Goal: Information Seeking & Learning: Learn about a topic

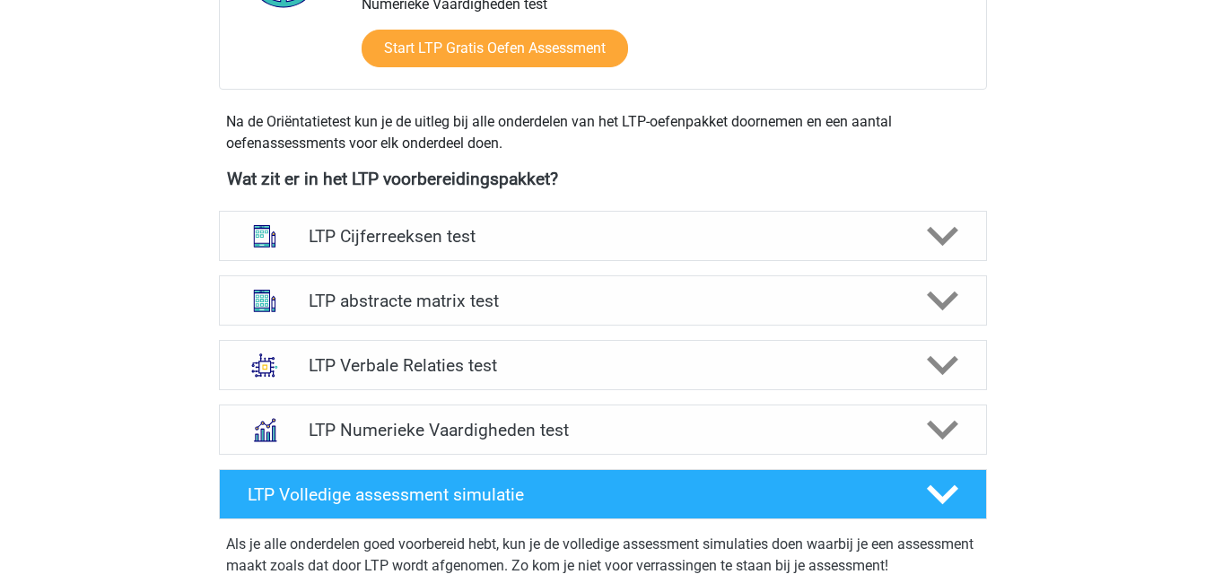
scroll to position [555, 0]
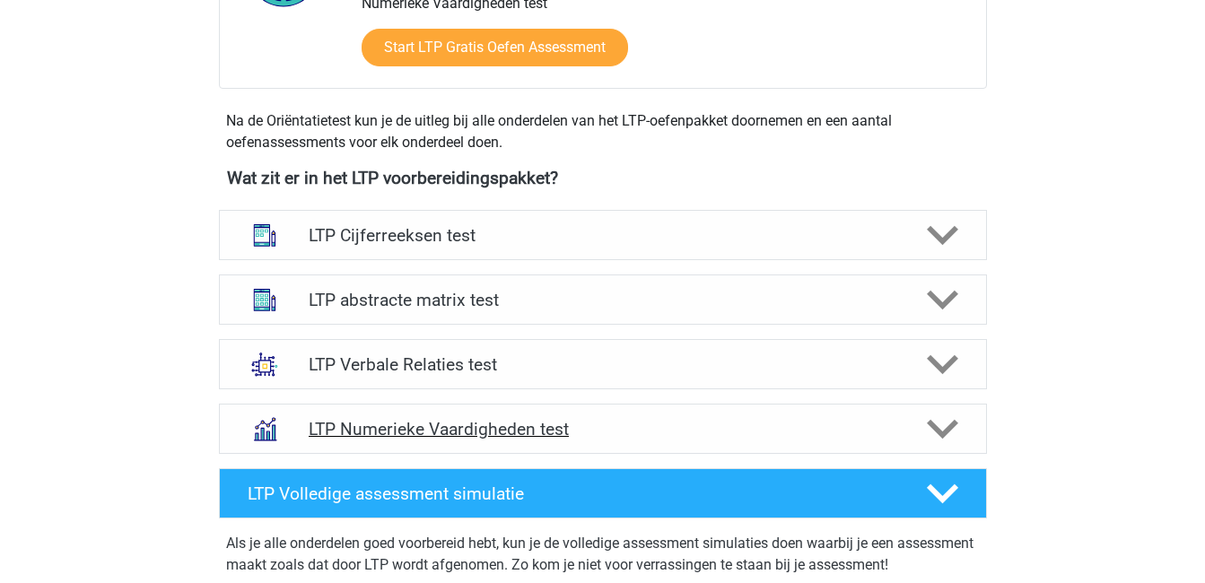
click at [958, 426] on div at bounding box center [940, 429] width 61 height 31
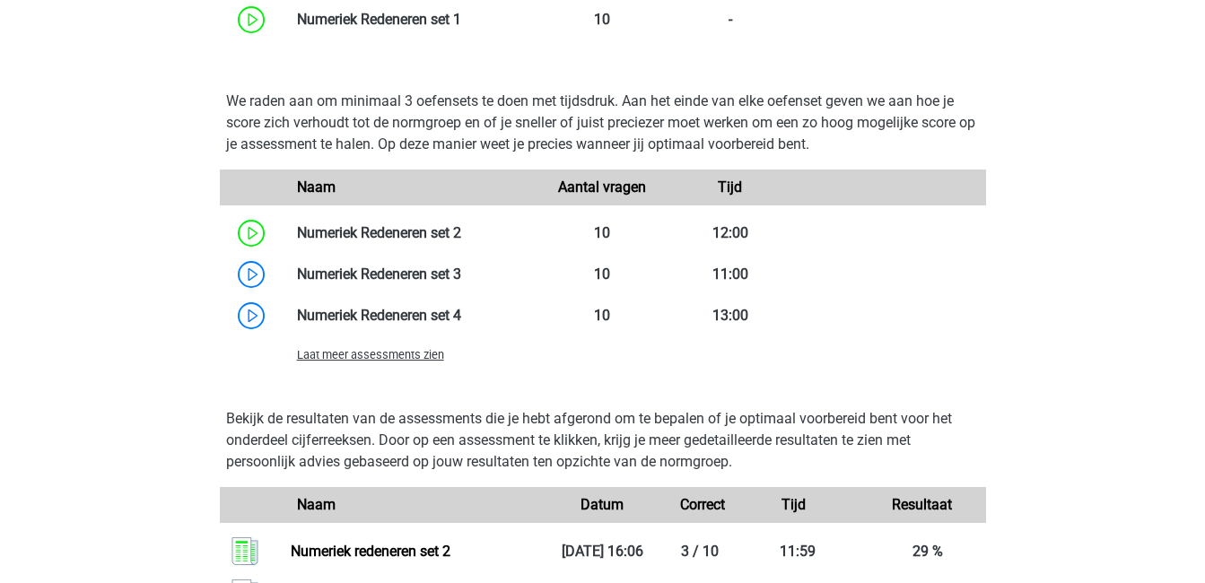
scroll to position [1265, 0]
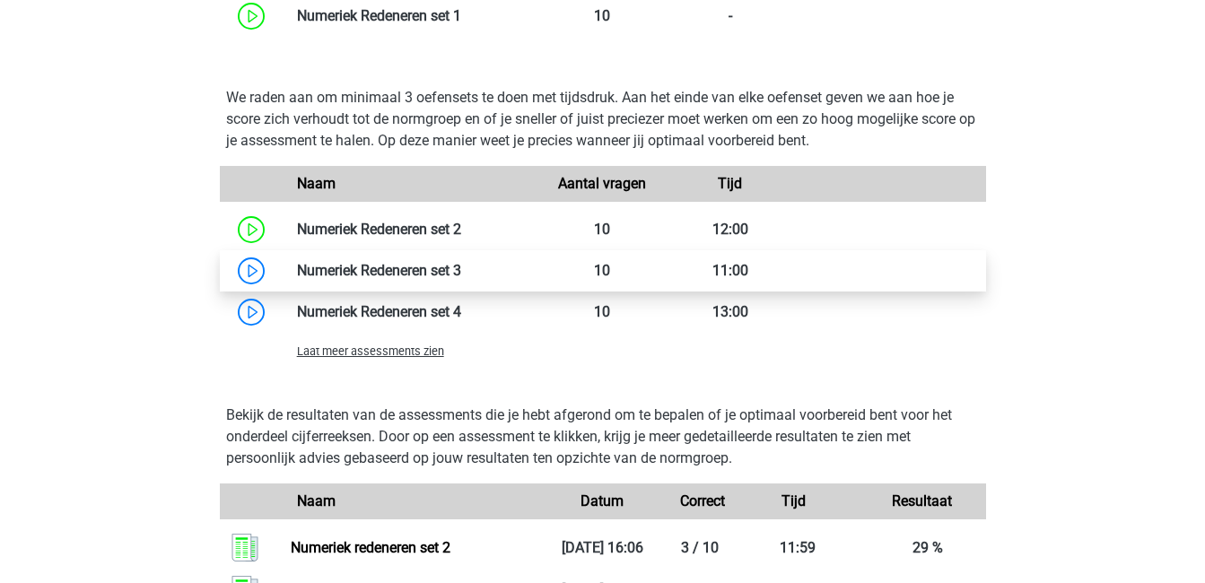
click at [461, 276] on link at bounding box center [461, 270] width 0 height 17
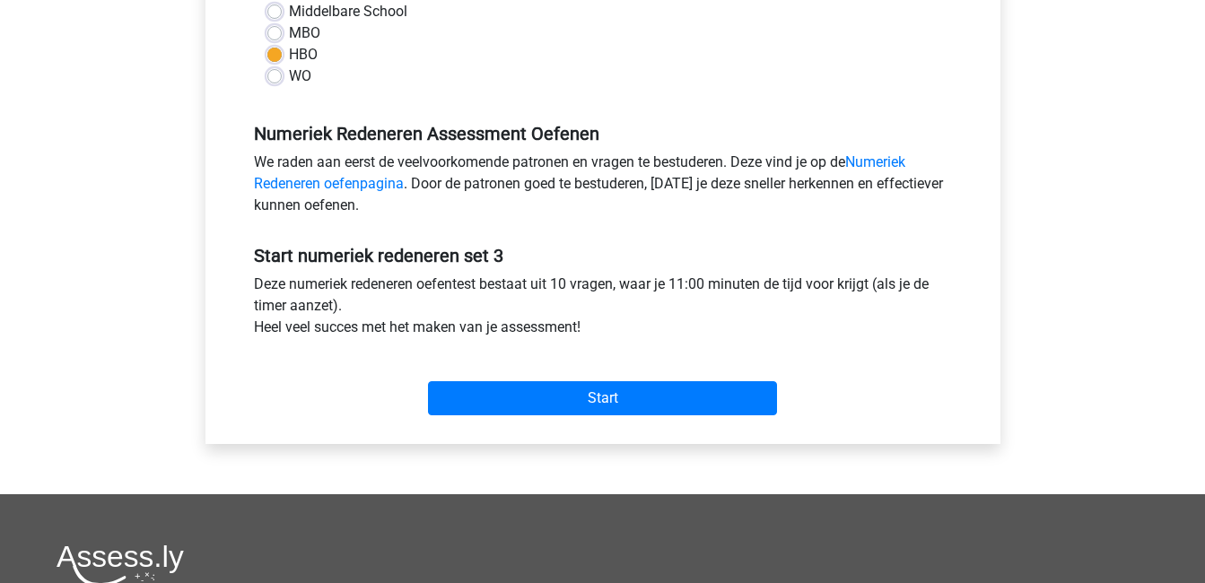
scroll to position [450, 0]
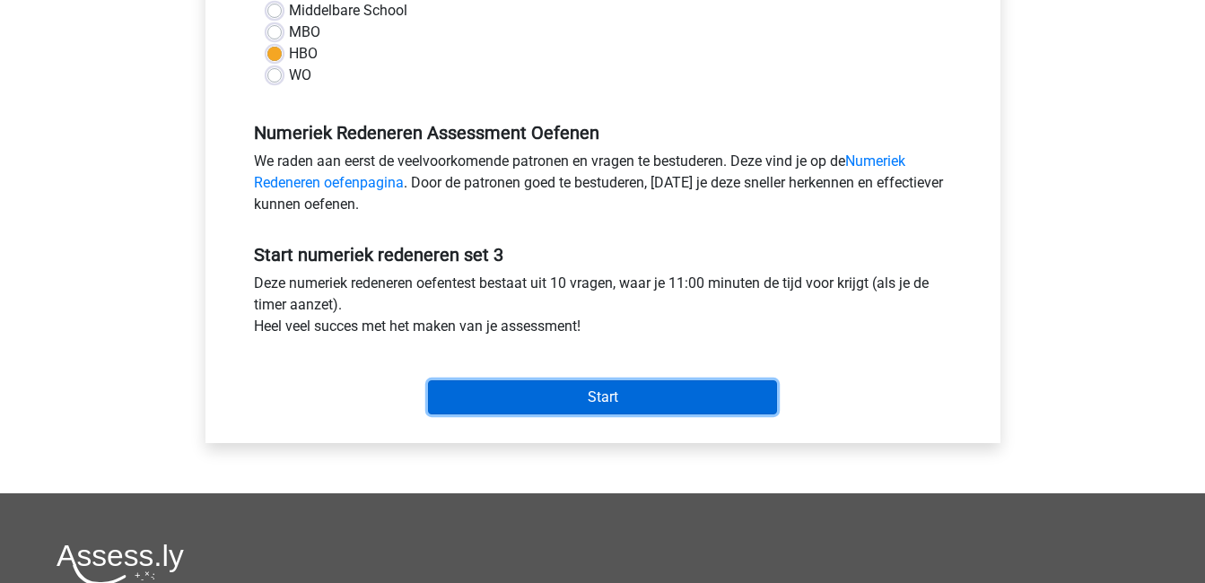
click at [668, 407] on input "Start" at bounding box center [602, 397] width 349 height 34
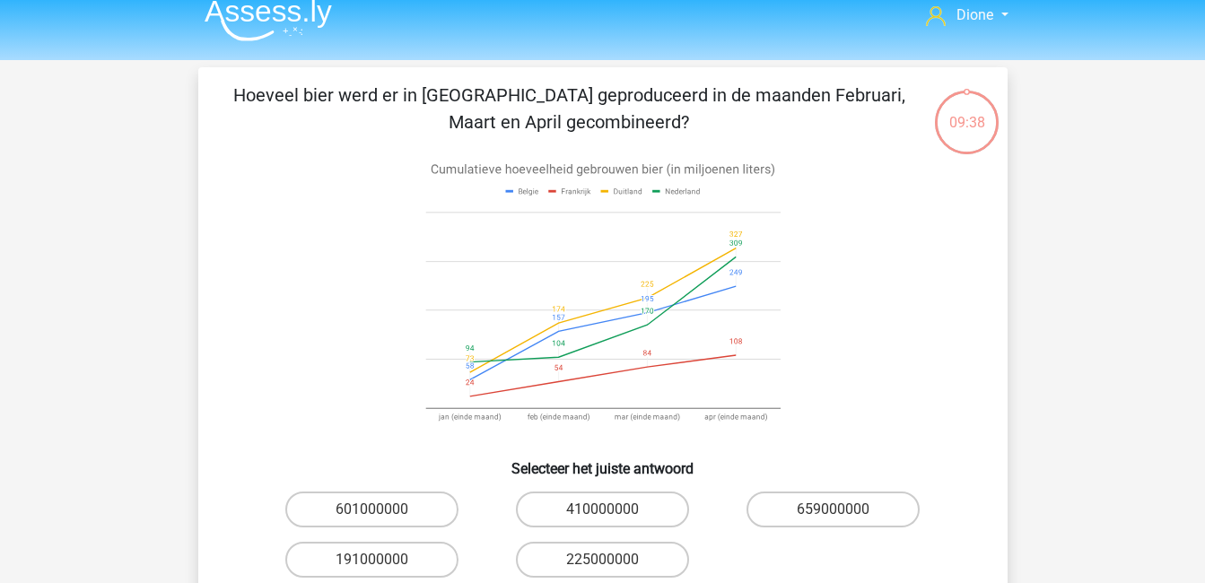
scroll to position [13, 0]
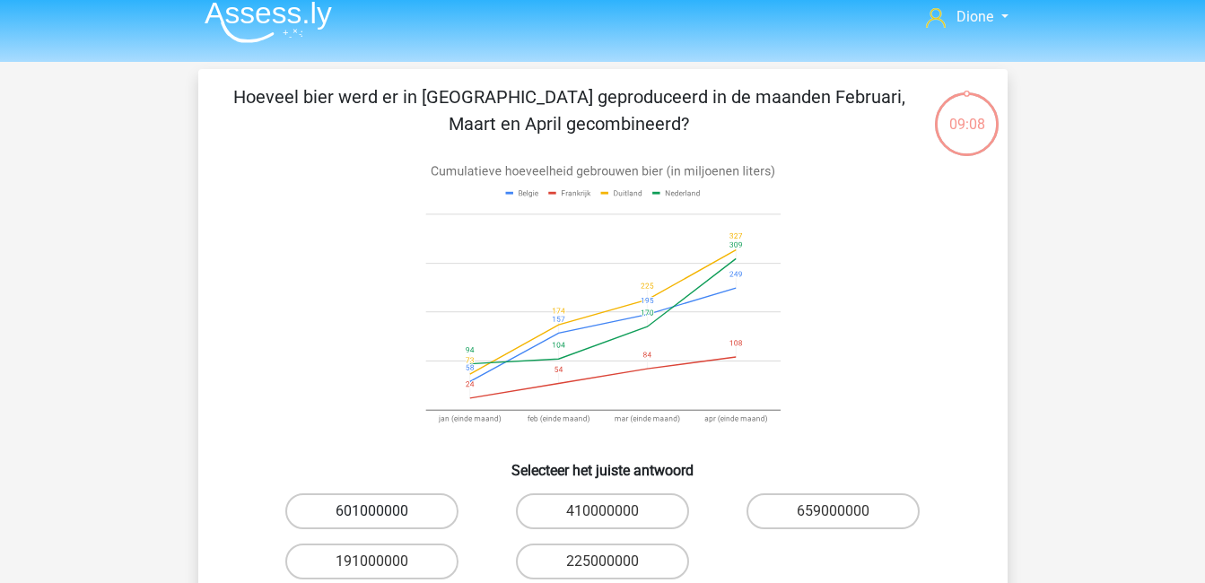
click at [365, 516] on label "601000000" at bounding box center [371, 511] width 173 height 36
click at [371, 516] on input "601000000" at bounding box center [377, 517] width 12 height 12
radio input "true"
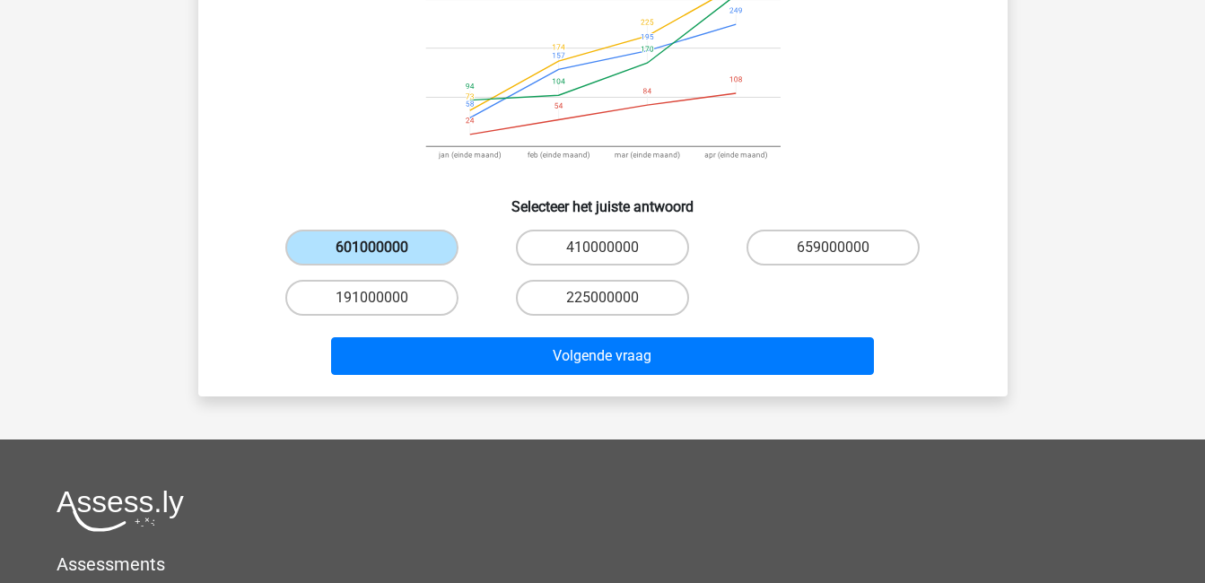
scroll to position [279, 0]
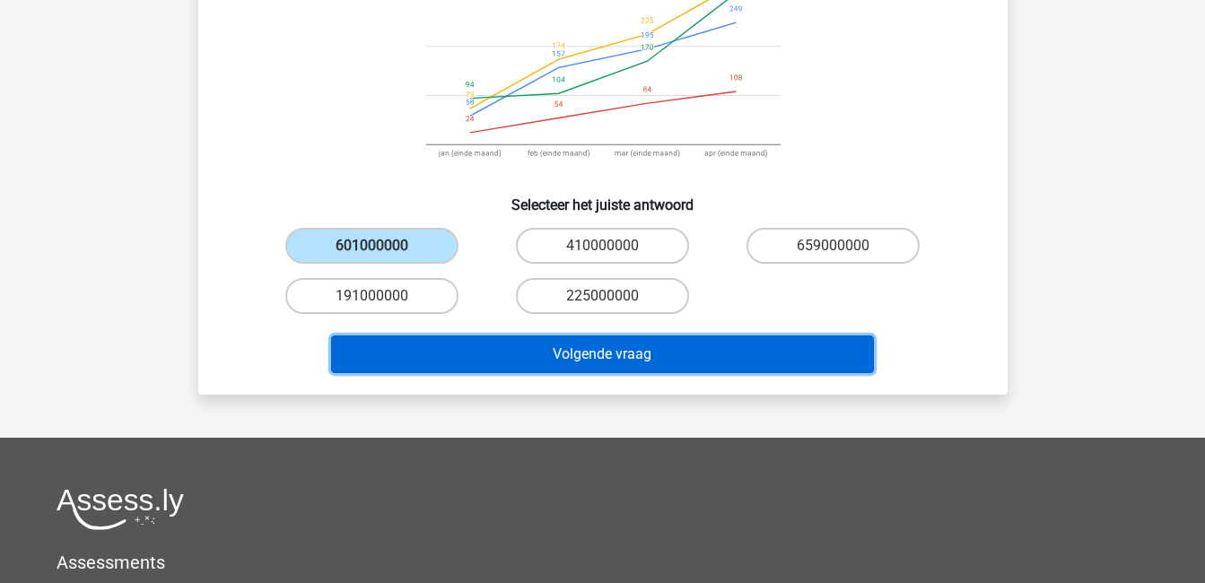
click at [472, 345] on button "Volgende vraag" at bounding box center [602, 355] width 543 height 38
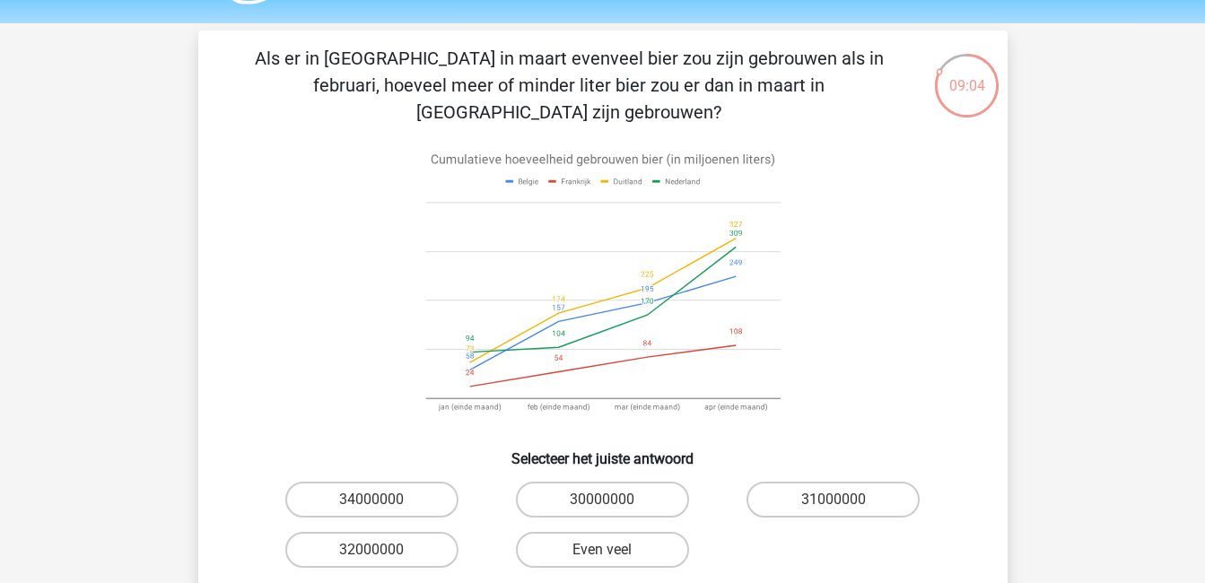
scroll to position [51, 0]
click at [580, 483] on label "30000000" at bounding box center [602, 501] width 173 height 36
click at [602, 501] on input "30000000" at bounding box center [608, 507] width 12 height 12
radio input "true"
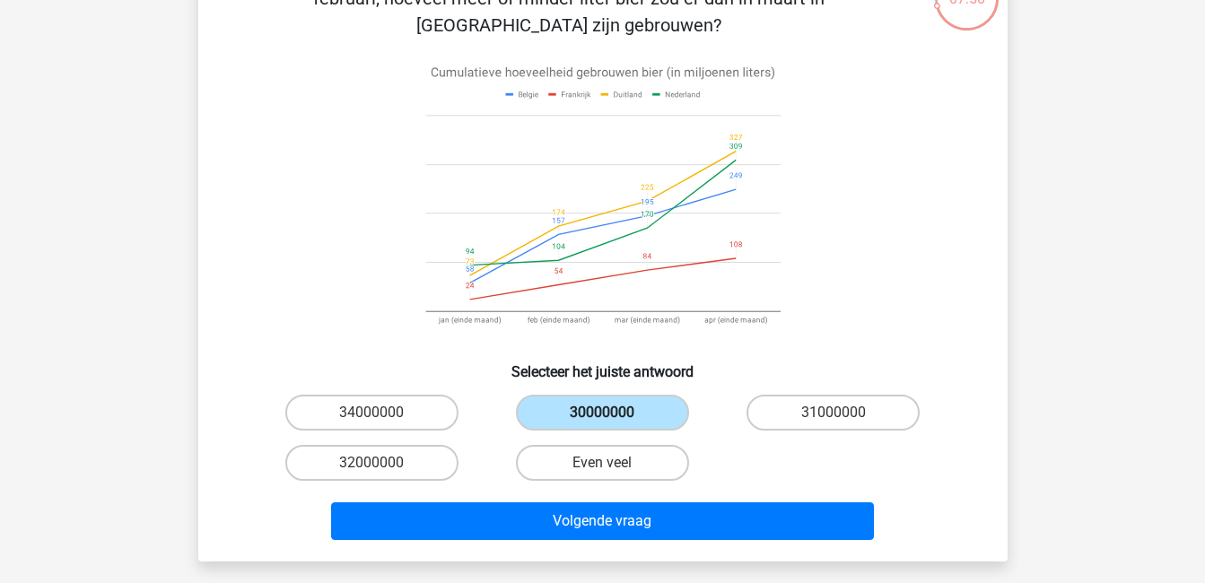
scroll to position [141, 0]
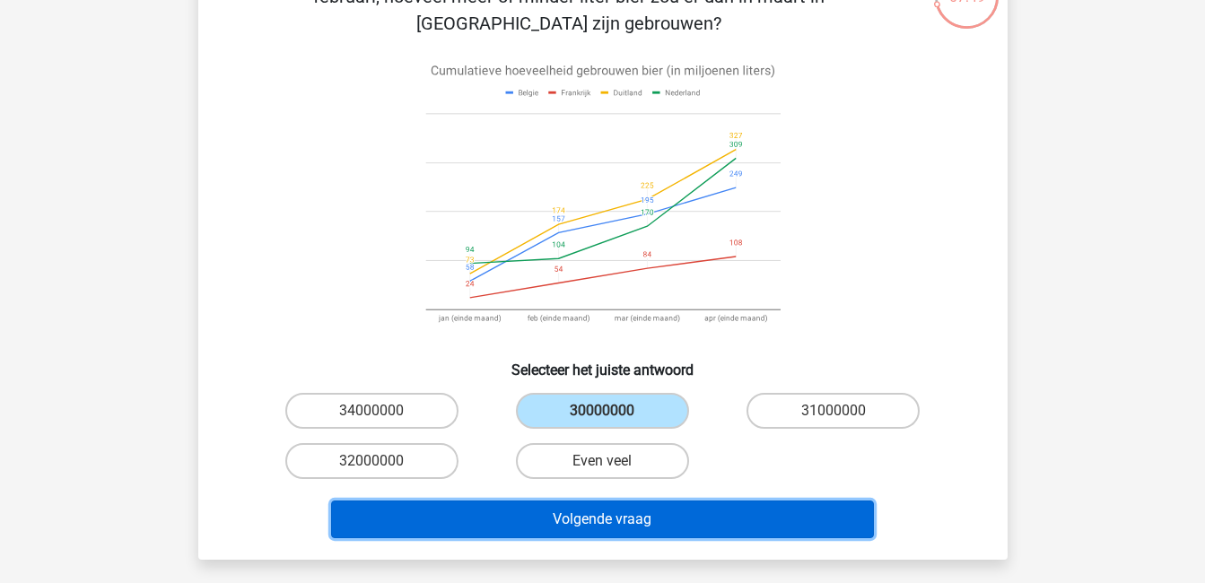
click at [584, 501] on button "Volgende vraag" at bounding box center [602, 520] width 543 height 38
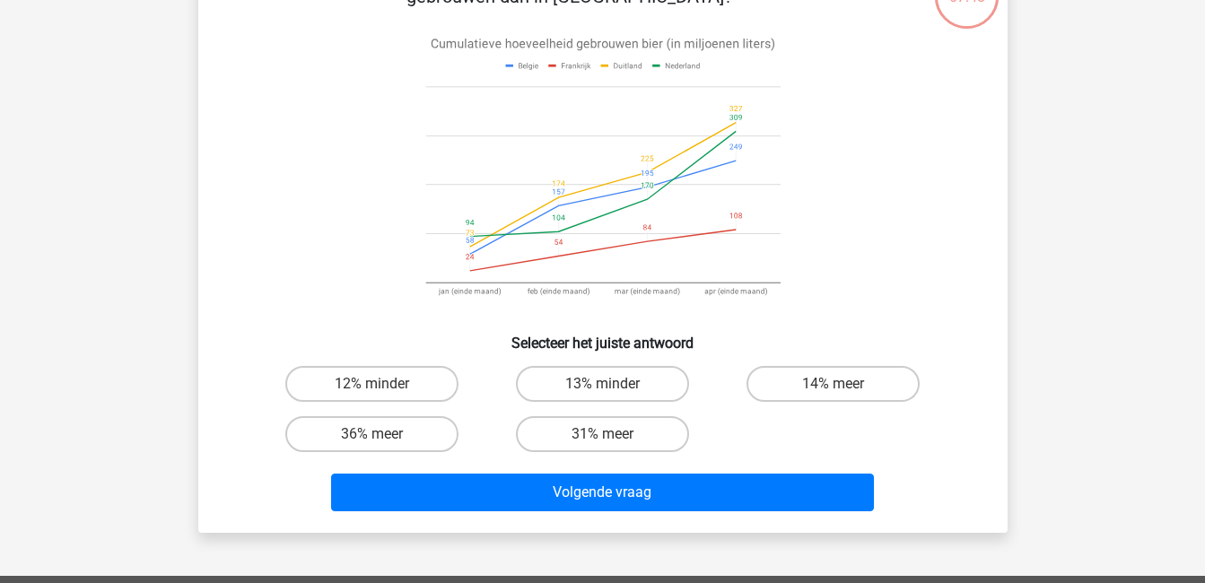
scroll to position [83, 0]
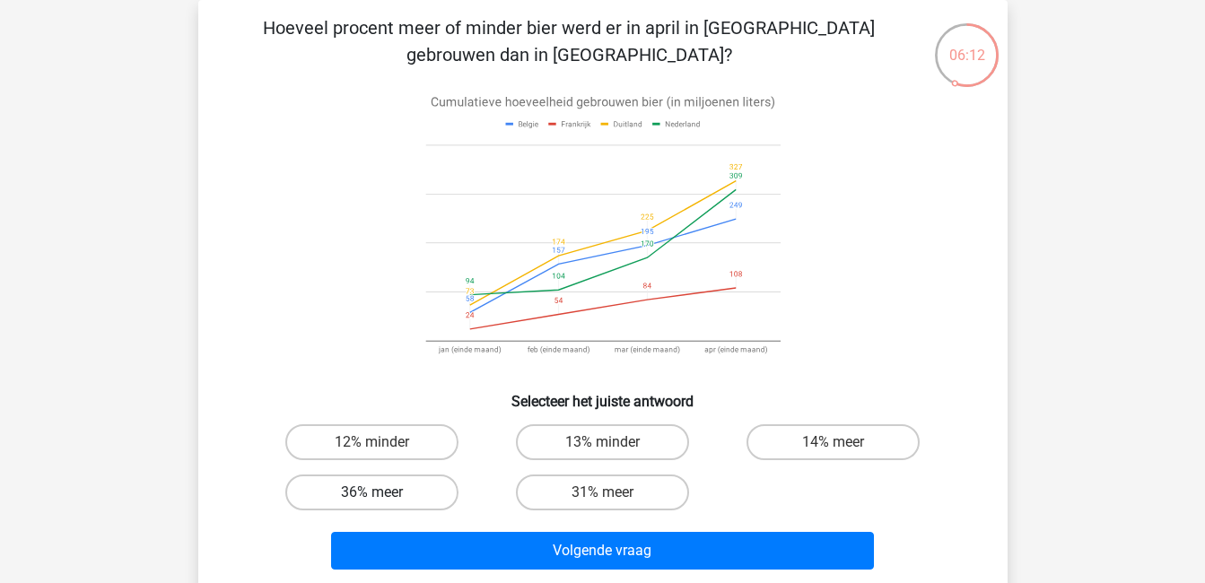
click at [327, 495] on label "36% meer" at bounding box center [371, 493] width 173 height 36
click at [371, 495] on input "36% meer" at bounding box center [377, 499] width 12 height 12
radio input "true"
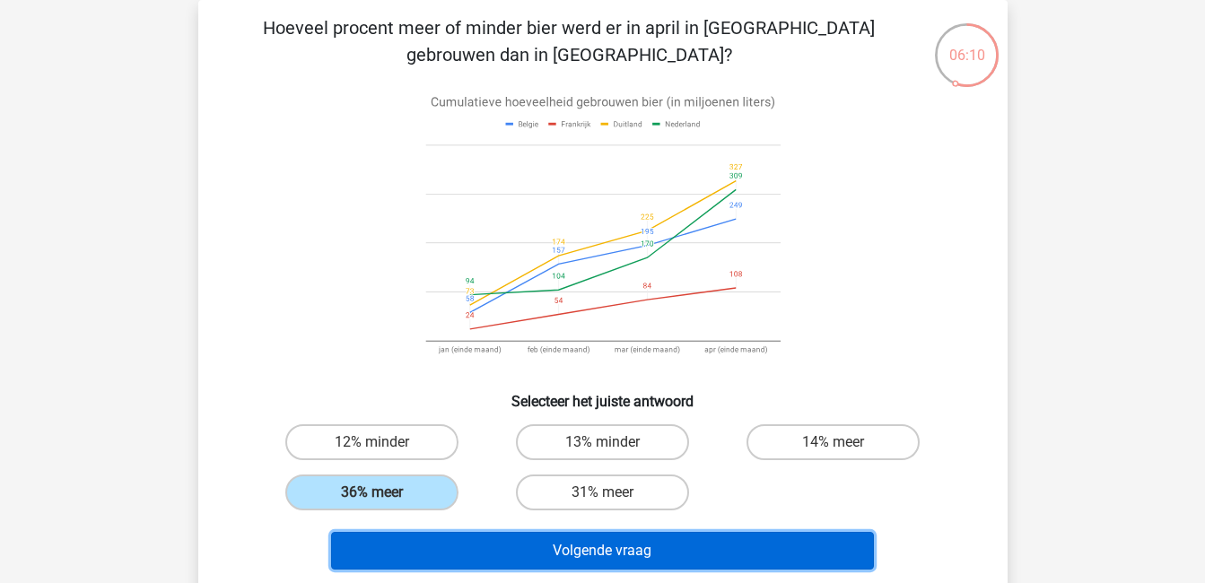
click at [467, 541] on button "Volgende vraag" at bounding box center [602, 551] width 543 height 38
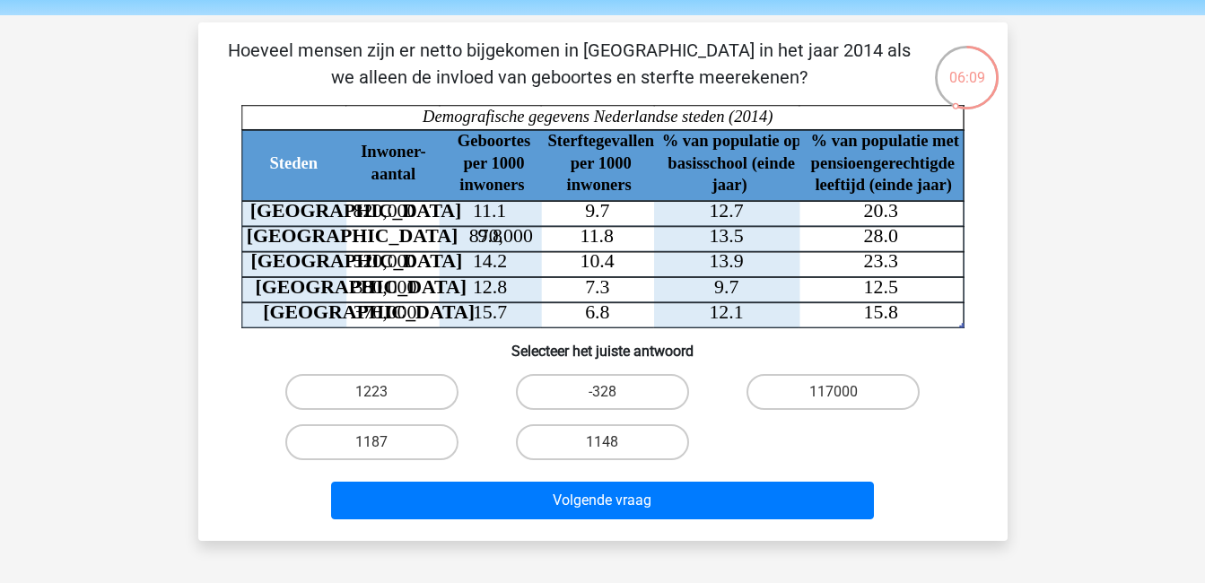
scroll to position [59, 0]
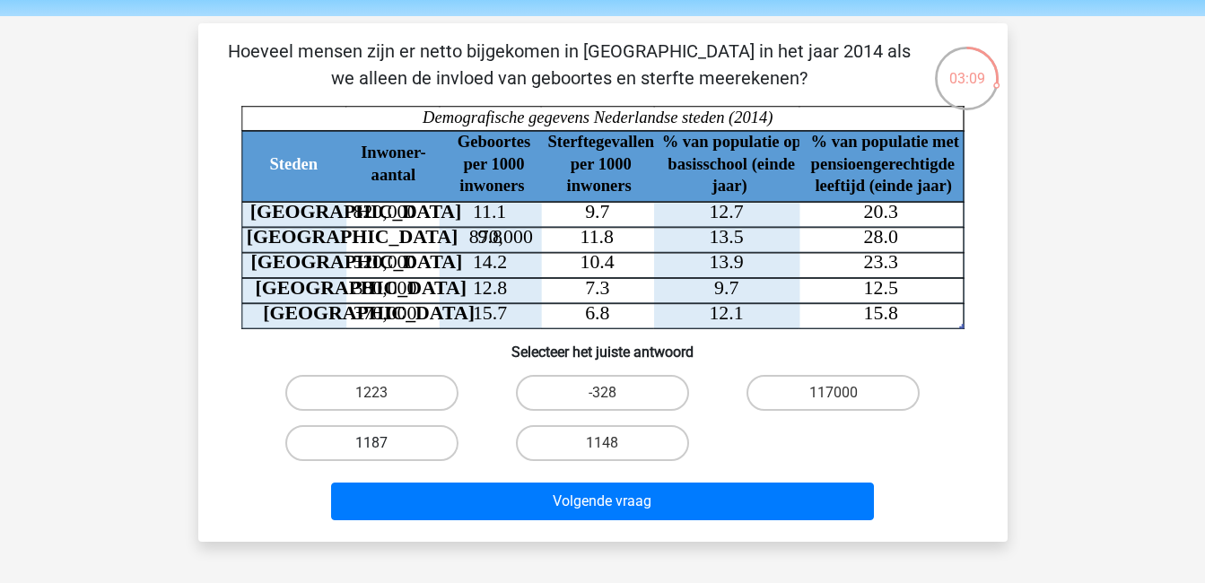
click at [431, 434] on label "1187" at bounding box center [371, 443] width 173 height 36
click at [383, 443] on input "1187" at bounding box center [377, 449] width 12 height 12
radio input "true"
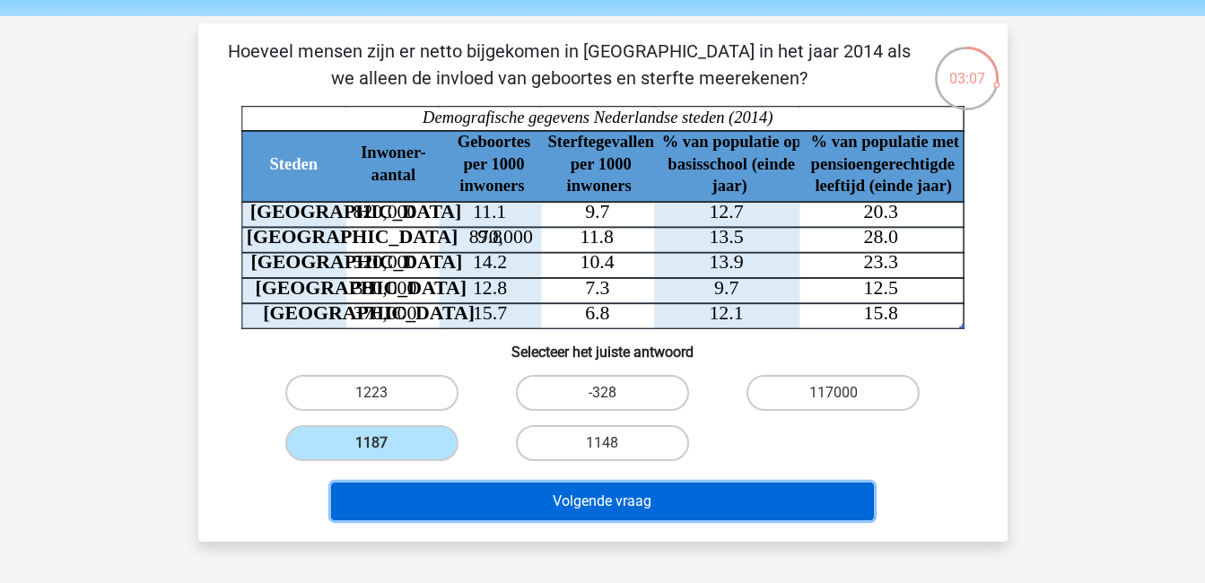
click at [495, 483] on button "Volgende vraag" at bounding box center [602, 502] width 543 height 38
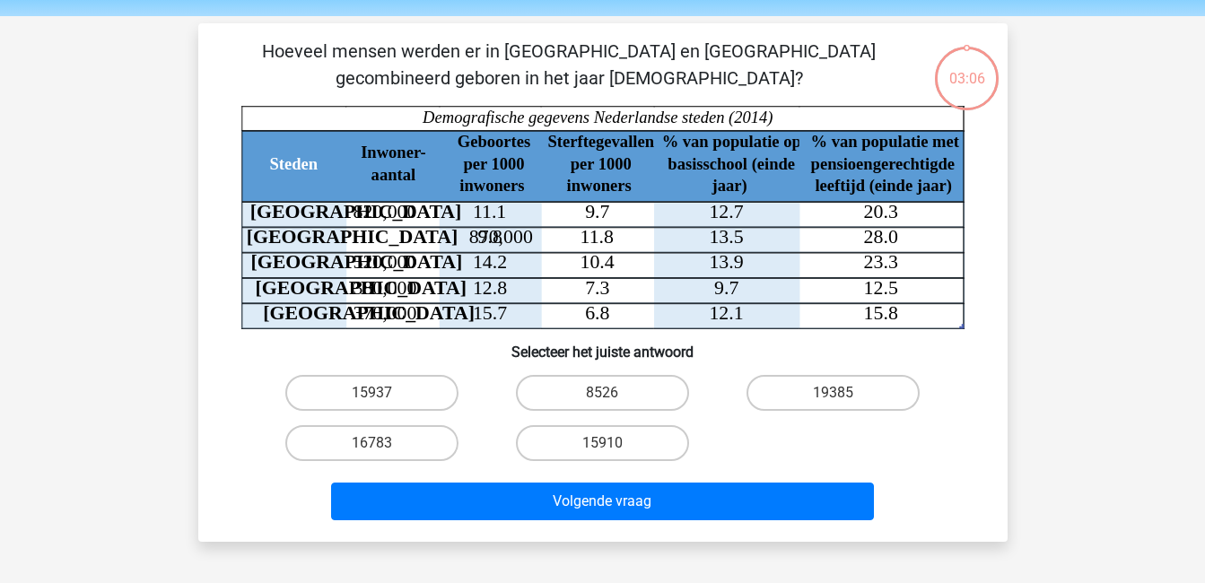
scroll to position [83, 0]
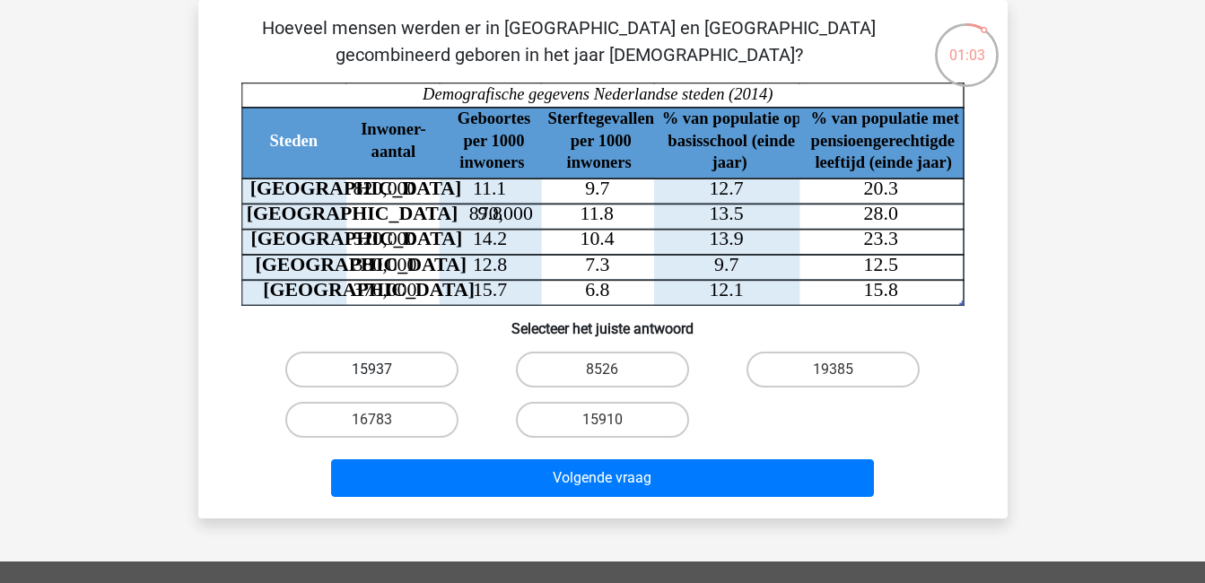
click at [439, 372] on label "15937" at bounding box center [371, 370] width 173 height 36
click at [383, 372] on input "15937" at bounding box center [377, 376] width 12 height 12
radio input "true"
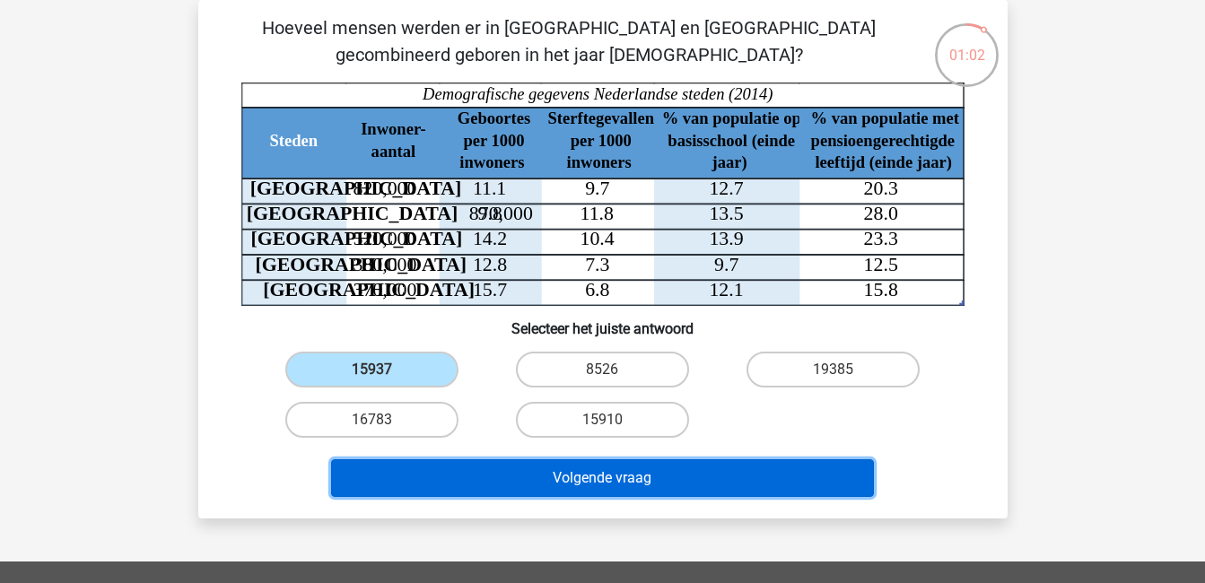
click at [539, 472] on button "Volgende vraag" at bounding box center [602, 478] width 543 height 38
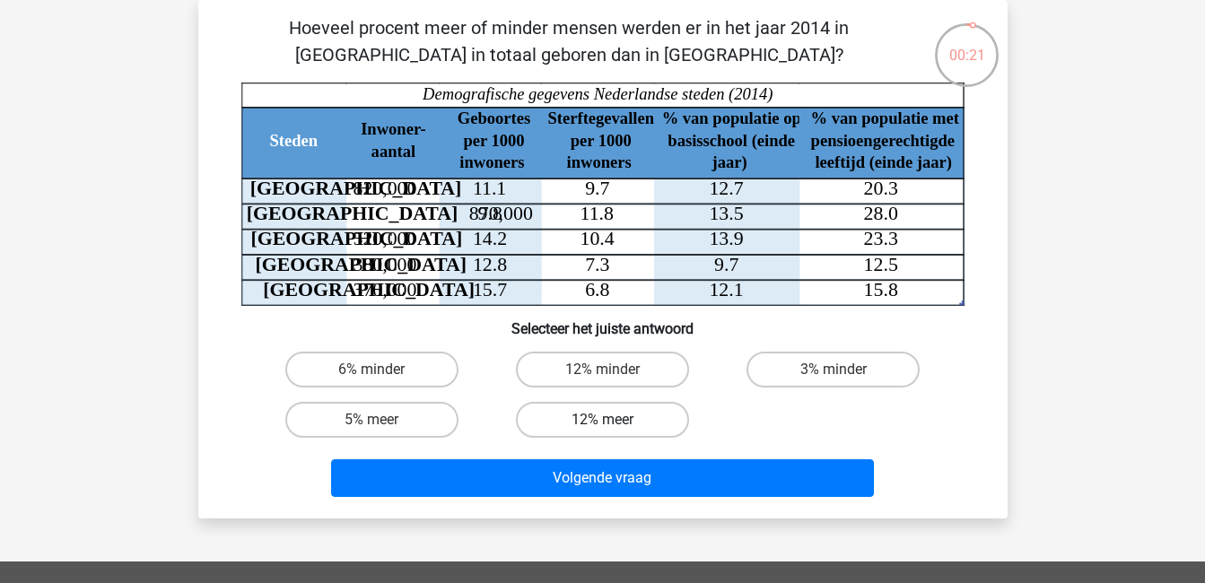
click at [603, 414] on label "12% meer" at bounding box center [602, 420] width 173 height 36
click at [603, 420] on input "12% meer" at bounding box center [608, 426] width 12 height 12
radio input "true"
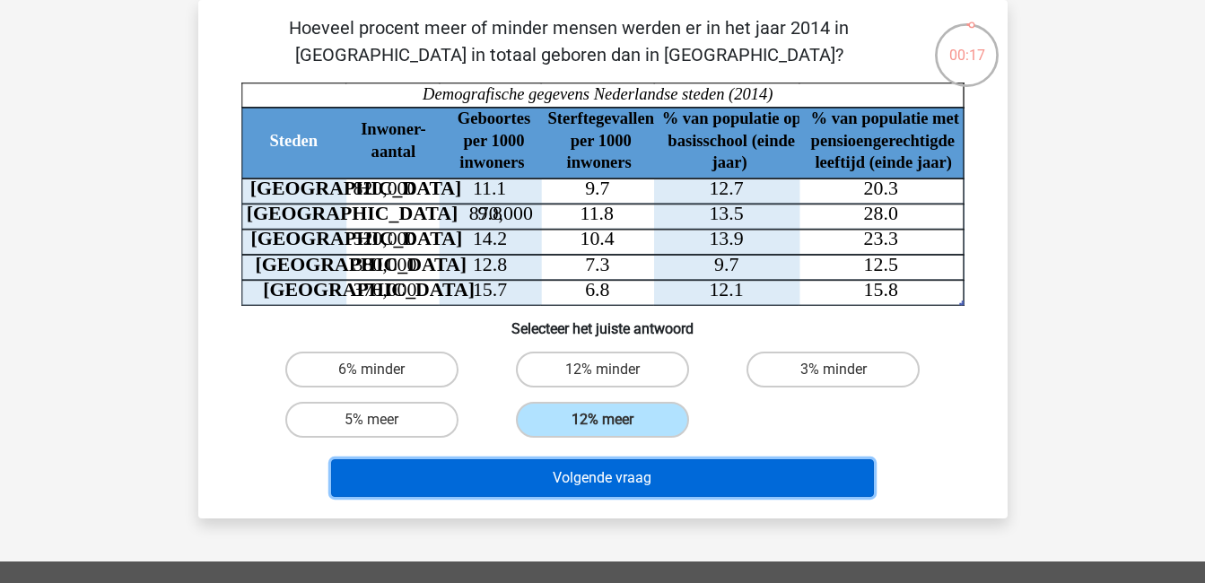
click at [626, 472] on button "Volgende vraag" at bounding box center [602, 478] width 543 height 38
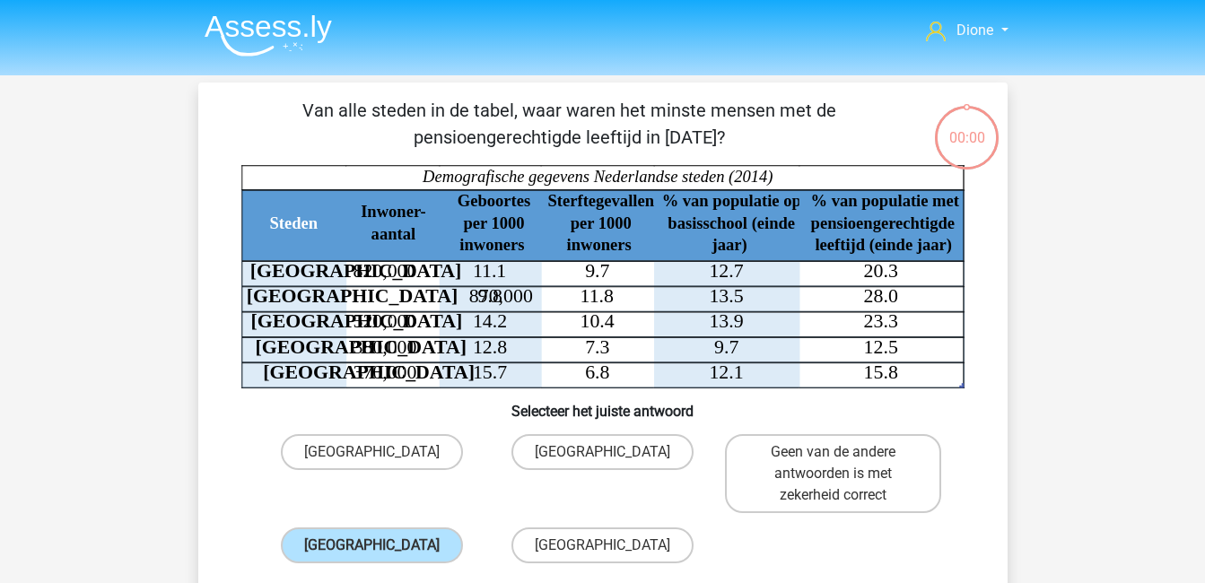
scroll to position [83, 0]
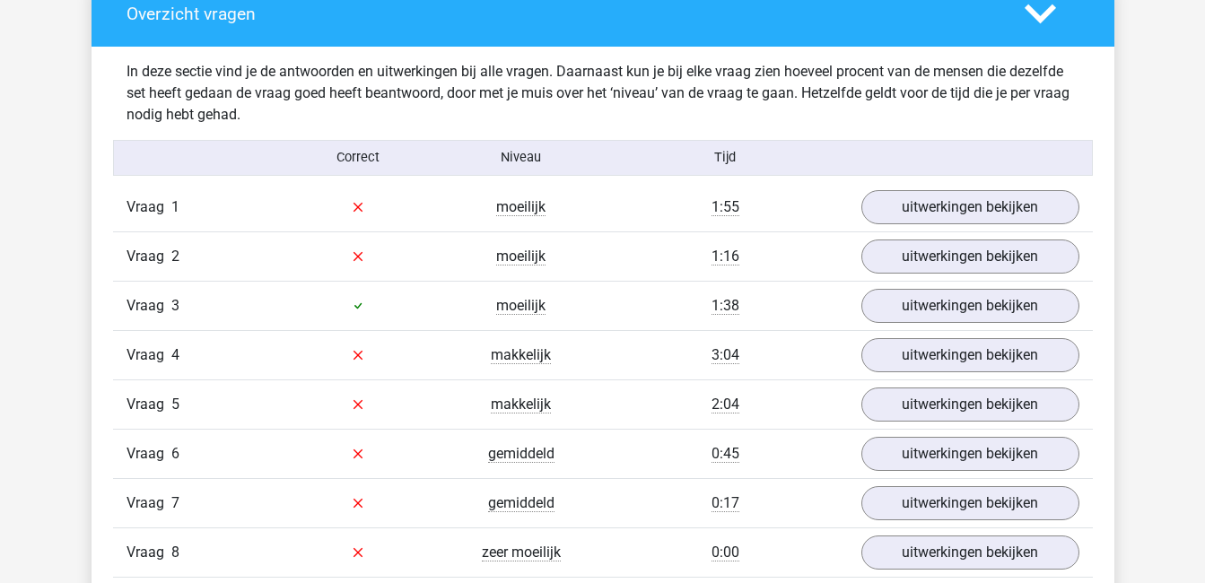
scroll to position [1058, 0]
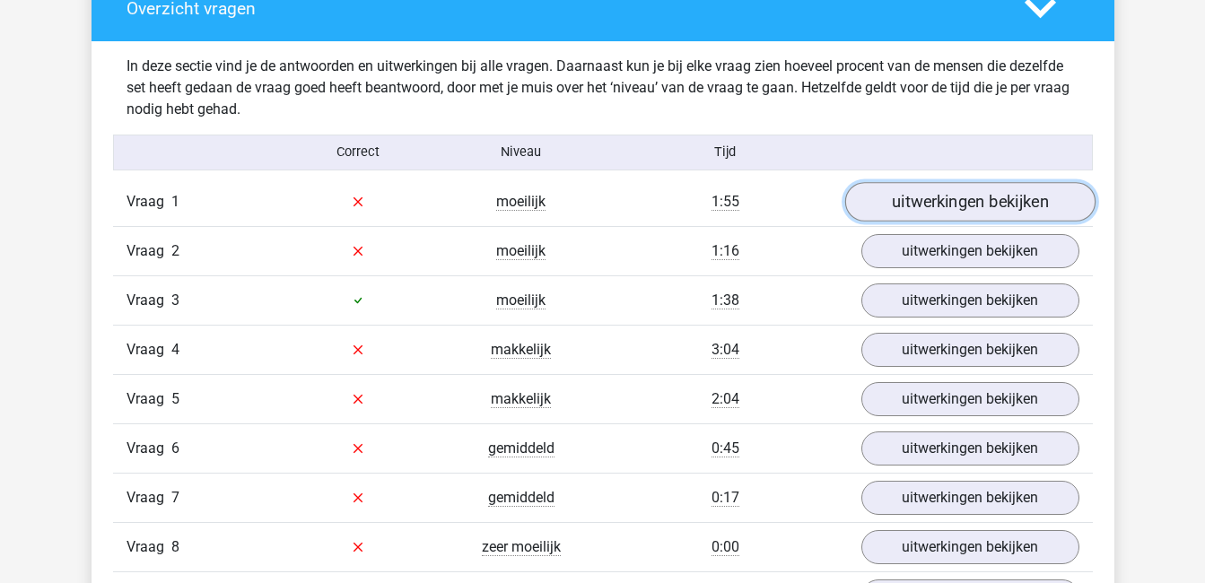
click at [957, 191] on link "uitwerkingen bekijken" at bounding box center [969, 201] width 250 height 39
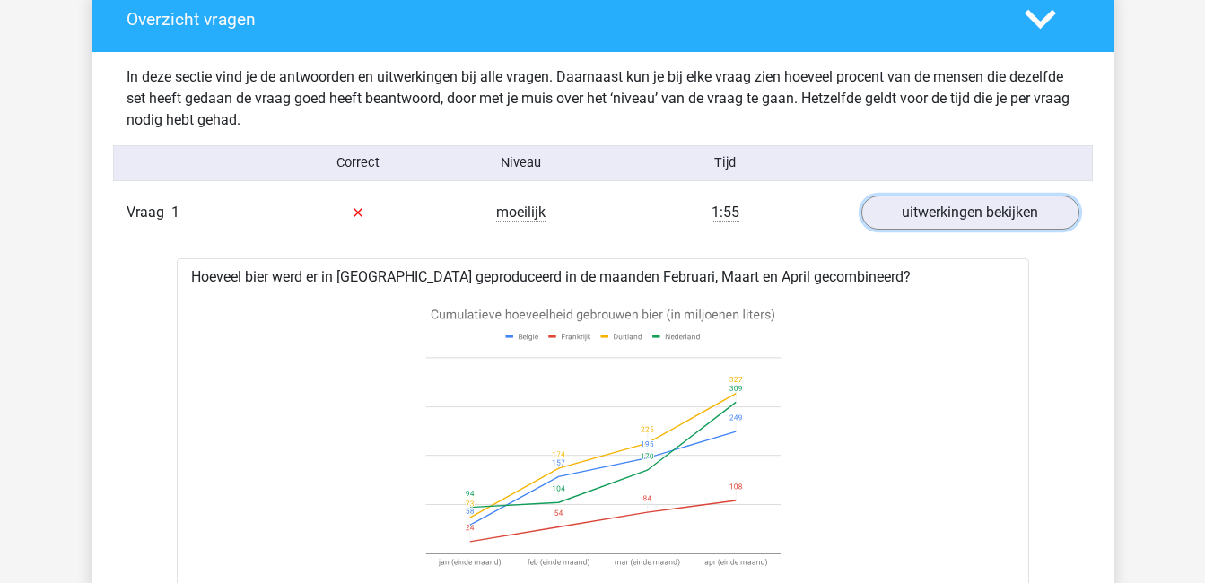
scroll to position [1046, 0]
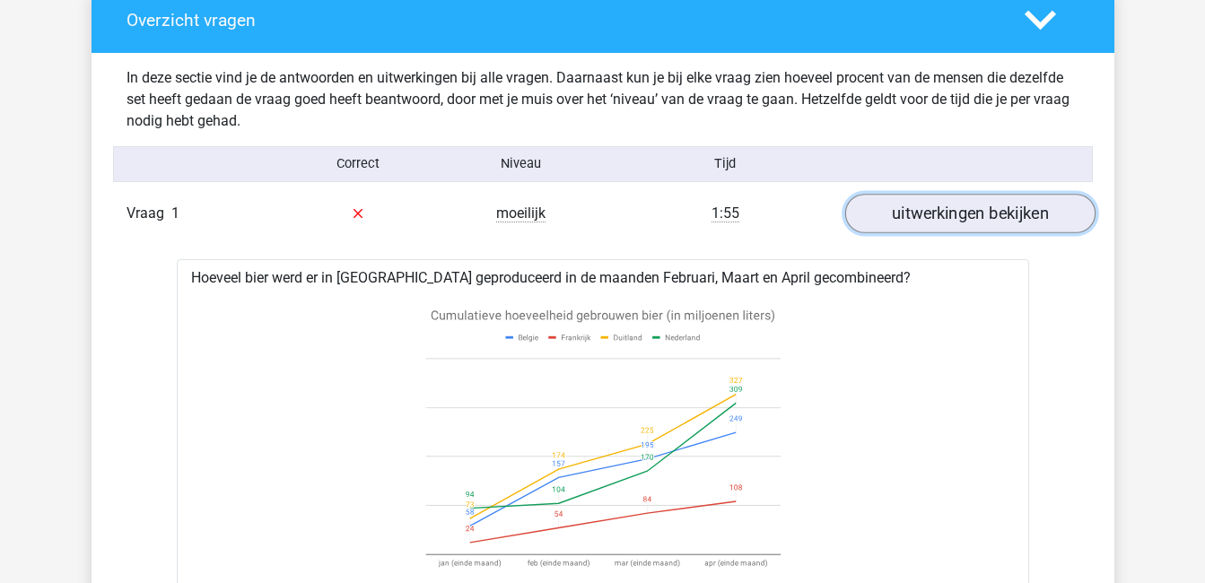
click at [1046, 205] on link "uitwerkingen bekijken" at bounding box center [969, 213] width 250 height 39
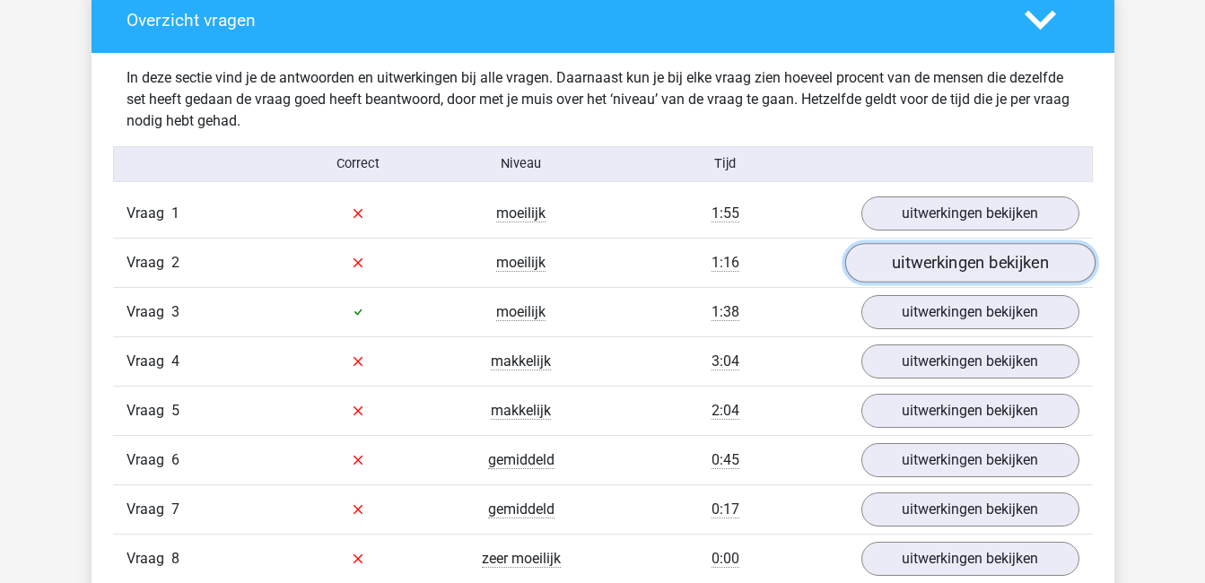
click at [1045, 254] on link "uitwerkingen bekijken" at bounding box center [969, 262] width 250 height 39
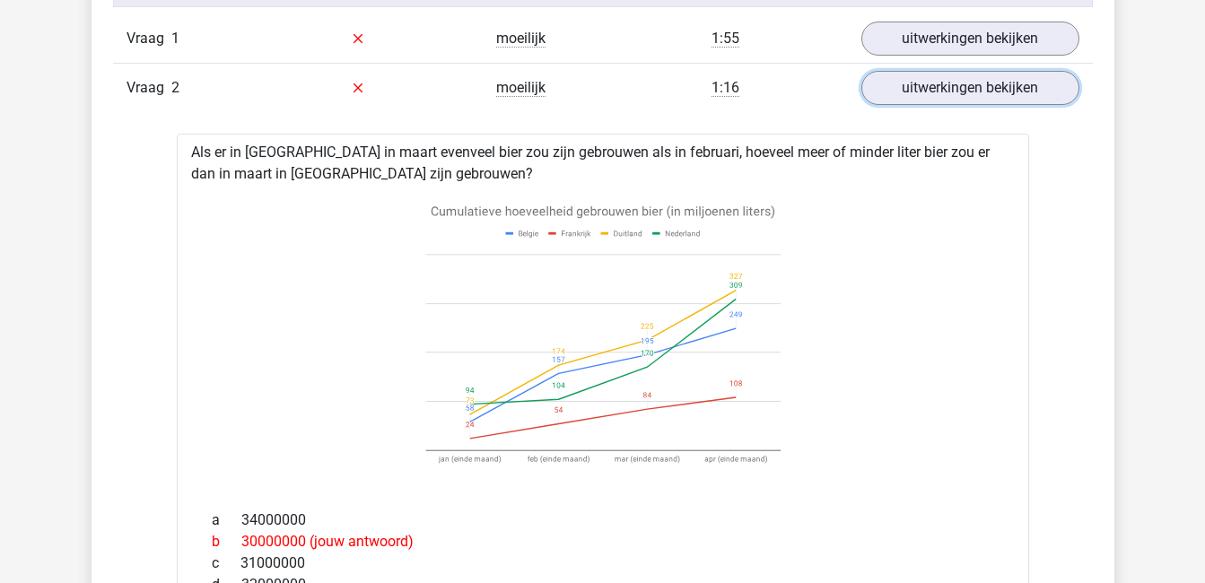
scroll to position [1220, 0]
click at [987, 86] on link "uitwerkingen bekijken" at bounding box center [969, 88] width 250 height 39
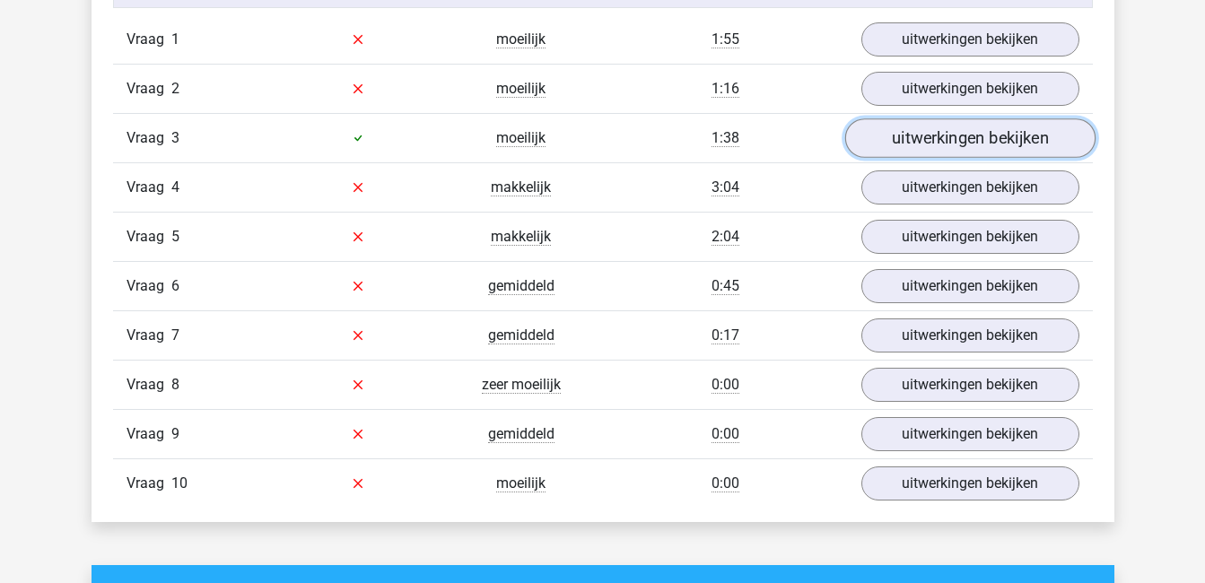
click at [990, 145] on link "uitwerkingen bekijken" at bounding box center [969, 137] width 250 height 39
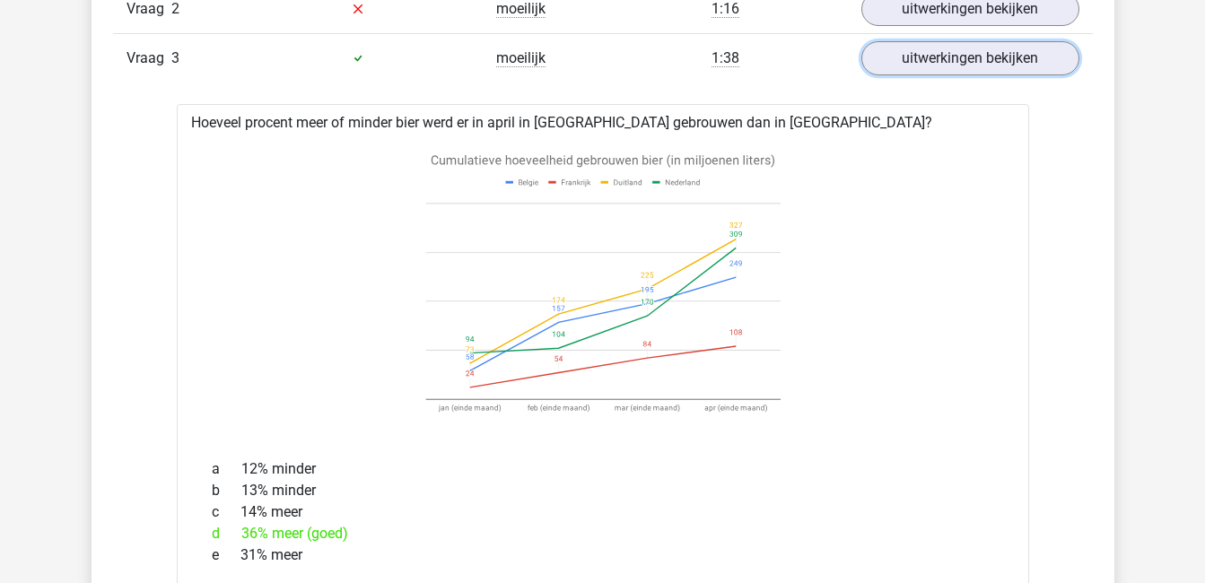
scroll to position [1299, 0]
click at [969, 50] on link "uitwerkingen bekijken" at bounding box center [969, 58] width 250 height 39
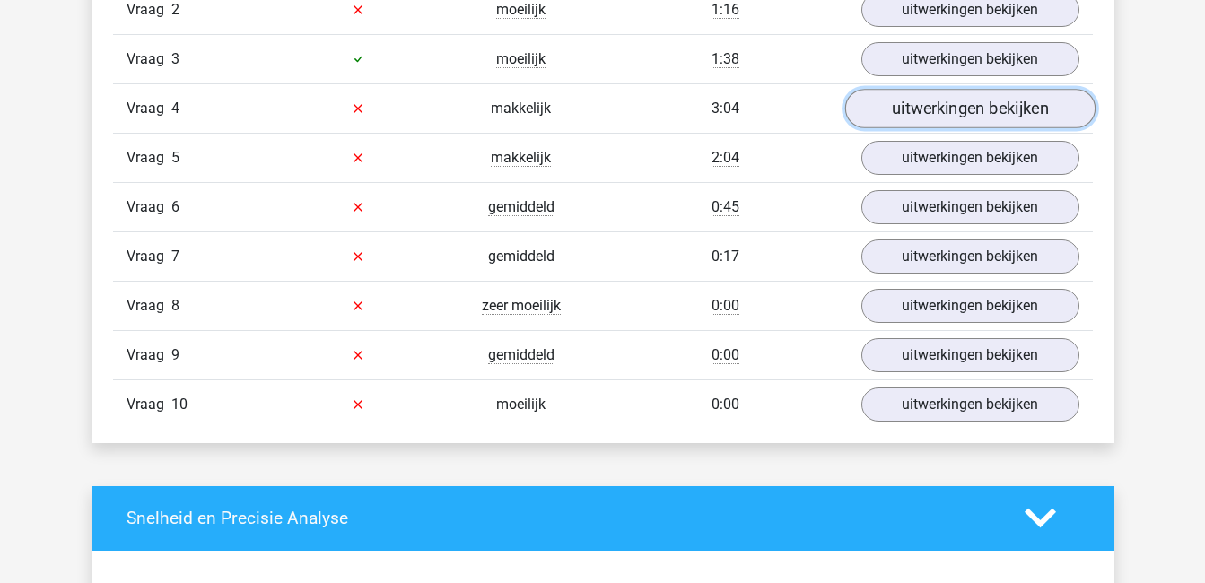
click at [973, 107] on link "uitwerkingen bekijken" at bounding box center [969, 108] width 250 height 39
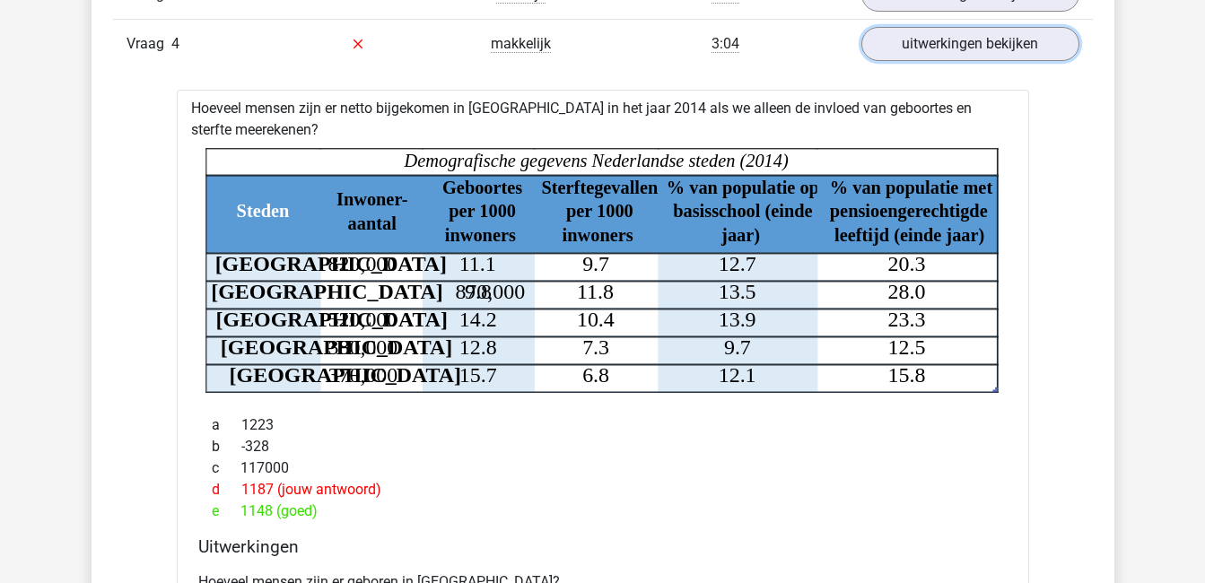
scroll to position [1363, 0]
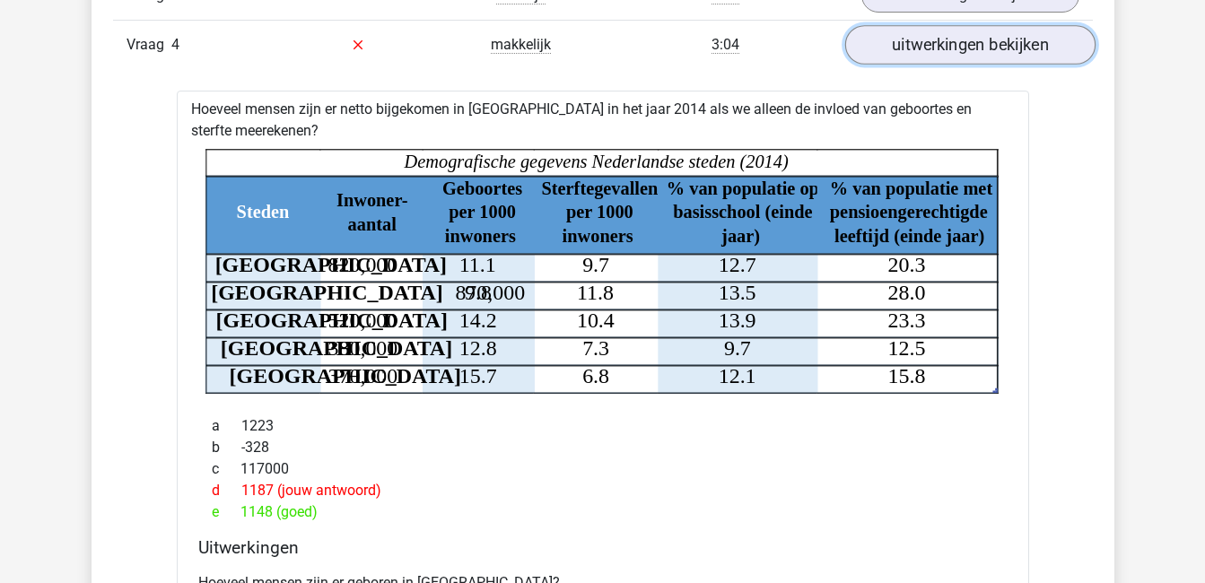
click at [953, 42] on link "uitwerkingen bekijken" at bounding box center [969, 44] width 250 height 39
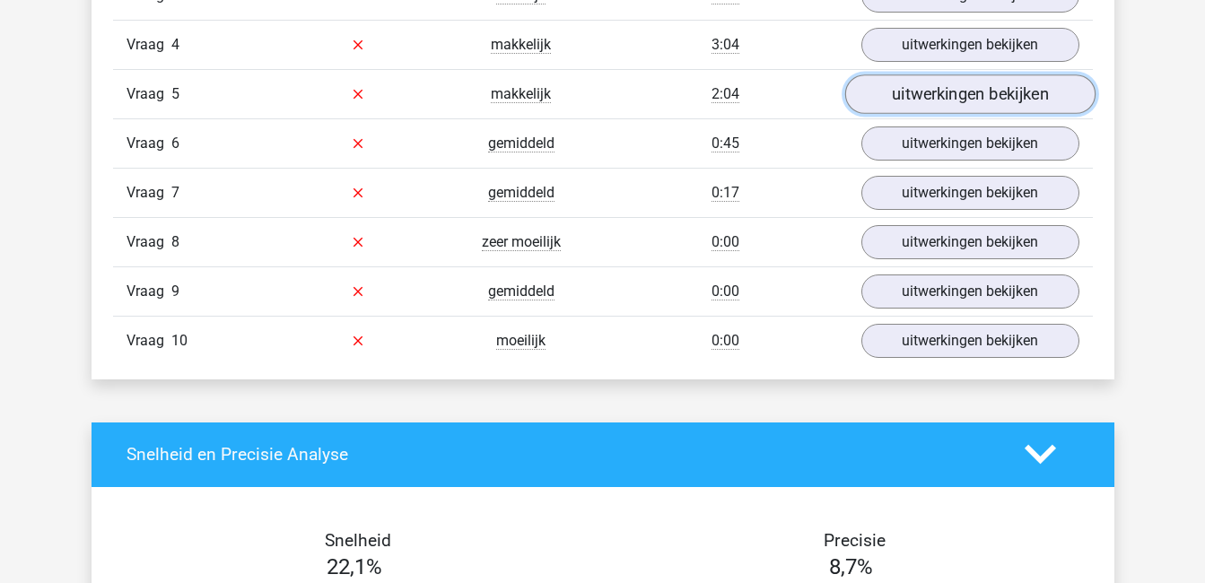
click at [976, 90] on link "uitwerkingen bekijken" at bounding box center [969, 93] width 250 height 39
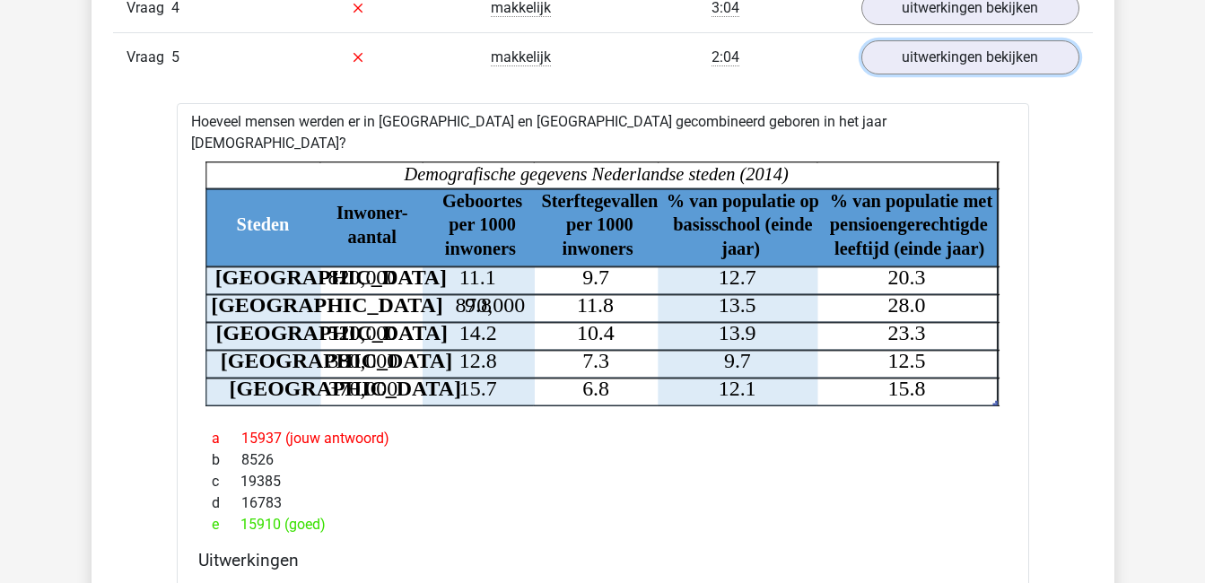
scroll to position [1401, 0]
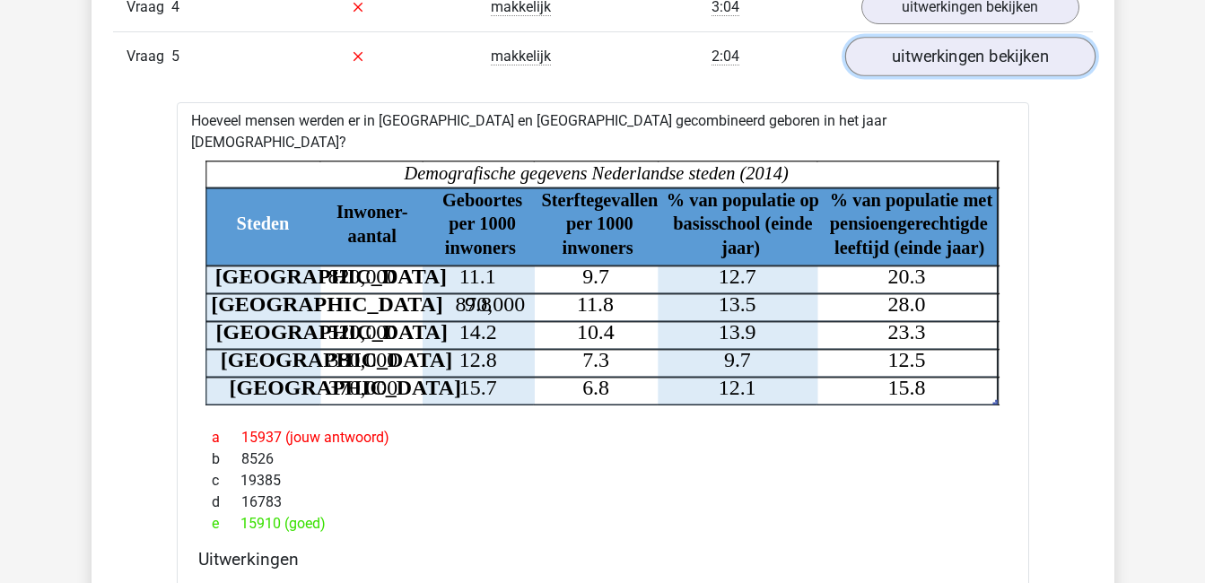
click at [977, 45] on link "uitwerkingen bekijken" at bounding box center [969, 56] width 250 height 39
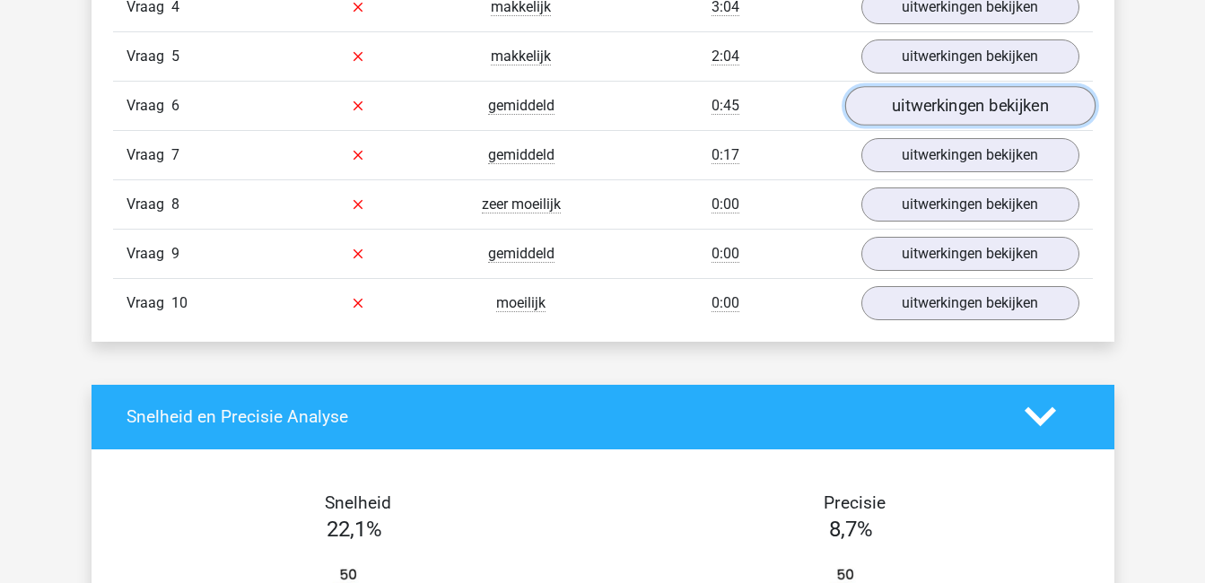
click at [987, 97] on link "uitwerkingen bekijken" at bounding box center [969, 105] width 250 height 39
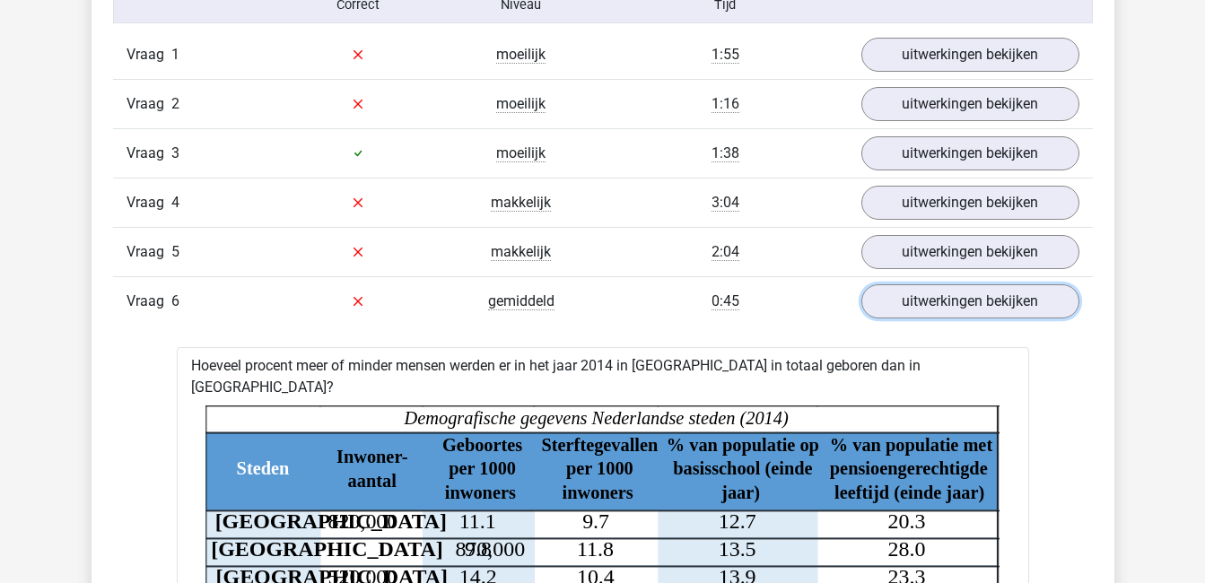
scroll to position [1215, 0]
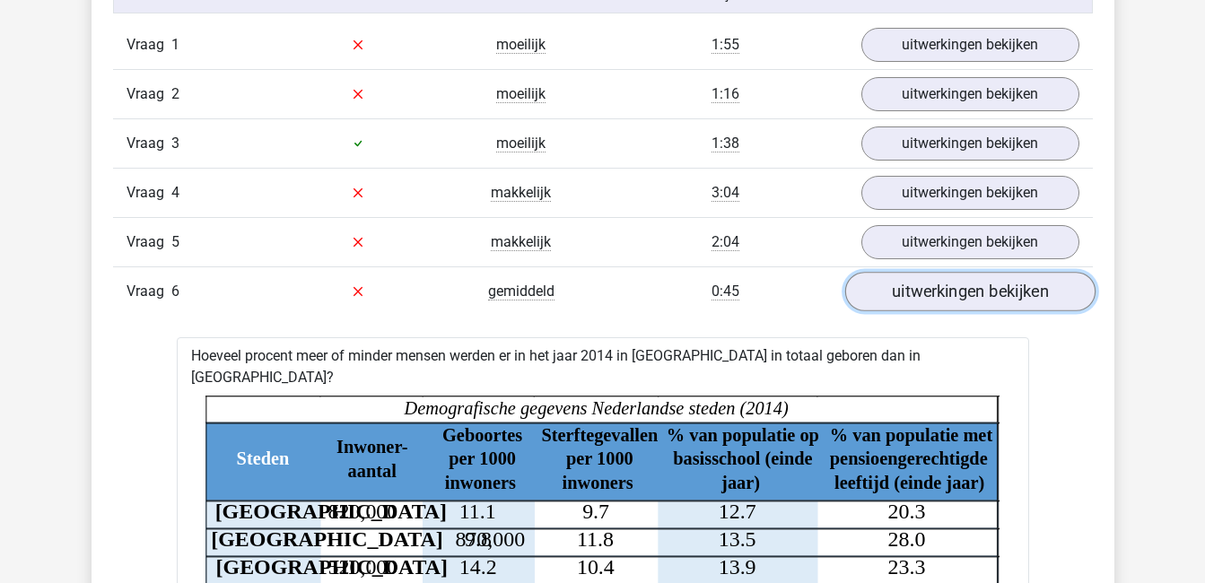
click at [934, 296] on link "uitwerkingen bekijken" at bounding box center [969, 291] width 250 height 39
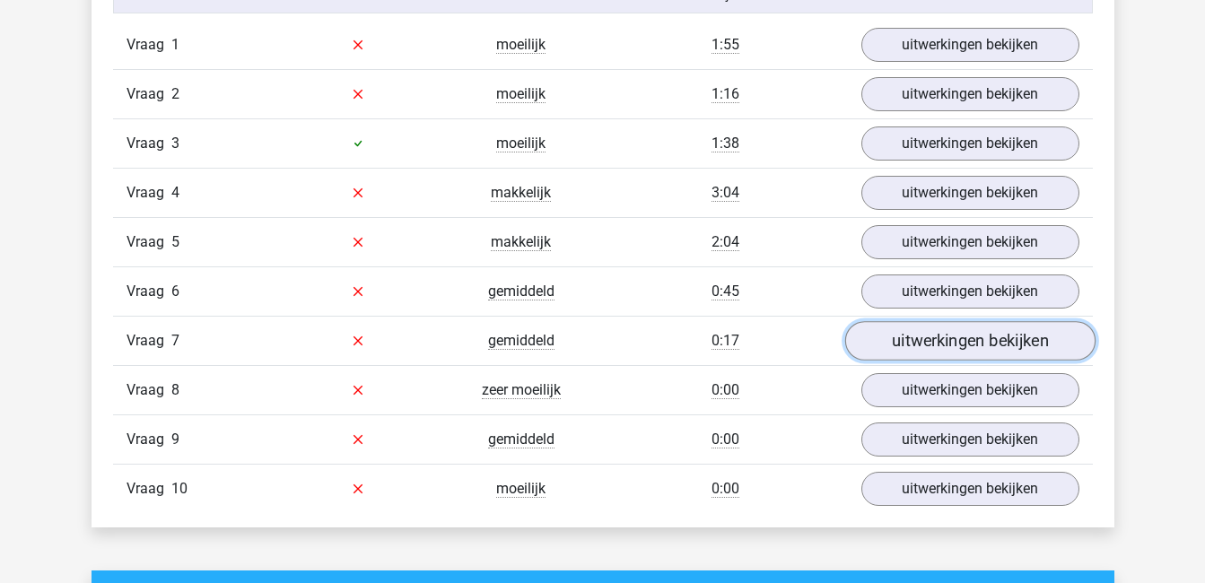
click at [936, 329] on link "uitwerkingen bekijken" at bounding box center [969, 340] width 250 height 39
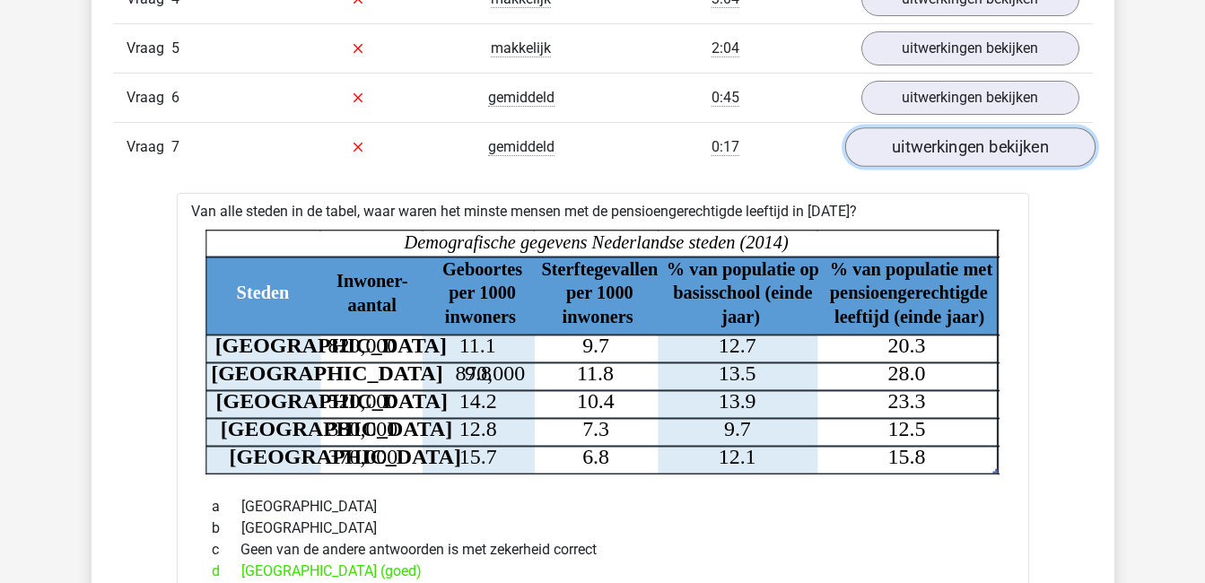
scroll to position [1408, 0]
click at [982, 145] on link "uitwerkingen bekijken" at bounding box center [969, 147] width 250 height 39
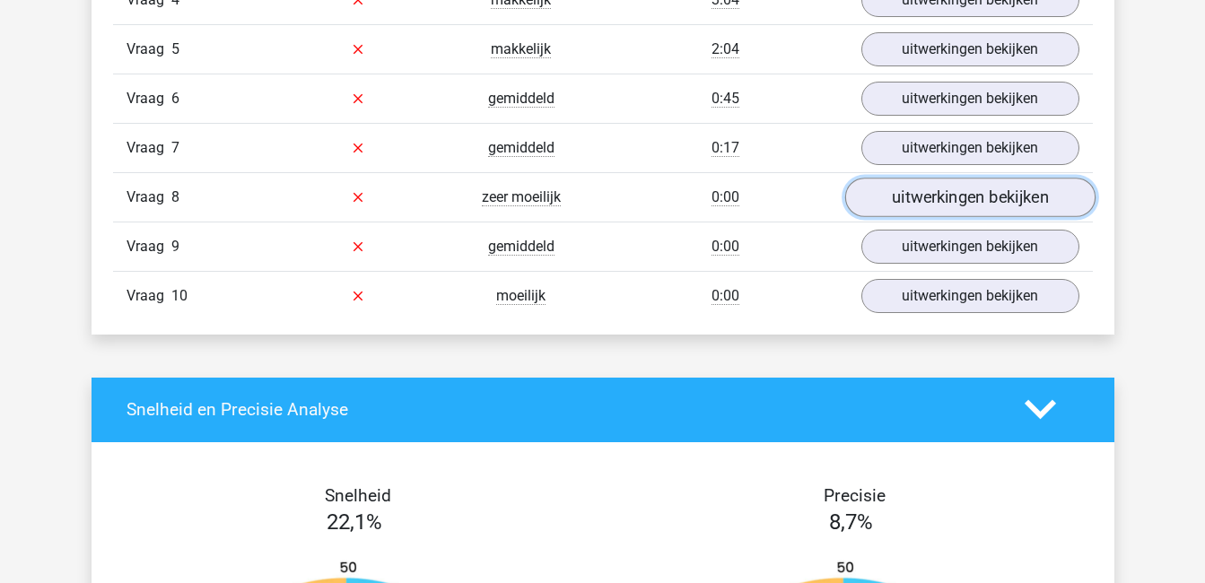
click at [995, 196] on link "uitwerkingen bekijken" at bounding box center [969, 197] width 250 height 39
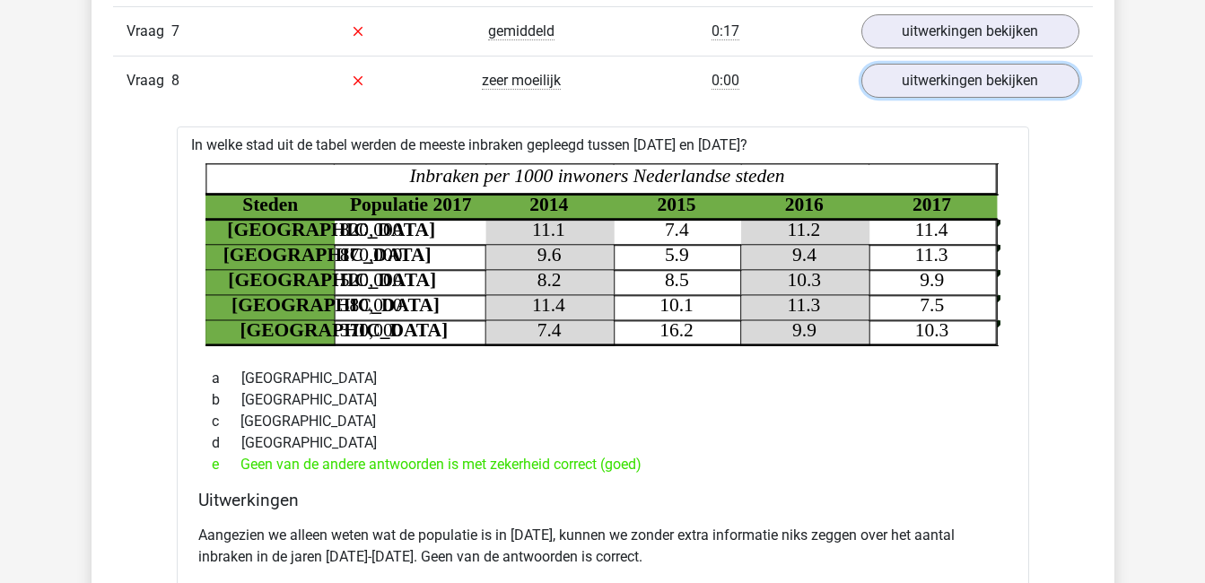
scroll to position [1526, 0]
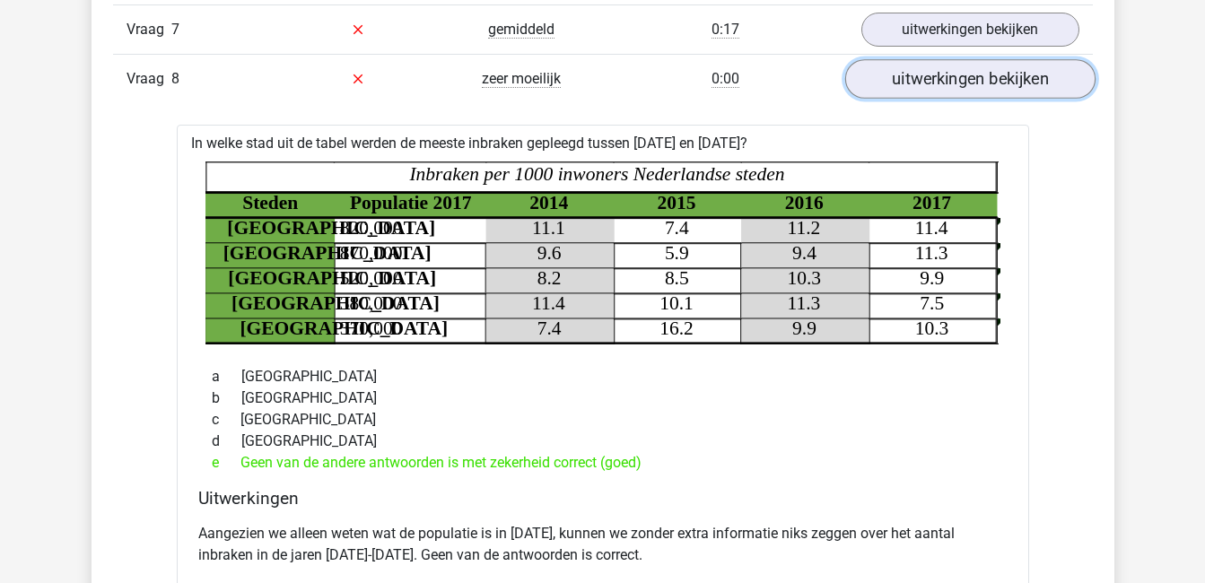
click at [954, 79] on link "uitwerkingen bekijken" at bounding box center [969, 78] width 250 height 39
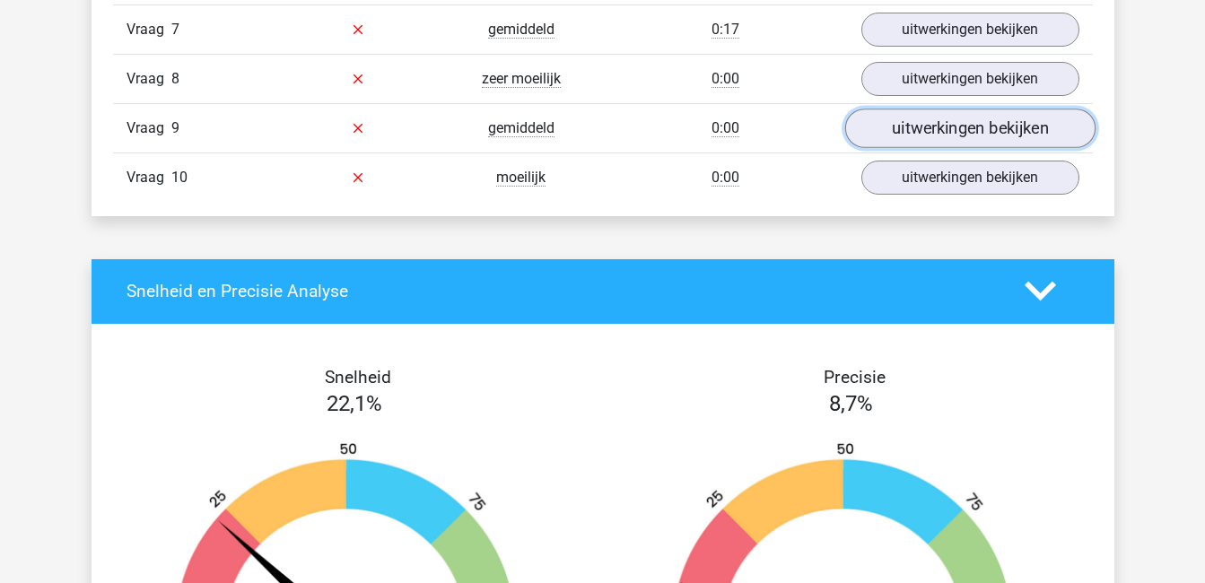
click at [956, 123] on link "uitwerkingen bekijken" at bounding box center [969, 128] width 250 height 39
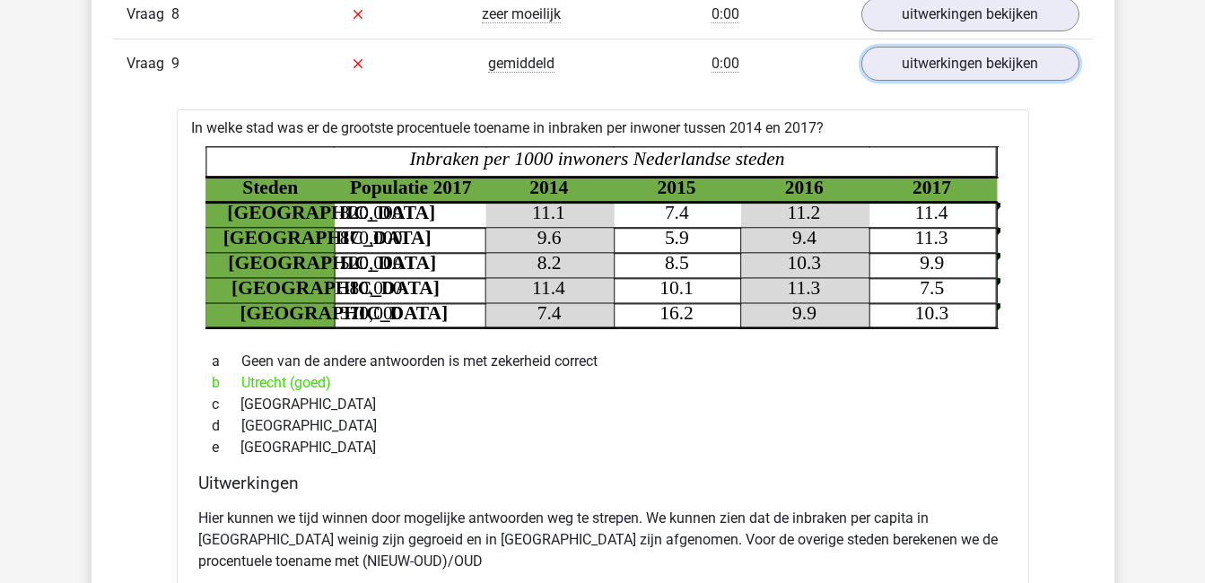
scroll to position [1580, 0]
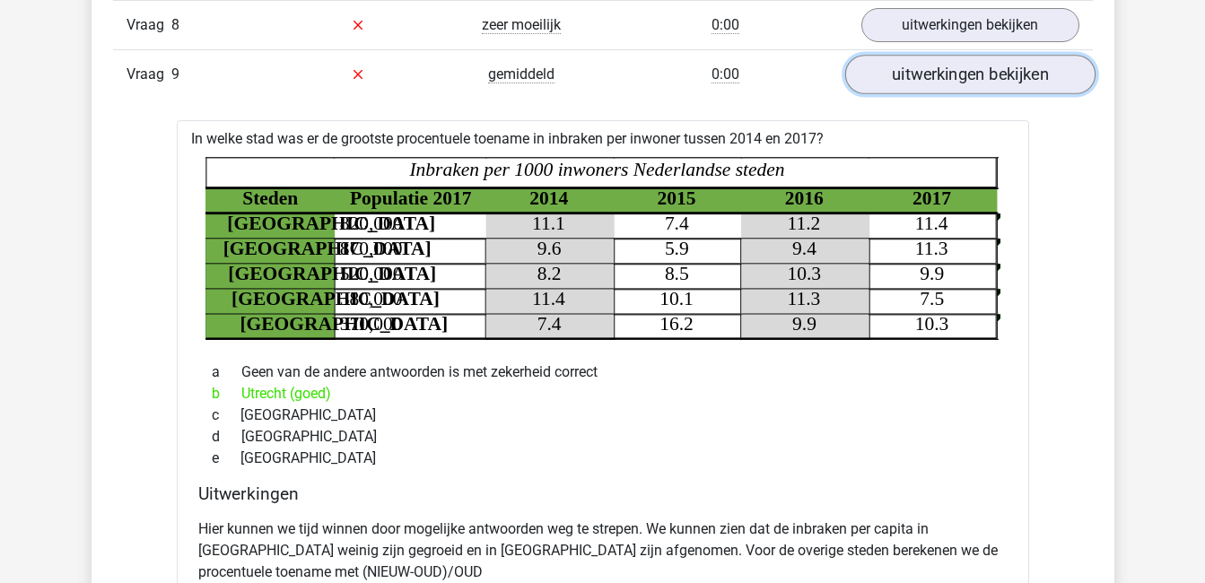
click at [975, 80] on link "uitwerkingen bekijken" at bounding box center [969, 74] width 250 height 39
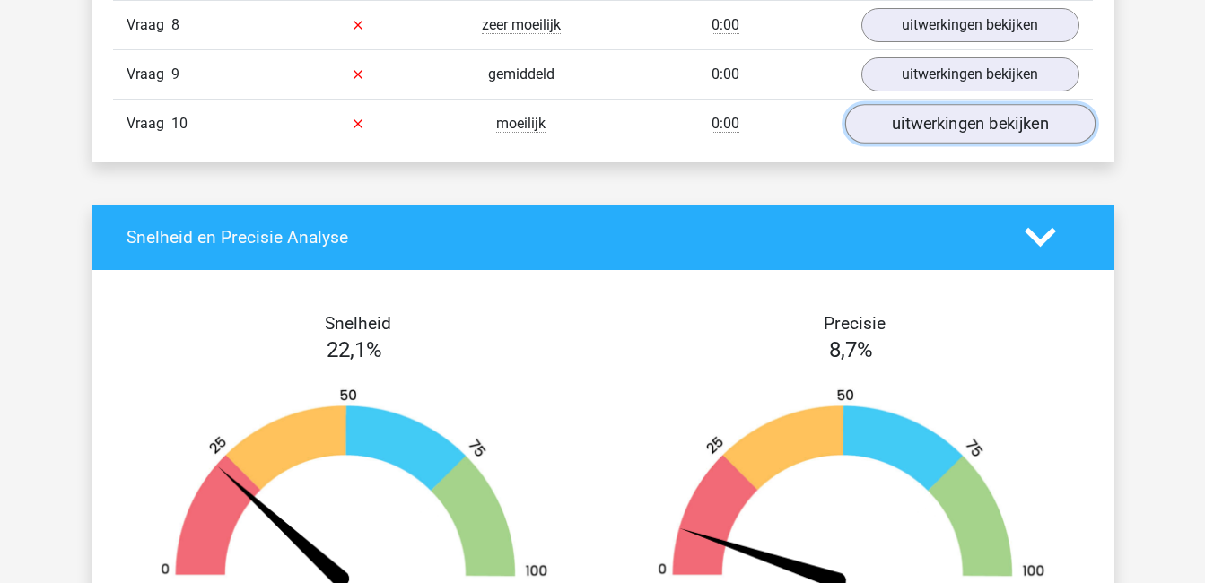
click at [989, 121] on link "uitwerkingen bekijken" at bounding box center [969, 123] width 250 height 39
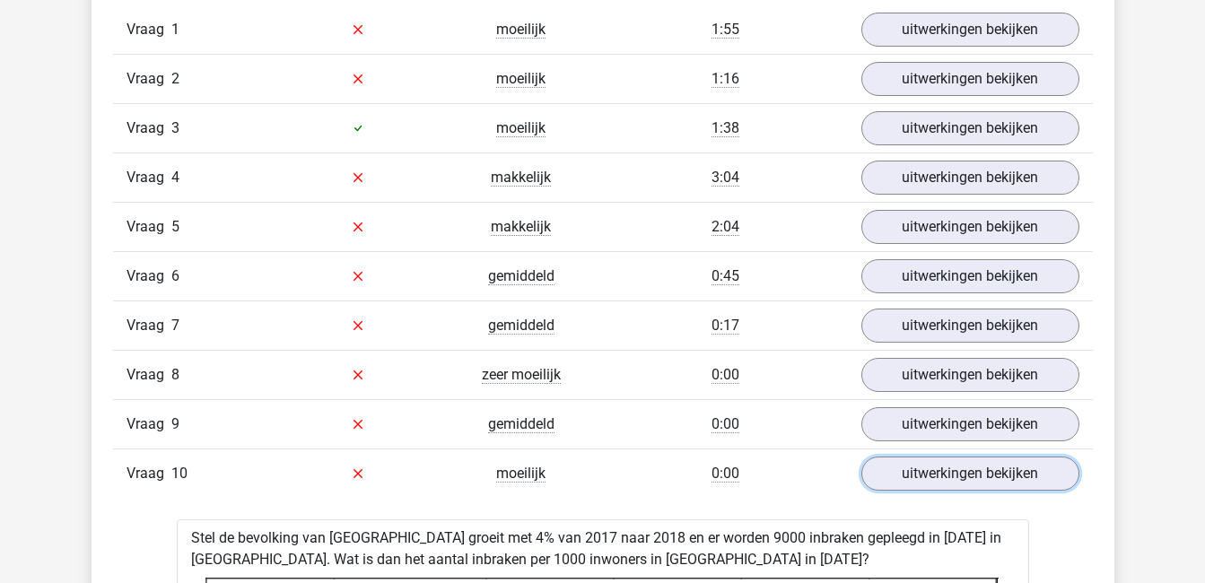
scroll to position [1229, 0]
click at [916, 474] on link "uitwerkingen bekijken" at bounding box center [969, 474] width 250 height 39
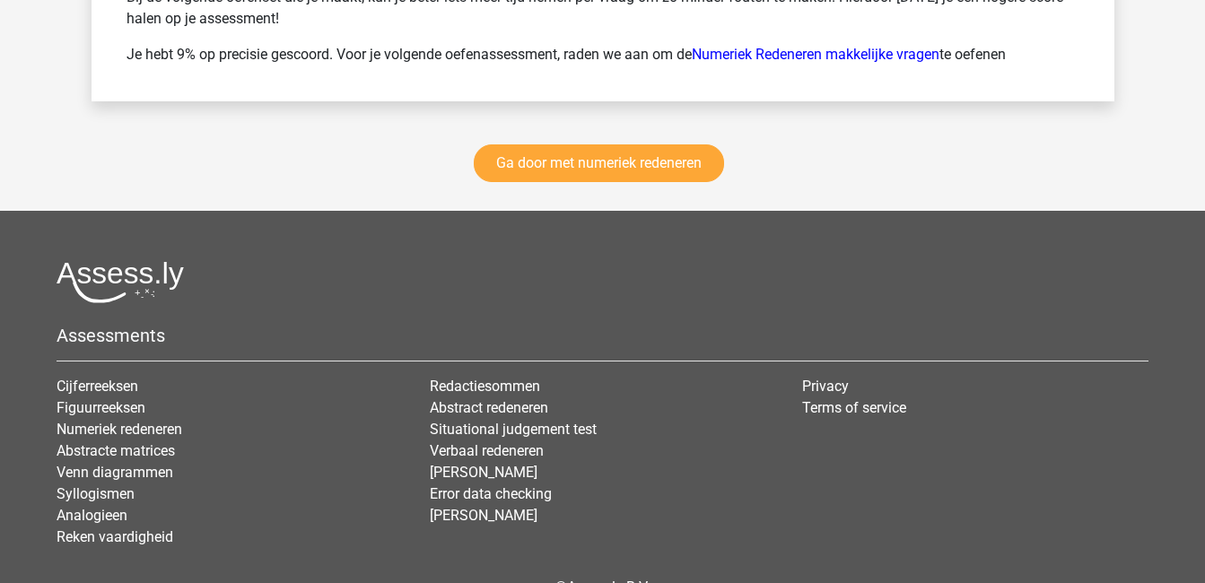
scroll to position [2652, 0]
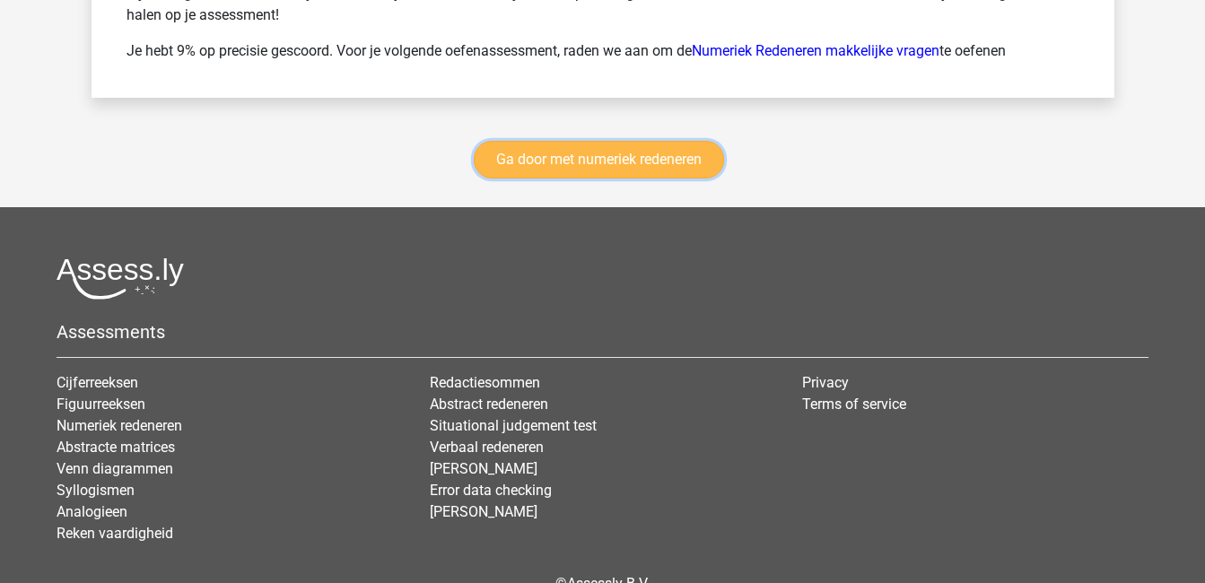
click at [611, 153] on link "Ga door met numeriek redeneren" at bounding box center [599, 160] width 250 height 38
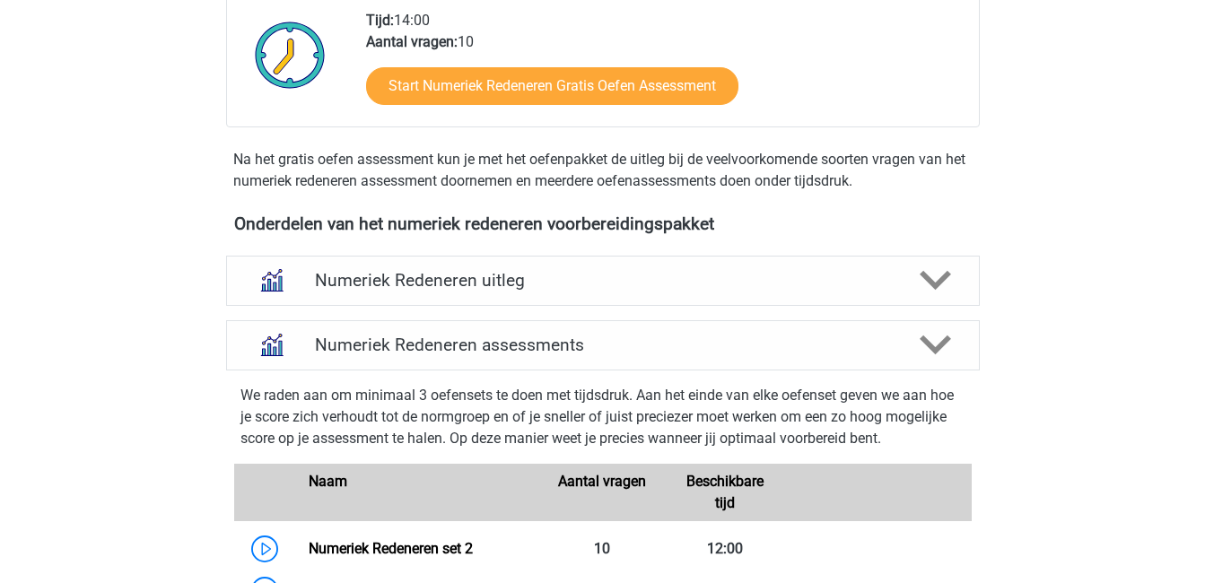
scroll to position [511, 0]
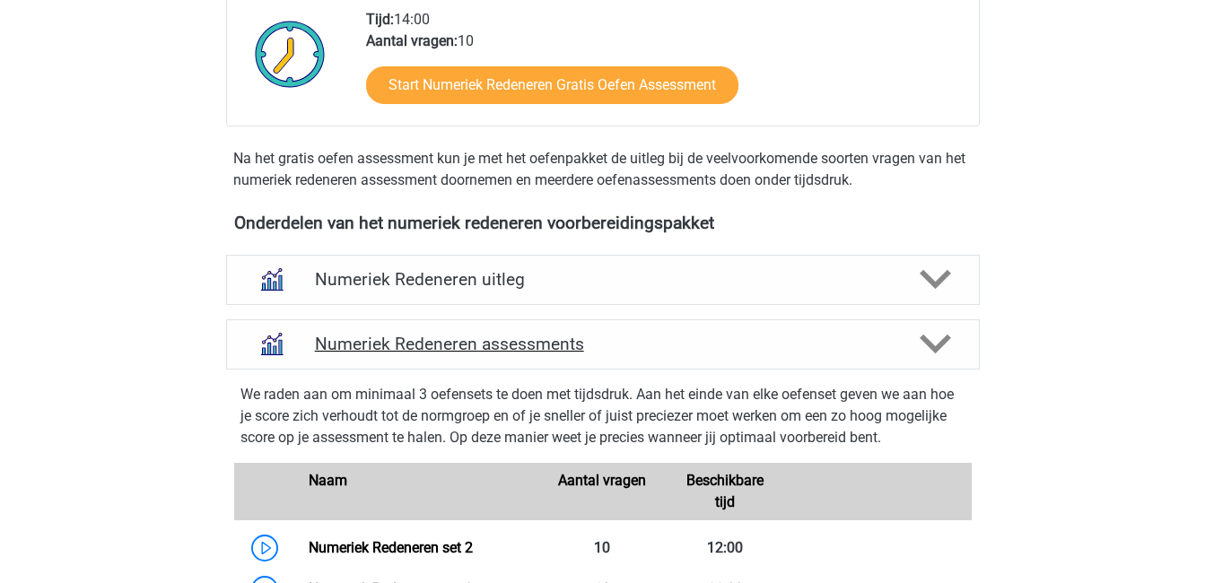
click at [926, 336] on icon at bounding box center [935, 343] width 31 height 31
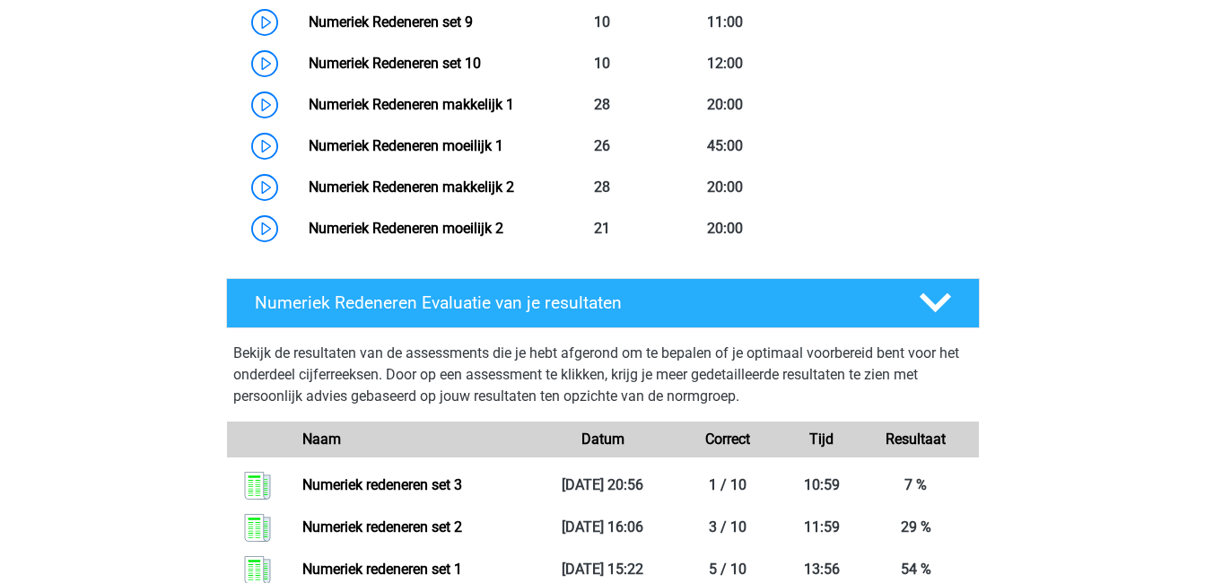
scroll to position [1324, 0]
click at [670, 304] on h4 "Numeriek Redeneren Evaluatie van je resultaten" at bounding box center [573, 303] width 636 height 21
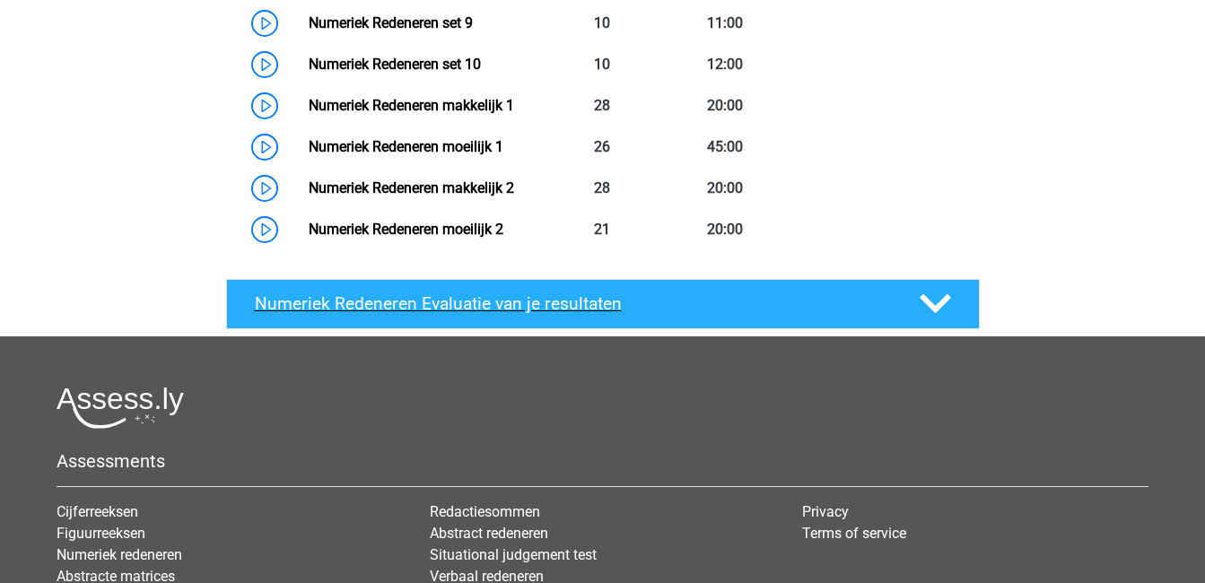
click at [670, 304] on h4 "Numeriek Redeneren Evaluatie van je resultaten" at bounding box center [573, 303] width 636 height 21
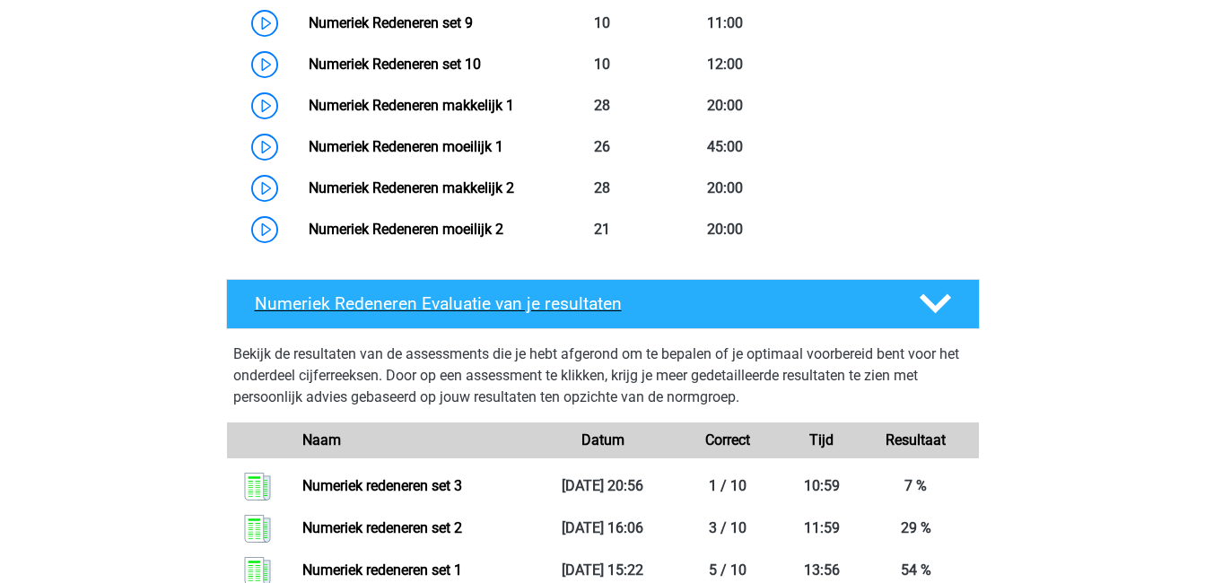
click at [670, 304] on h4 "Numeriek Redeneren Evaluatie van je resultaten" at bounding box center [573, 303] width 636 height 21
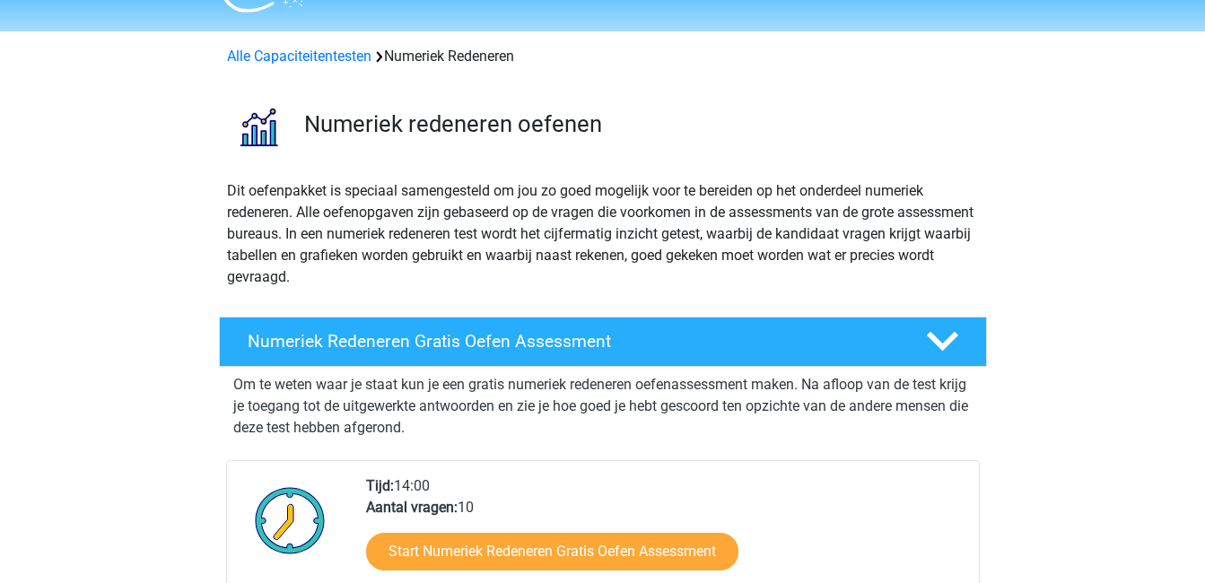
scroll to position [0, 0]
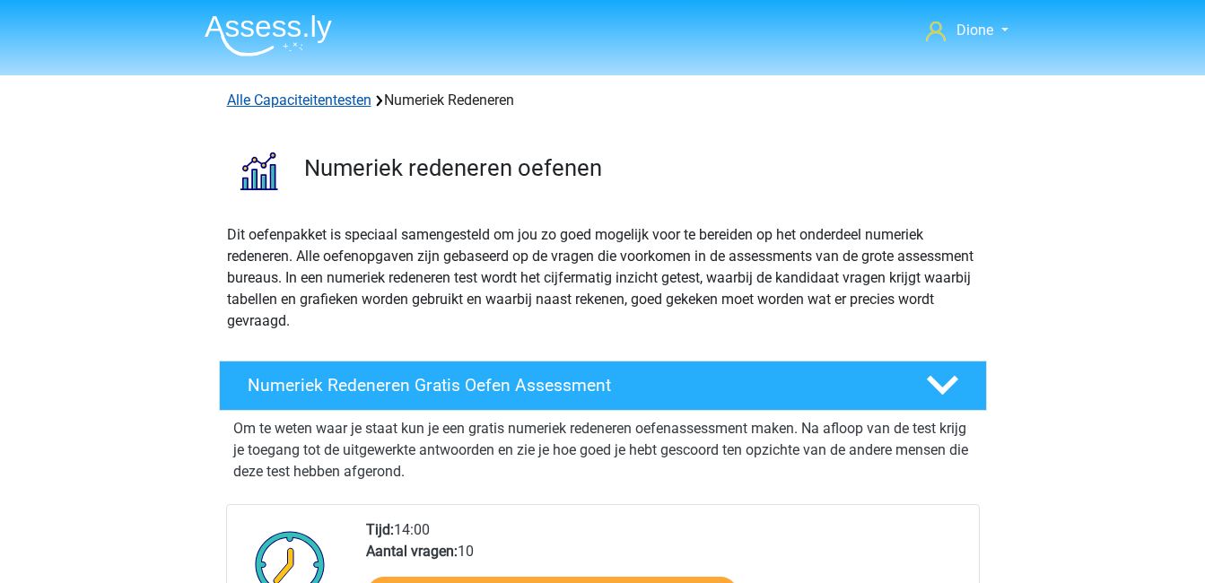
click at [290, 103] on link "Alle Capaciteitentesten" at bounding box center [299, 100] width 144 height 17
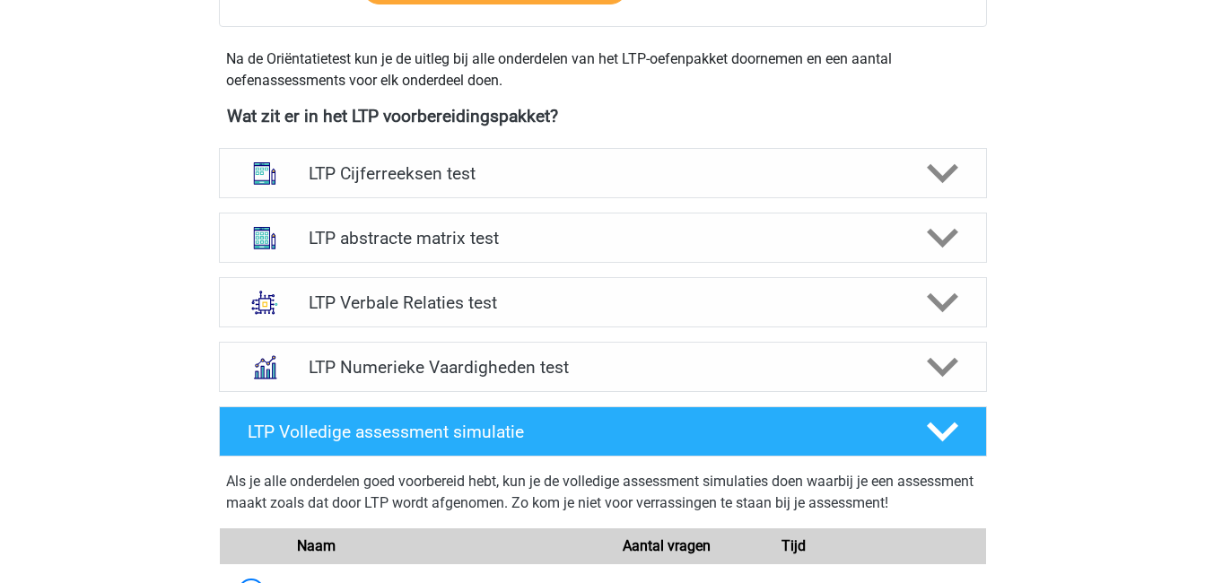
scroll to position [618, 0]
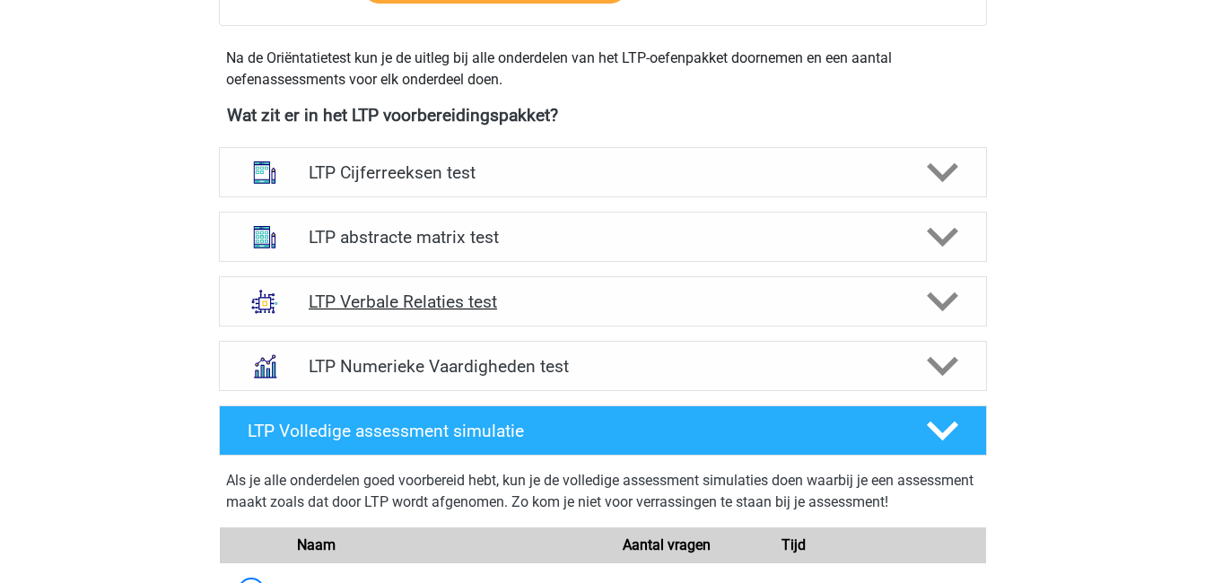
click at [449, 310] on h4 "LTP Verbale Relaties test" at bounding box center [603, 302] width 588 height 21
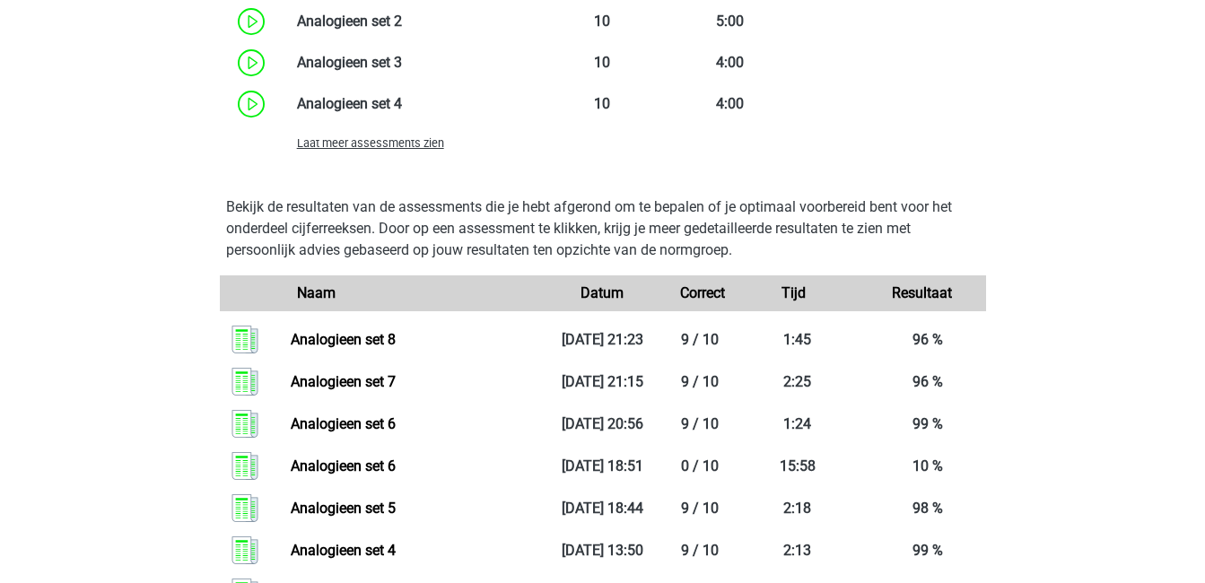
scroll to position [1794, 0]
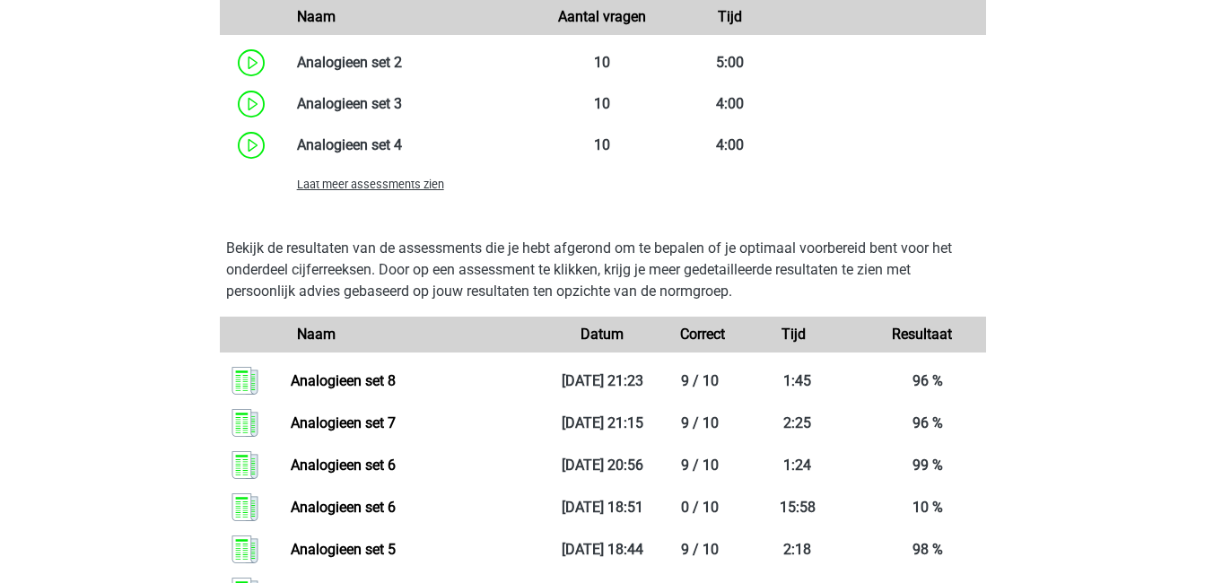
click at [370, 185] on span "Laat meer assessments zien" at bounding box center [370, 184] width 147 height 13
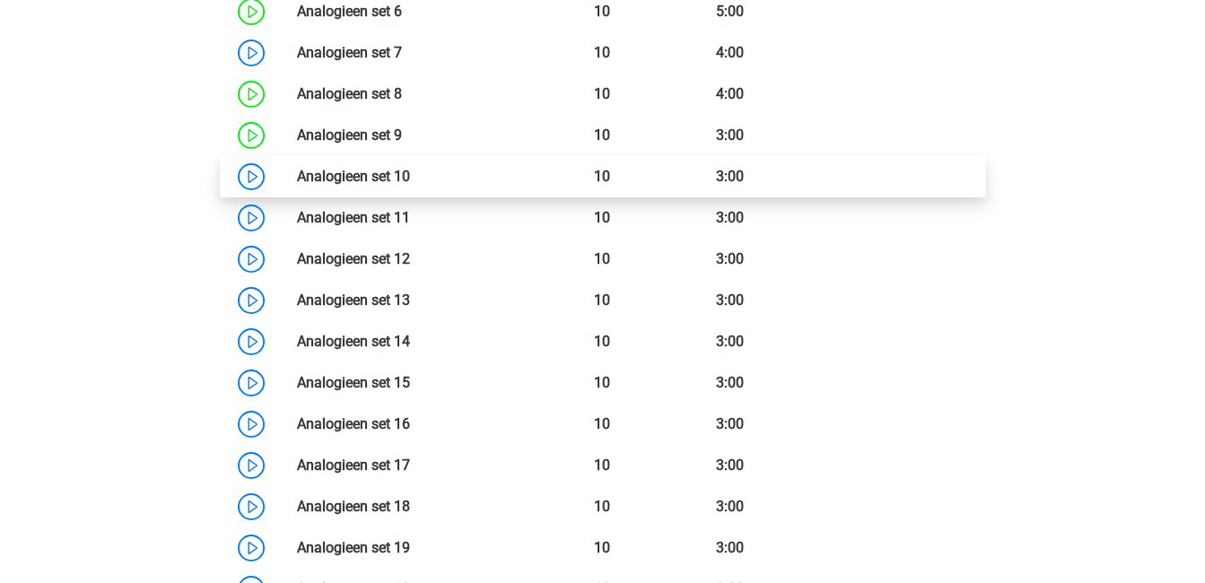
scroll to position [1966, 0]
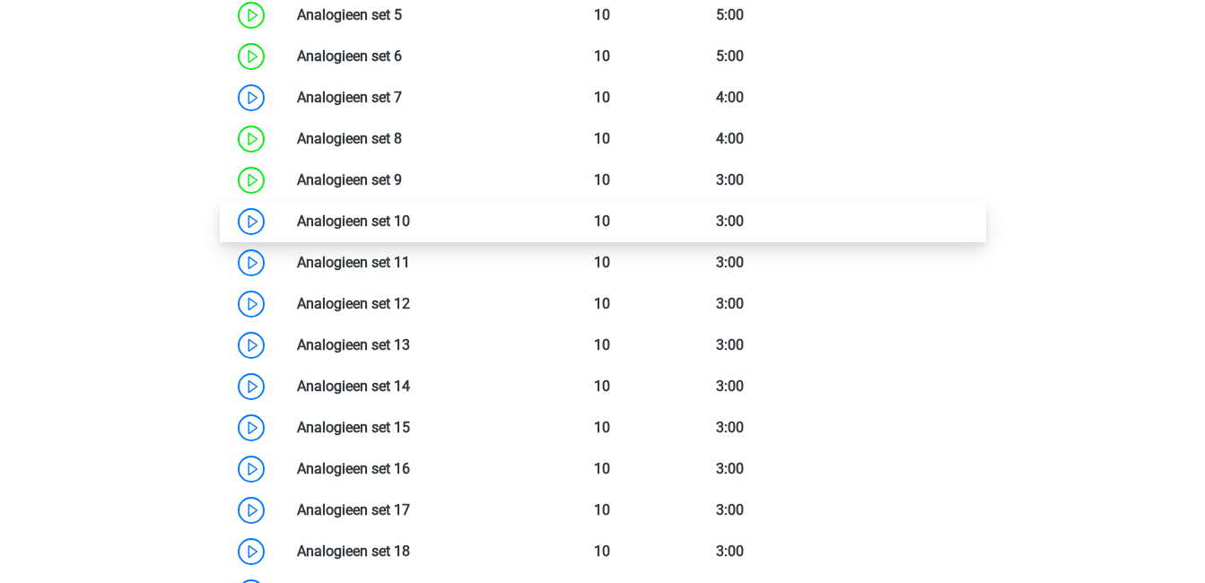
click at [410, 213] on link at bounding box center [410, 221] width 0 height 17
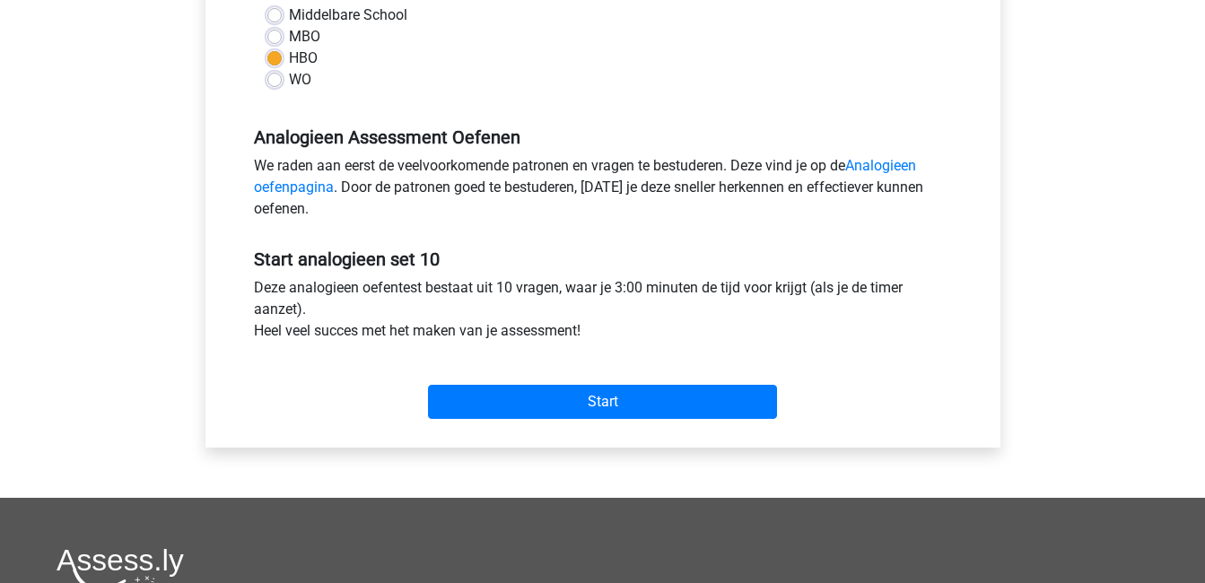
scroll to position [447, 0]
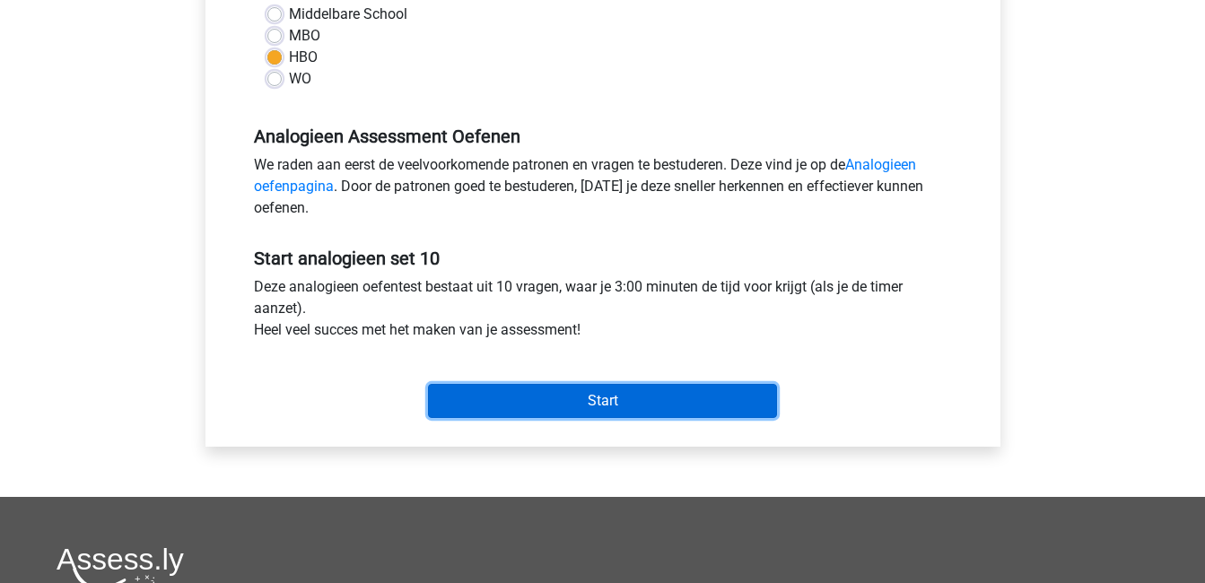
click at [531, 408] on input "Start" at bounding box center [602, 401] width 349 height 34
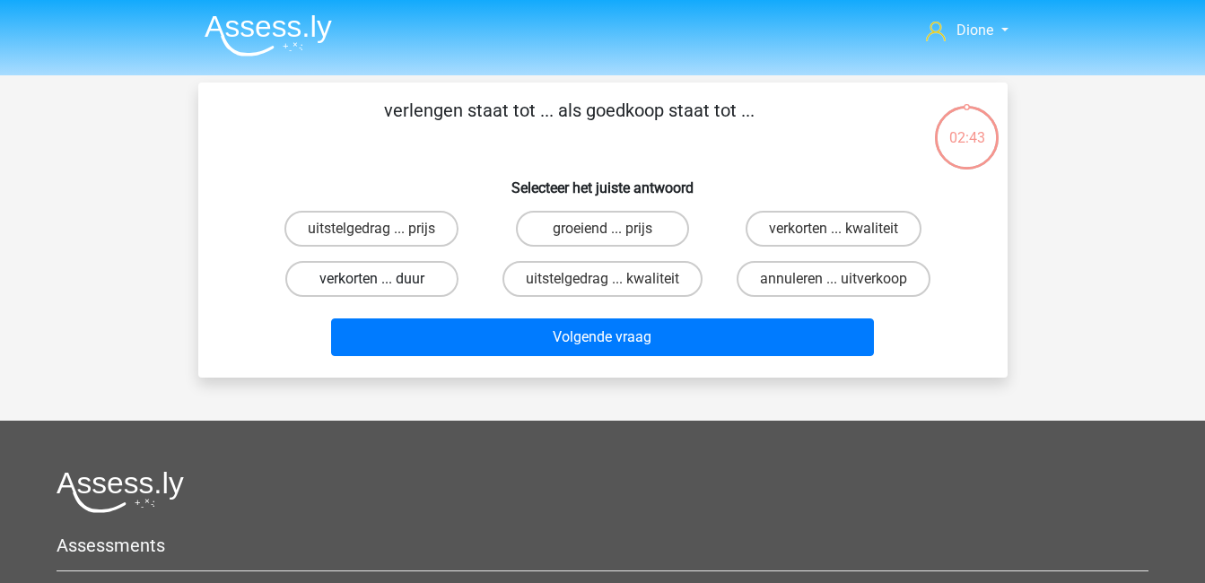
click at [403, 271] on label "verkorten ... duur" at bounding box center [371, 279] width 173 height 36
click at [383, 279] on input "verkorten ... duur" at bounding box center [377, 285] width 12 height 12
radio input "true"
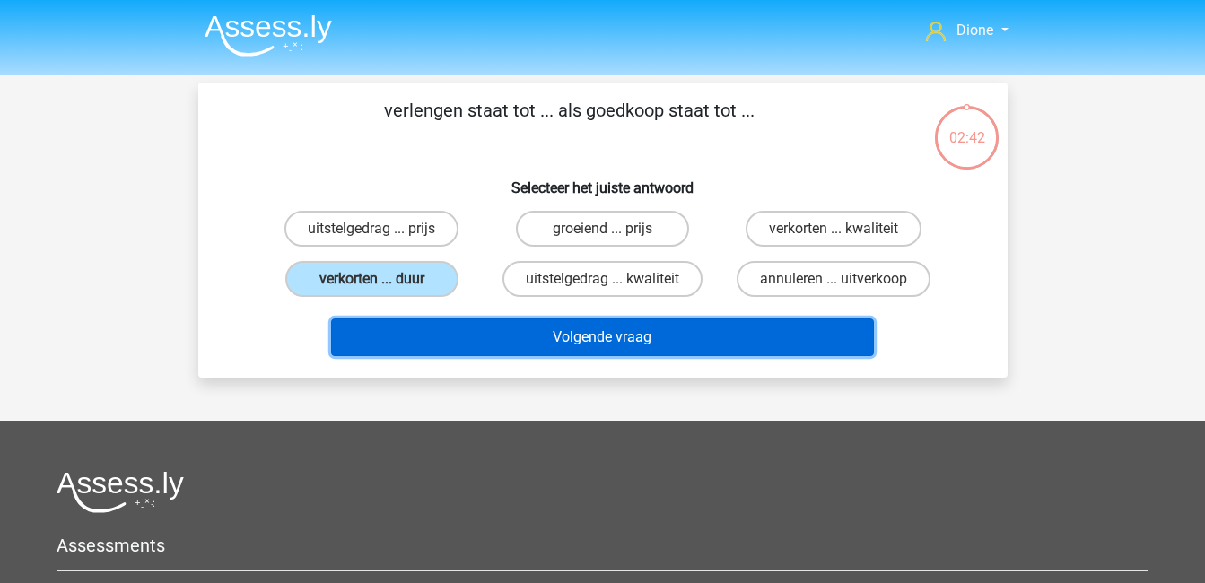
click at [531, 324] on button "Volgende vraag" at bounding box center [602, 338] width 543 height 38
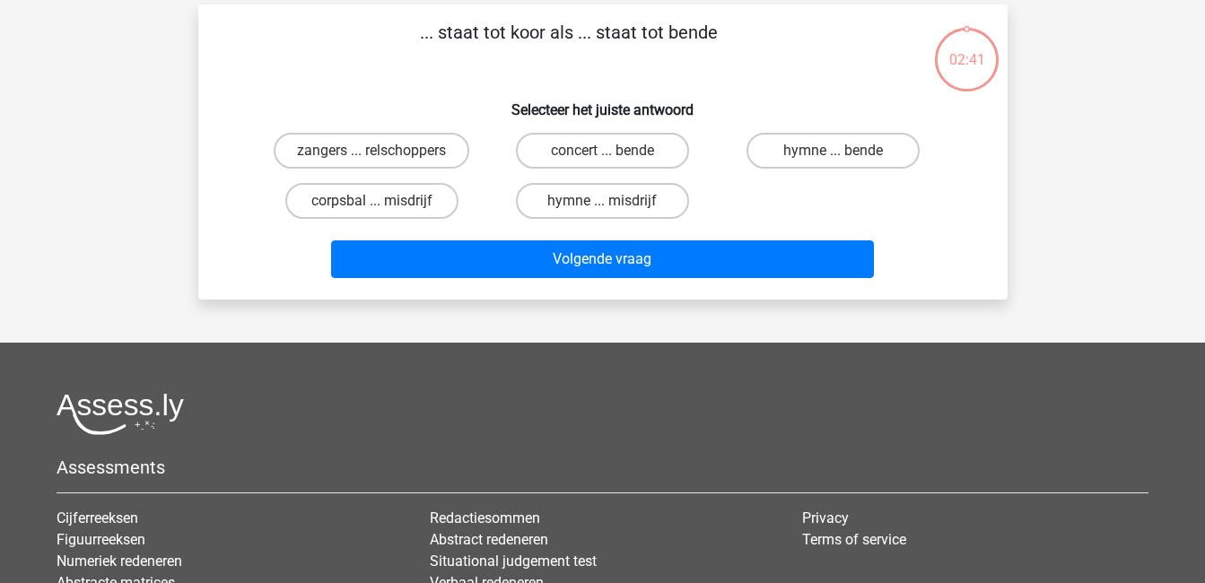
scroll to position [83, 0]
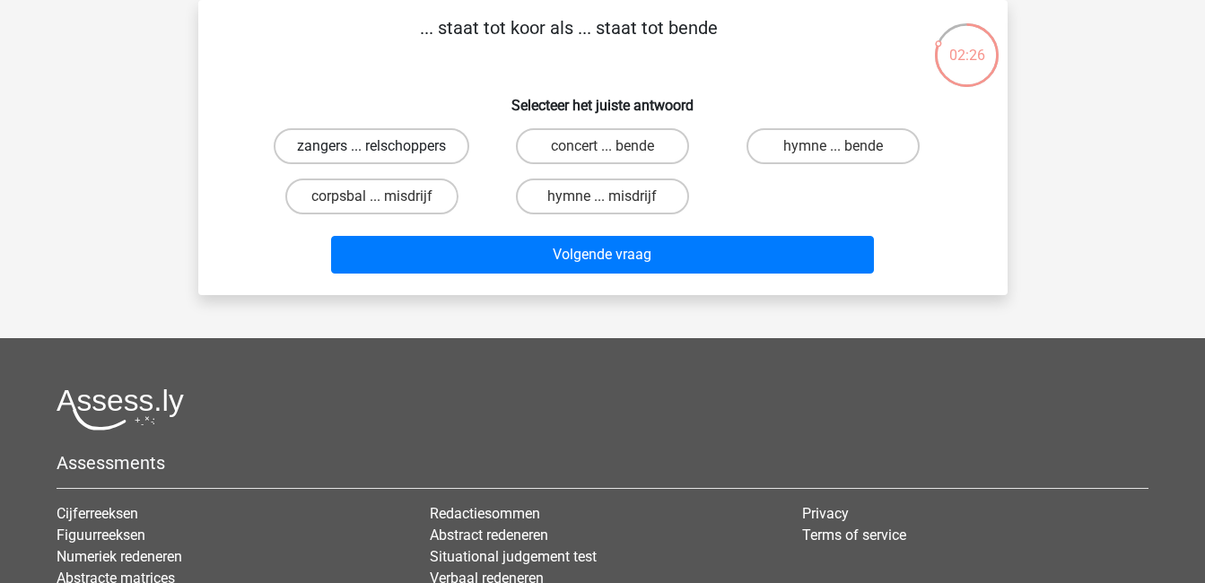
click at [411, 149] on label "zangers ... relschoppers" at bounding box center [372, 146] width 196 height 36
click at [383, 149] on input "zangers ... relschoppers" at bounding box center [377, 152] width 12 height 12
radio input "true"
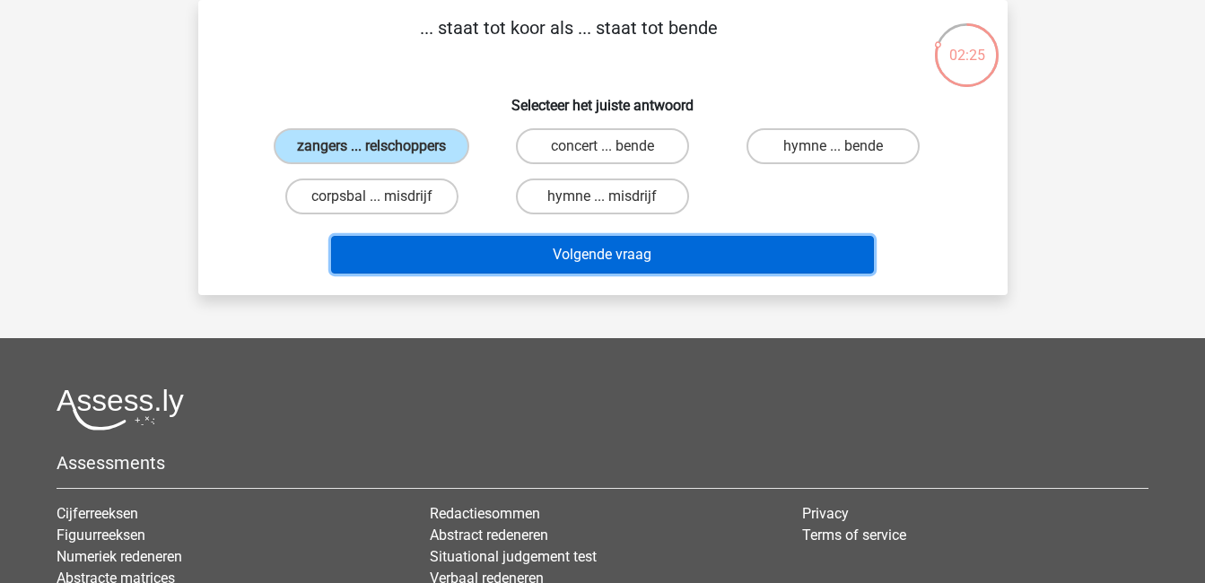
click at [554, 246] on button "Volgende vraag" at bounding box center [602, 255] width 543 height 38
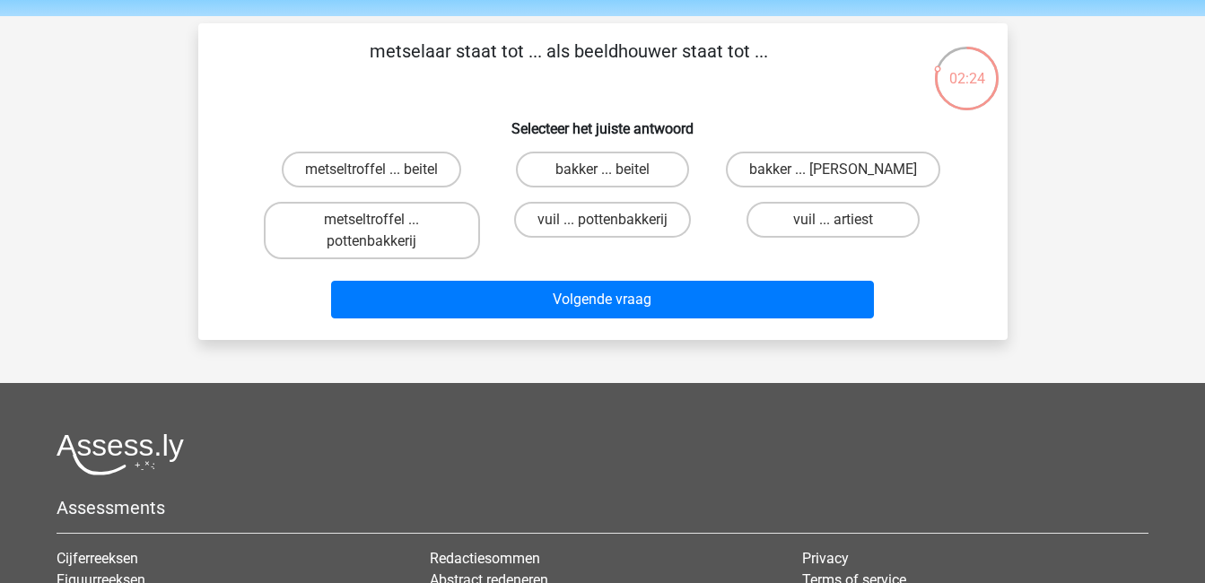
scroll to position [58, 0]
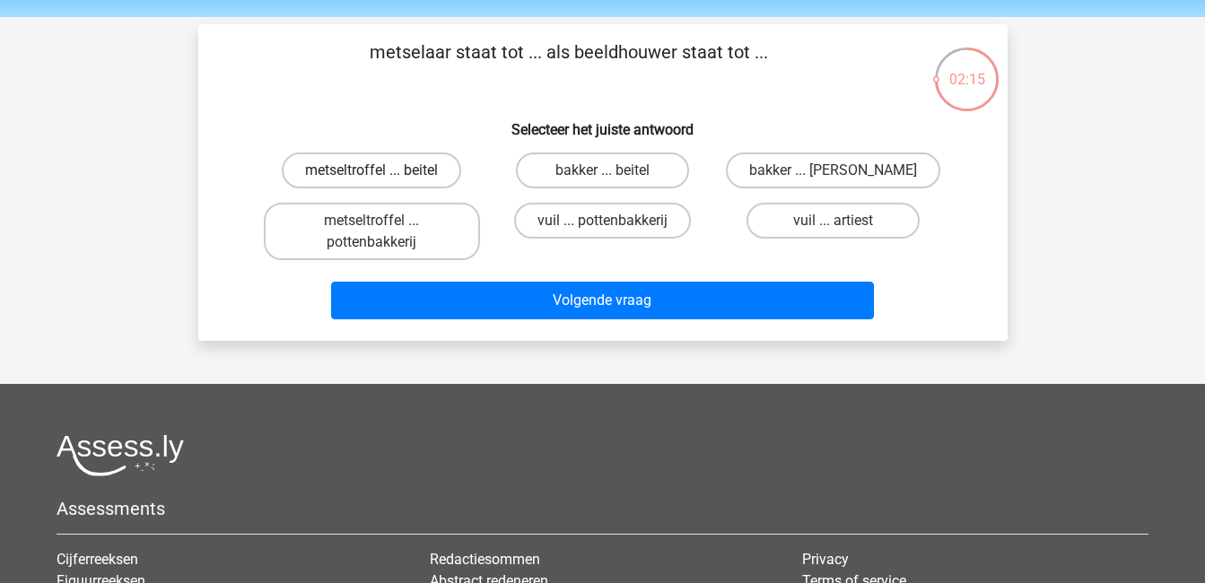
click at [376, 164] on label "metseltroffel ... beitel" at bounding box center [371, 171] width 179 height 36
click at [376, 170] on input "metseltroffel ... beitel" at bounding box center [377, 176] width 12 height 12
radio input "true"
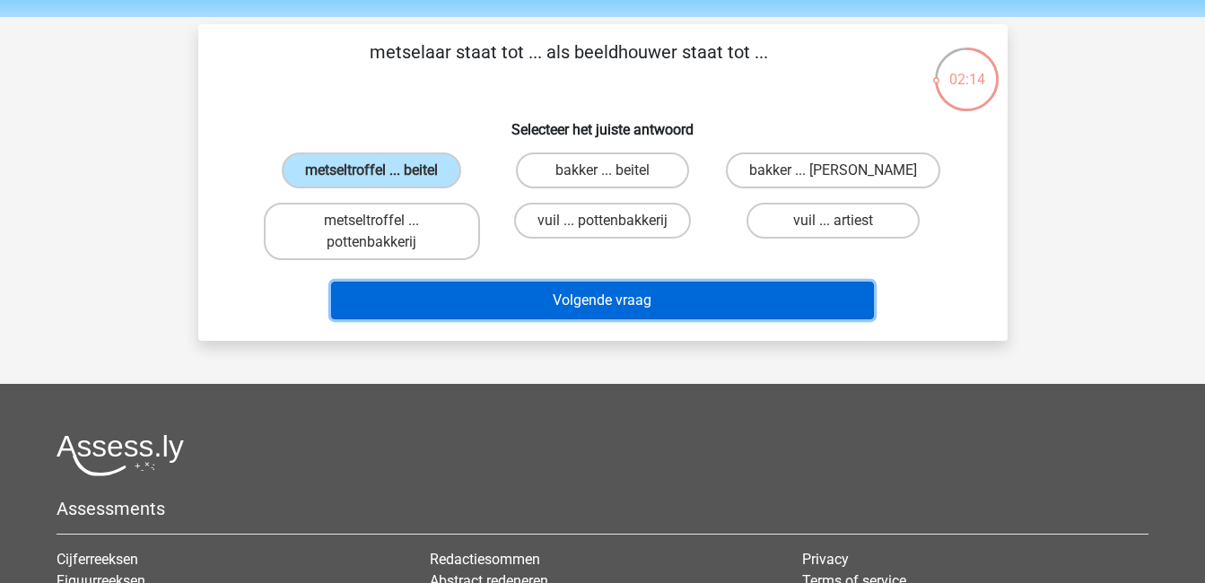
click at [548, 291] on button "Volgende vraag" at bounding box center [602, 301] width 543 height 38
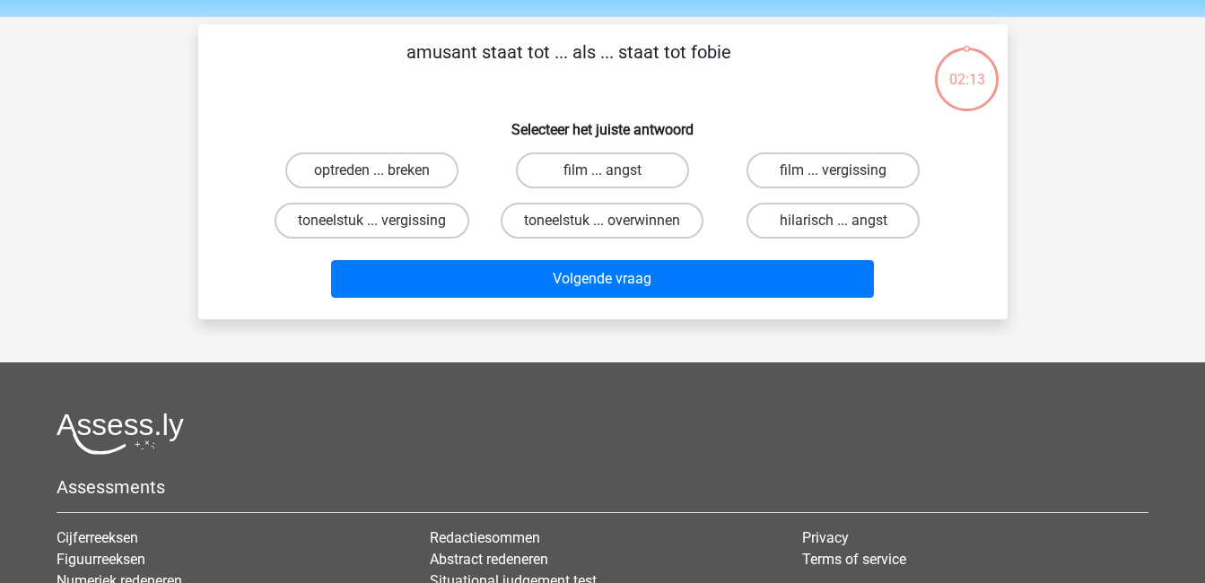
scroll to position [83, 0]
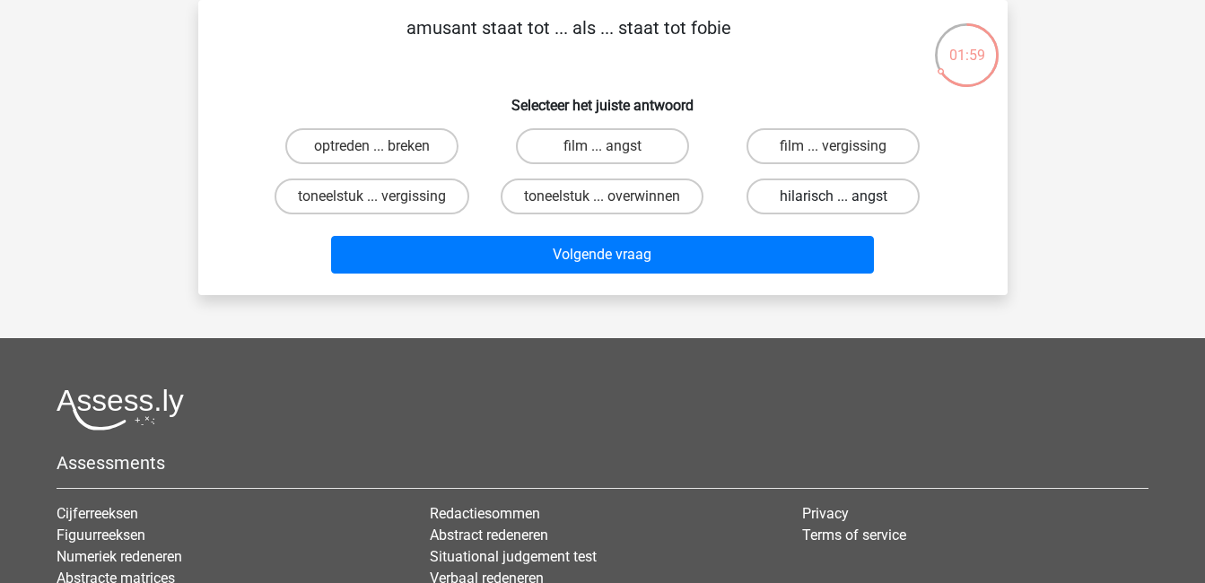
click at [856, 198] on label "hilarisch ... angst" at bounding box center [832, 197] width 173 height 36
click at [845, 198] on input "hilarisch ... angst" at bounding box center [839, 202] width 12 height 12
radio input "true"
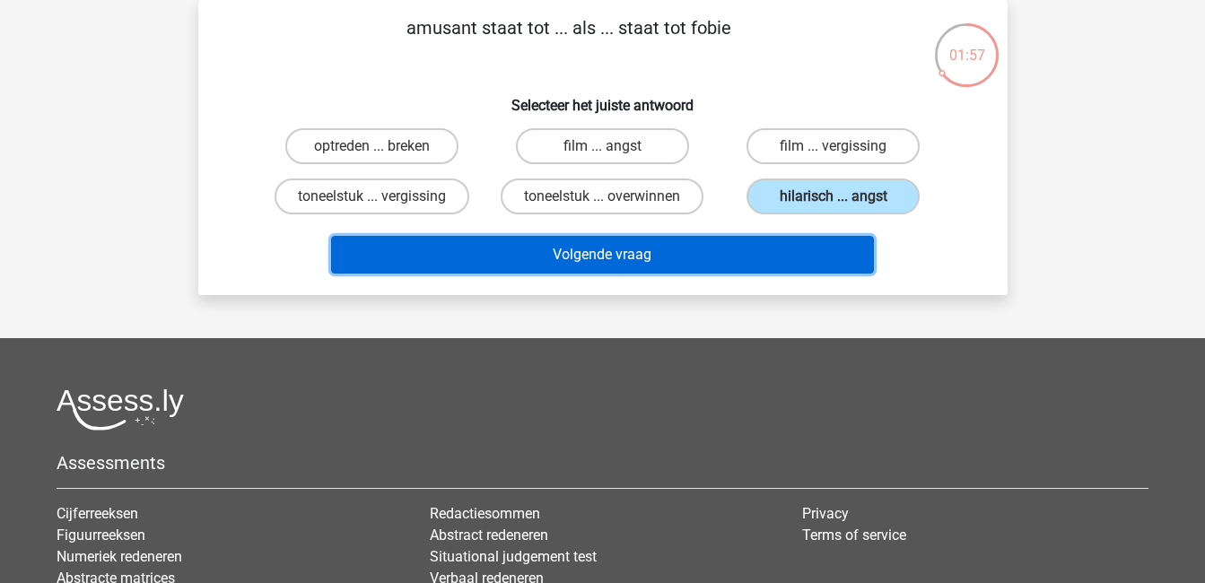
click at [766, 252] on button "Volgende vraag" at bounding box center [602, 255] width 543 height 38
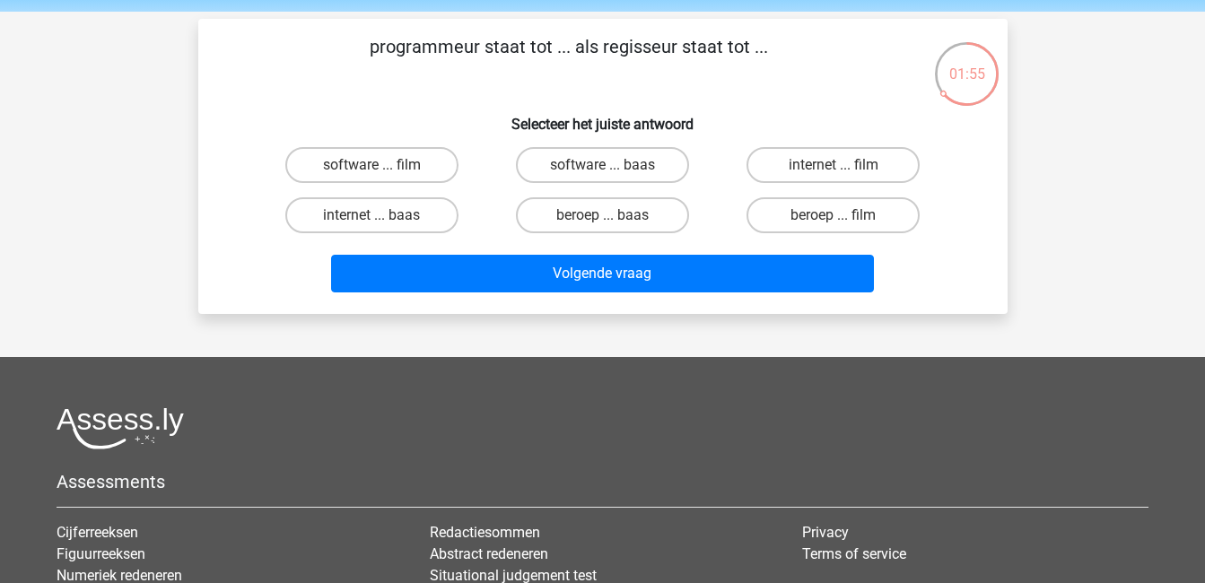
scroll to position [58, 0]
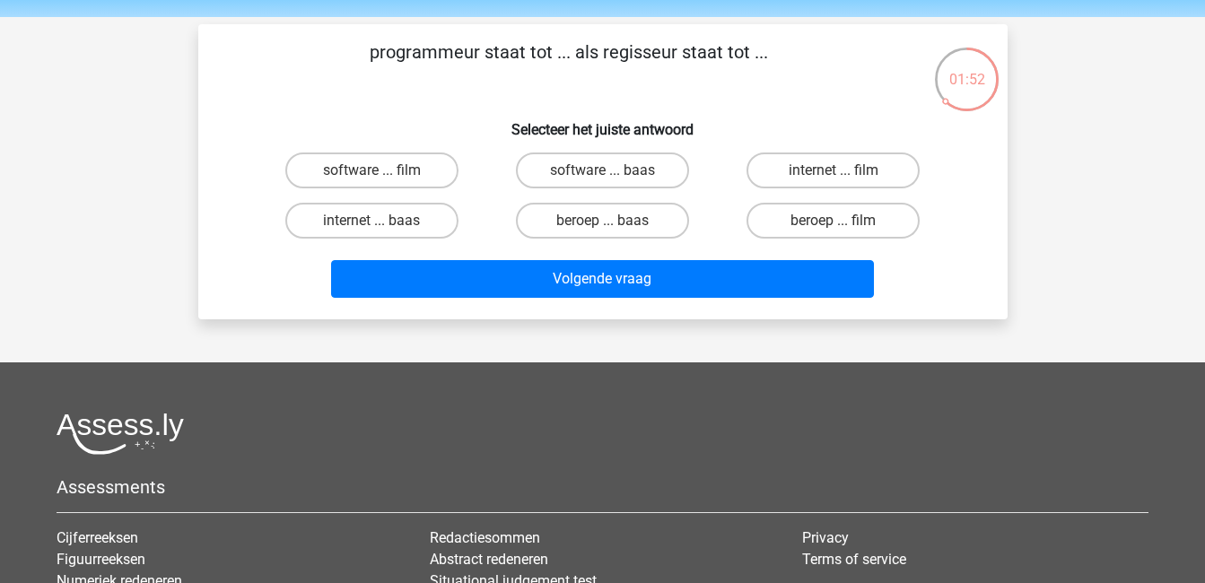
click at [380, 179] on input "software ... film" at bounding box center [377, 176] width 12 height 12
radio input "true"
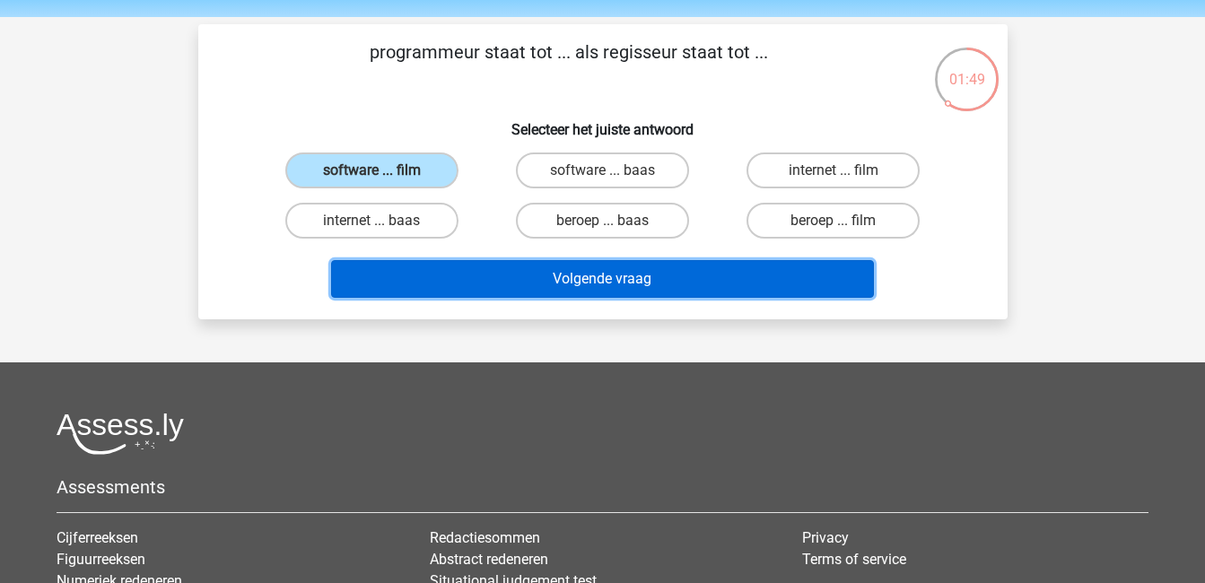
click at [502, 282] on button "Volgende vraag" at bounding box center [602, 279] width 543 height 38
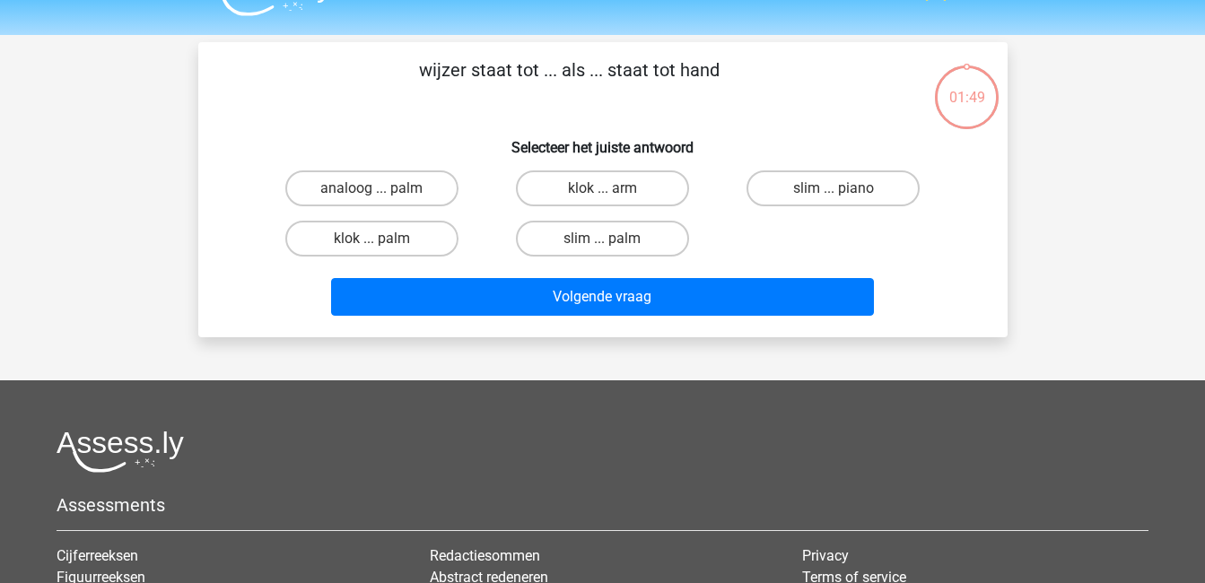
scroll to position [39, 0]
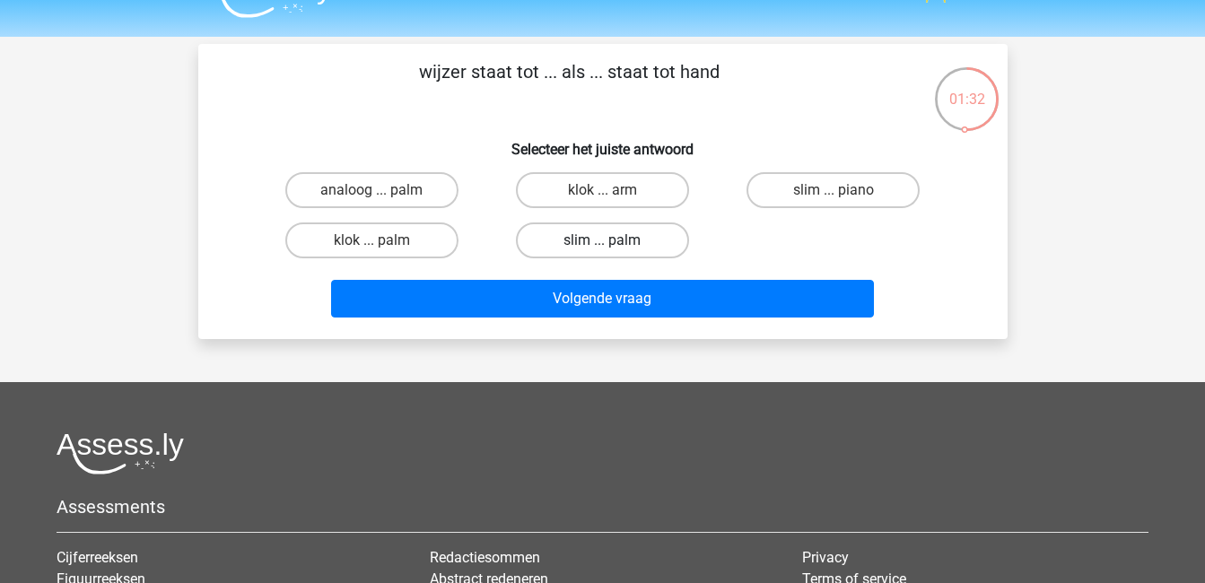
click at [630, 241] on label "slim ... palm" at bounding box center [602, 241] width 173 height 36
click at [614, 241] on input "slim ... palm" at bounding box center [608, 246] width 12 height 12
radio input "true"
click at [338, 187] on label "analoog ... palm" at bounding box center [371, 190] width 173 height 36
click at [371, 190] on input "analoog ... palm" at bounding box center [377, 196] width 12 height 12
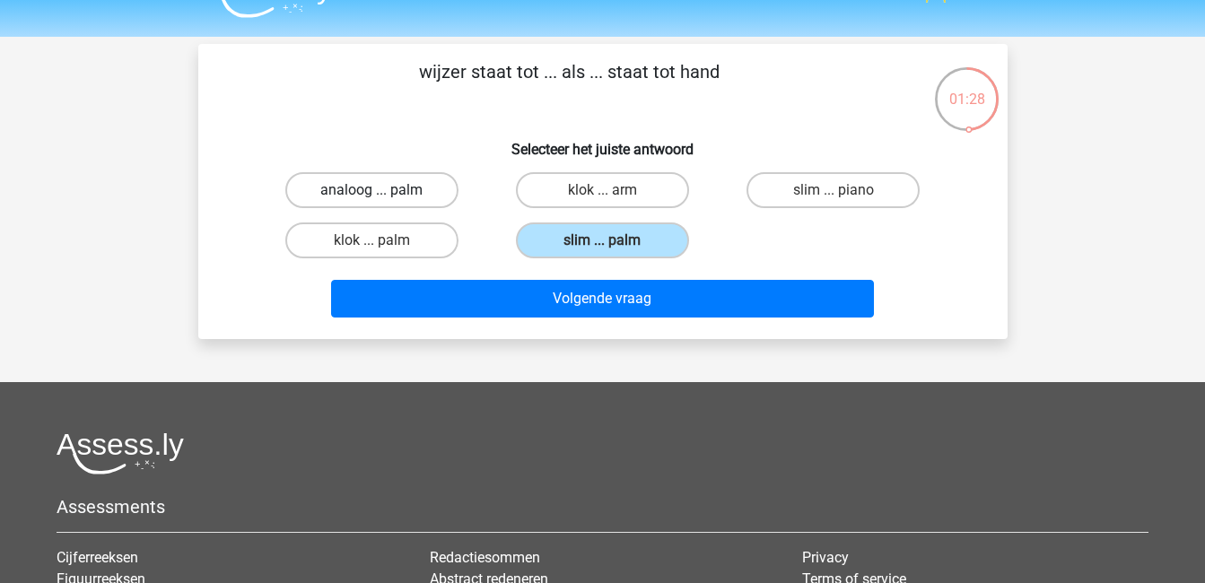
radio input "true"
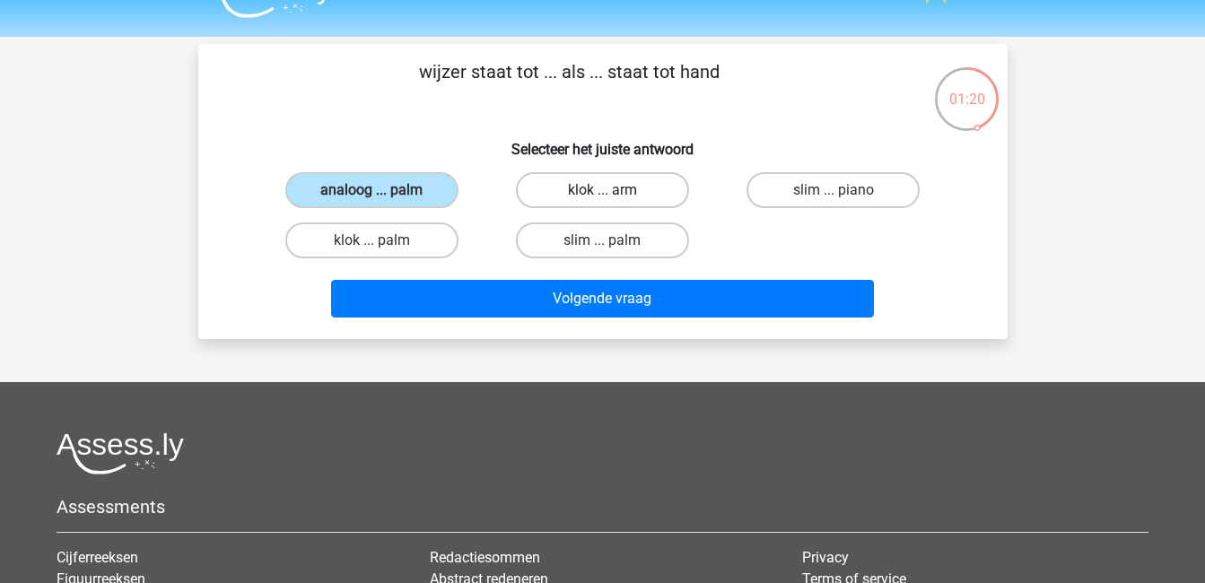
click at [535, 179] on label "klok ... arm" at bounding box center [602, 190] width 173 height 36
click at [602, 190] on input "klok ... arm" at bounding box center [608, 196] width 12 height 12
radio input "true"
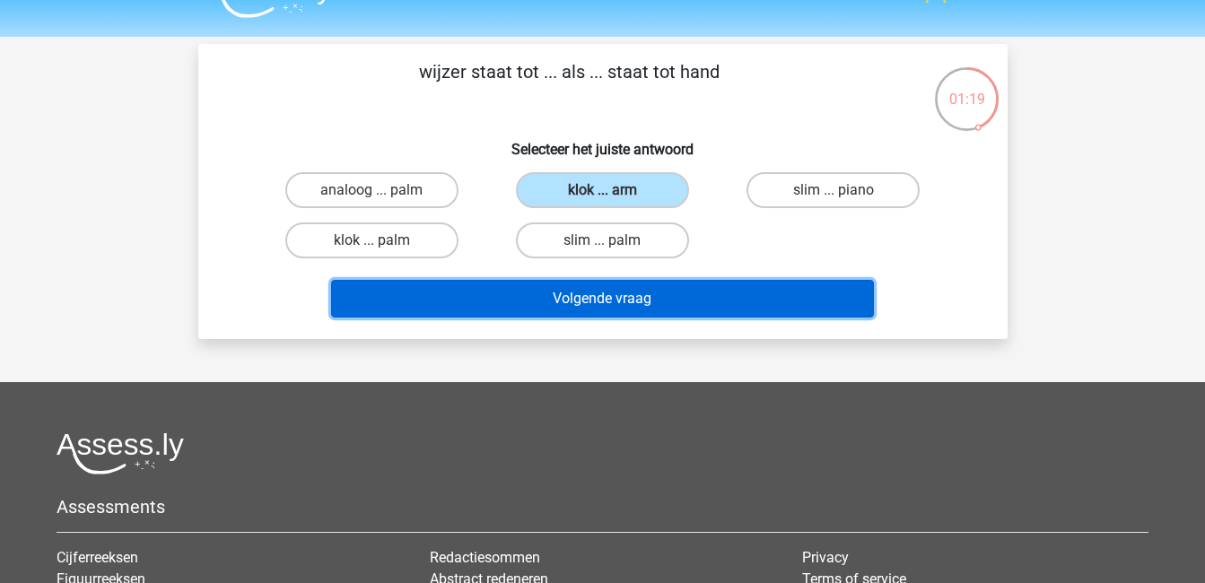
click at [650, 293] on button "Volgende vraag" at bounding box center [602, 299] width 543 height 38
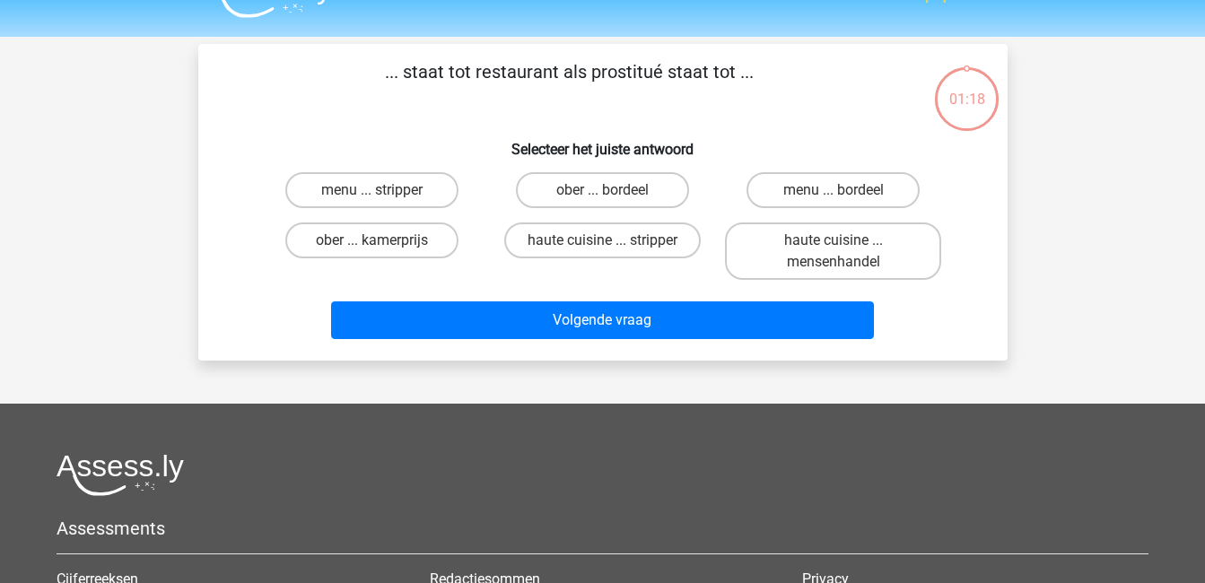
scroll to position [83, 0]
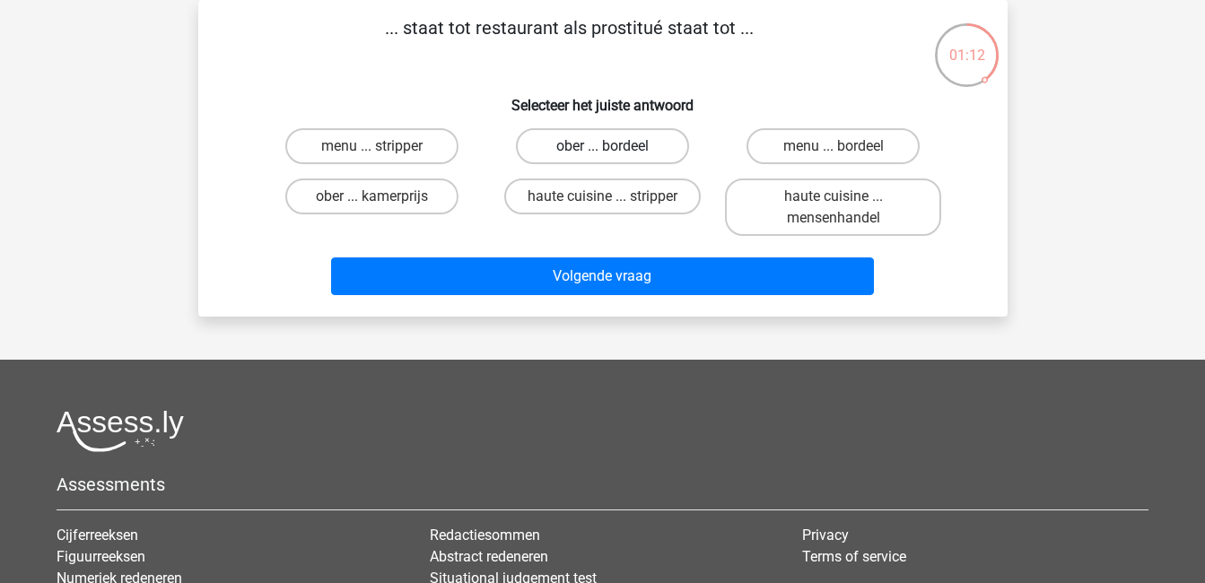
click at [589, 138] on label "ober ... bordeel" at bounding box center [602, 146] width 173 height 36
click at [602, 146] on input "ober ... bordeel" at bounding box center [608, 152] width 12 height 12
radio input "true"
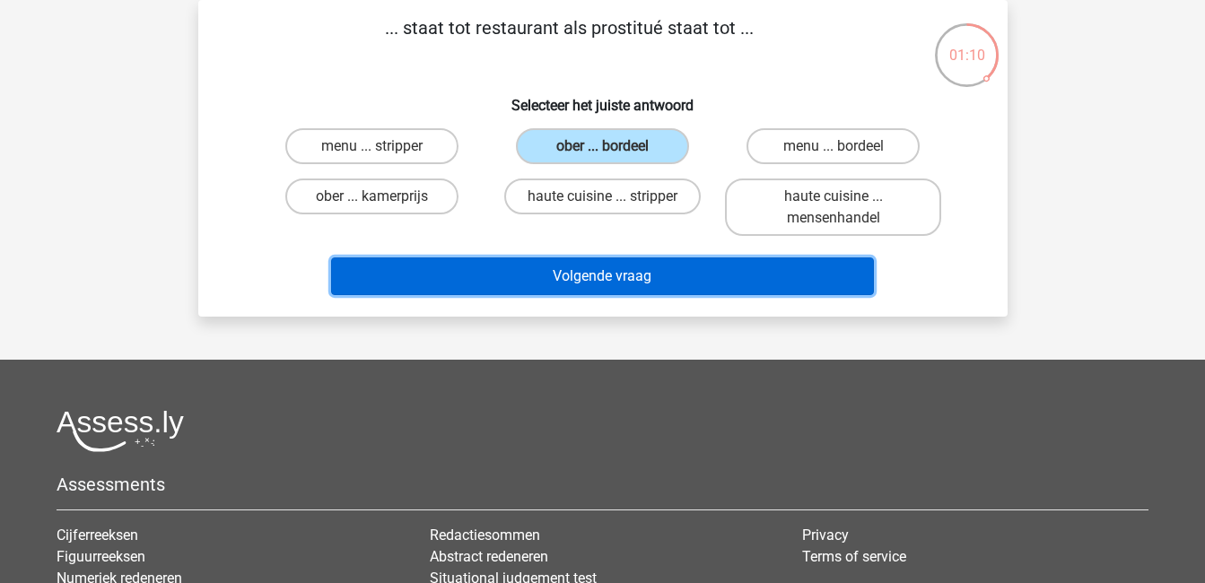
click at [672, 276] on button "Volgende vraag" at bounding box center [602, 276] width 543 height 38
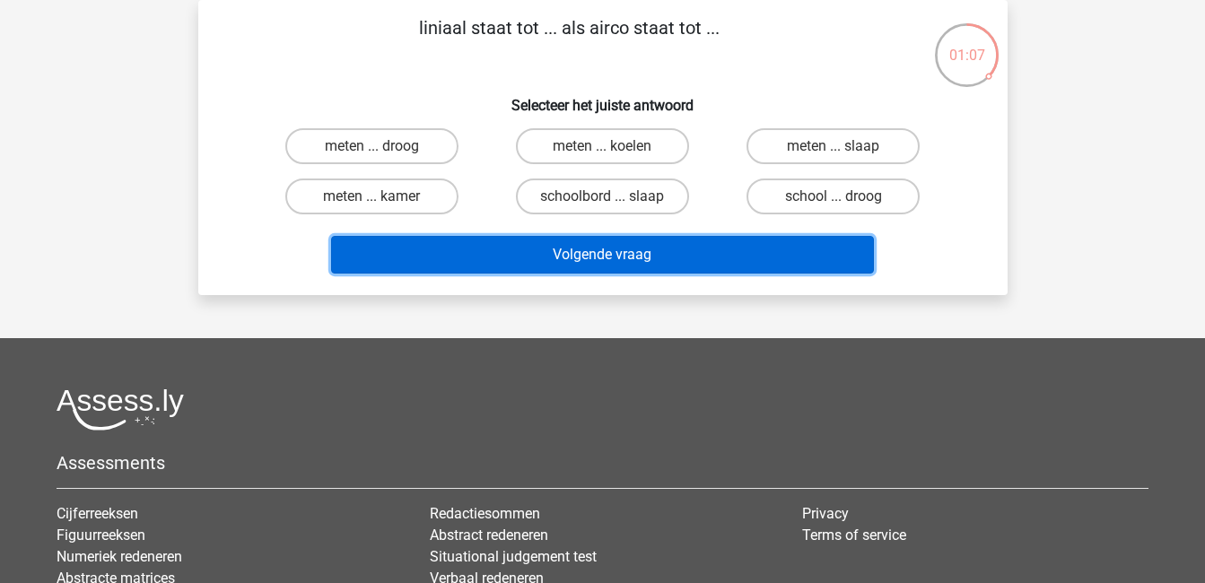
click at [661, 252] on button "Volgende vraag" at bounding box center [602, 255] width 543 height 38
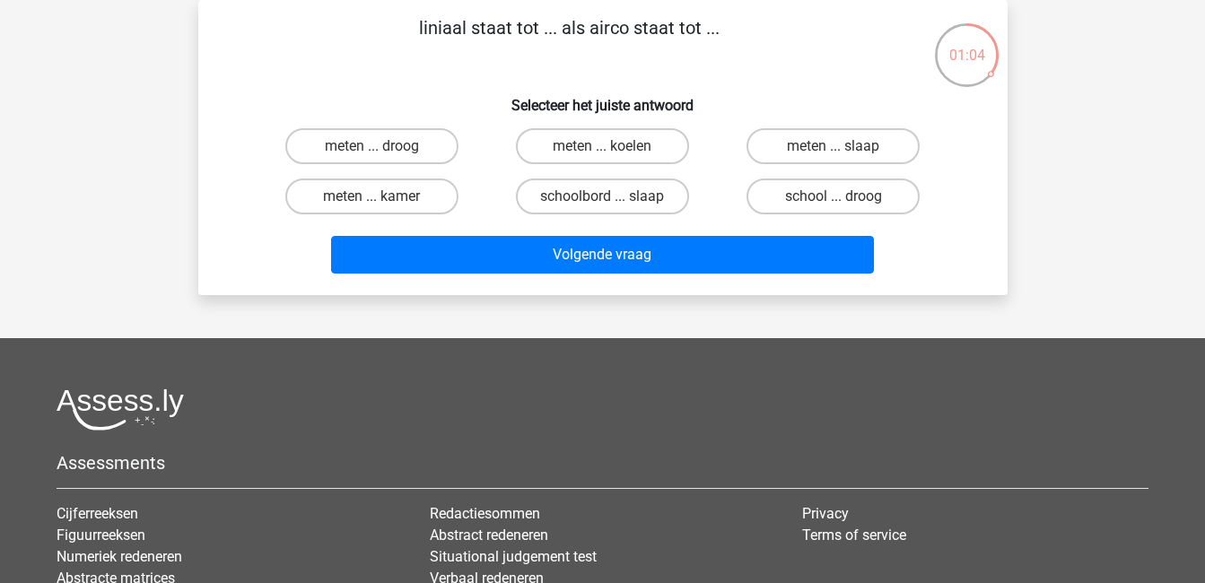
click at [597, 67] on p "liniaal staat tot ... als airco staat tot ..." at bounding box center [569, 41] width 685 height 54
click at [593, 135] on label "meten ... koelen" at bounding box center [602, 146] width 173 height 36
click at [602, 146] on input "meten ... koelen" at bounding box center [608, 152] width 12 height 12
radio input "true"
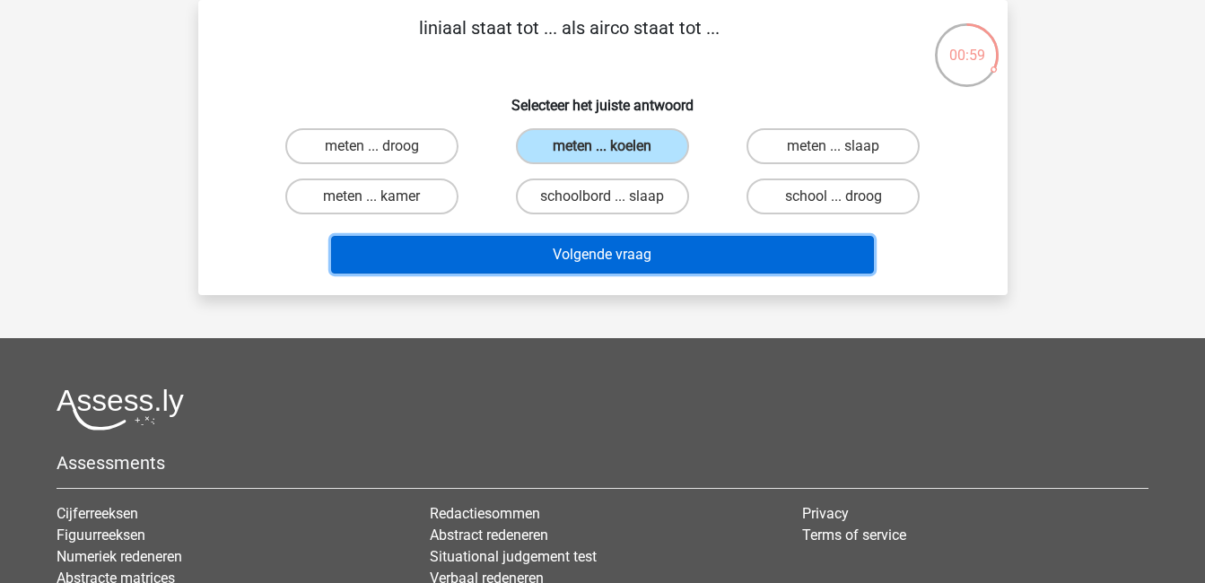
click at [689, 256] on button "Volgende vraag" at bounding box center [602, 255] width 543 height 38
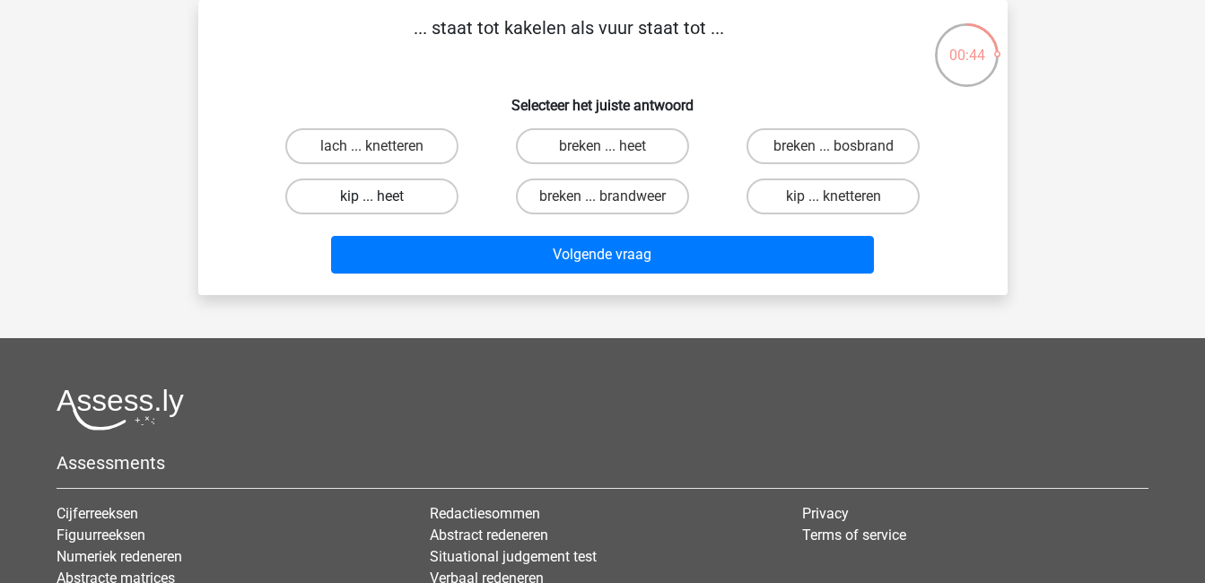
click at [420, 193] on label "kip ... heet" at bounding box center [371, 197] width 173 height 36
click at [383, 196] on input "kip ... heet" at bounding box center [377, 202] width 12 height 12
radio input "true"
click at [620, 147] on label "breken ... heet" at bounding box center [602, 146] width 173 height 36
click at [614, 147] on input "breken ... heet" at bounding box center [608, 152] width 12 height 12
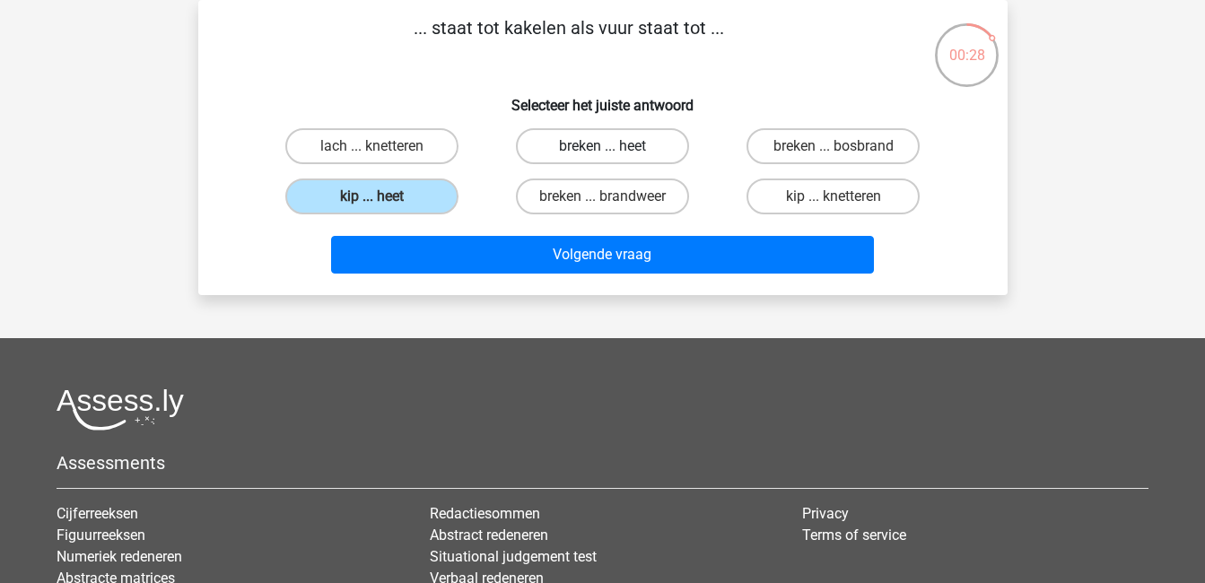
radio input "true"
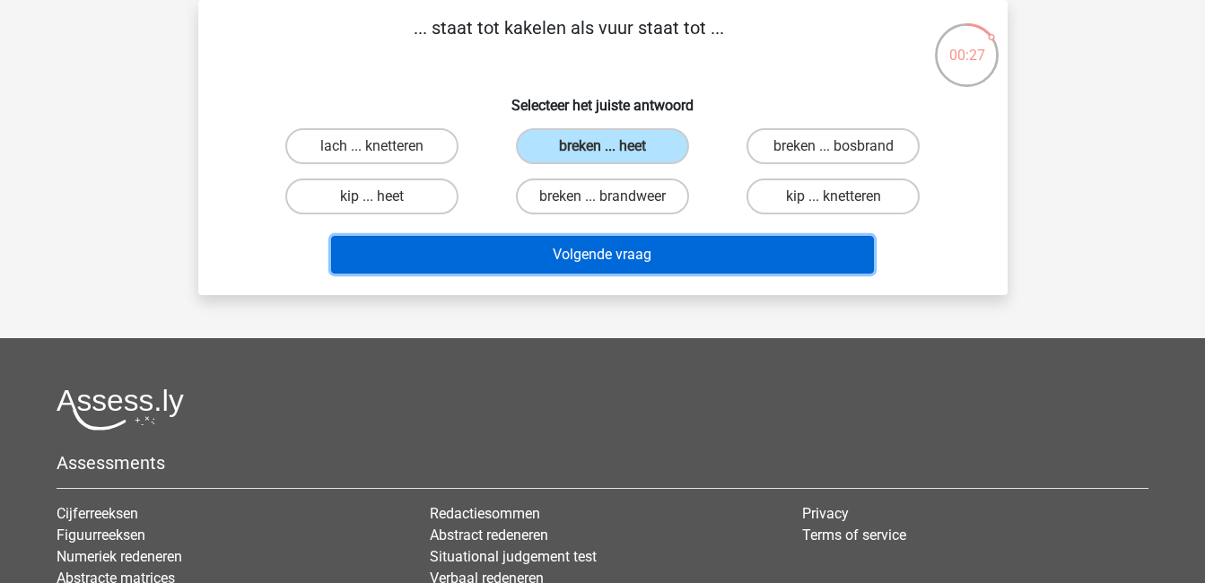
click at [672, 245] on button "Volgende vraag" at bounding box center [602, 255] width 543 height 38
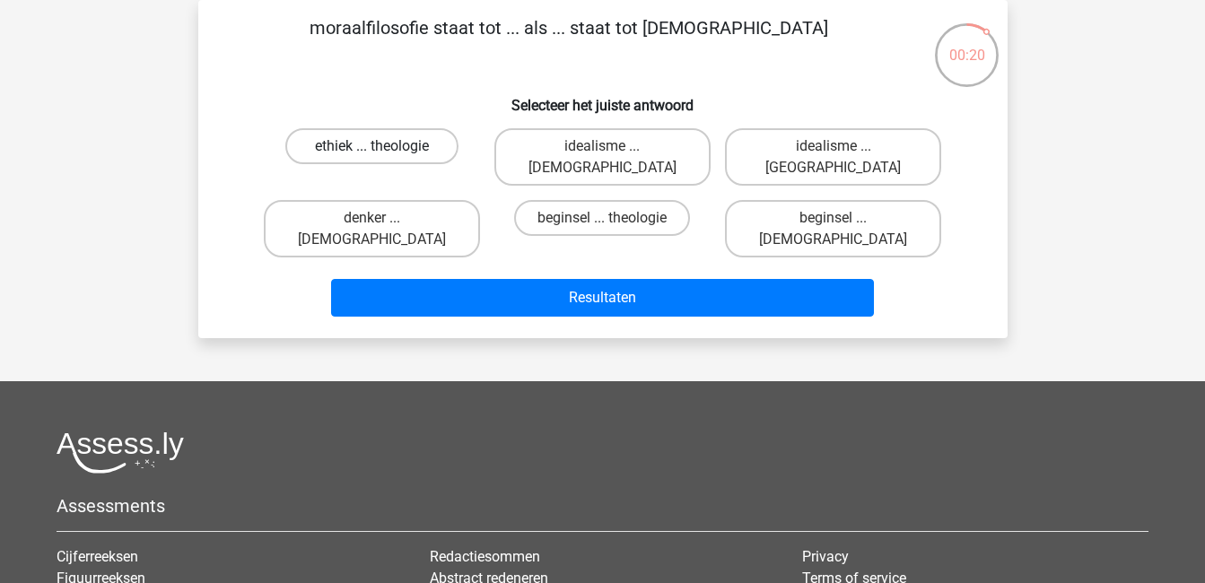
click at [433, 142] on label "ethiek ... theologie" at bounding box center [371, 146] width 173 height 36
click at [383, 146] on input "ethiek ... theologie" at bounding box center [377, 152] width 12 height 12
radio input "true"
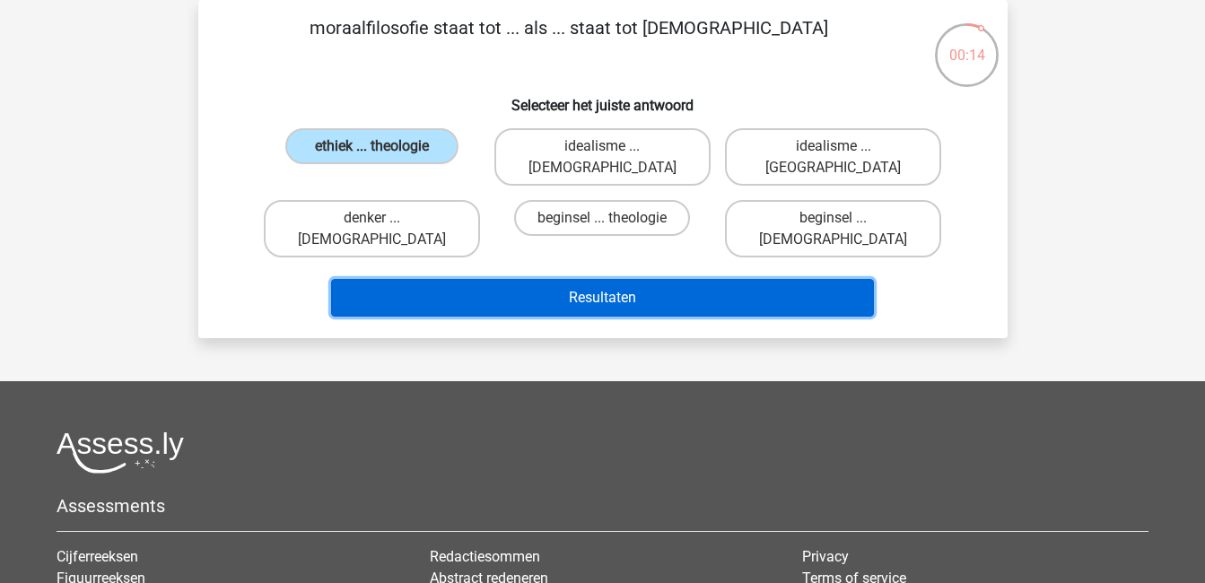
click at [541, 279] on button "Resultaten" at bounding box center [602, 298] width 543 height 38
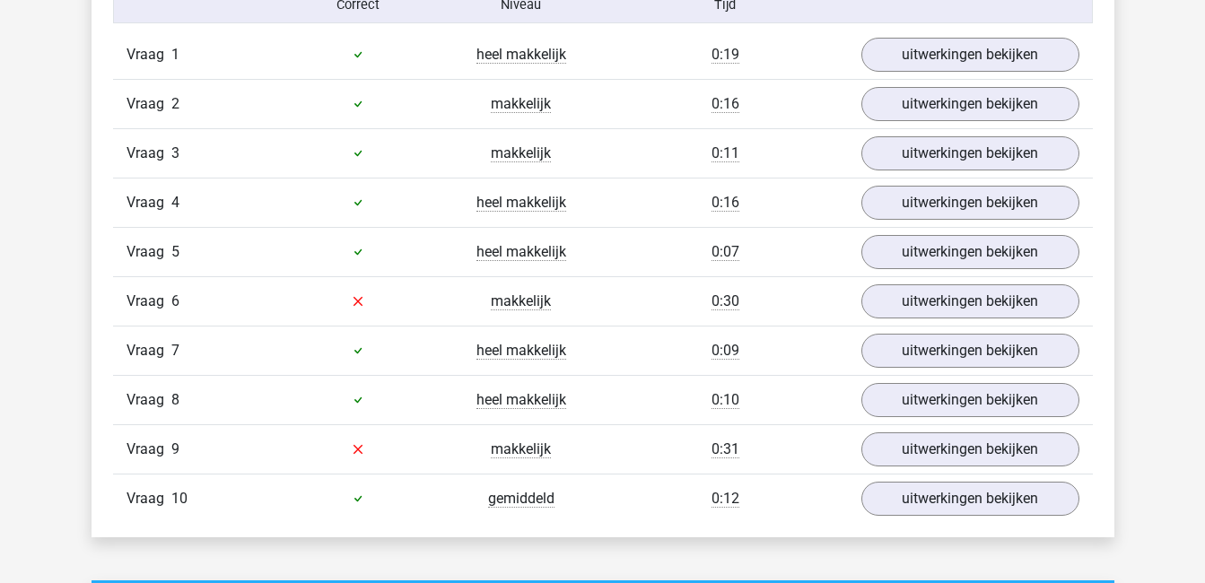
scroll to position [1165, 0]
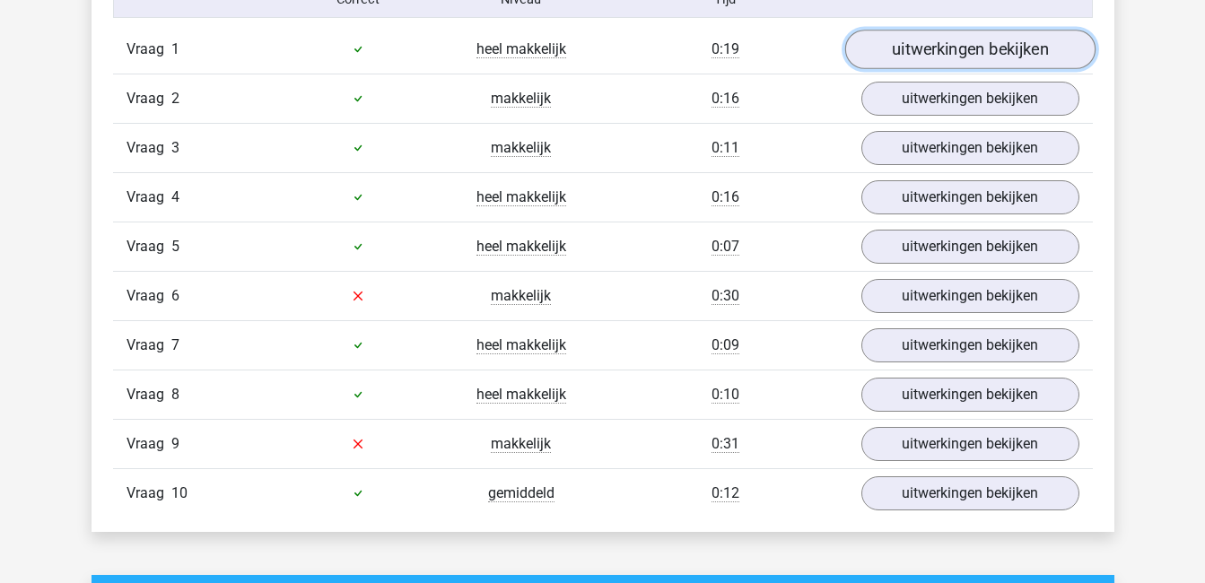
click at [905, 48] on link "uitwerkingen bekijken" at bounding box center [969, 49] width 250 height 39
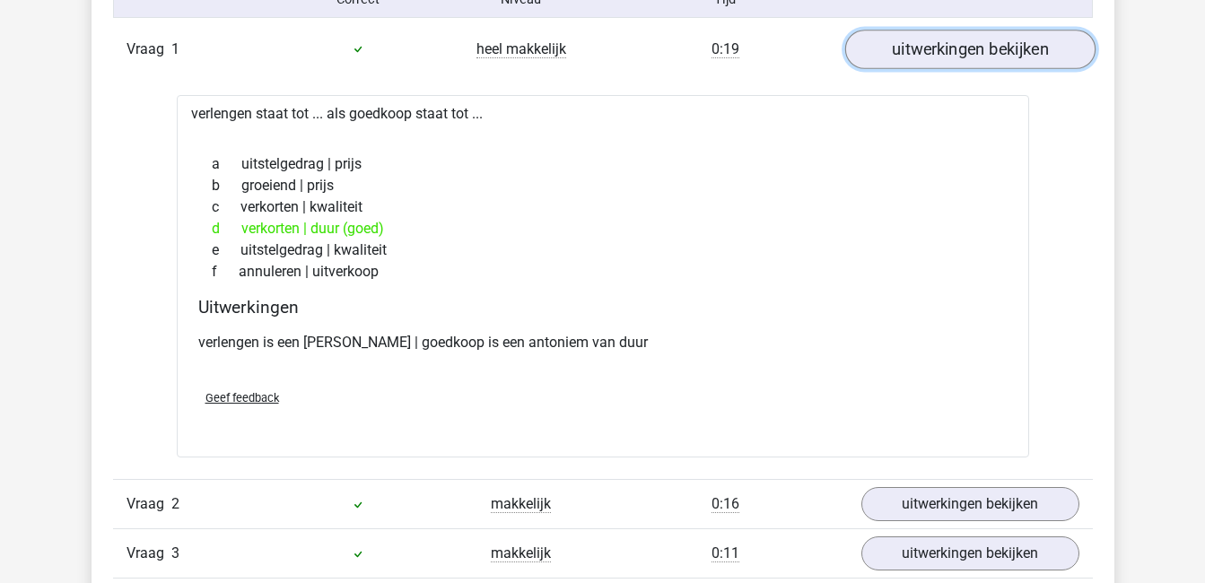
click at [905, 48] on link "uitwerkingen bekijken" at bounding box center [969, 49] width 250 height 39
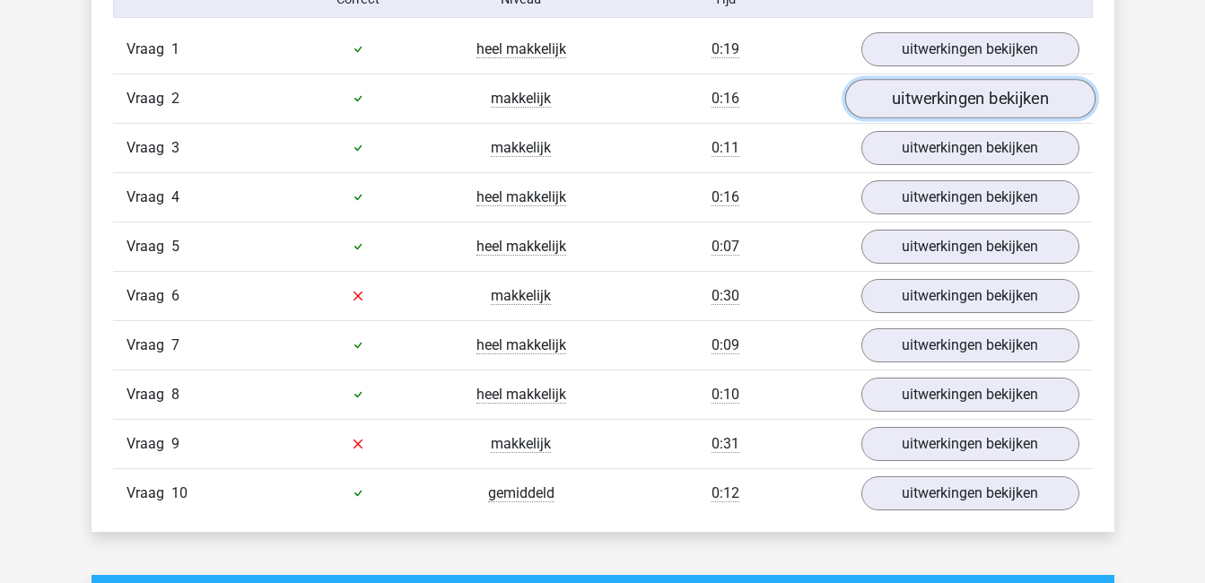
click at [951, 98] on link "uitwerkingen bekijken" at bounding box center [969, 98] width 250 height 39
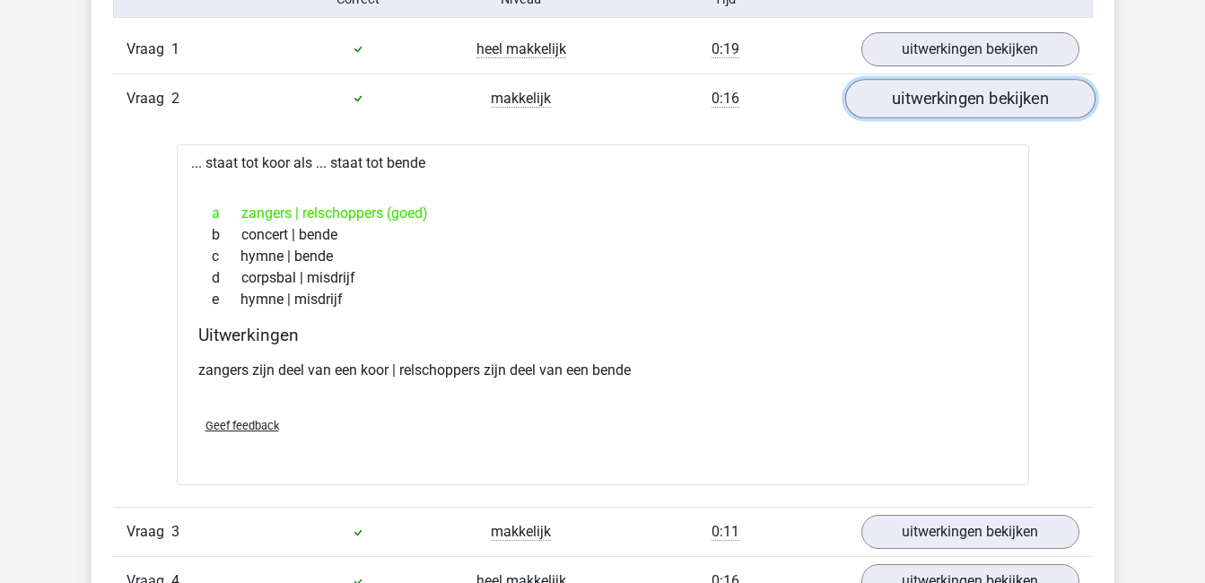
click at [951, 98] on link "uitwerkingen bekijken" at bounding box center [969, 98] width 250 height 39
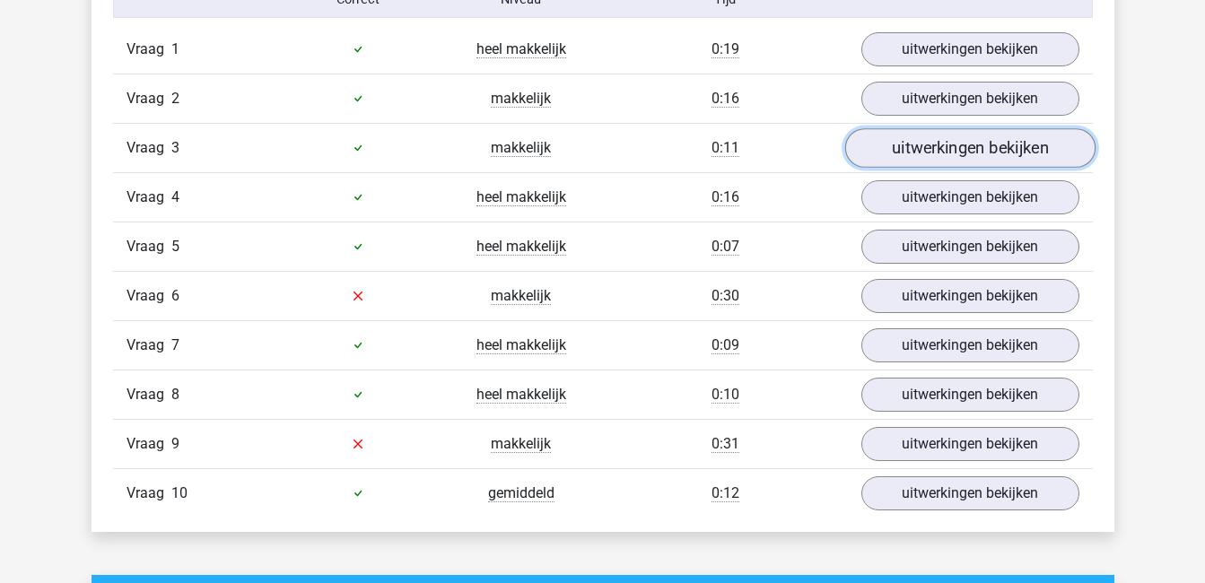
click at [964, 144] on link "uitwerkingen bekijken" at bounding box center [969, 147] width 250 height 39
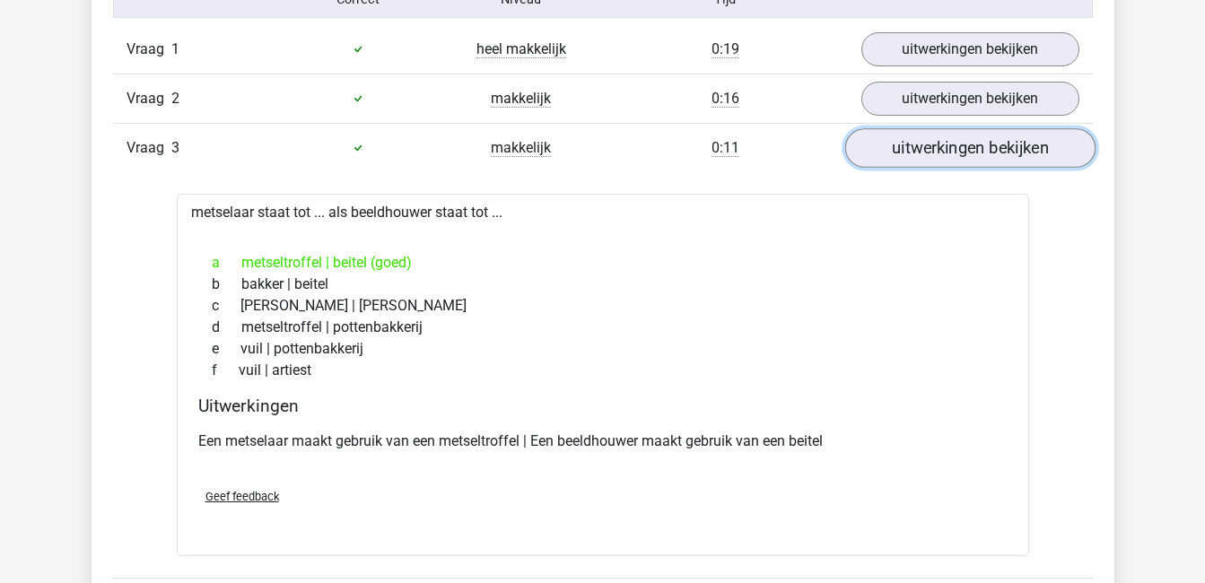
click at [964, 144] on link "uitwerkingen bekijken" at bounding box center [969, 147] width 250 height 39
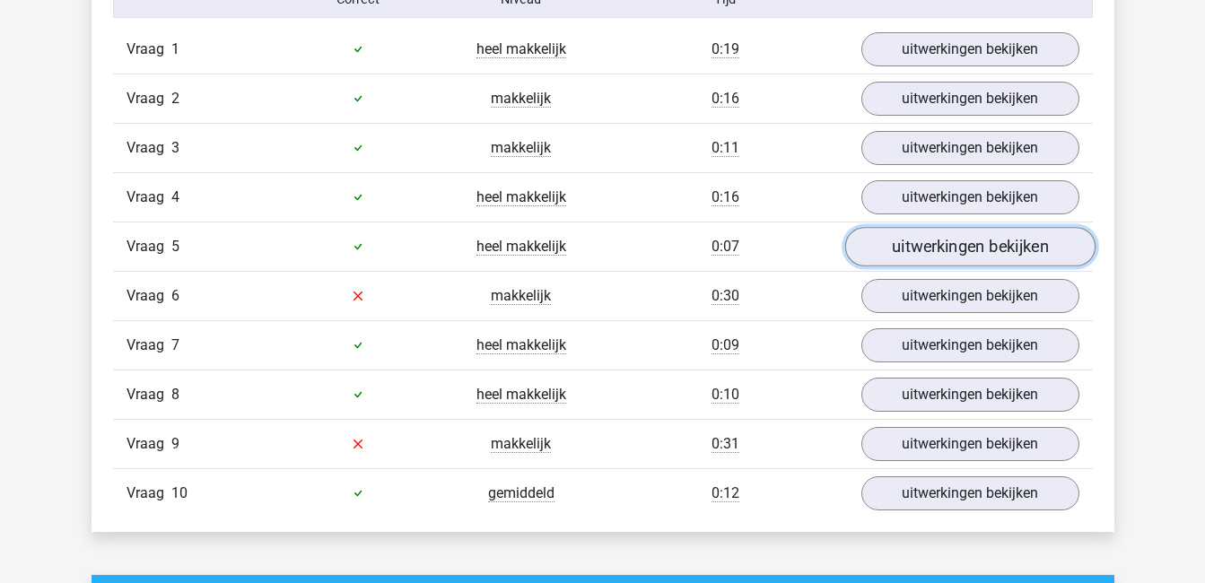
click at [972, 238] on link "uitwerkingen bekijken" at bounding box center [969, 246] width 250 height 39
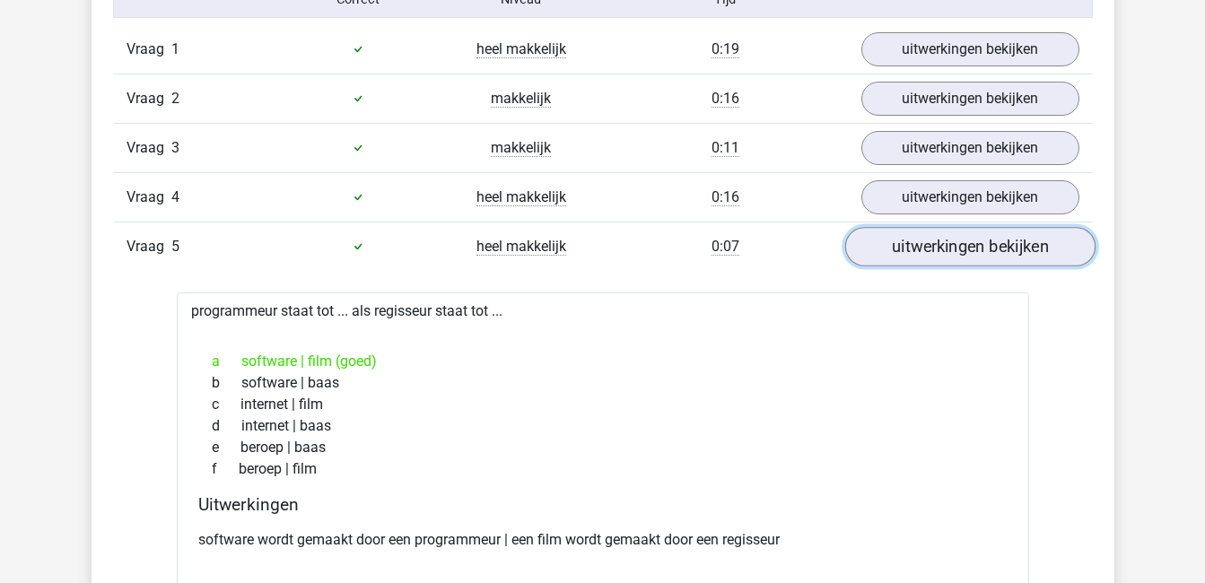
click at [972, 238] on link "uitwerkingen bekijken" at bounding box center [969, 246] width 250 height 39
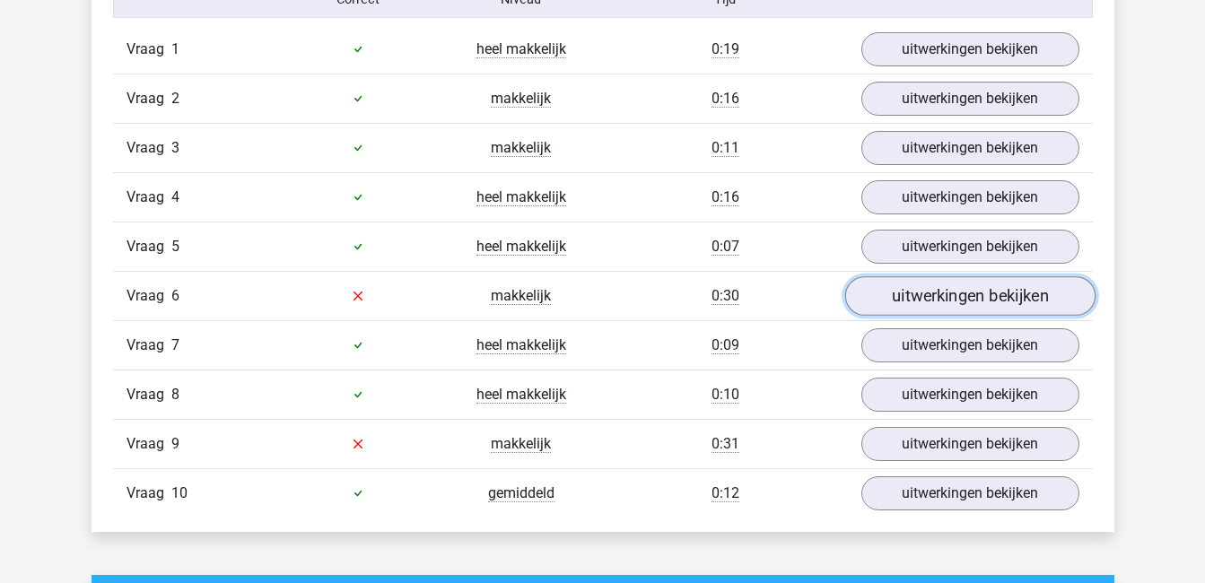
click at [973, 297] on link "uitwerkingen bekijken" at bounding box center [969, 295] width 250 height 39
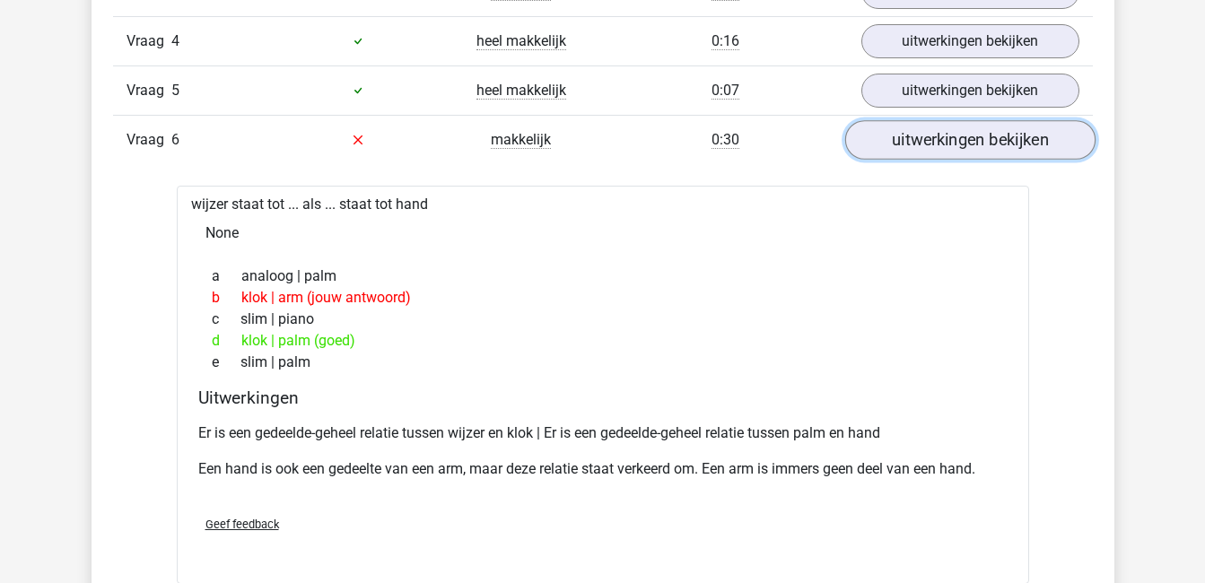
scroll to position [1323, 0]
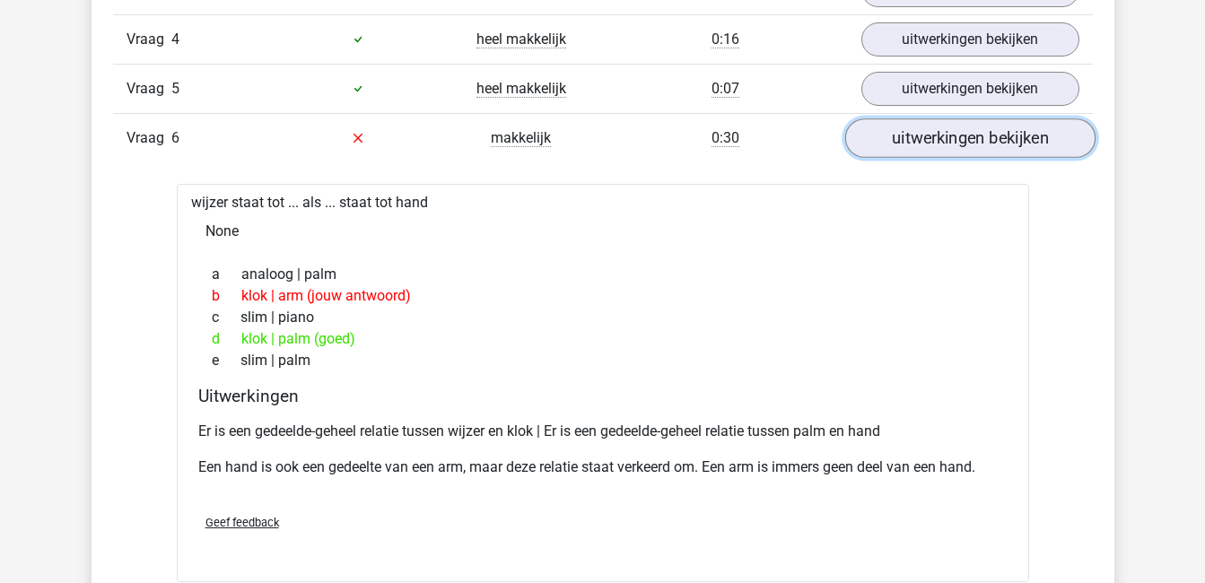
click at [1012, 135] on link "uitwerkingen bekijken" at bounding box center [969, 137] width 250 height 39
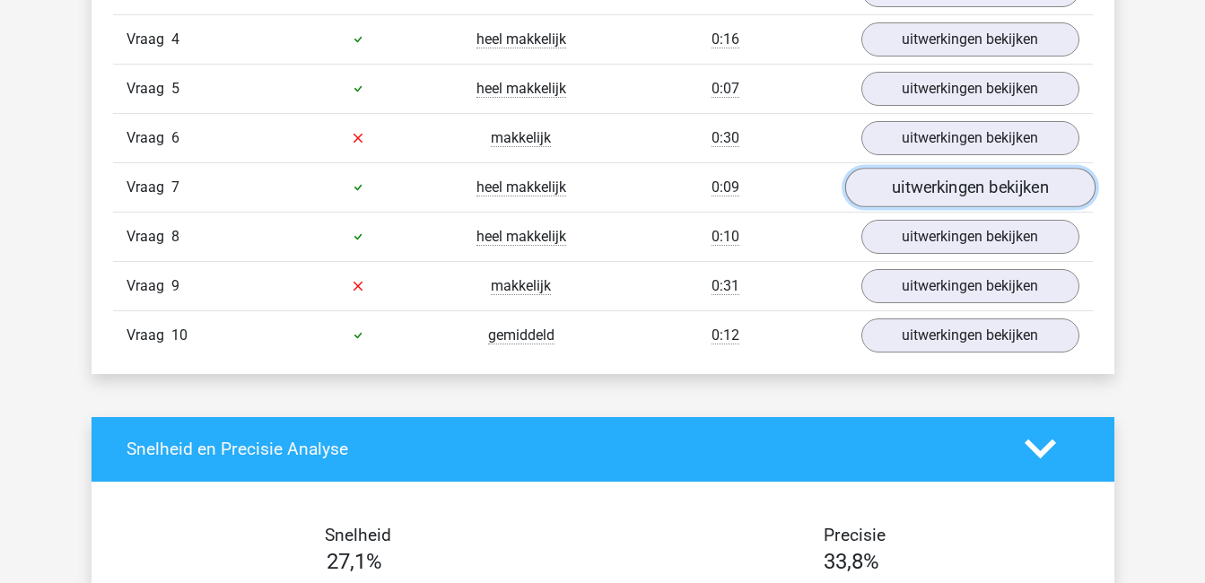
click at [1016, 186] on link "uitwerkingen bekijken" at bounding box center [969, 187] width 250 height 39
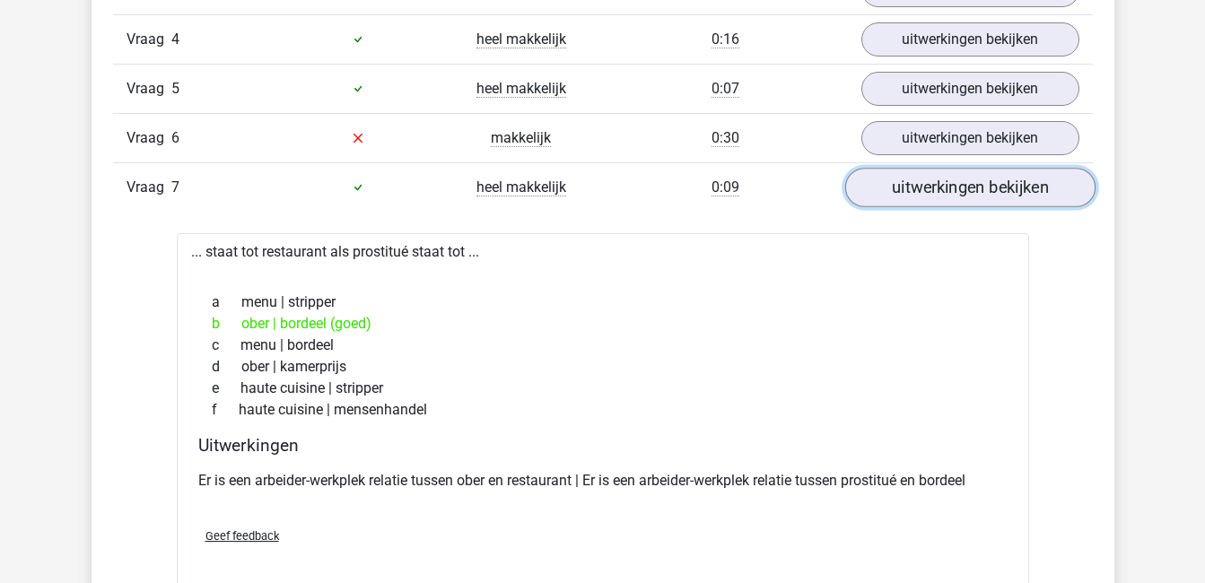
click at [1016, 186] on link "uitwerkingen bekijken" at bounding box center [969, 187] width 250 height 39
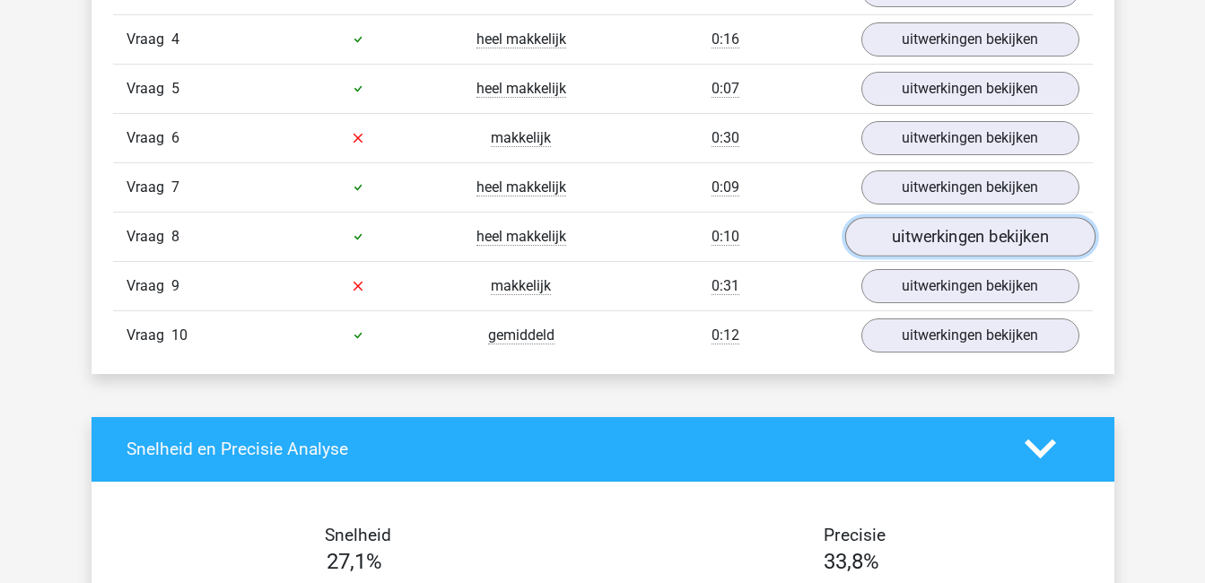
click at [1016, 237] on link "uitwerkingen bekijken" at bounding box center [969, 236] width 250 height 39
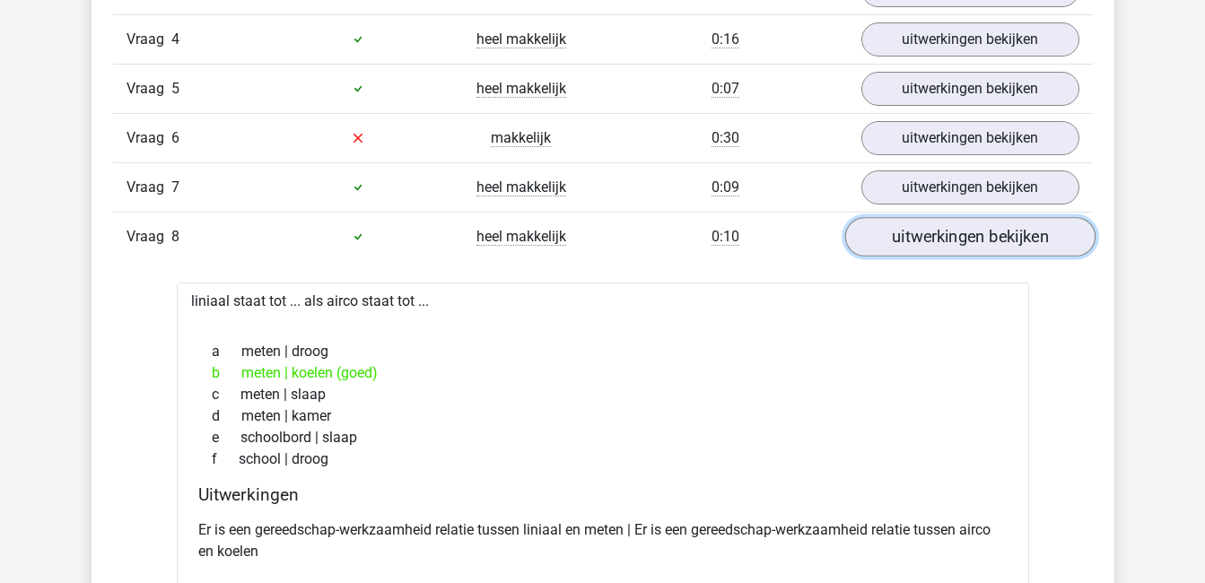
click at [1016, 237] on link "uitwerkingen bekijken" at bounding box center [969, 236] width 250 height 39
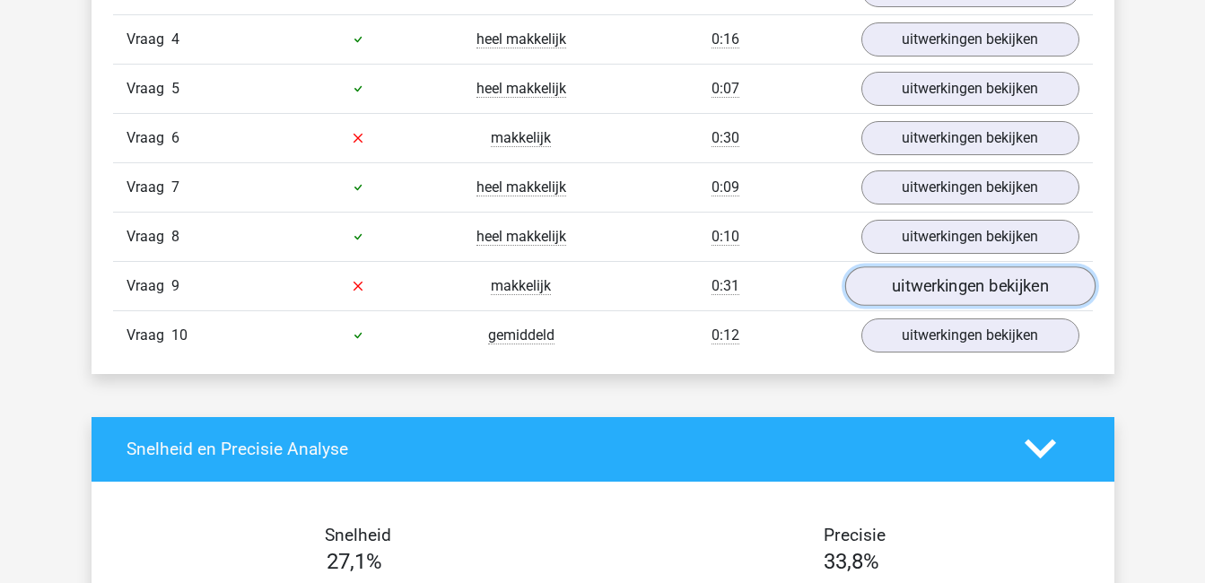
click at [1016, 281] on link "uitwerkingen bekijken" at bounding box center [969, 285] width 250 height 39
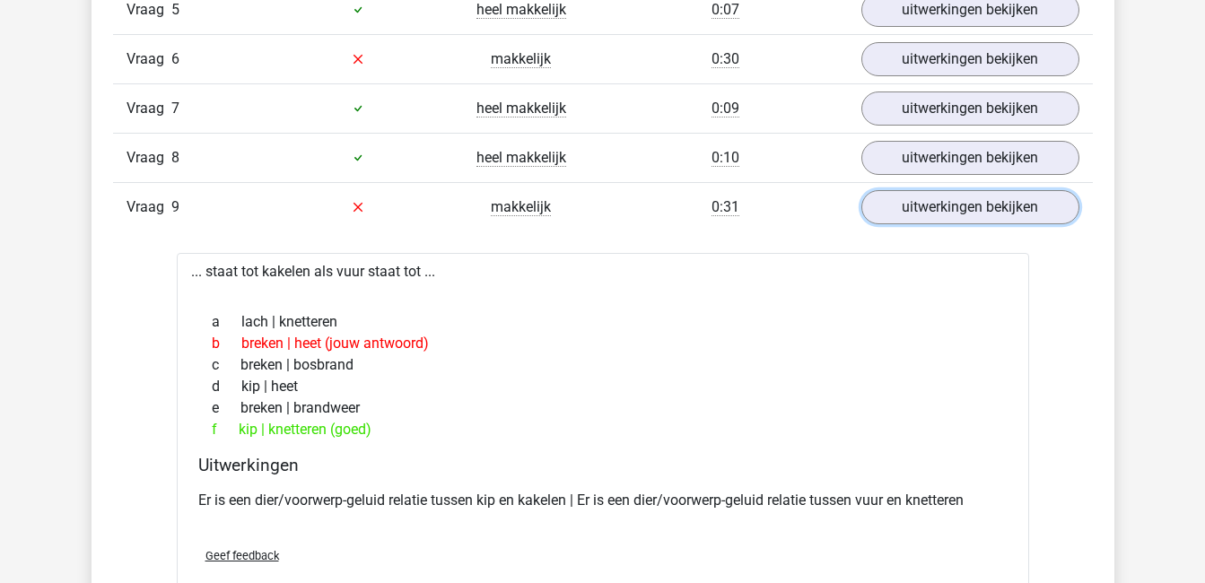
scroll to position [1403, 0]
click at [940, 214] on link "uitwerkingen bekijken" at bounding box center [969, 206] width 250 height 39
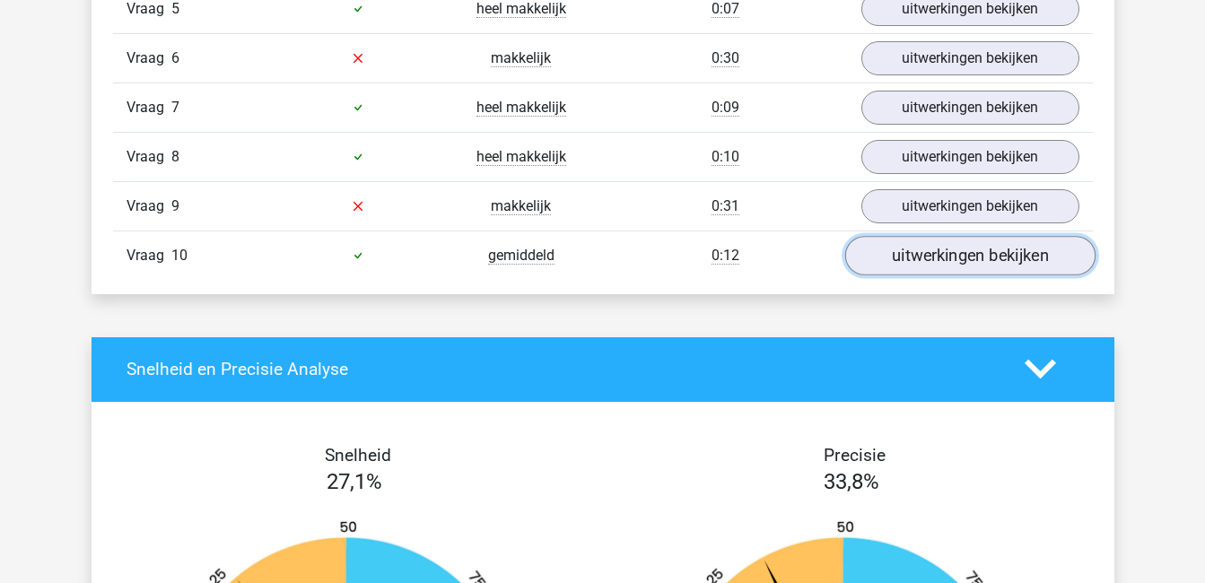
click at [952, 259] on link "uitwerkingen bekijken" at bounding box center [969, 255] width 250 height 39
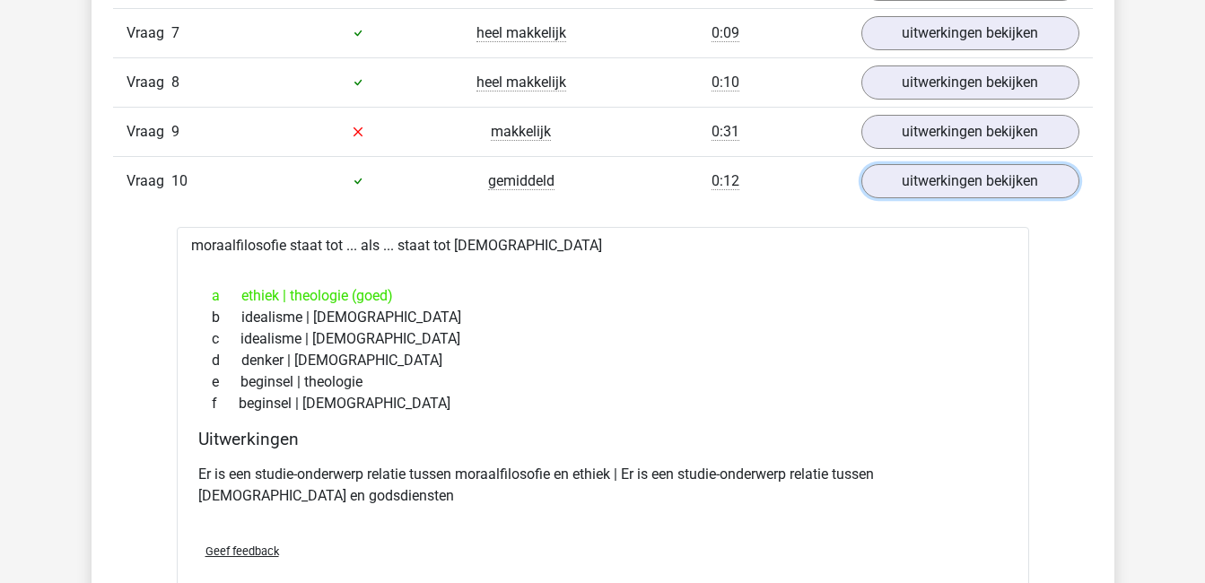
scroll to position [1479, 0]
click at [959, 175] on link "uitwerkingen bekijken" at bounding box center [969, 180] width 250 height 39
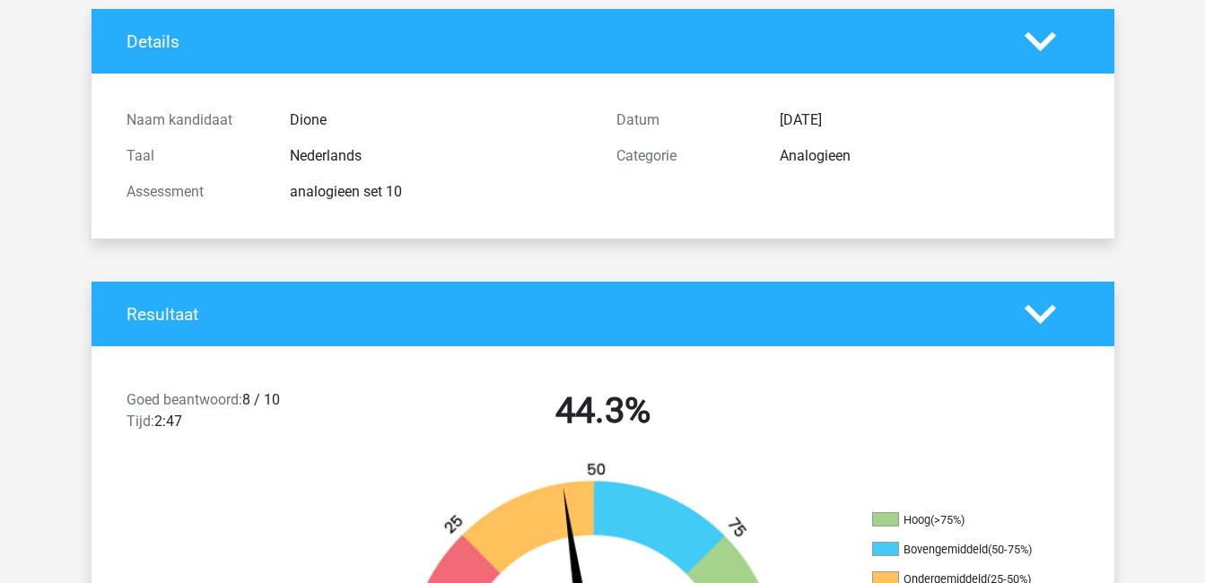
scroll to position [110, 0]
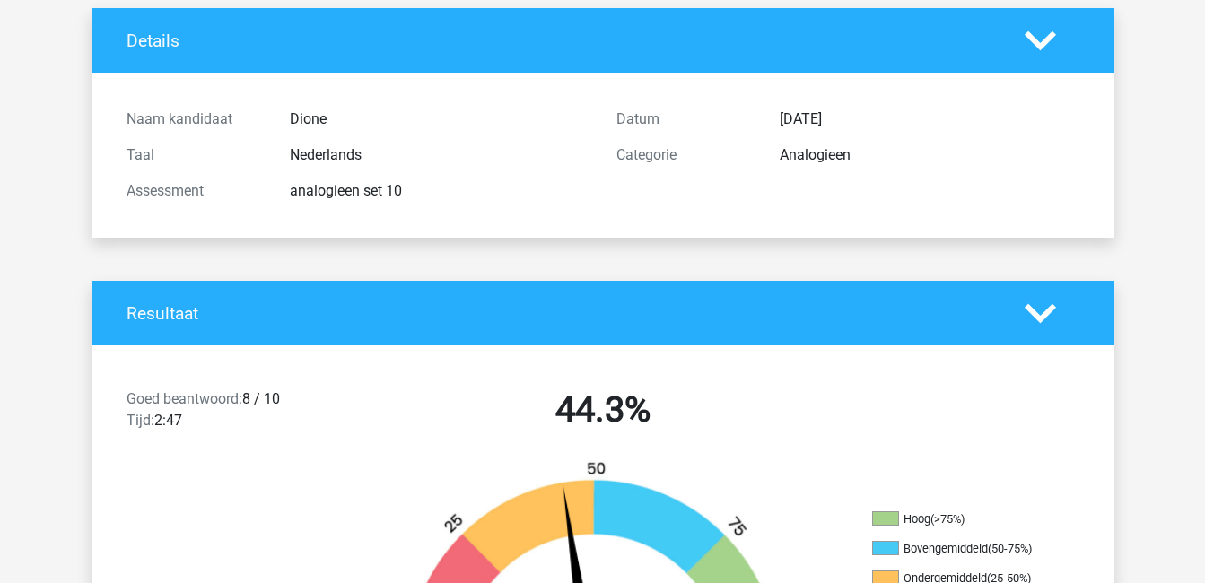
click at [1044, 315] on polygon at bounding box center [1040, 313] width 31 height 20
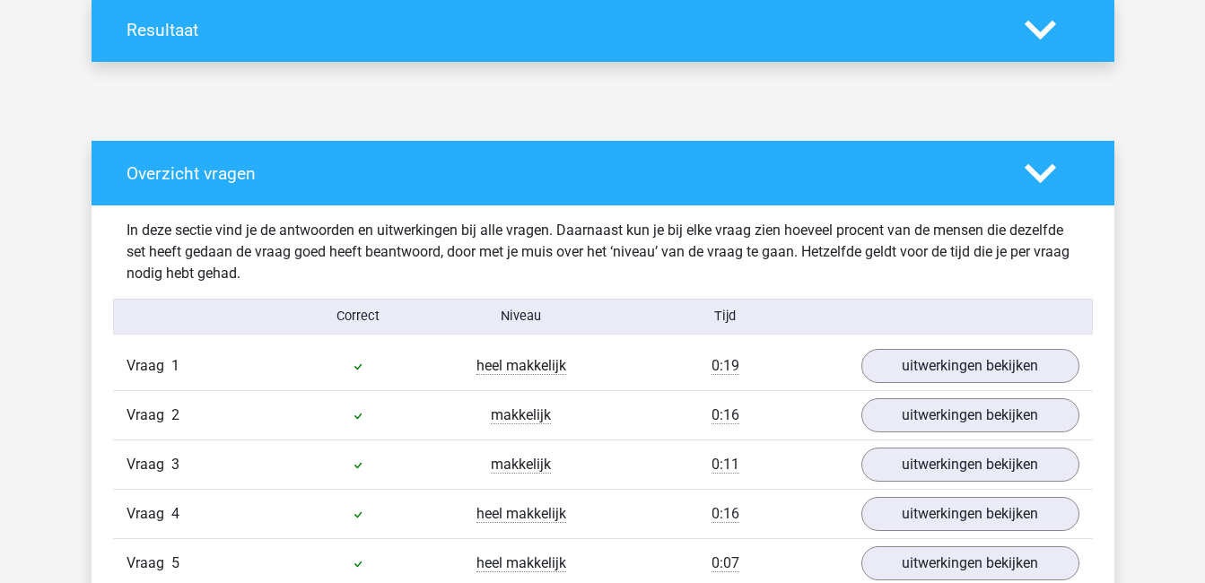
scroll to position [398, 0]
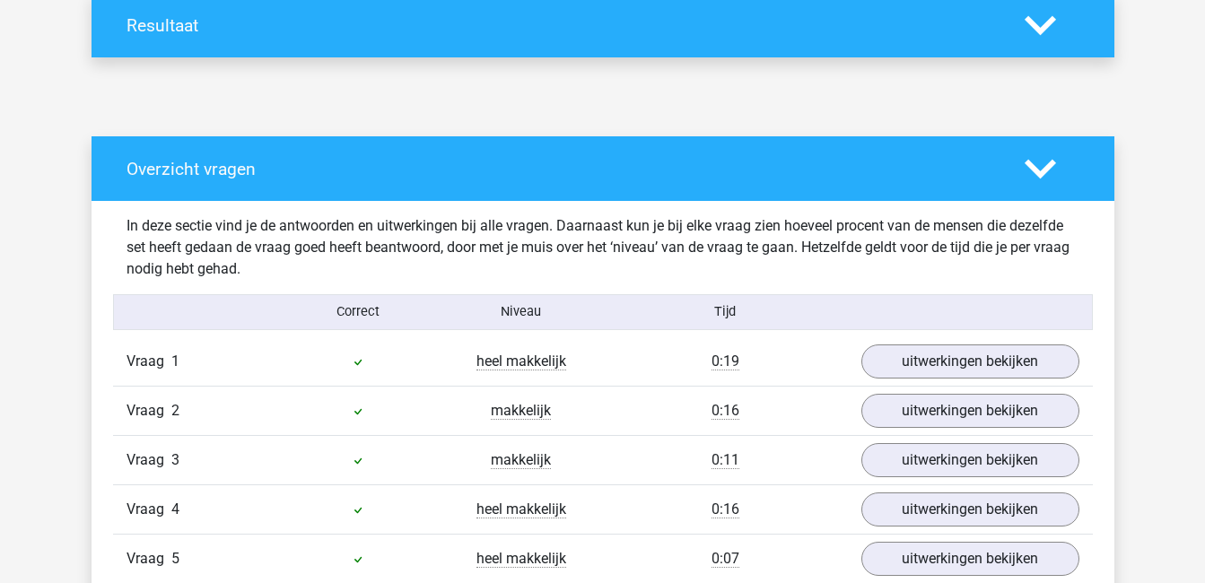
click at [1036, 31] on polygon at bounding box center [1040, 25] width 31 height 20
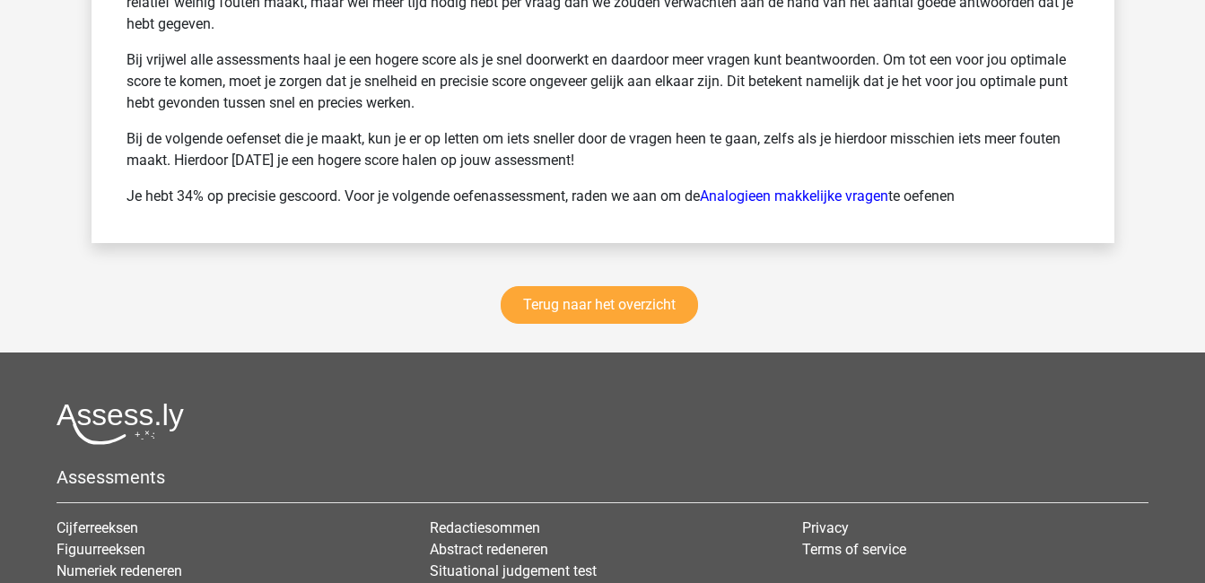
scroll to position [2491, 0]
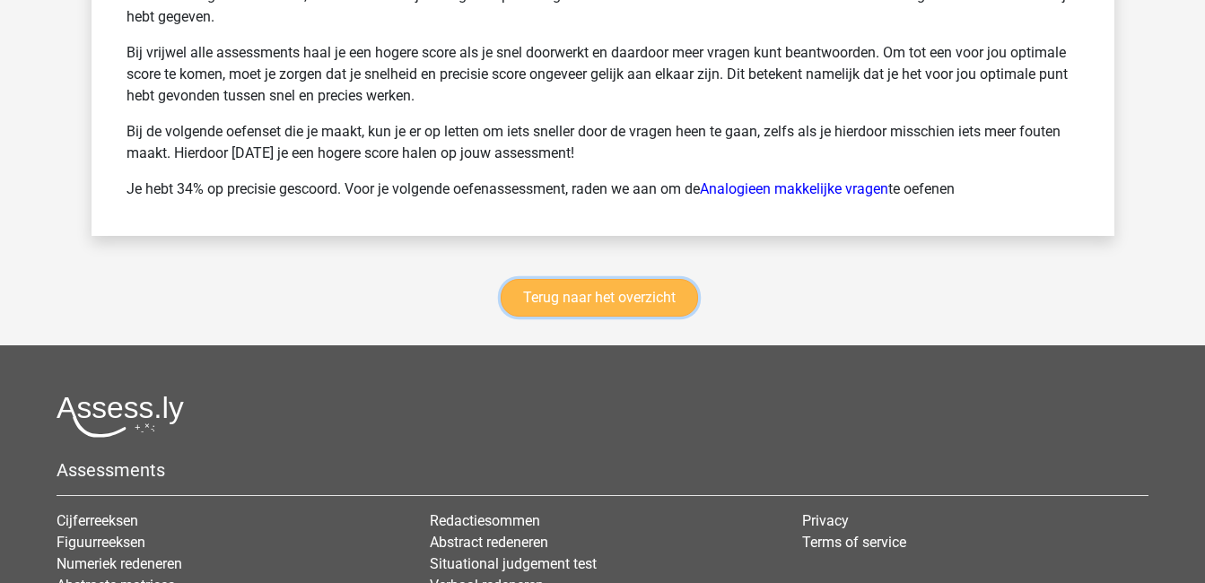
click at [625, 286] on link "Terug naar het overzicht" at bounding box center [599, 298] width 197 height 38
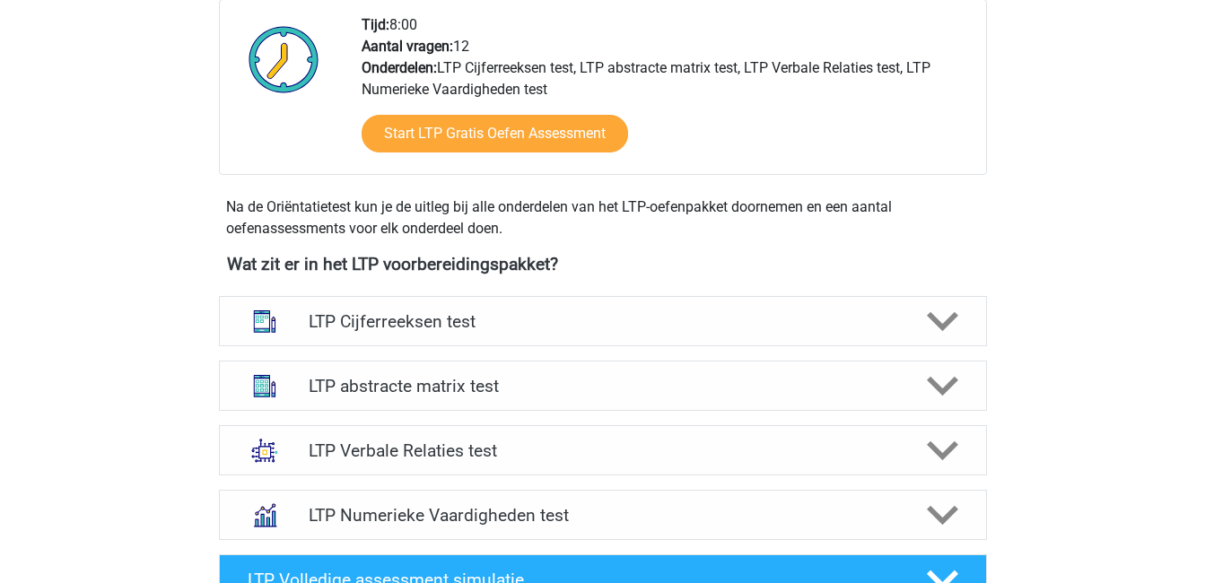
scroll to position [468, 0]
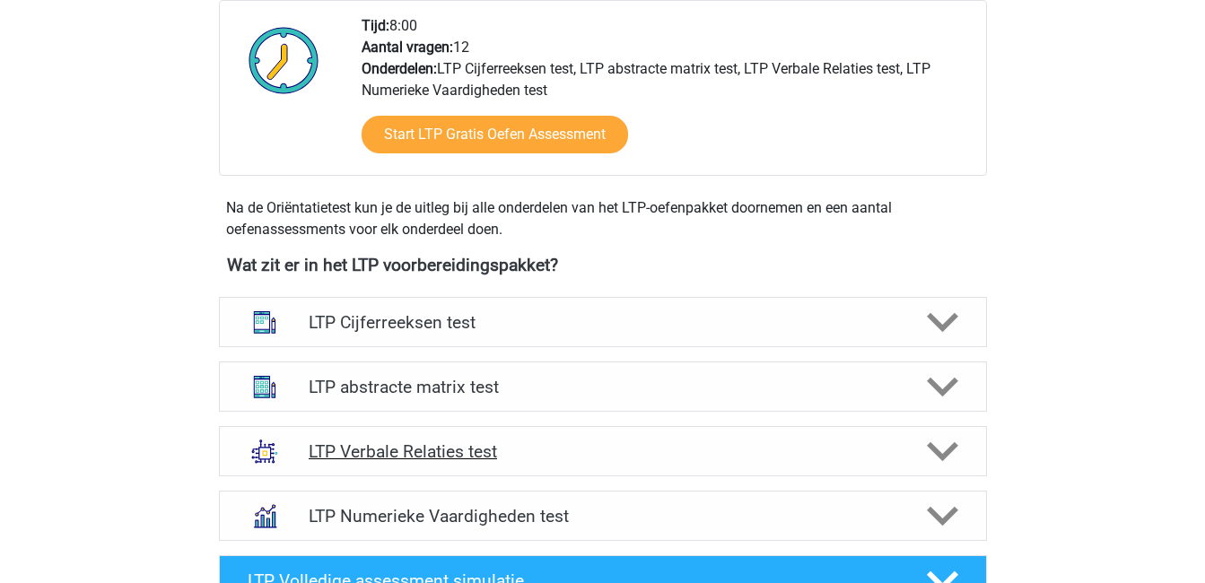
click at [459, 438] on div "LTP Verbale Relaties test" at bounding box center [603, 451] width 768 height 50
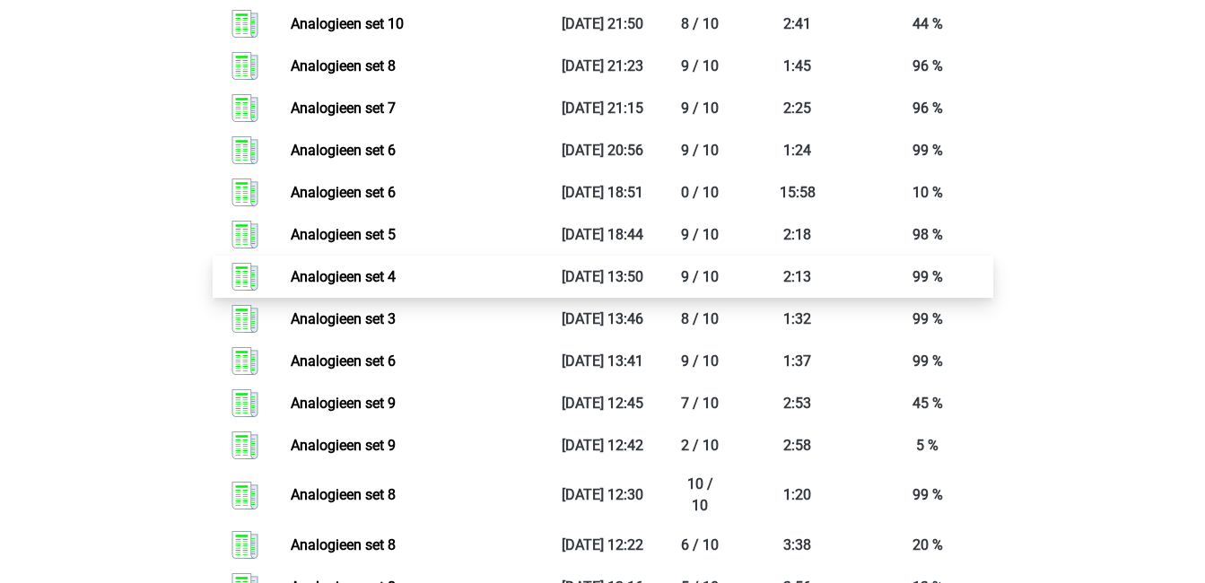
scroll to position [2147, 0]
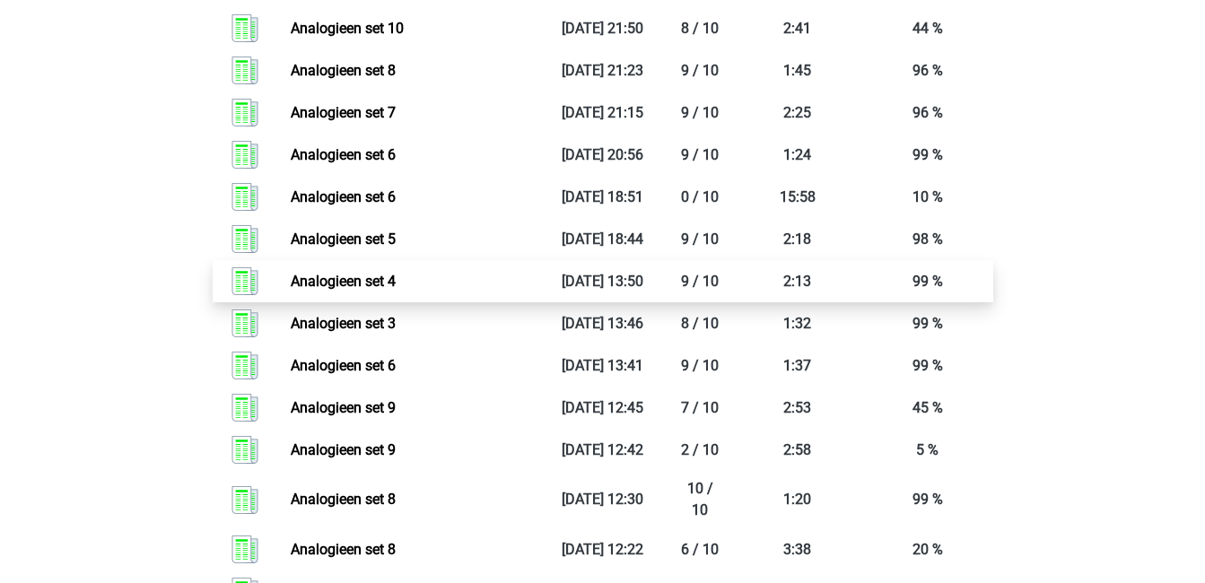
click at [396, 451] on link "Analogieen set 9" at bounding box center [343, 449] width 105 height 17
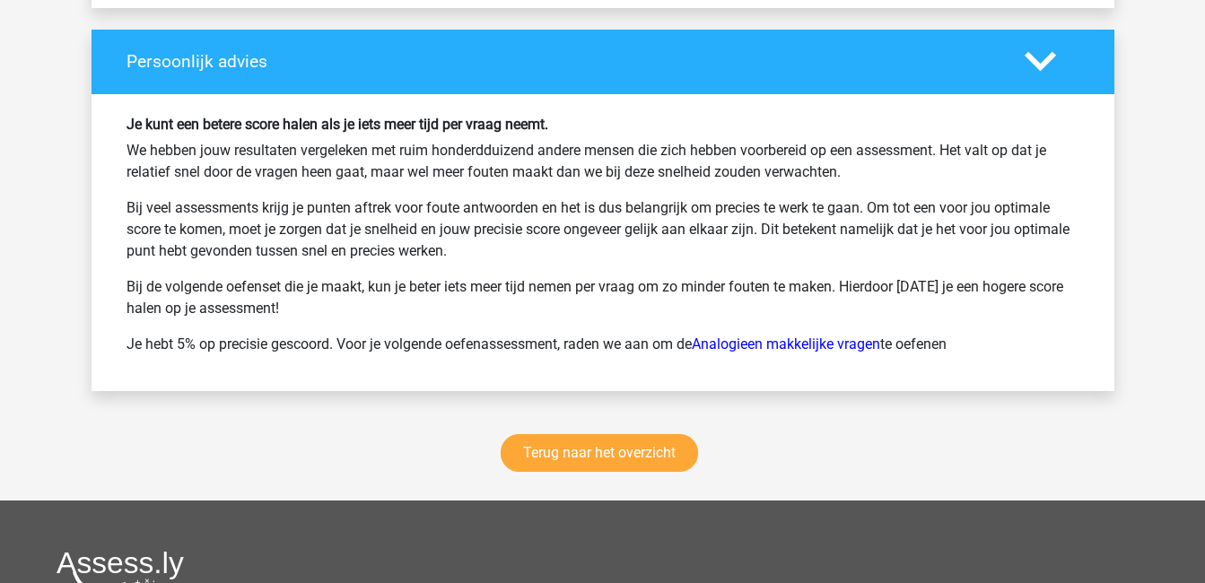
scroll to position [2705, 0]
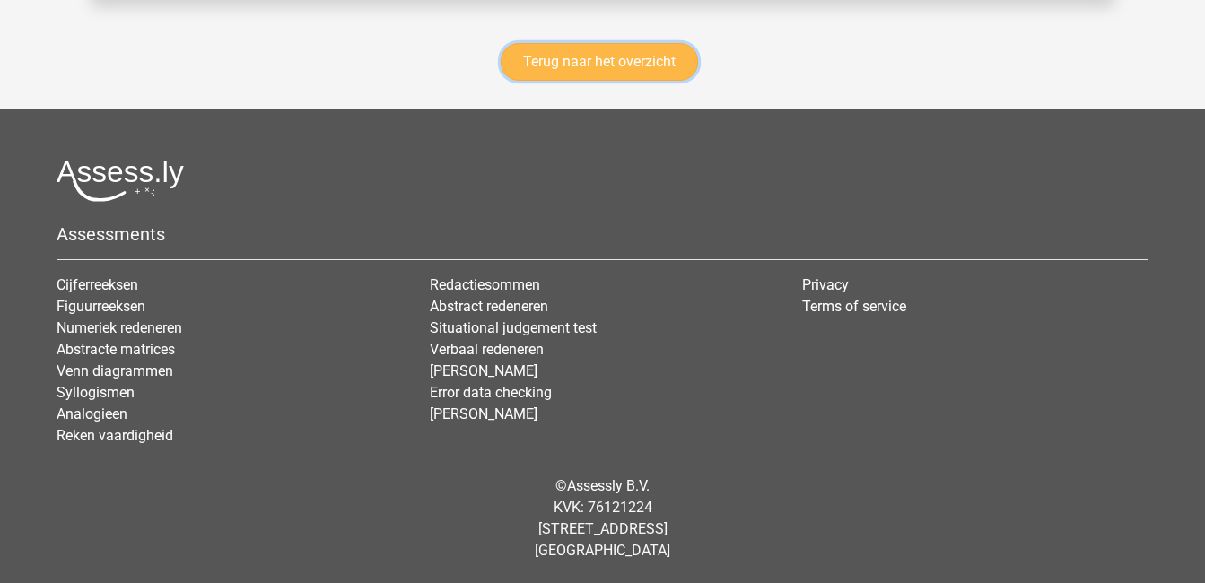
click at [600, 55] on link "Terug naar het overzicht" at bounding box center [599, 62] width 197 height 38
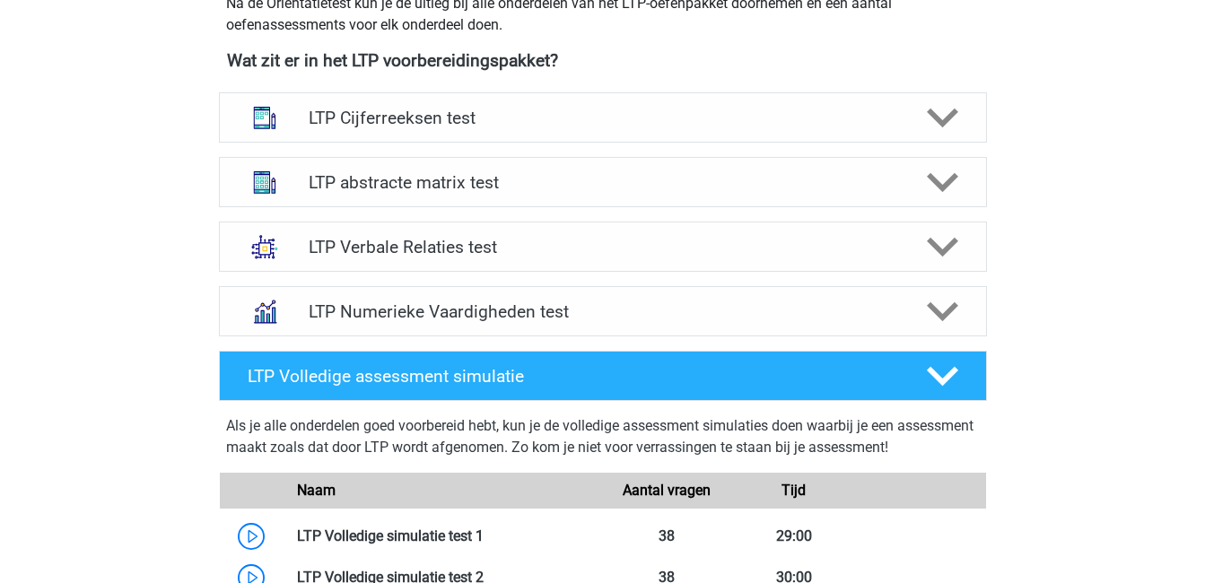
scroll to position [668, 0]
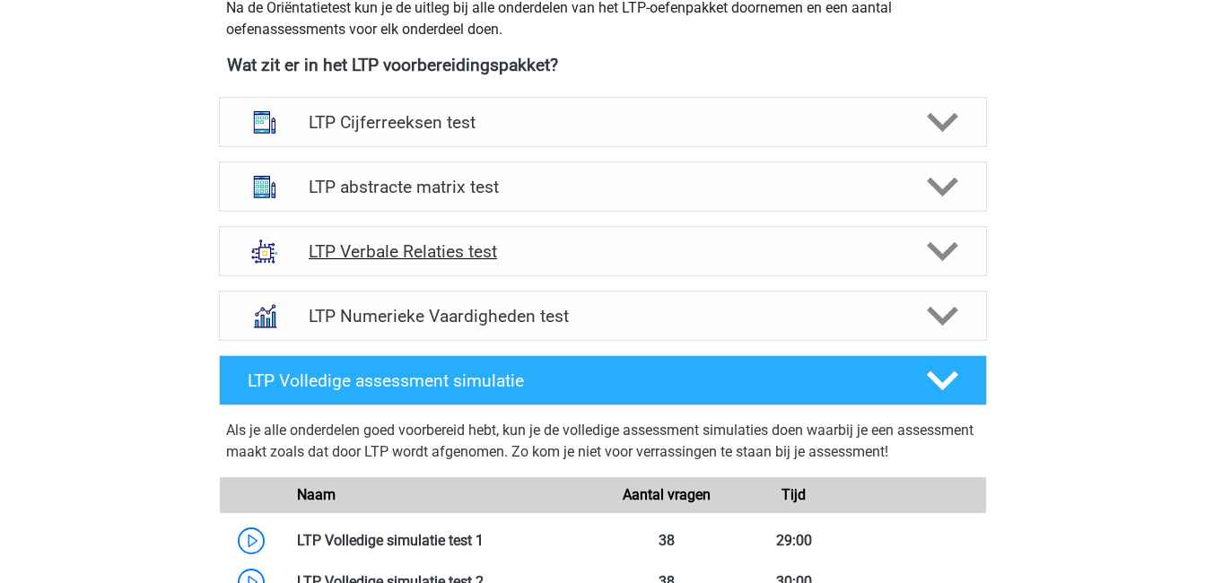
click at [580, 250] on h4 "LTP Verbale Relaties test" at bounding box center [603, 251] width 588 height 21
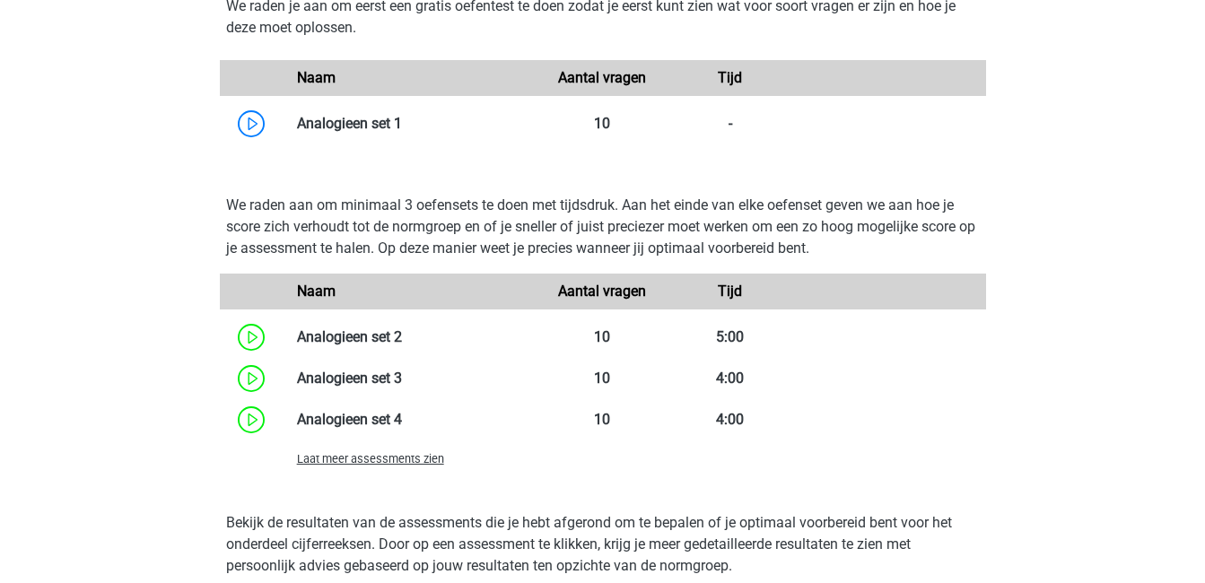
scroll to position [1523, 0]
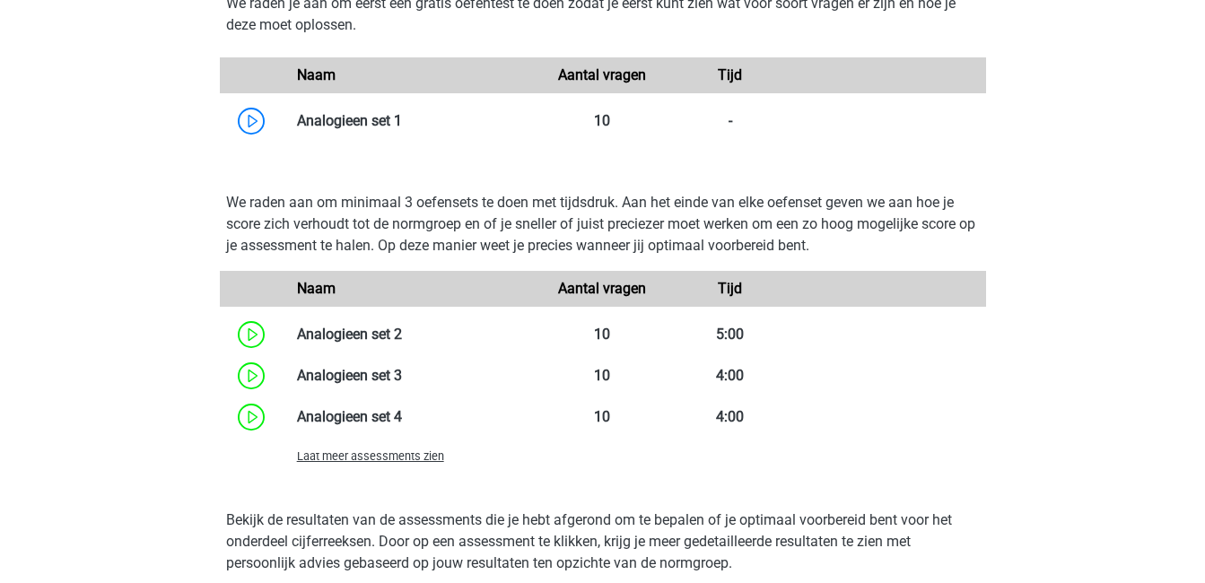
click at [415, 460] on span "Laat meer assessments zien" at bounding box center [370, 455] width 147 height 13
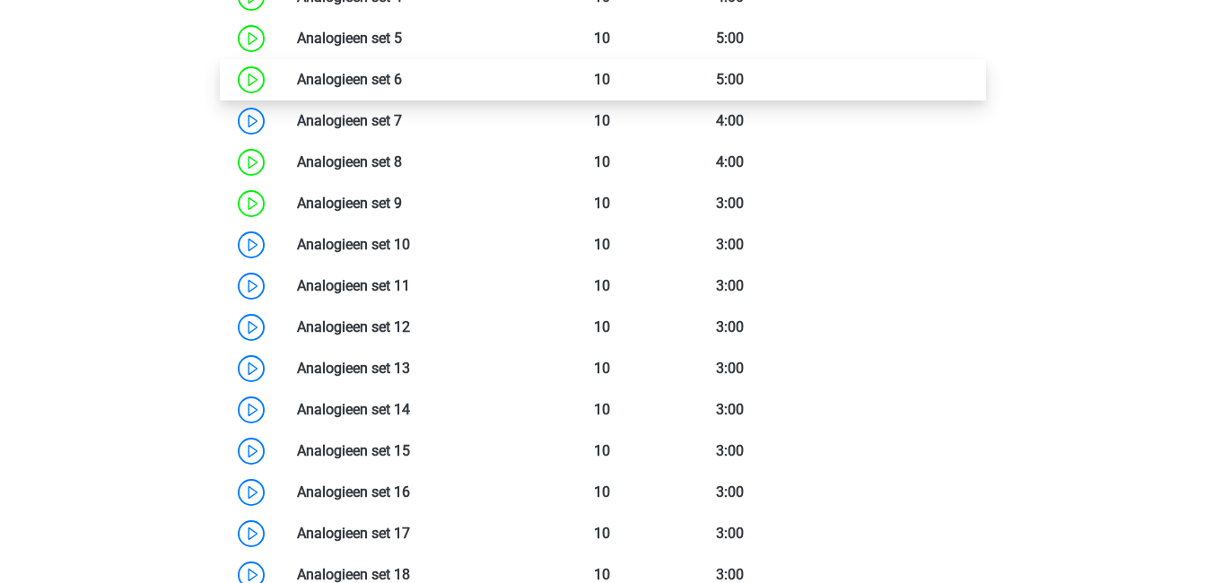
scroll to position [1942, 0]
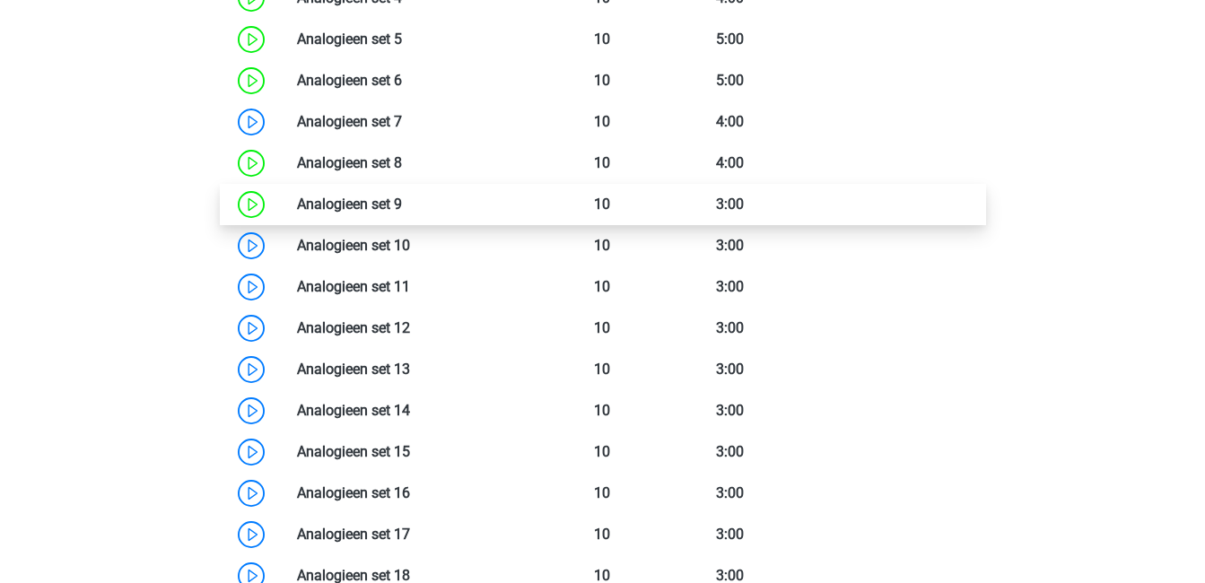
click at [402, 196] on link at bounding box center [402, 204] width 0 height 17
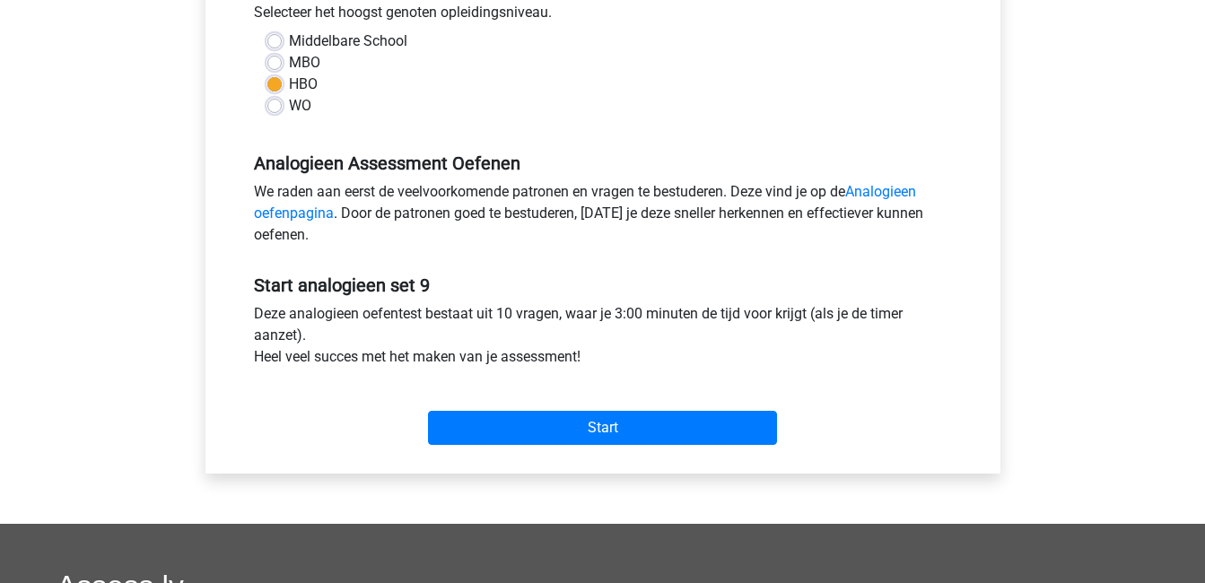
scroll to position [423, 0]
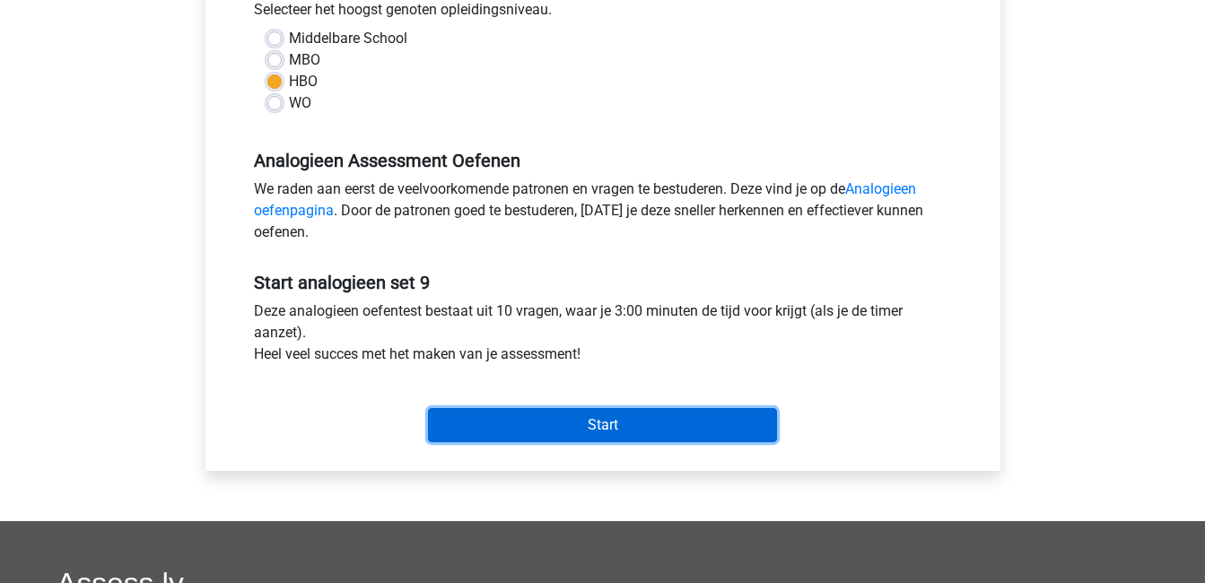
click at [541, 424] on input "Start" at bounding box center [602, 425] width 349 height 34
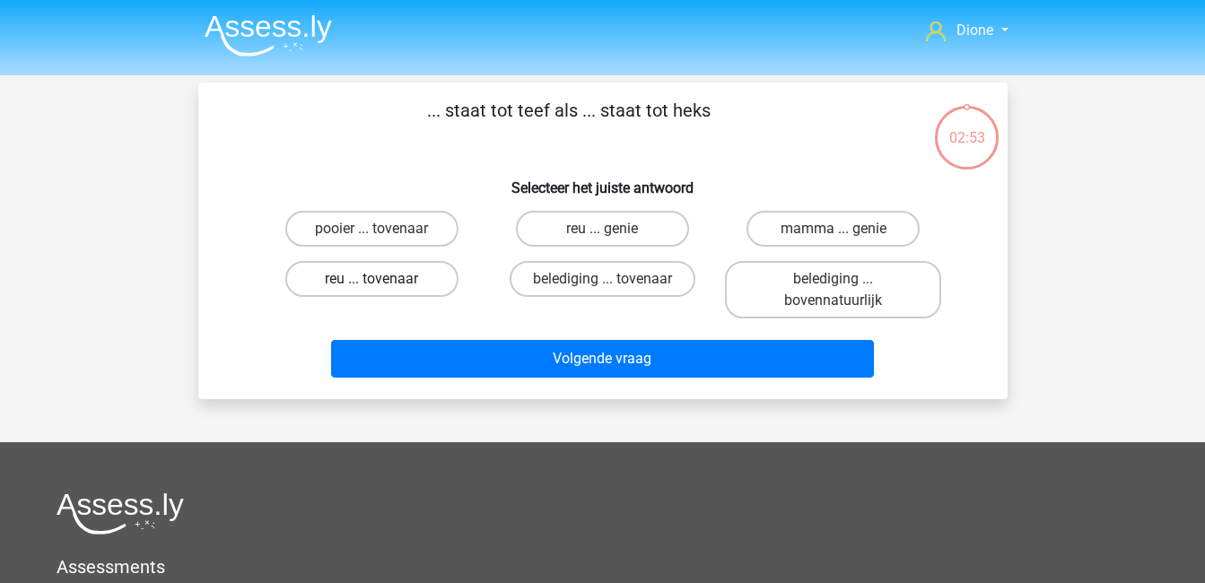
click at [414, 274] on label "reu ... tovenaar" at bounding box center [371, 279] width 173 height 36
click at [383, 279] on input "reu ... tovenaar" at bounding box center [377, 285] width 12 height 12
radio input "true"
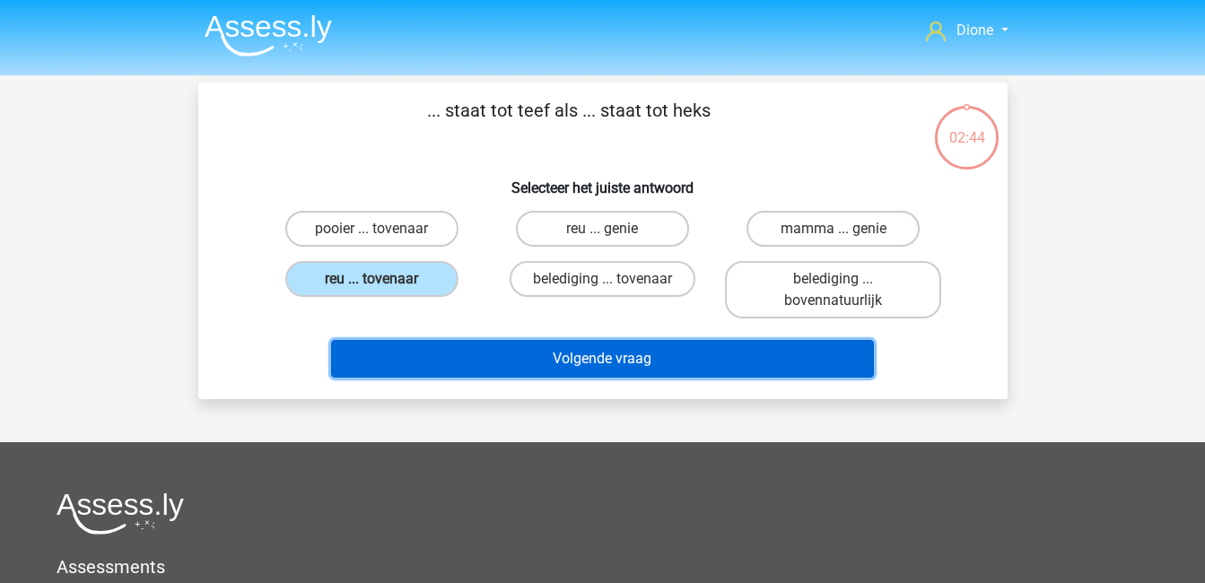
click at [550, 357] on button "Volgende vraag" at bounding box center [602, 359] width 543 height 38
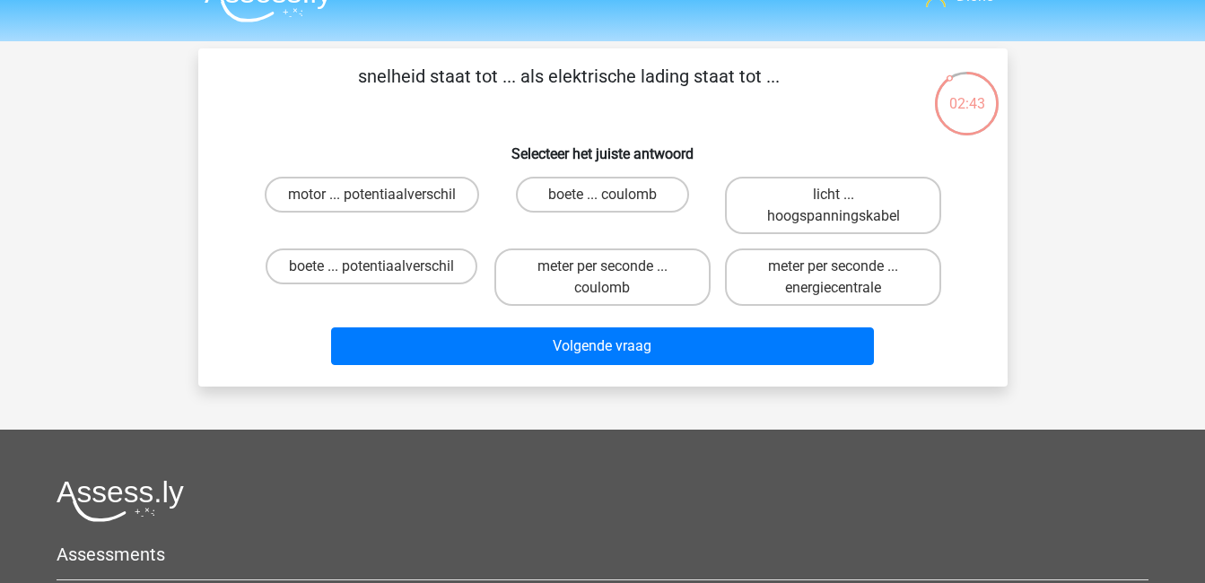
scroll to position [28, 0]
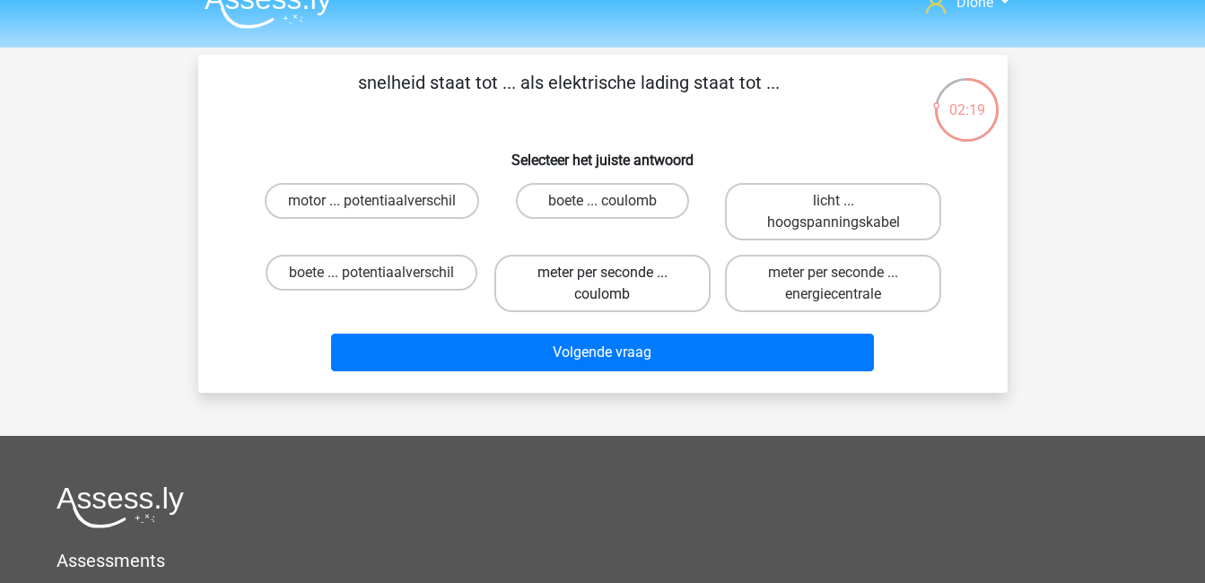
click at [626, 295] on label "meter per seconde ... coulomb" at bounding box center [602, 283] width 216 height 57
click at [614, 284] on input "meter per seconde ... coulomb" at bounding box center [608, 279] width 12 height 12
radio input "true"
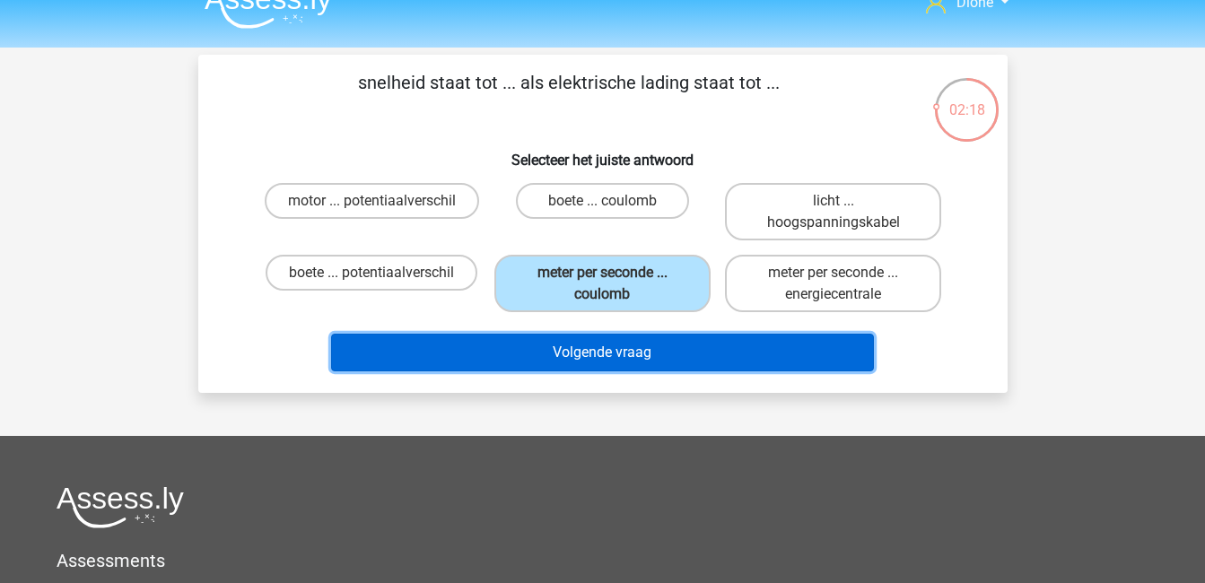
click at [649, 353] on button "Volgende vraag" at bounding box center [602, 353] width 543 height 38
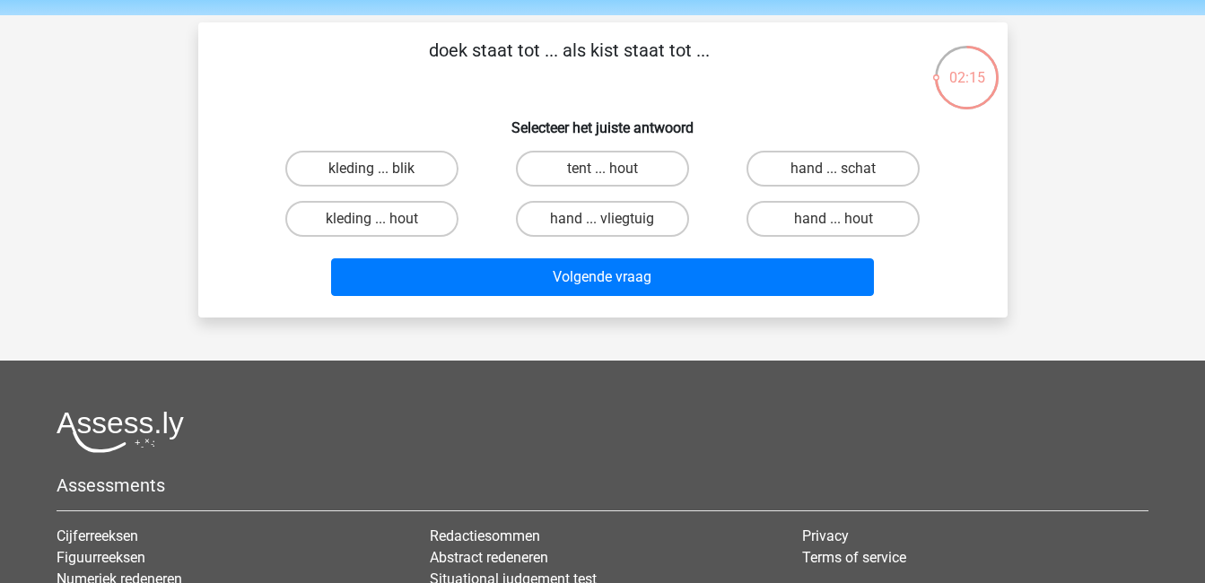
scroll to position [54, 0]
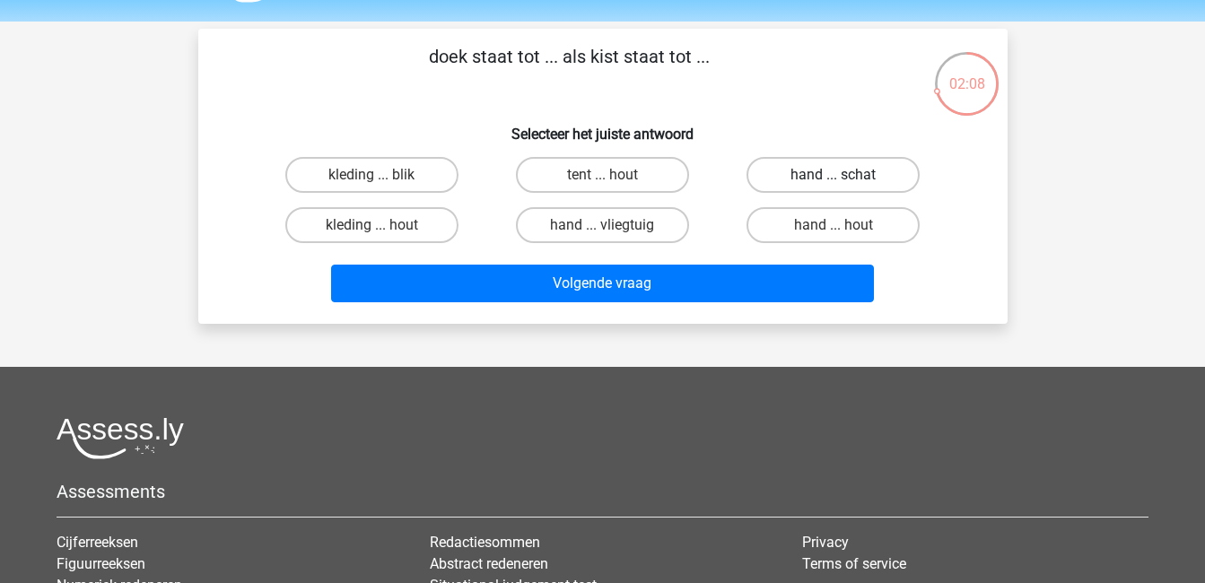
click at [808, 171] on label "hand ... schat" at bounding box center [832, 175] width 173 height 36
click at [833, 175] on input "hand ... schat" at bounding box center [839, 181] width 12 height 12
radio input "true"
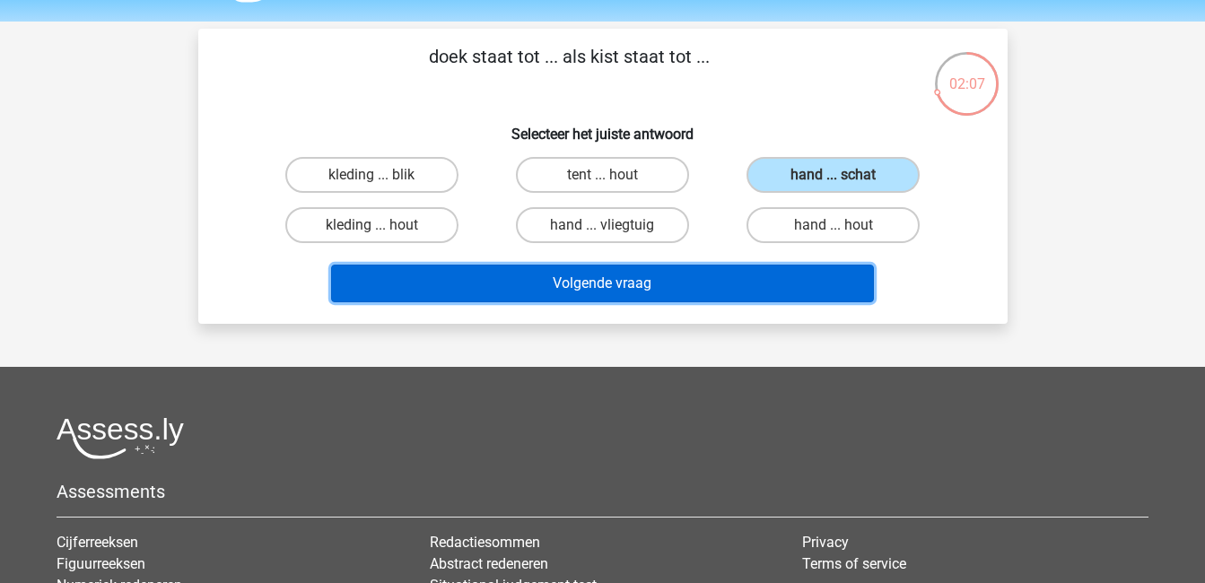
click at [811, 295] on button "Volgende vraag" at bounding box center [602, 284] width 543 height 38
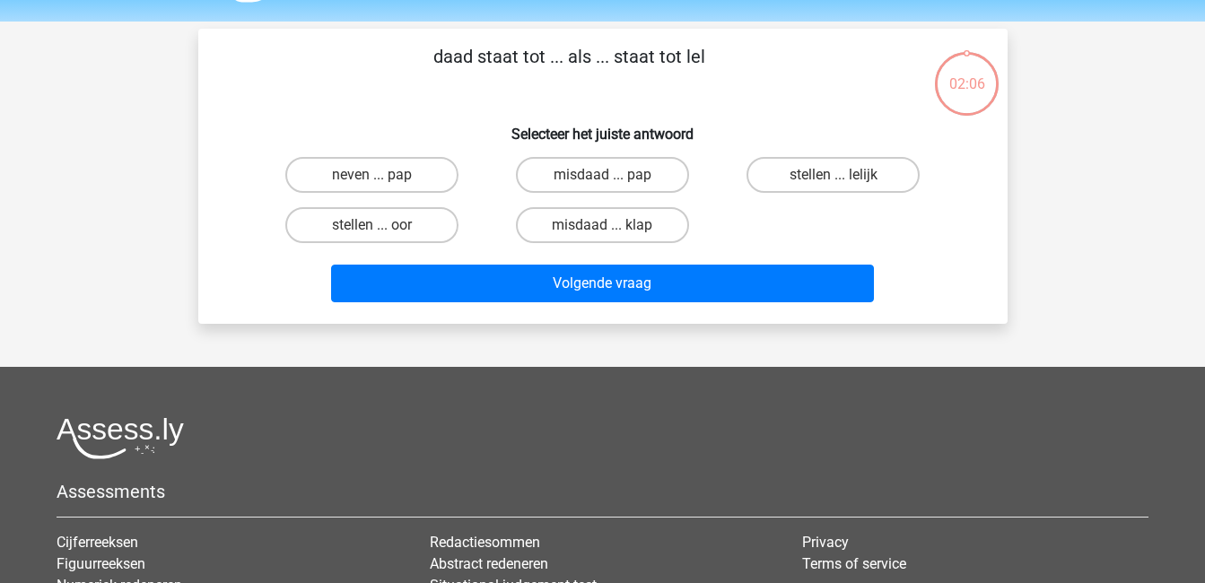
scroll to position [83, 0]
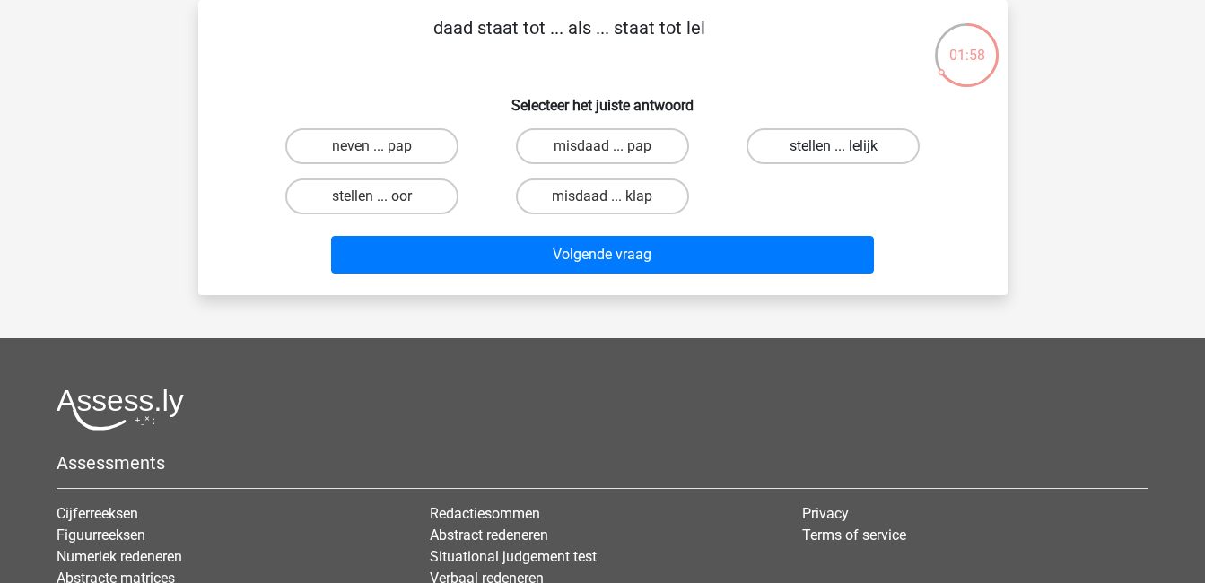
click at [852, 144] on label "stellen ... lelijk" at bounding box center [832, 146] width 173 height 36
click at [845, 146] on input "stellen ... lelijk" at bounding box center [839, 152] width 12 height 12
radio input "true"
click at [415, 153] on label "neven ... pap" at bounding box center [371, 146] width 173 height 36
click at [383, 153] on input "neven ... pap" at bounding box center [377, 152] width 12 height 12
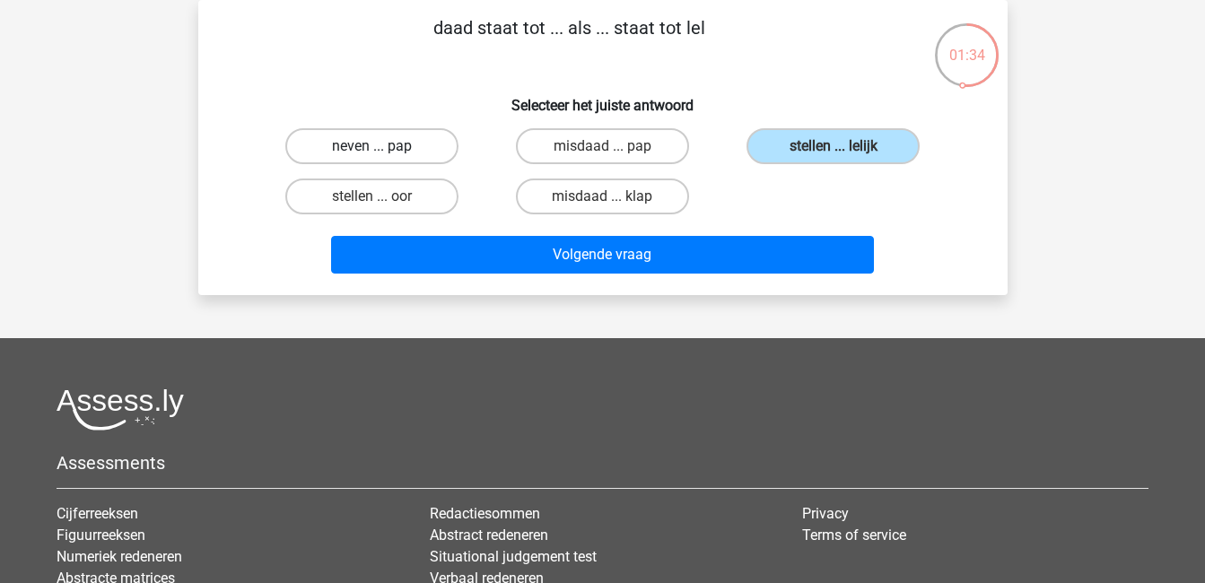
radio input "true"
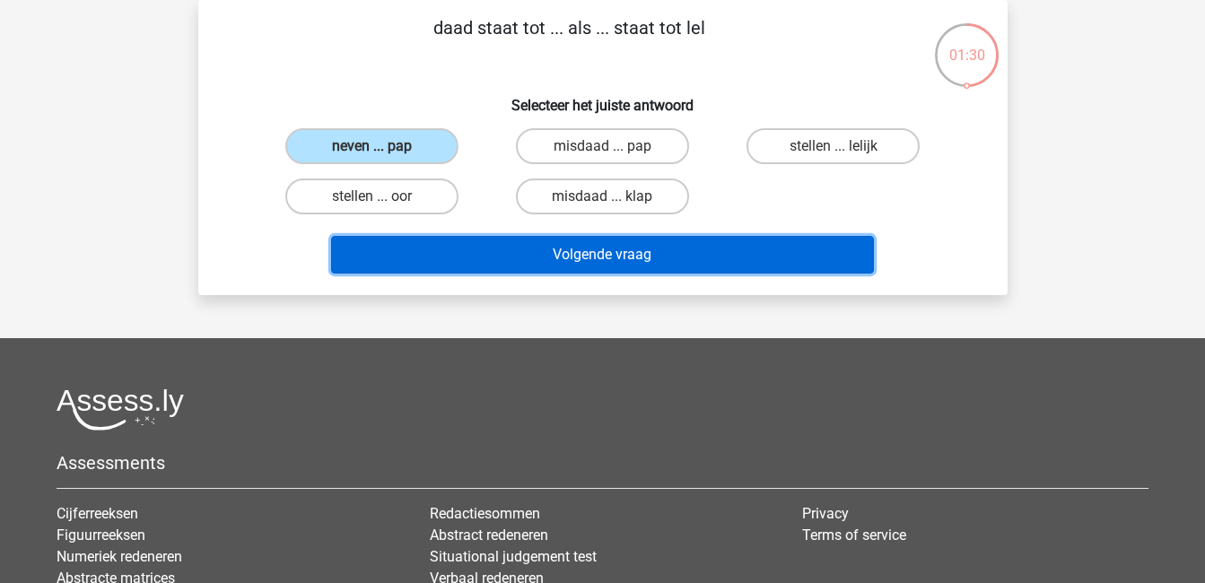
click at [522, 245] on button "Volgende vraag" at bounding box center [602, 255] width 543 height 38
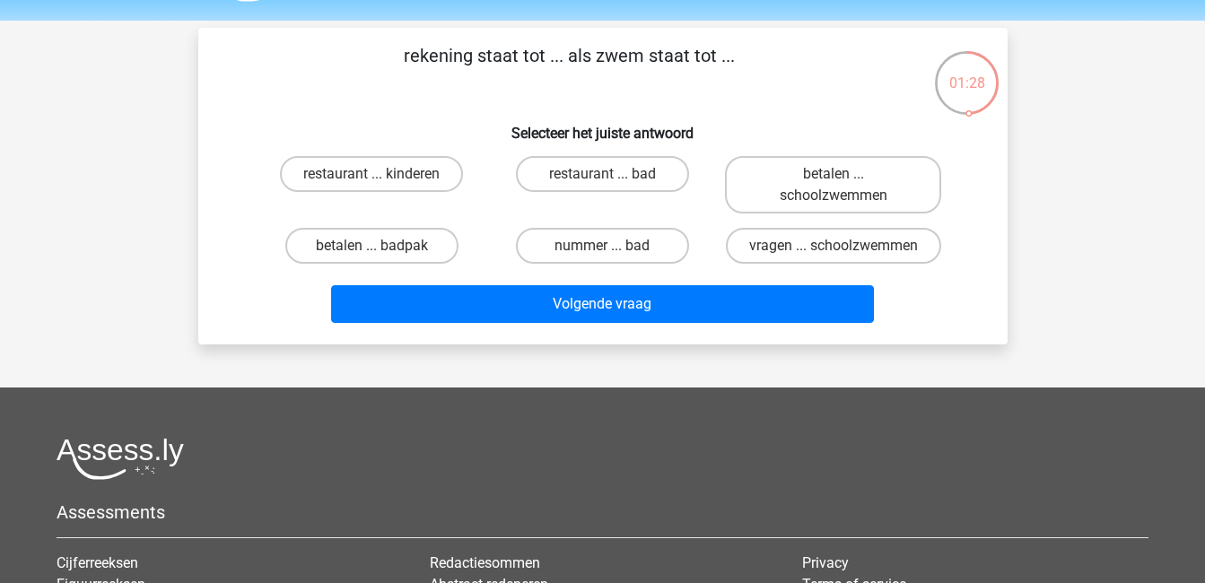
scroll to position [53, 0]
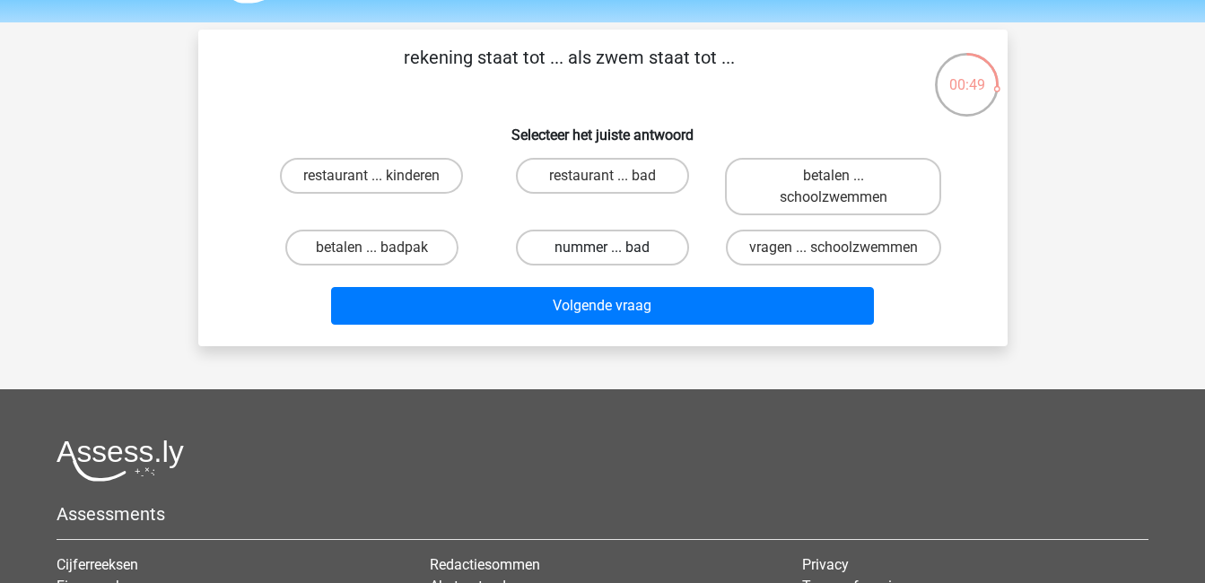
click at [591, 236] on label "nummer ... bad" at bounding box center [602, 248] width 173 height 36
click at [602, 248] on input "nummer ... bad" at bounding box center [608, 254] width 12 height 12
radio input "true"
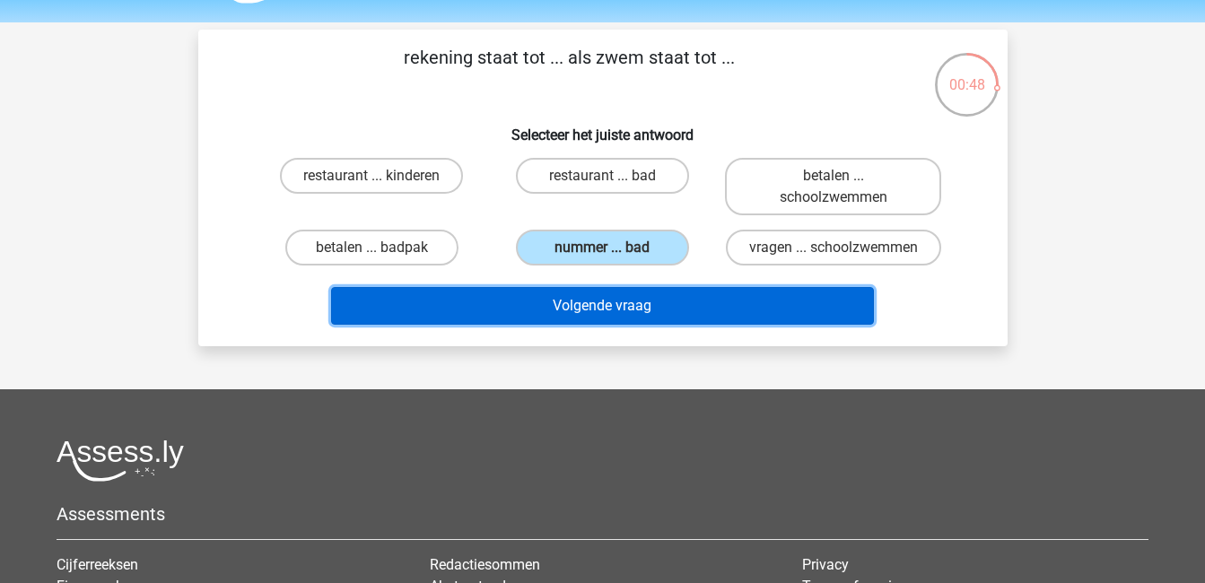
click at [666, 325] on button "Volgende vraag" at bounding box center [602, 306] width 543 height 38
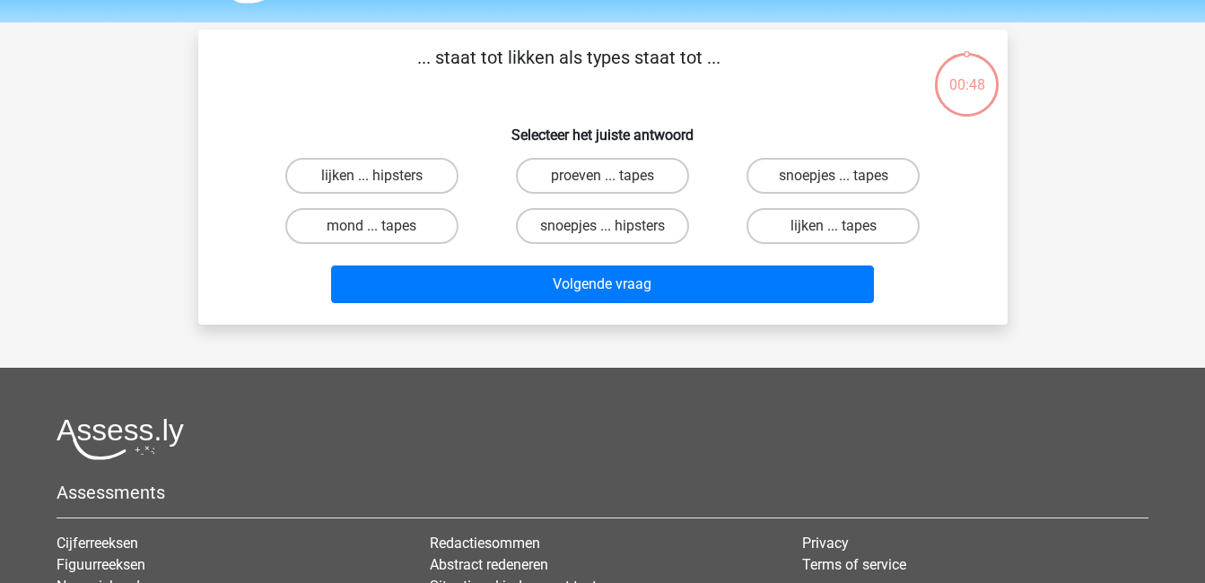
scroll to position [83, 0]
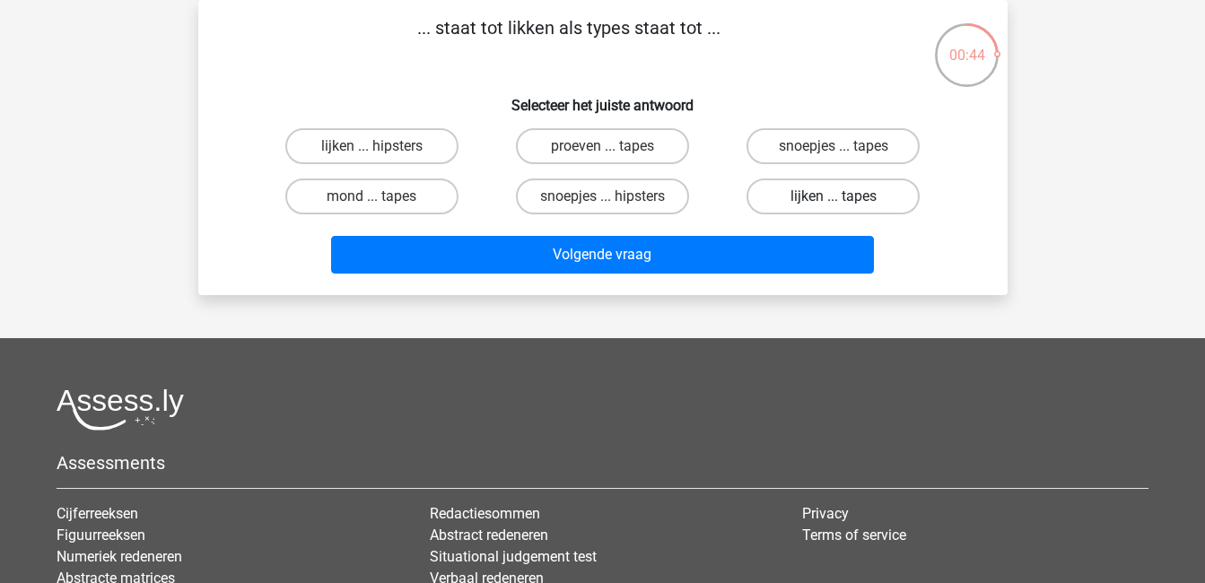
click at [799, 197] on label "lijken ... tapes" at bounding box center [832, 197] width 173 height 36
click at [833, 197] on input "lijken ... tapes" at bounding box center [839, 202] width 12 height 12
radio input "true"
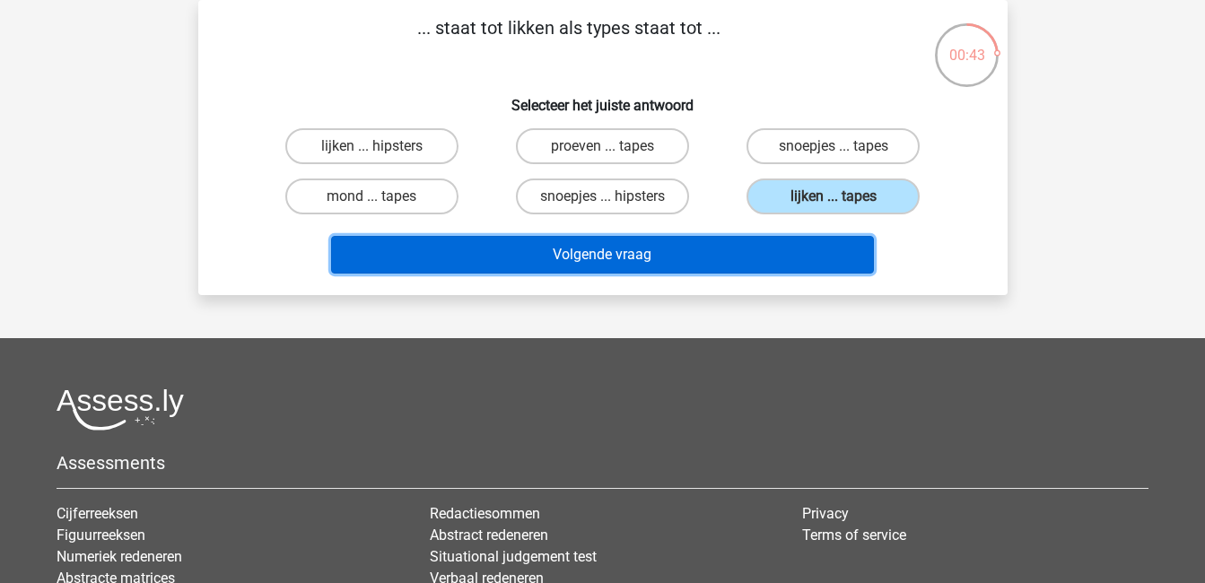
click at [793, 242] on button "Volgende vraag" at bounding box center [602, 255] width 543 height 38
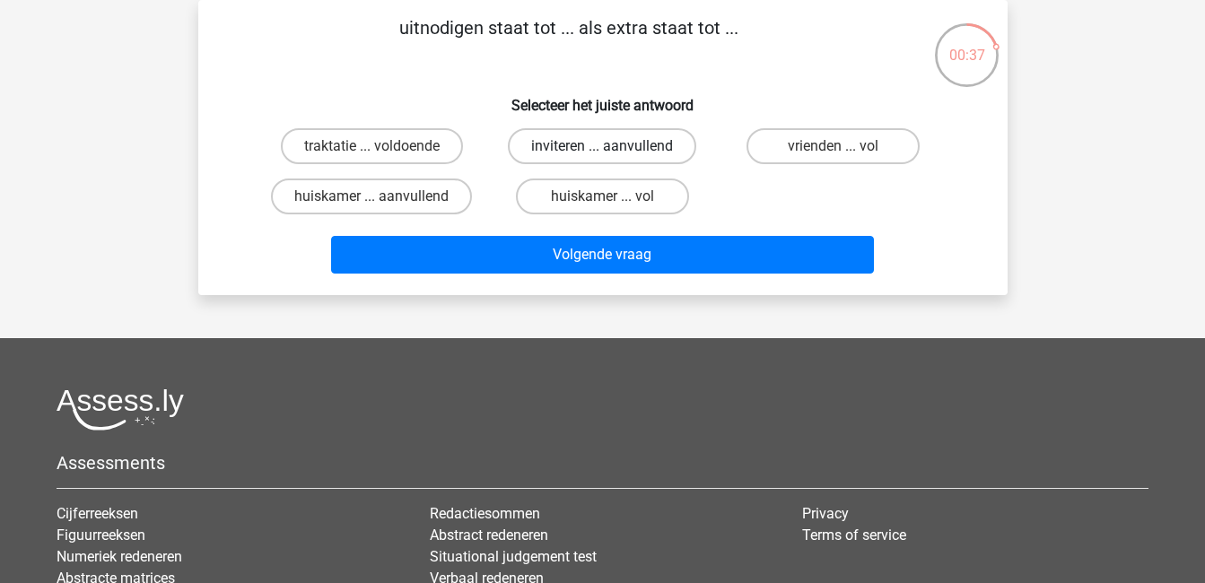
click at [658, 146] on label "inviteren ... aanvullend" at bounding box center [602, 146] width 188 height 36
click at [614, 146] on input "inviteren ... aanvullend" at bounding box center [608, 152] width 12 height 12
radio input "true"
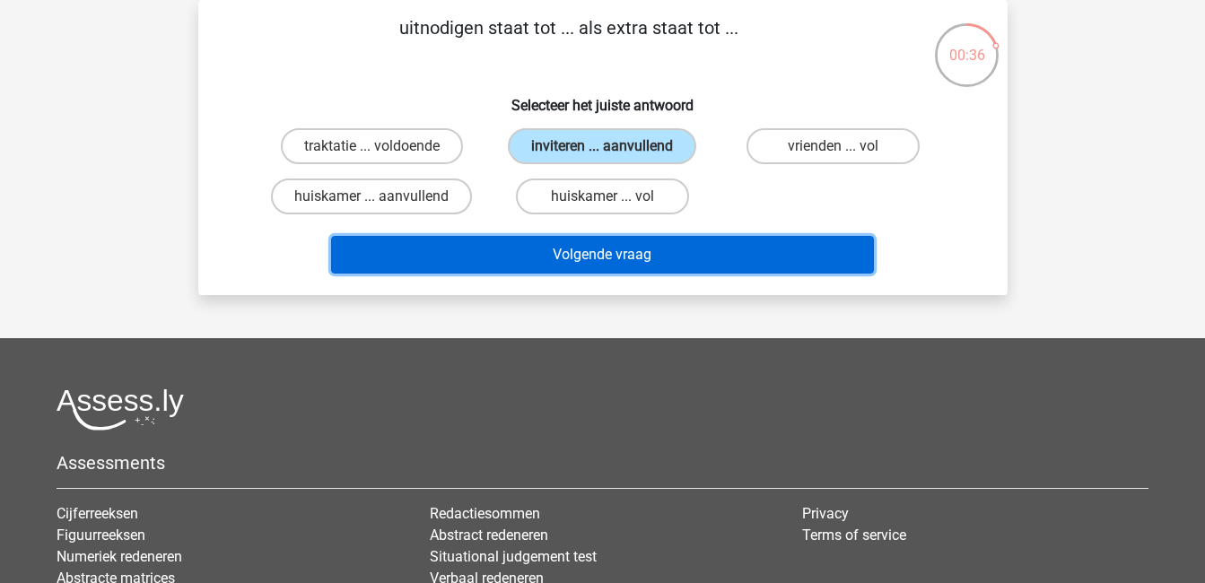
click at [728, 261] on button "Volgende vraag" at bounding box center [602, 255] width 543 height 38
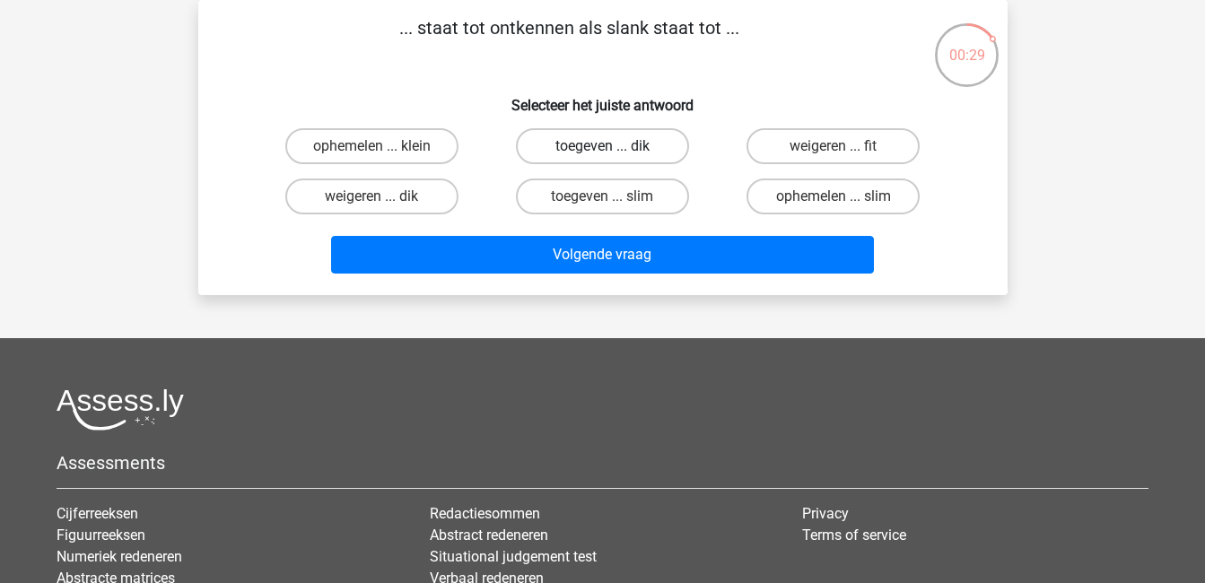
click at [650, 148] on label "toegeven ... dik" at bounding box center [602, 146] width 173 height 36
click at [614, 148] on input "toegeven ... dik" at bounding box center [608, 152] width 12 height 12
radio input "true"
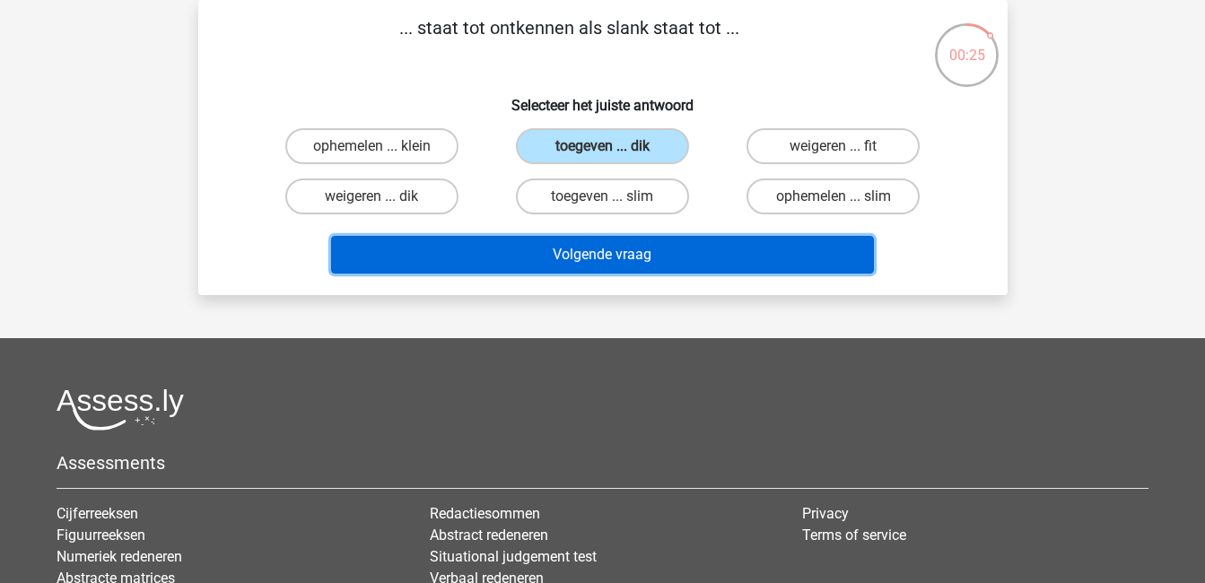
click at [703, 253] on button "Volgende vraag" at bounding box center [602, 255] width 543 height 38
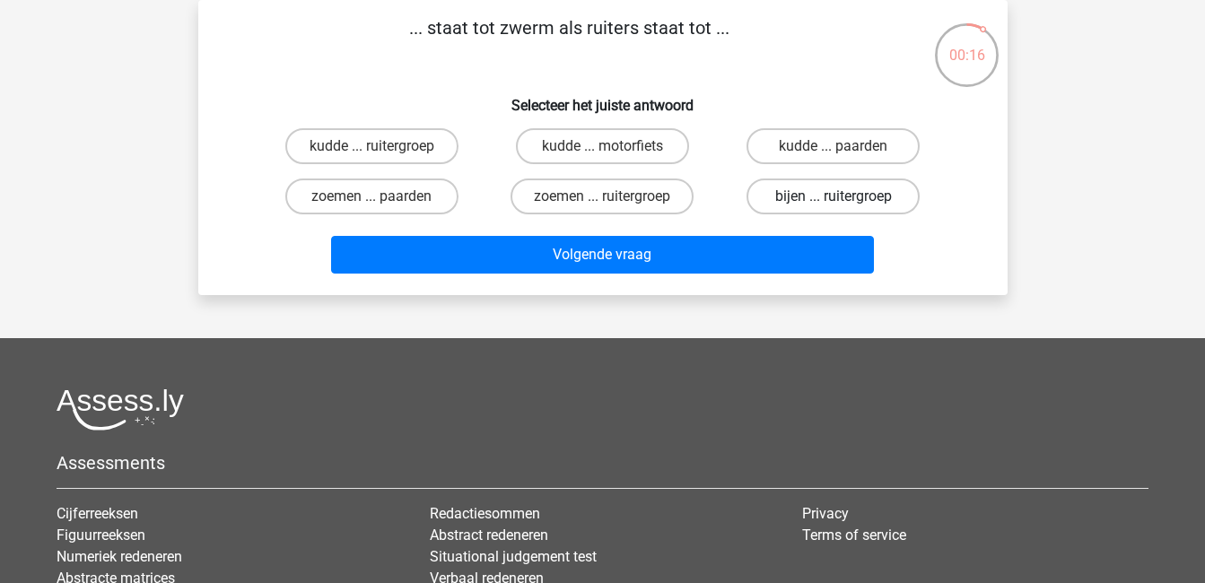
click at [813, 201] on label "bijen ... ruitergroep" at bounding box center [832, 197] width 173 height 36
click at [833, 201] on input "bijen ... ruitergroep" at bounding box center [839, 202] width 12 height 12
radio input "true"
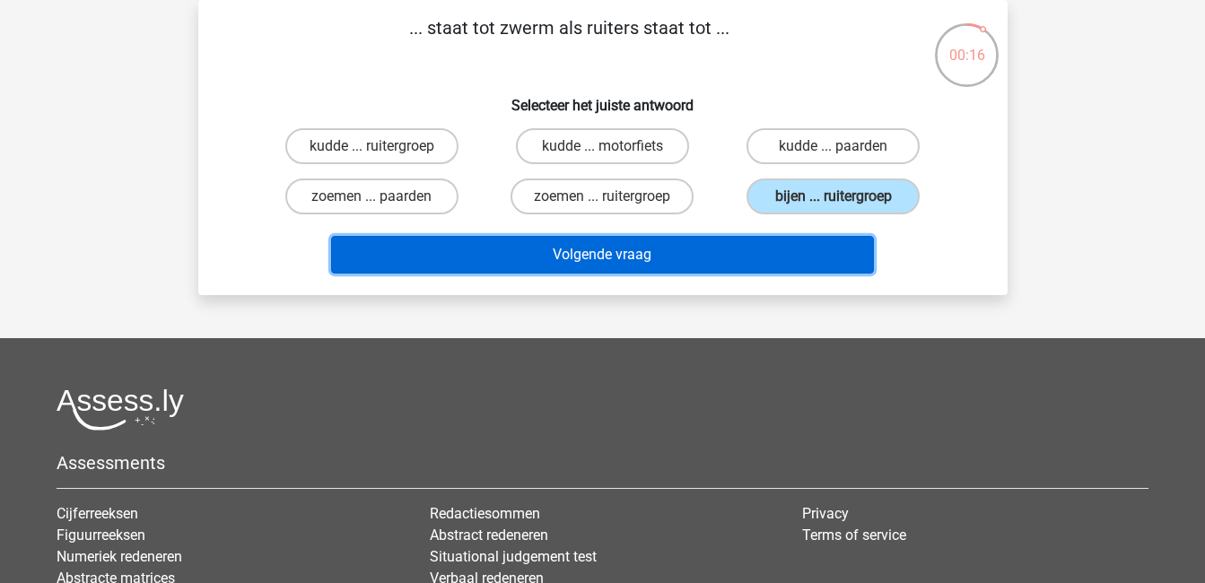
click at [798, 247] on button "Volgende vraag" at bounding box center [602, 255] width 543 height 38
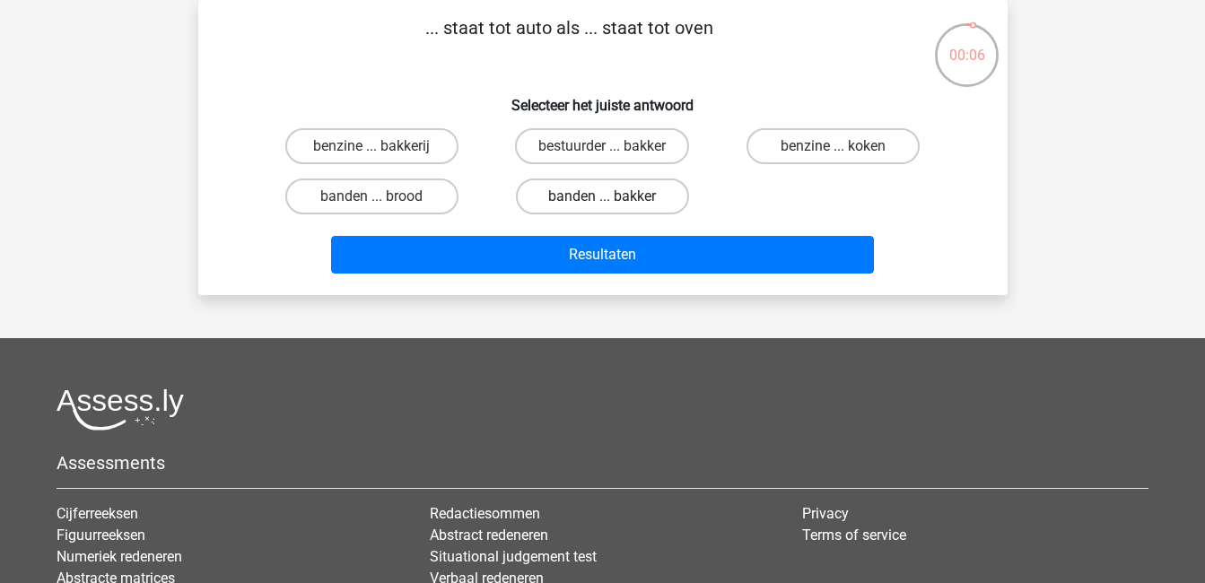
click at [563, 190] on label "banden ... bakker" at bounding box center [602, 197] width 173 height 36
click at [602, 196] on input "banden ... bakker" at bounding box center [608, 202] width 12 height 12
radio input "true"
click at [639, 144] on label "bestuurder ... bakker" at bounding box center [602, 146] width 174 height 36
click at [614, 146] on input "bestuurder ... bakker" at bounding box center [608, 152] width 12 height 12
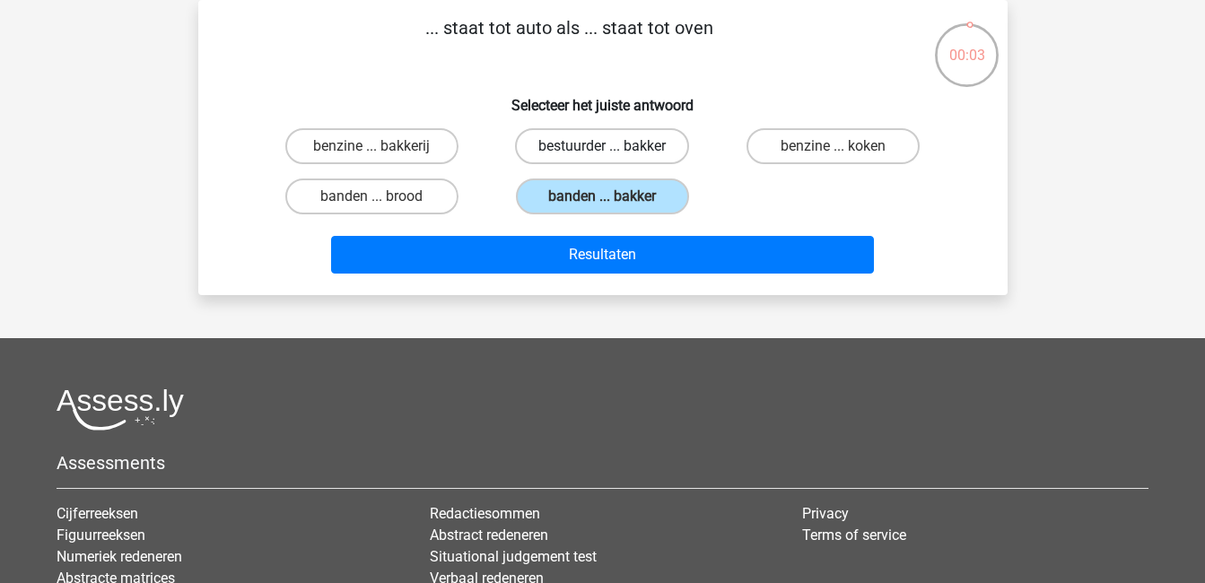
radio input "true"
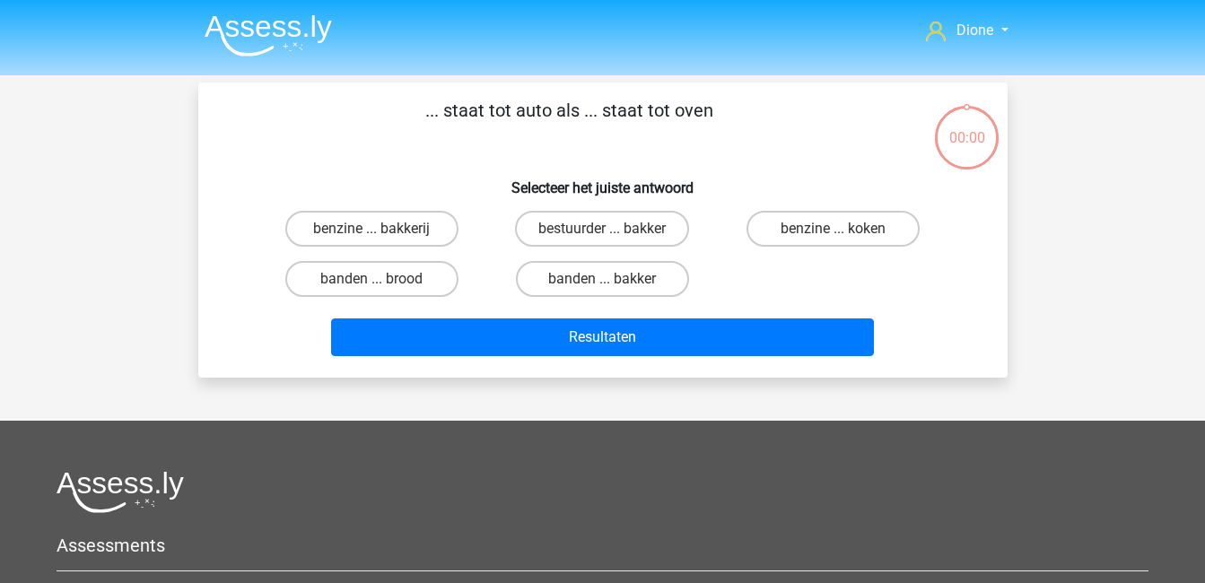
scroll to position [83, 0]
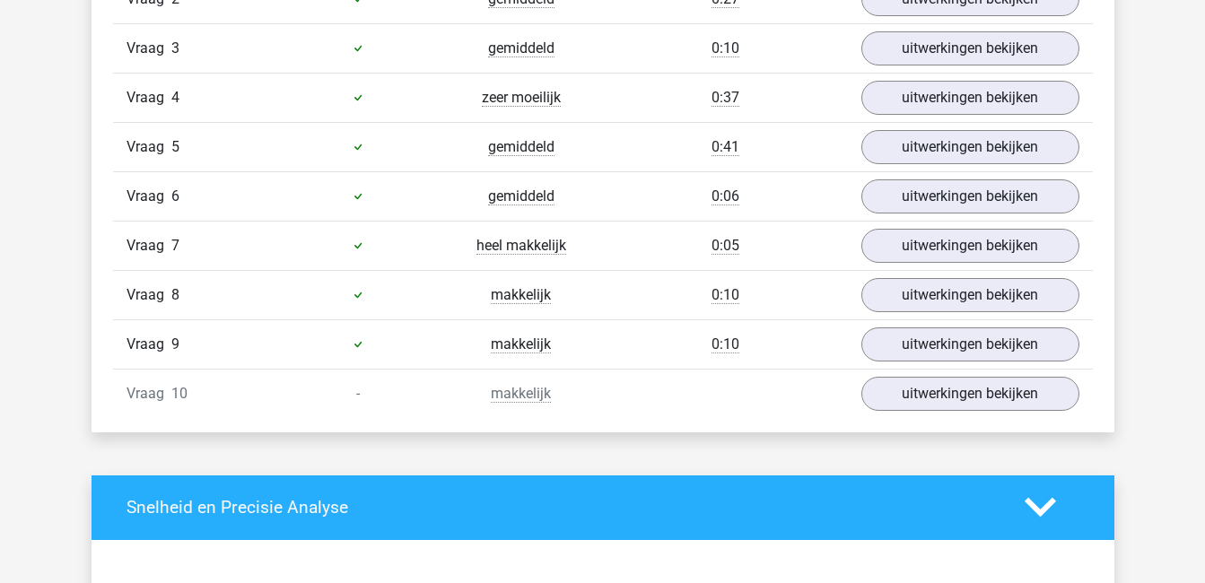
scroll to position [1268, 0]
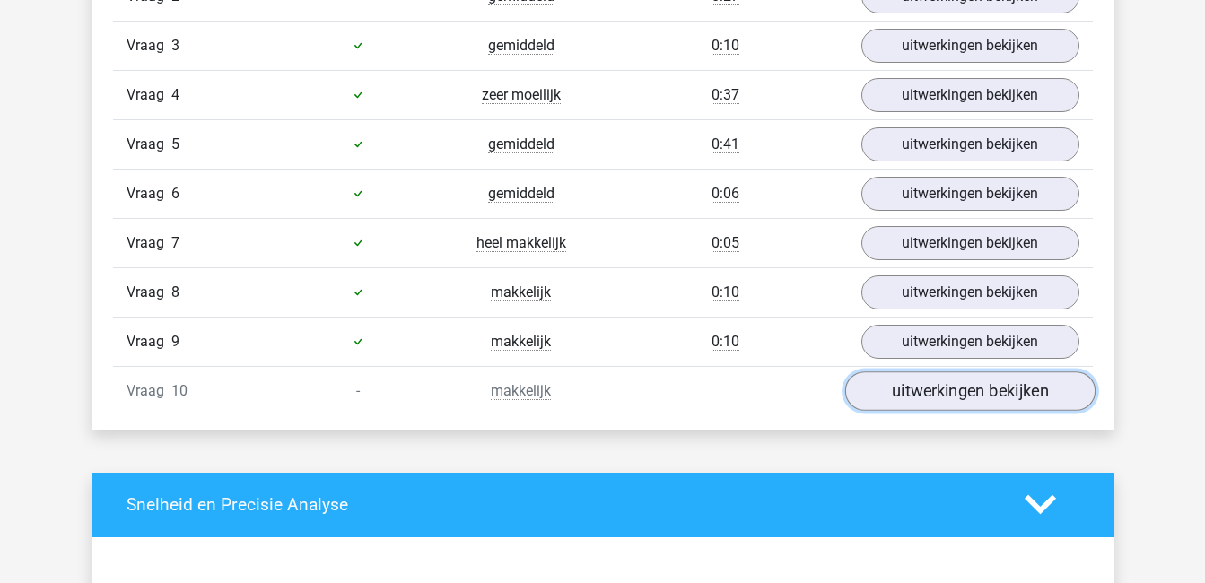
click at [903, 401] on link "uitwerkingen bekijken" at bounding box center [969, 390] width 250 height 39
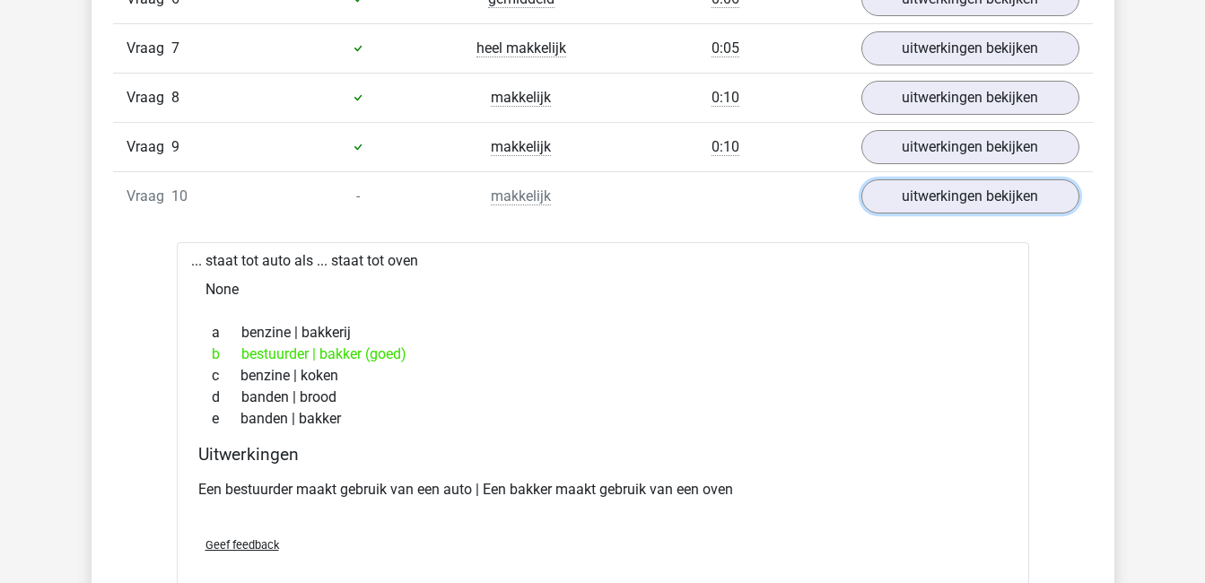
scroll to position [1464, 0]
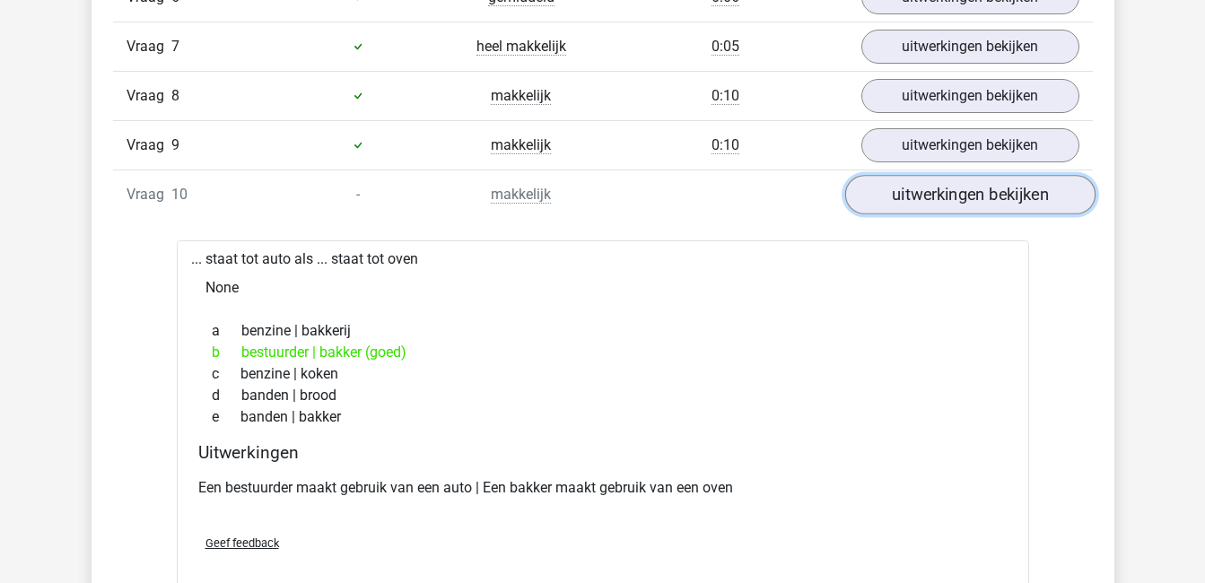
click at [900, 196] on link "uitwerkingen bekijken" at bounding box center [969, 194] width 250 height 39
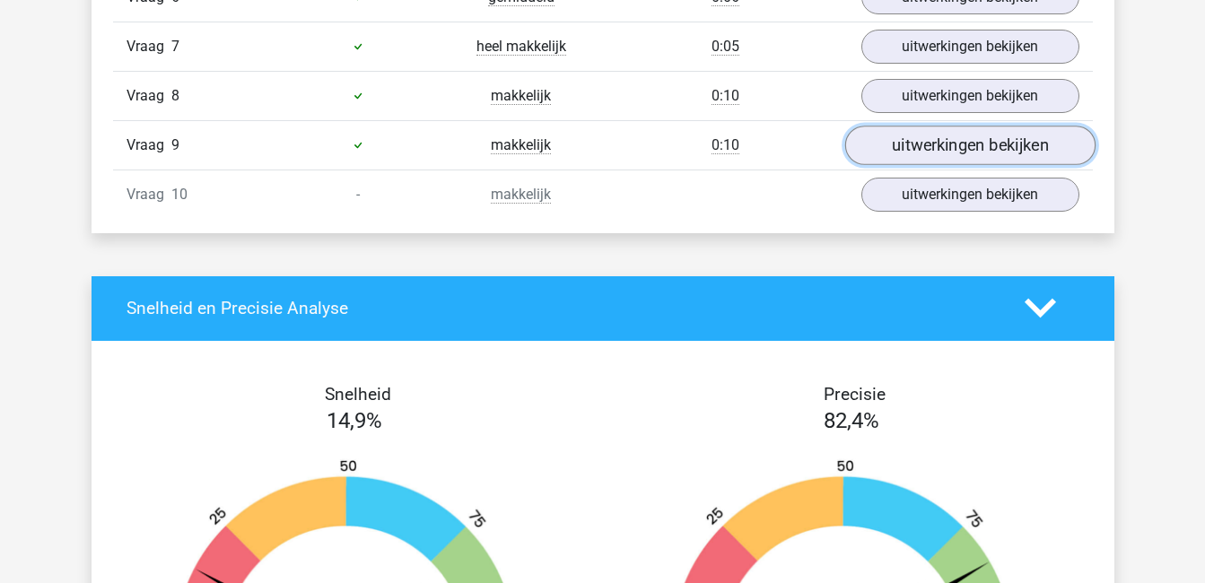
click at [904, 150] on link "uitwerkingen bekijken" at bounding box center [969, 145] width 250 height 39
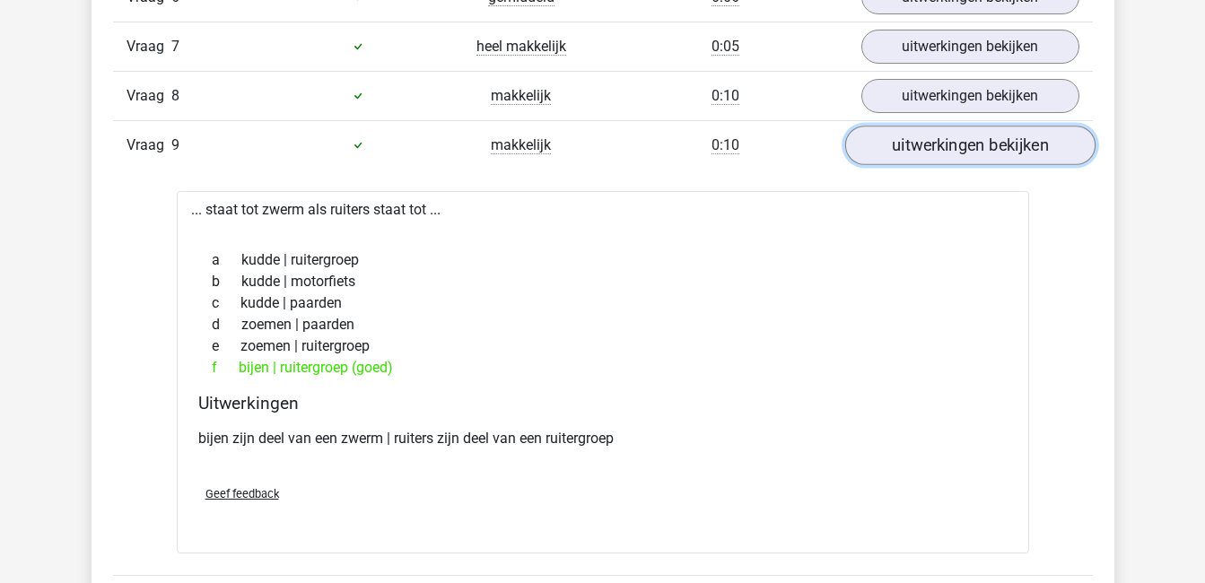
click at [904, 150] on link "uitwerkingen bekijken" at bounding box center [969, 145] width 250 height 39
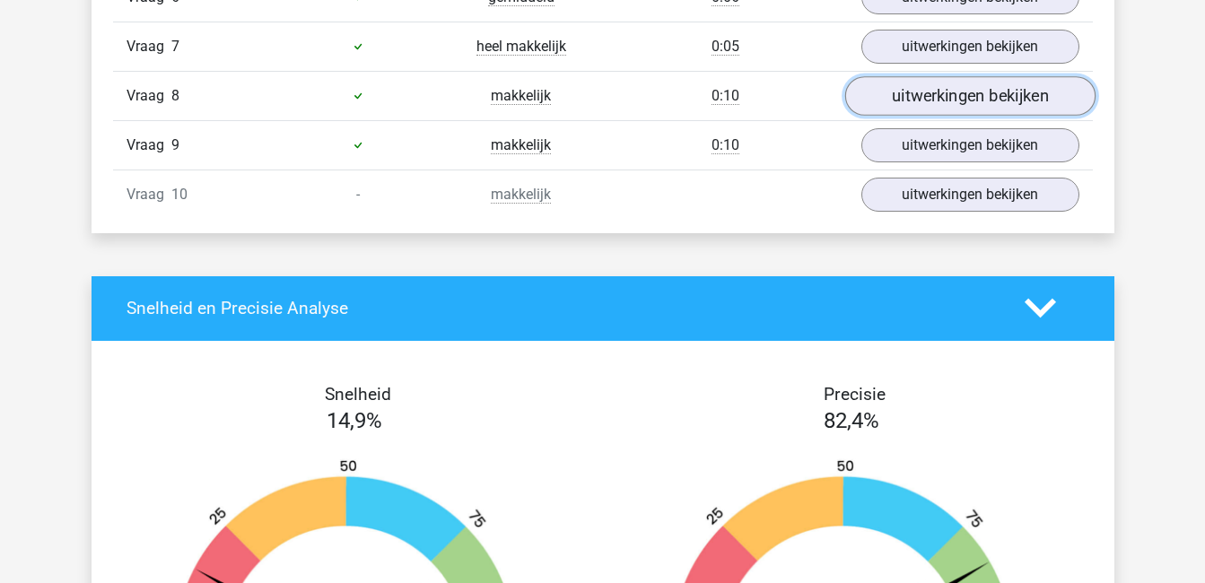
click at [919, 99] on link "uitwerkingen bekijken" at bounding box center [969, 95] width 250 height 39
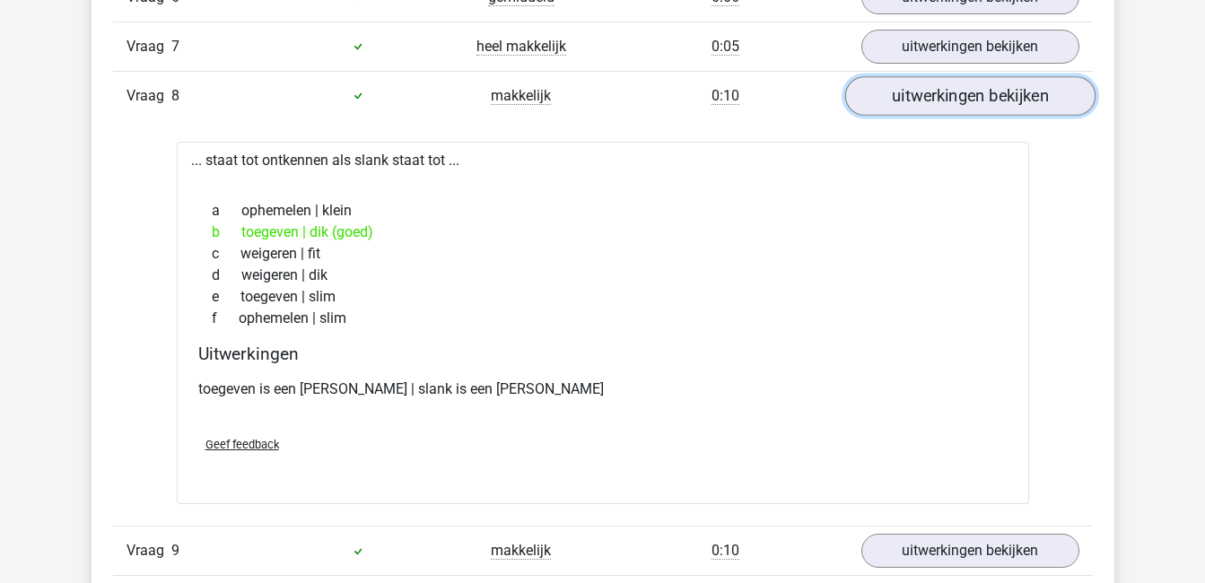
click at [919, 99] on link "uitwerkingen bekijken" at bounding box center [969, 95] width 250 height 39
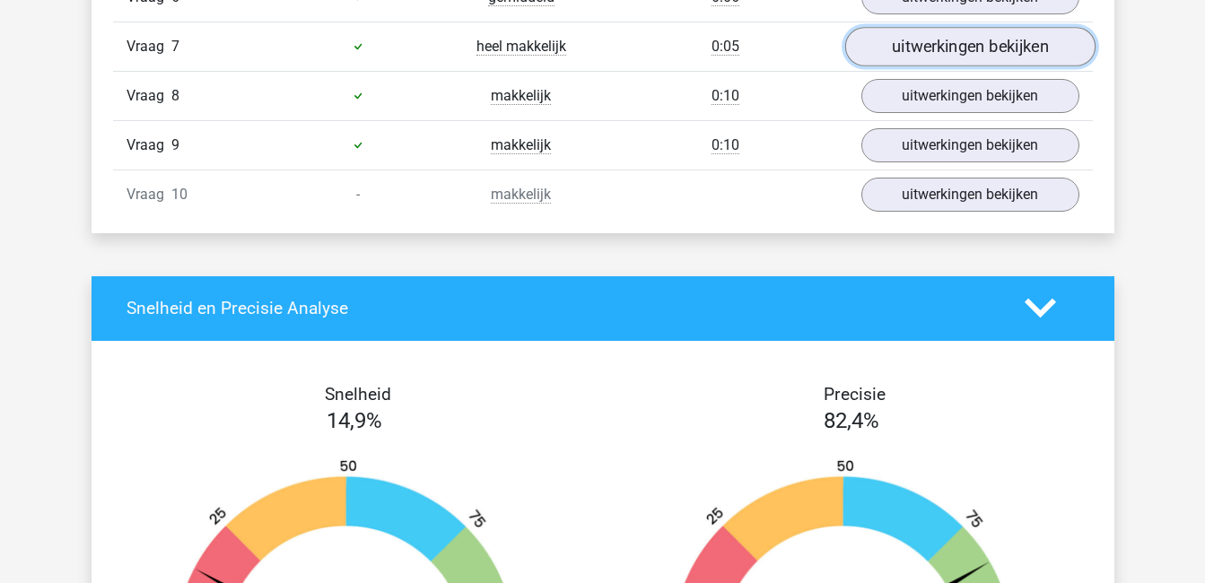
click at [929, 48] on link "uitwerkingen bekijken" at bounding box center [969, 46] width 250 height 39
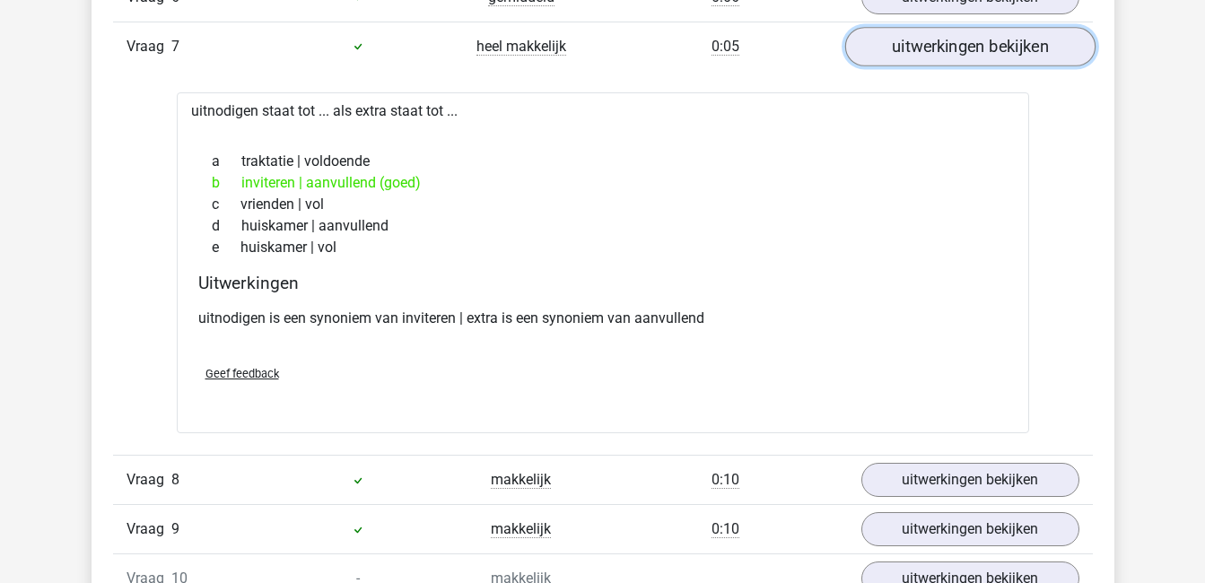
click at [929, 48] on link "uitwerkingen bekijken" at bounding box center [969, 46] width 250 height 39
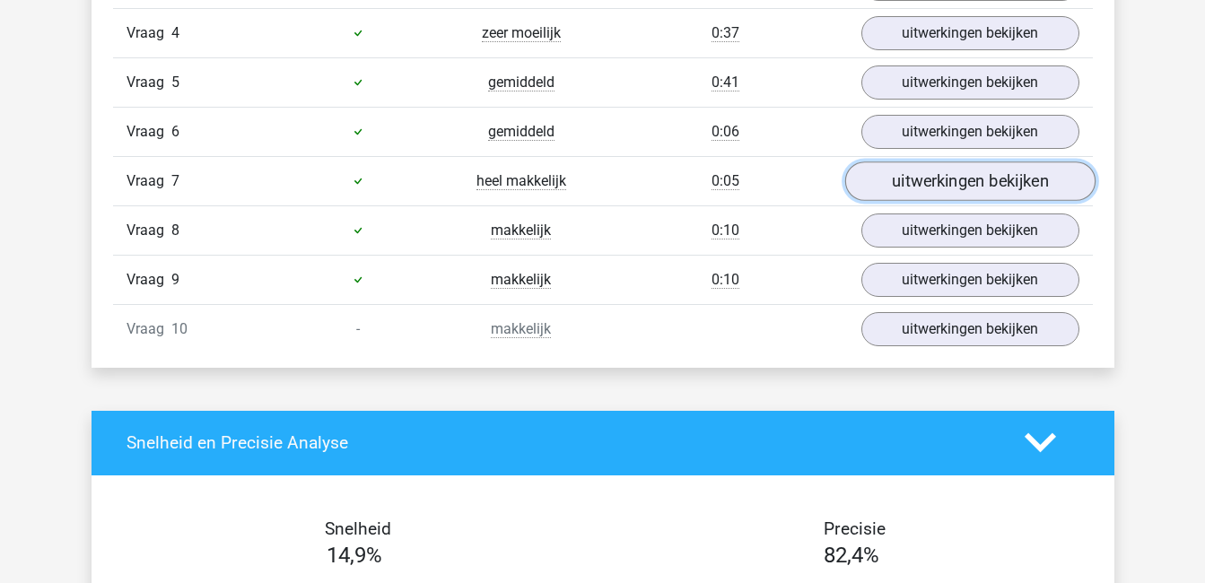
scroll to position [1329, 0]
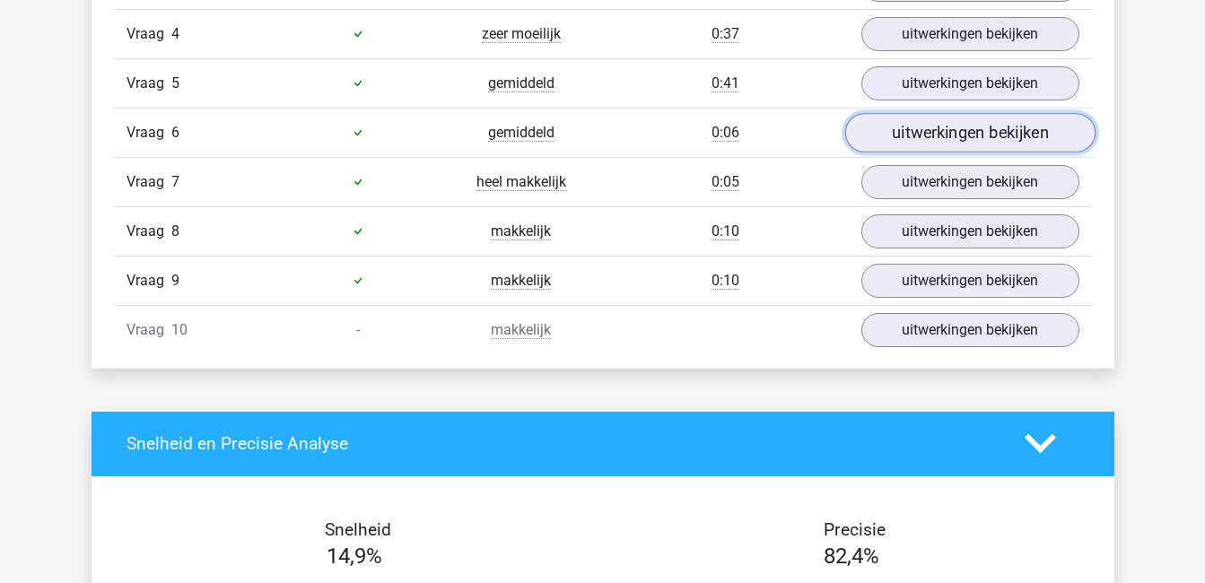
click at [927, 128] on link "uitwerkingen bekijken" at bounding box center [969, 132] width 250 height 39
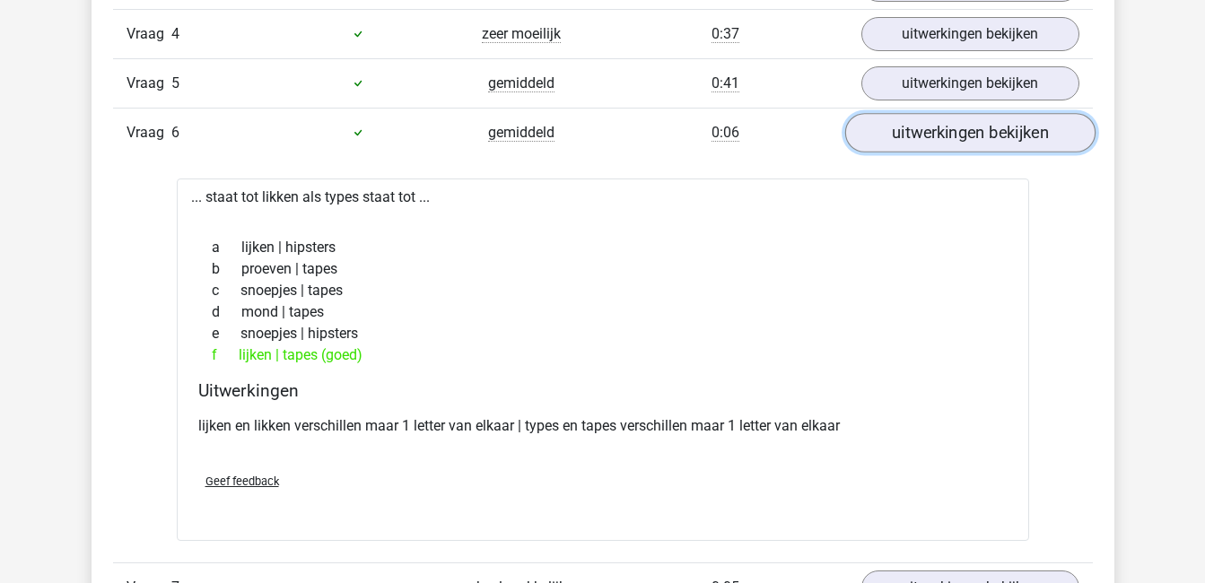
click at [927, 128] on link "uitwerkingen bekijken" at bounding box center [969, 132] width 250 height 39
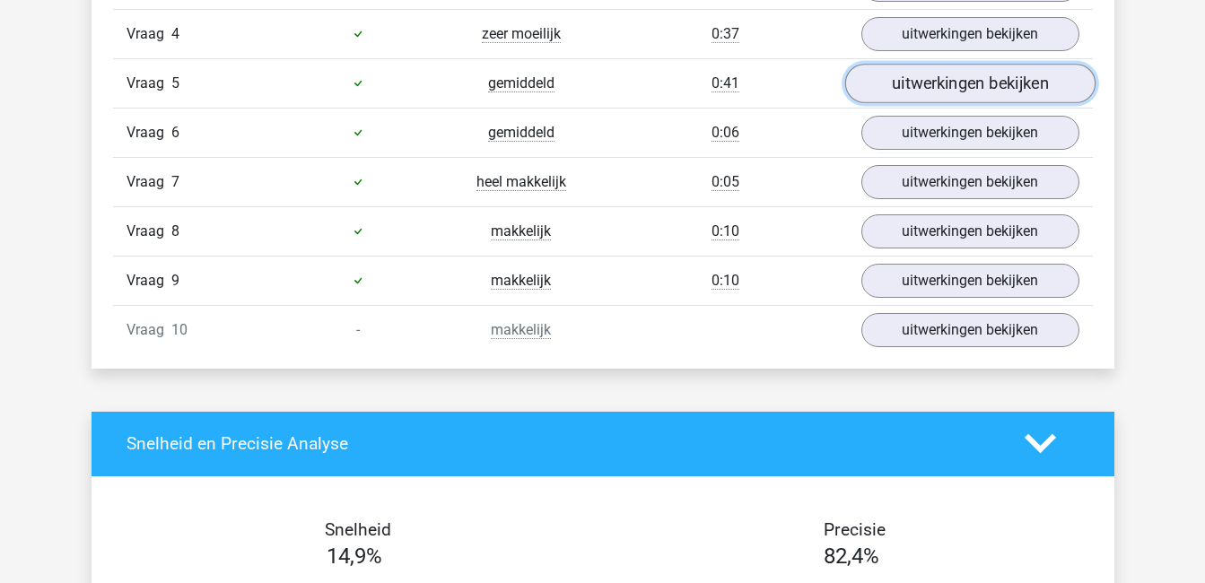
click at [934, 83] on link "uitwerkingen bekijken" at bounding box center [969, 83] width 250 height 39
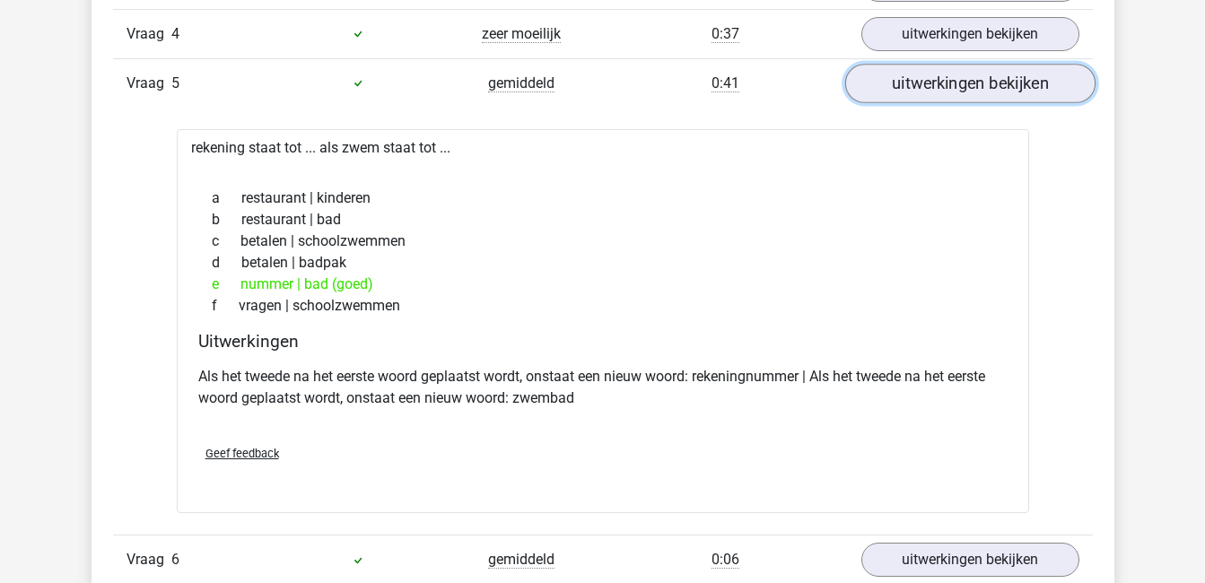
click at [974, 82] on link "uitwerkingen bekijken" at bounding box center [969, 83] width 250 height 39
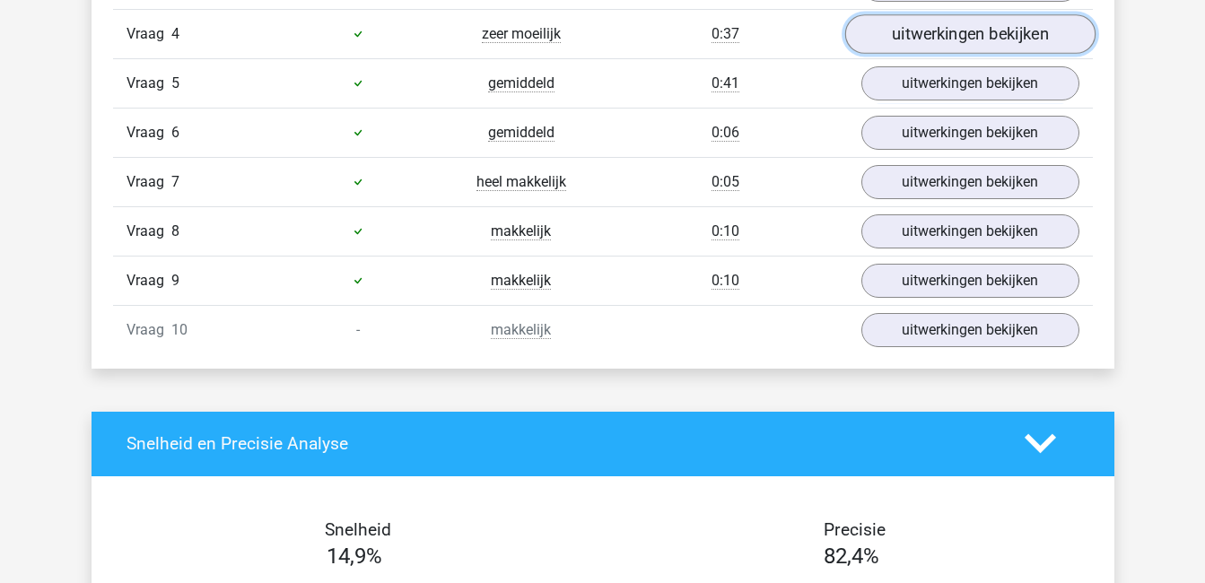
click at [966, 20] on link "uitwerkingen bekijken" at bounding box center [969, 33] width 250 height 39
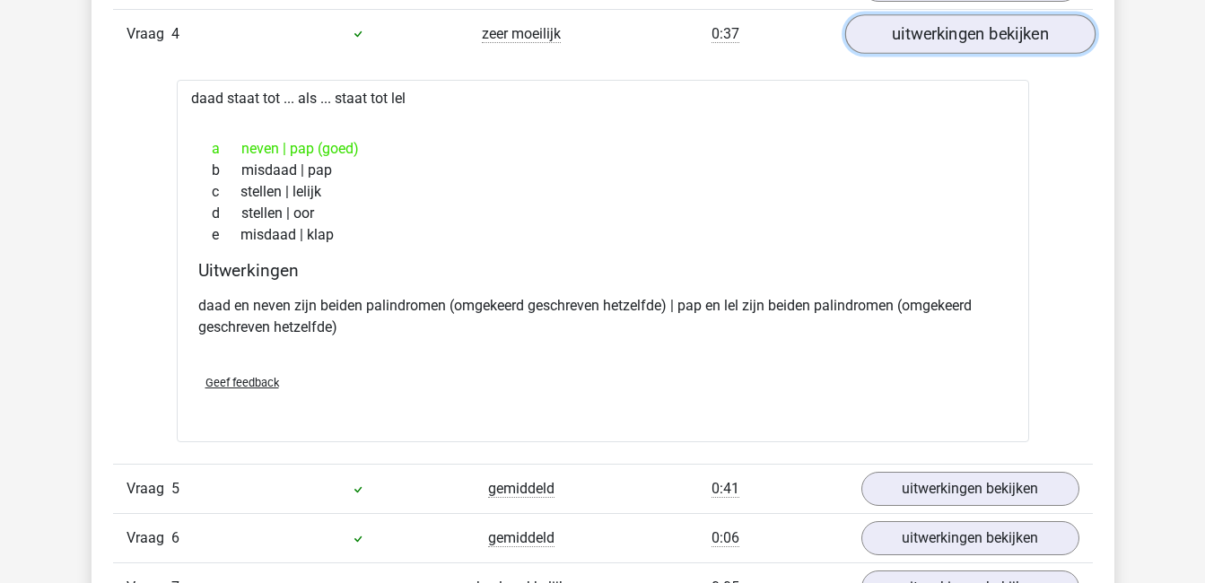
click at [984, 39] on link "uitwerkingen bekijken" at bounding box center [969, 33] width 250 height 39
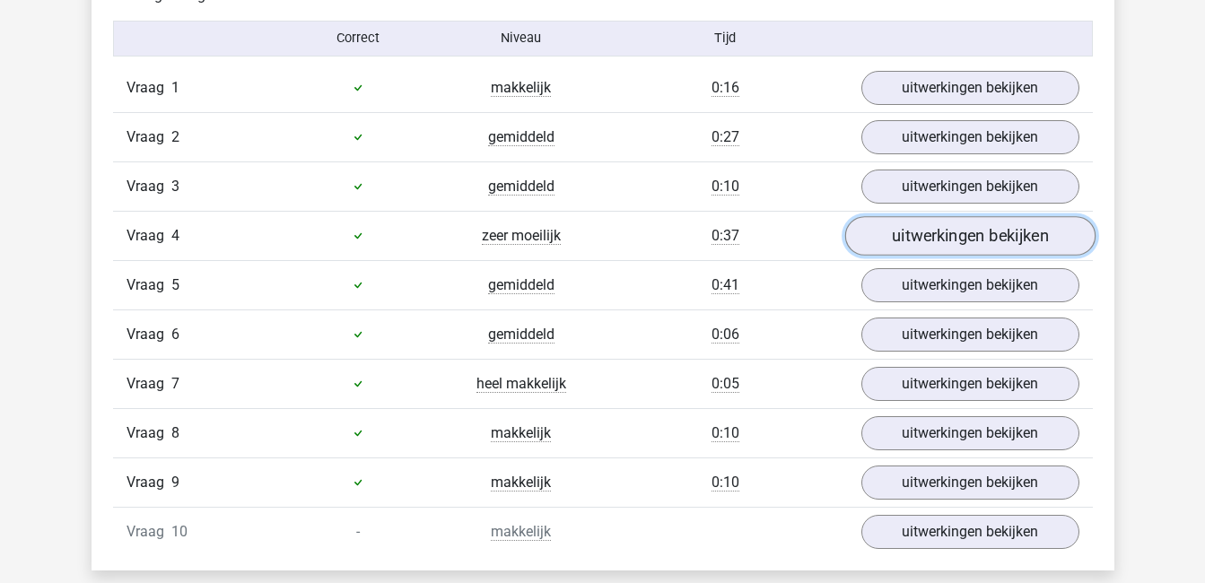
scroll to position [1121, 0]
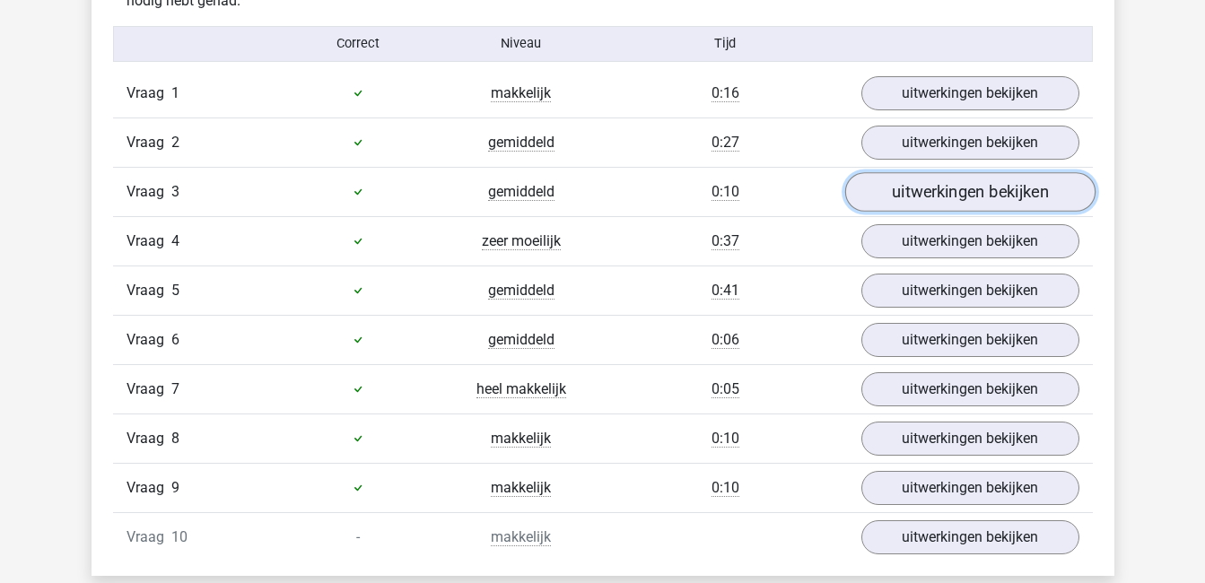
click at [1008, 181] on link "uitwerkingen bekijken" at bounding box center [969, 191] width 250 height 39
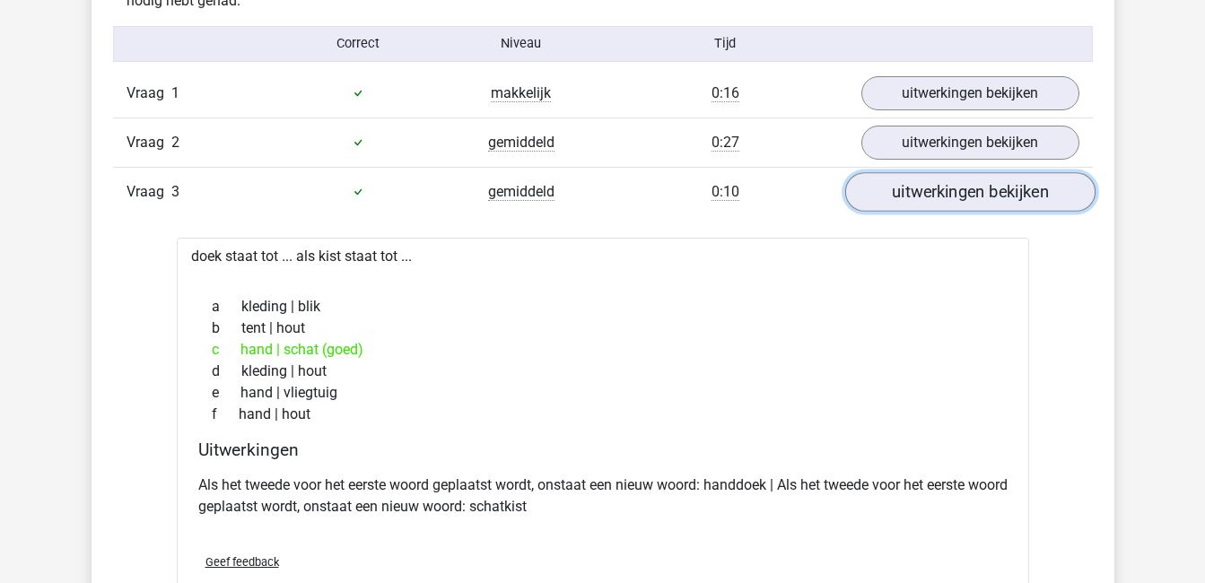
click at [1008, 181] on link "uitwerkingen bekijken" at bounding box center [969, 191] width 250 height 39
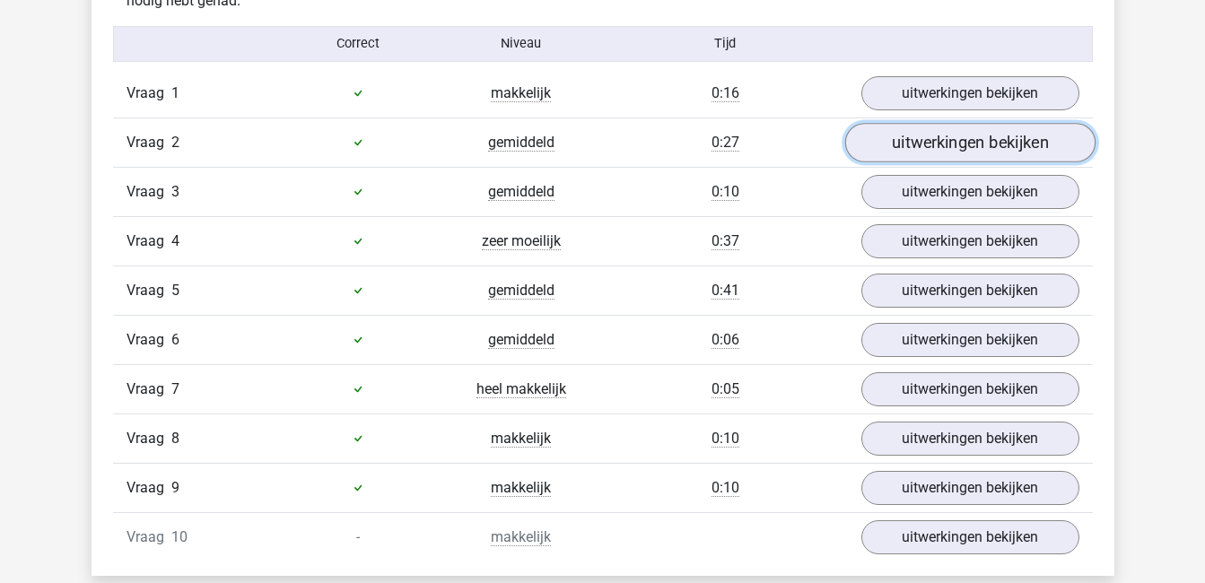
click at [991, 144] on link "uitwerkingen bekijken" at bounding box center [969, 142] width 250 height 39
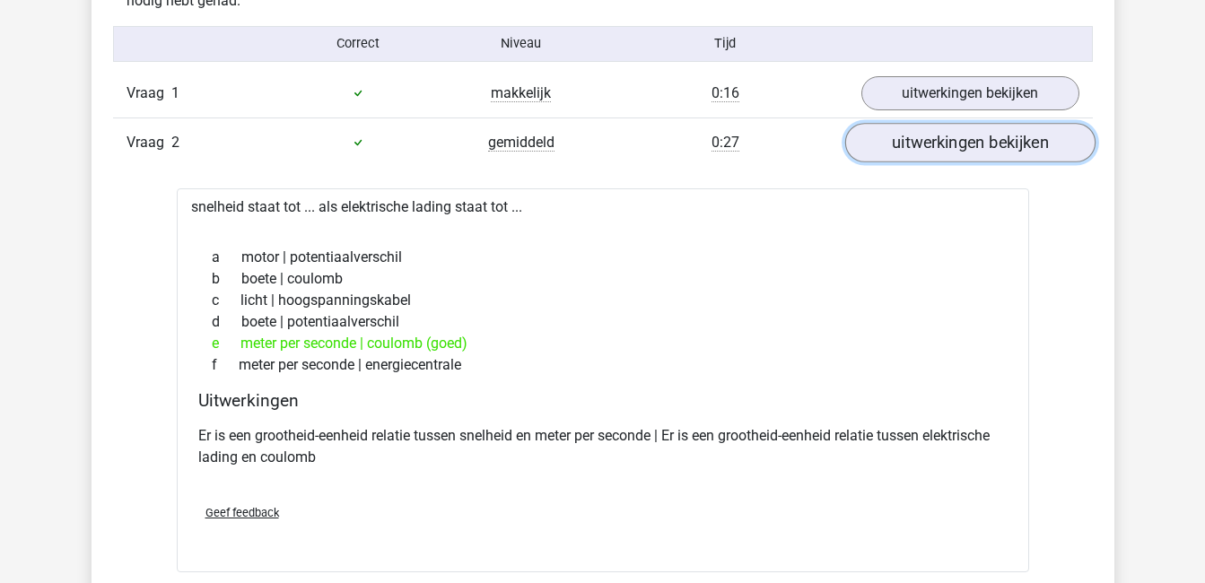
click at [991, 144] on link "uitwerkingen bekijken" at bounding box center [969, 142] width 250 height 39
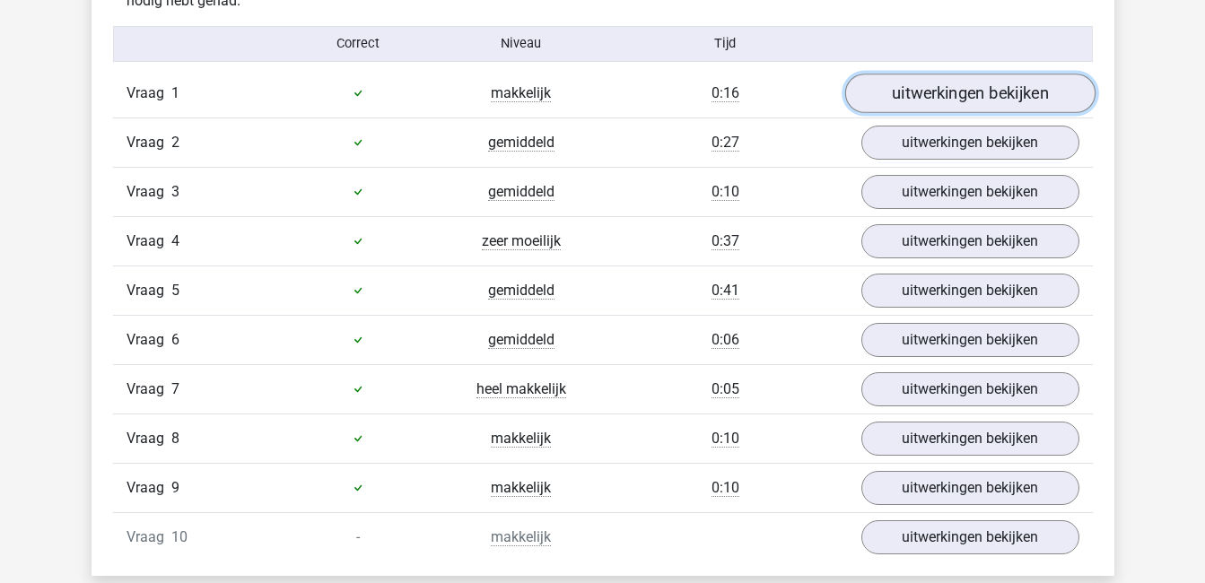
click at [990, 90] on link "uitwerkingen bekijken" at bounding box center [969, 93] width 250 height 39
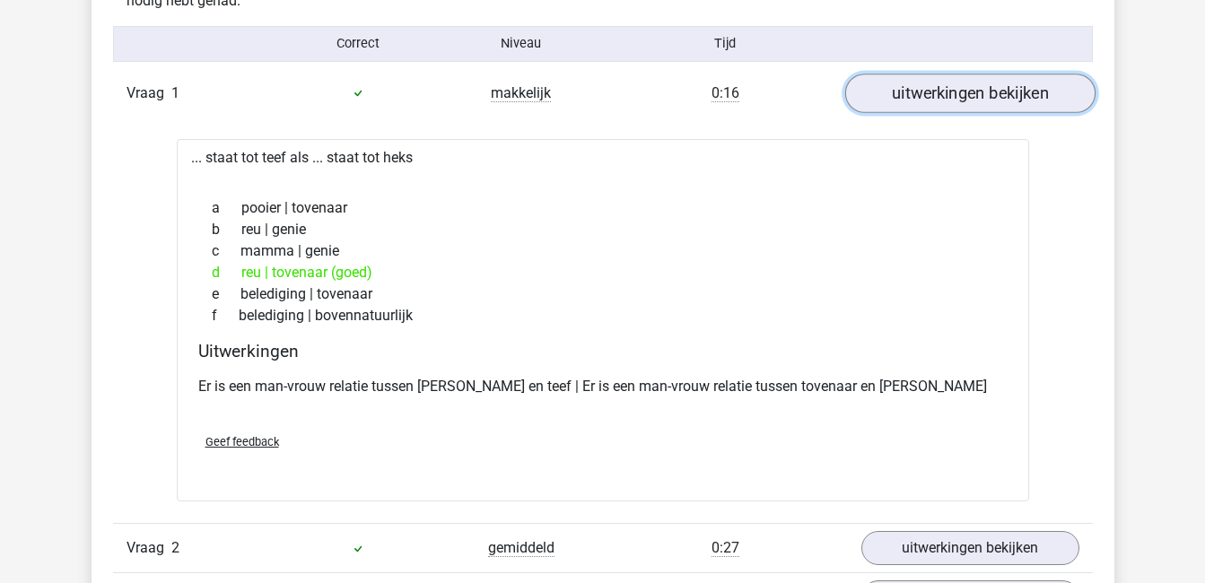
click at [990, 90] on link "uitwerkingen bekijken" at bounding box center [969, 93] width 250 height 39
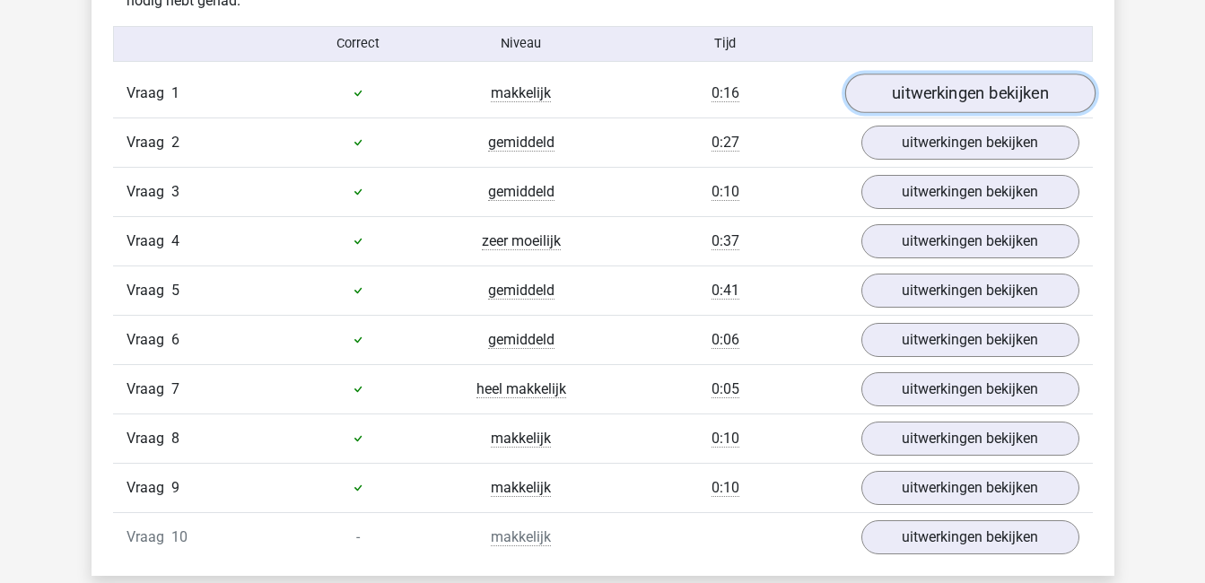
click at [990, 90] on link "uitwerkingen bekijken" at bounding box center [969, 93] width 250 height 39
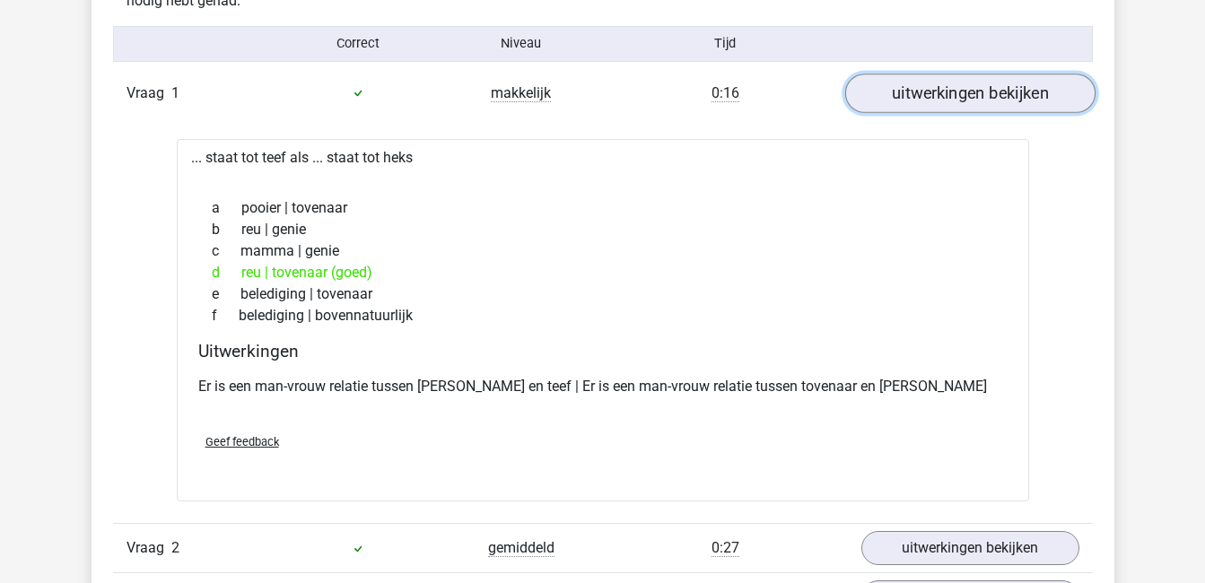
click at [990, 90] on link "uitwerkingen bekijken" at bounding box center [969, 93] width 250 height 39
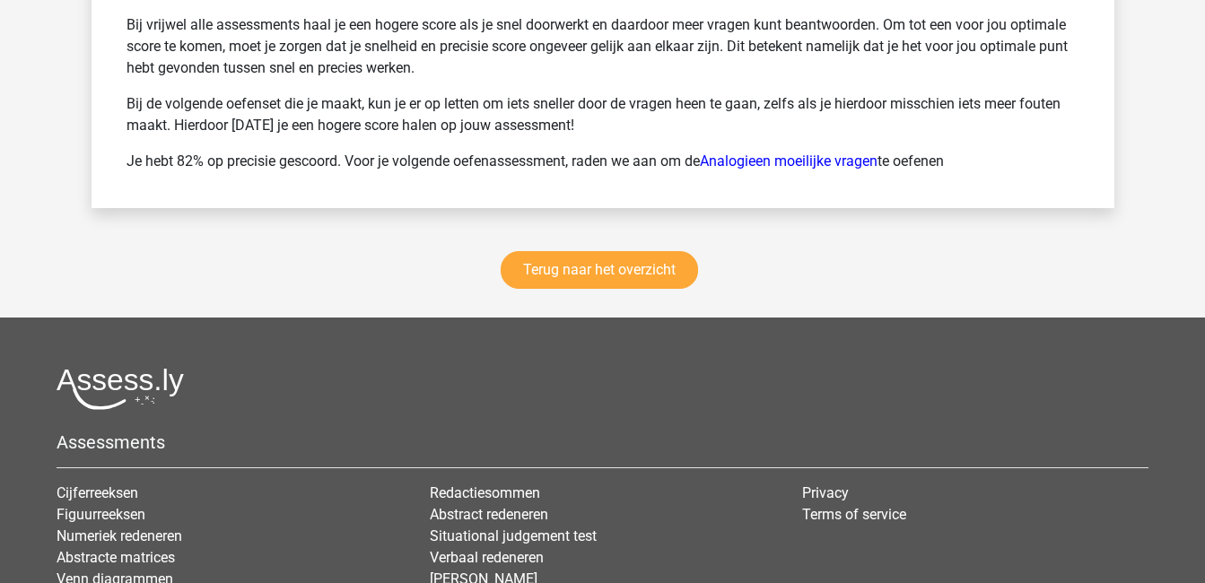
scroll to position [2515, 0]
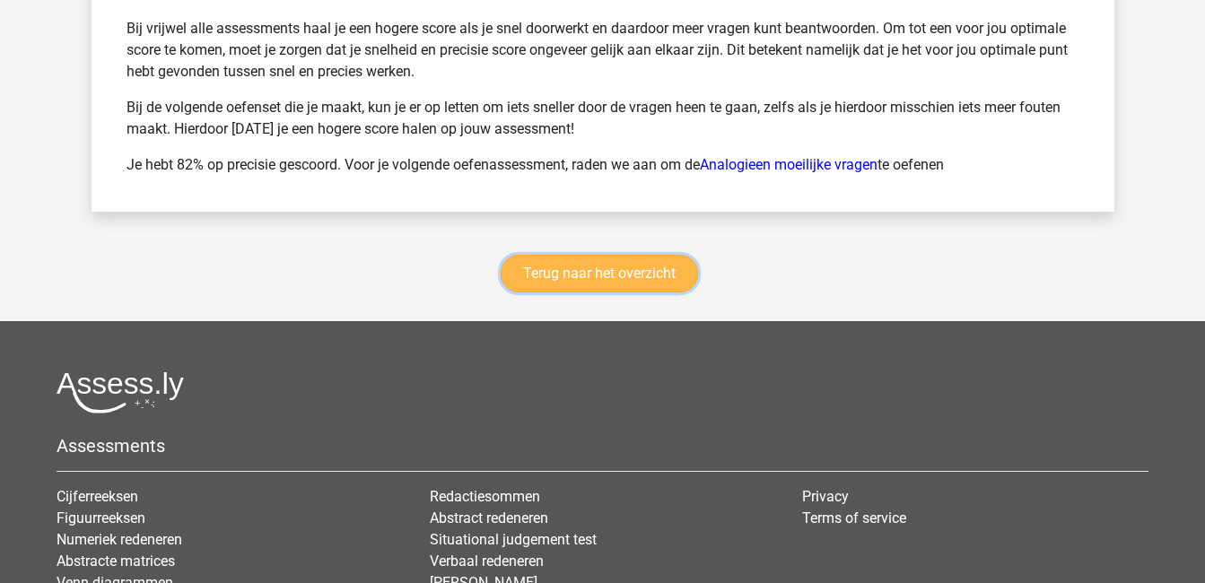
click at [649, 279] on link "Terug naar het overzicht" at bounding box center [599, 274] width 197 height 38
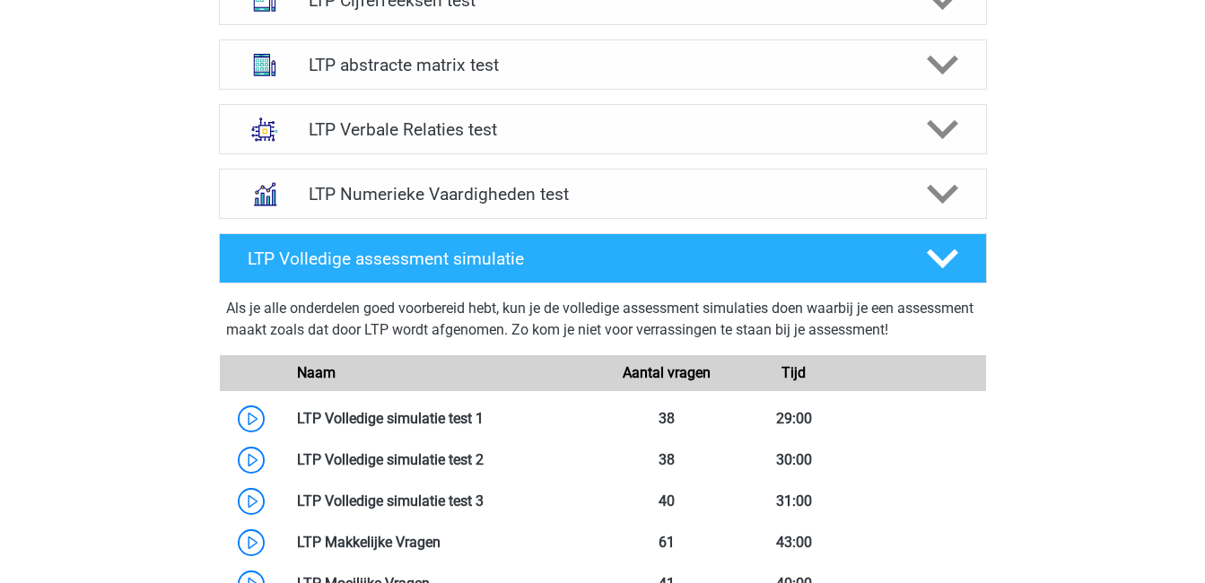
scroll to position [790, 0]
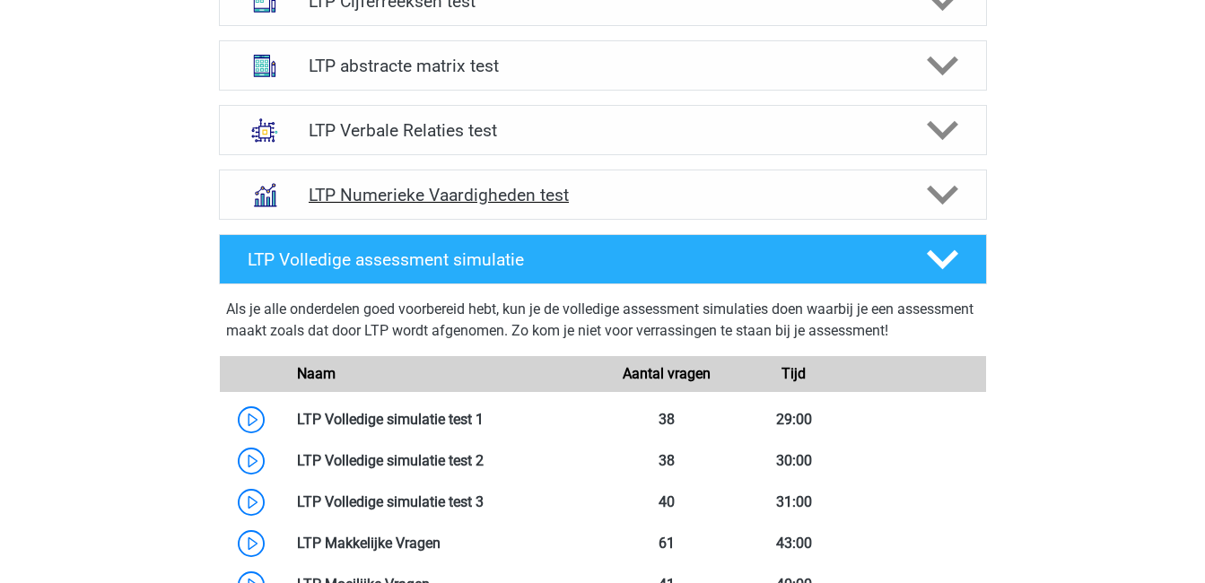
click at [822, 203] on h4 "LTP Numerieke Vaardigheden test" at bounding box center [603, 195] width 588 height 21
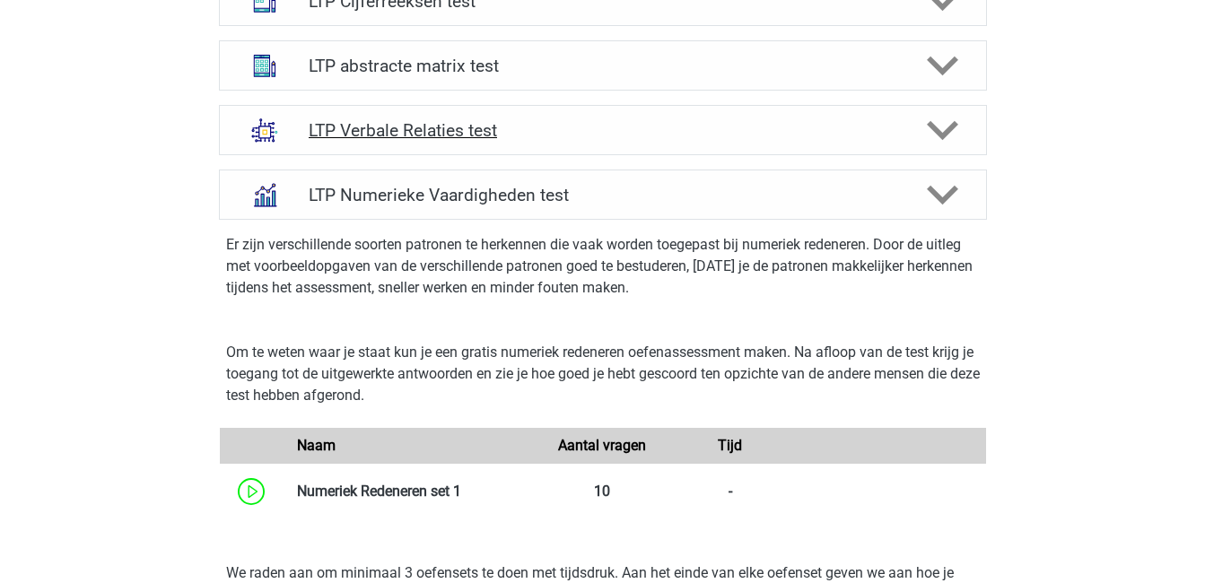
click at [841, 123] on h4 "LTP Verbale Relaties test" at bounding box center [603, 130] width 588 height 21
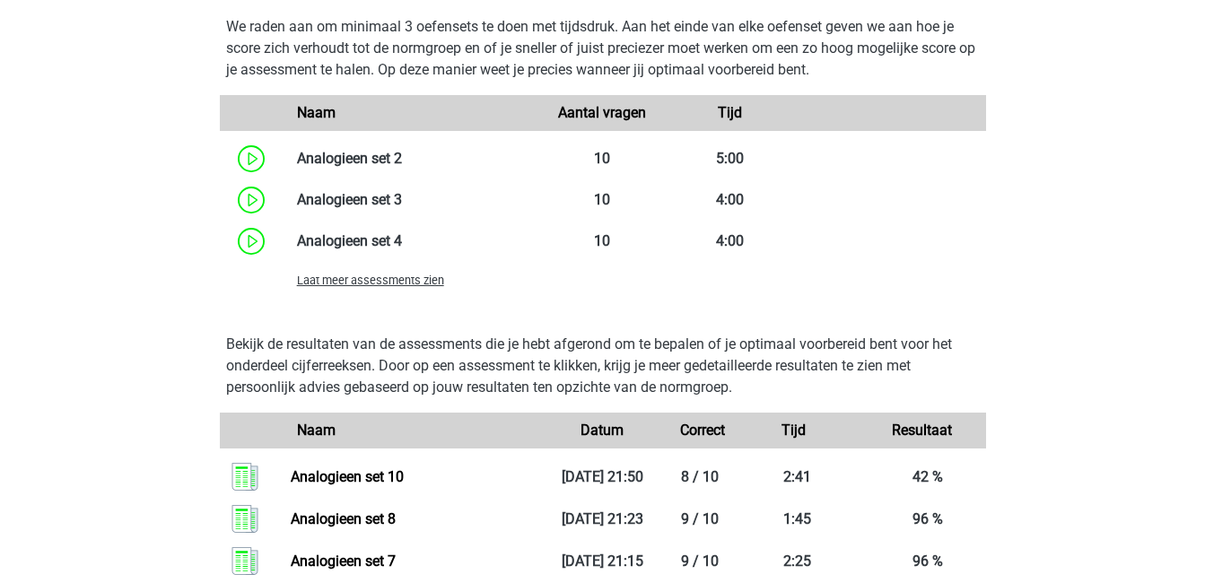
scroll to position [1697, 0]
click at [417, 284] on span "Laat meer assessments zien" at bounding box center [370, 281] width 147 height 13
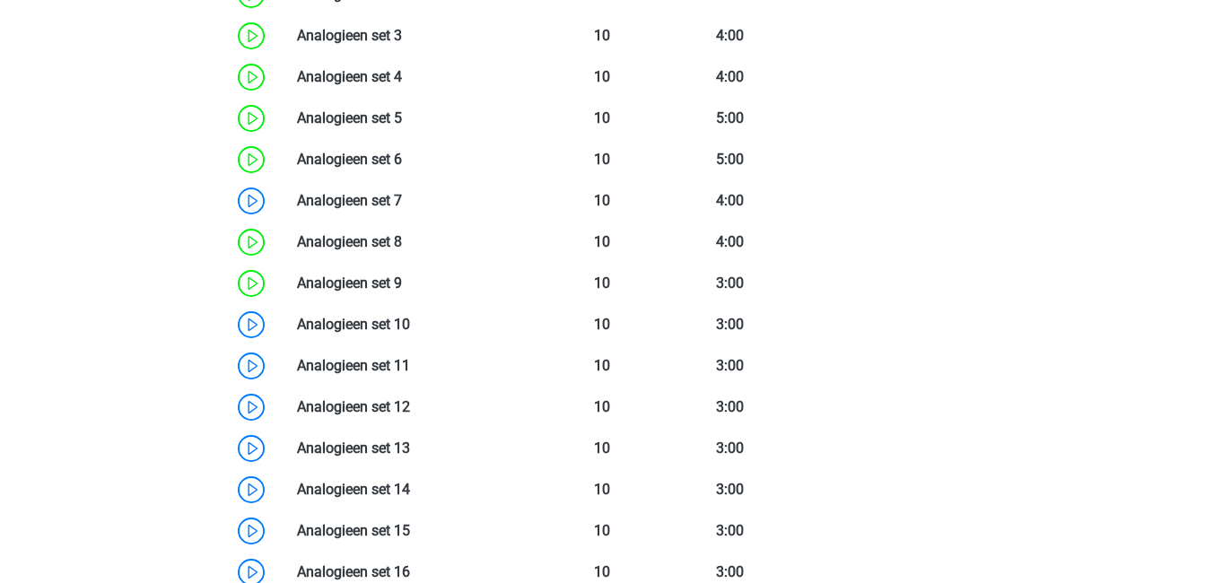
scroll to position [1870, 0]
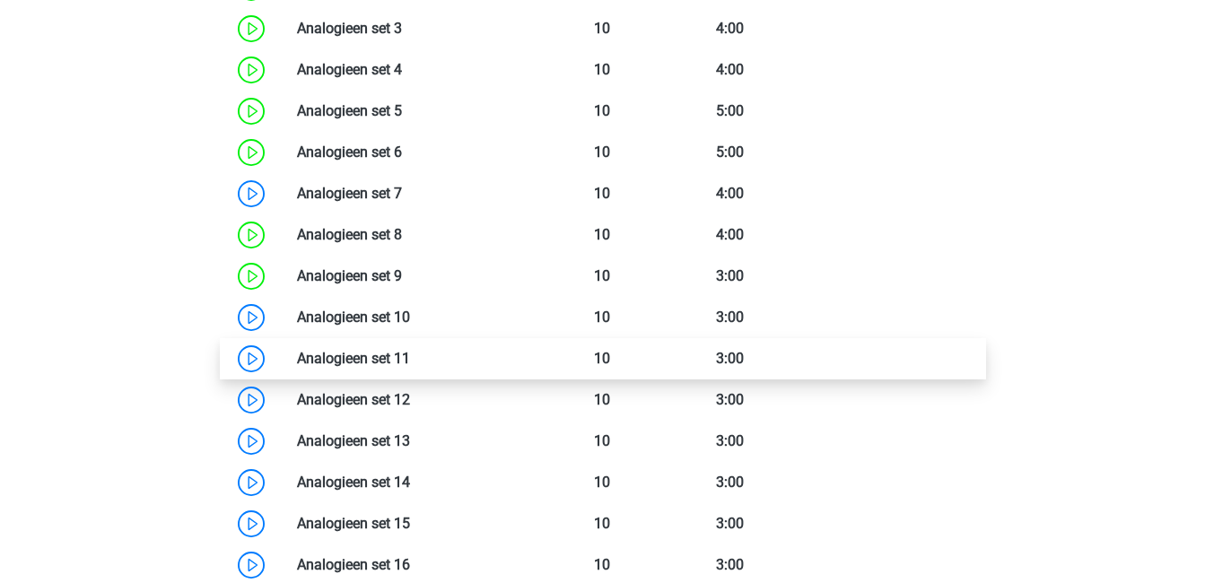
click at [410, 361] on link at bounding box center [410, 358] width 0 height 17
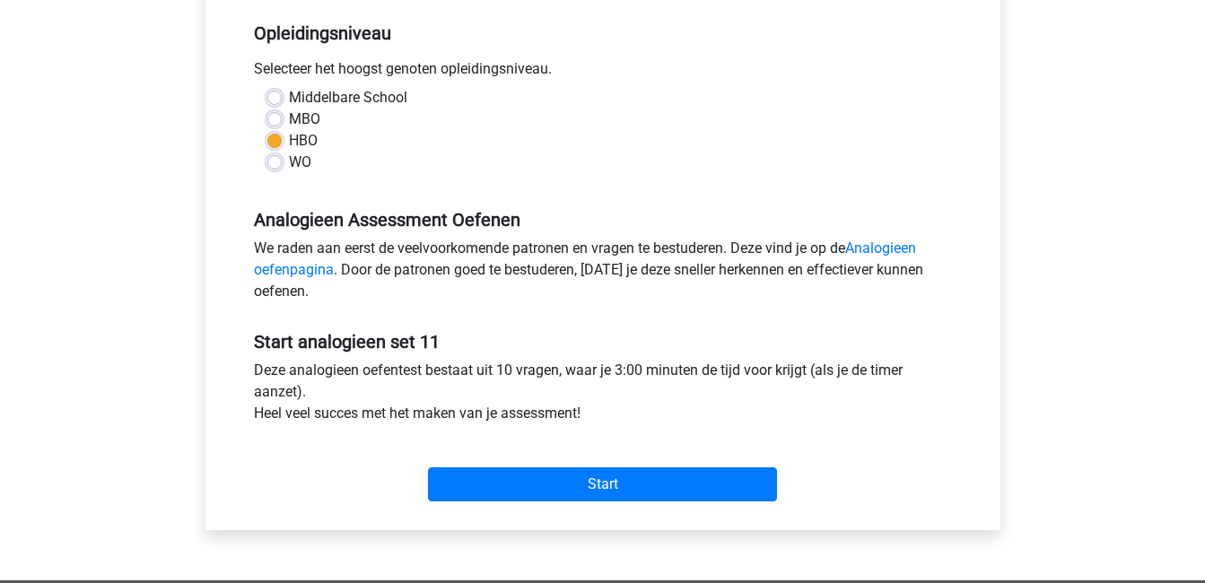
scroll to position [364, 0]
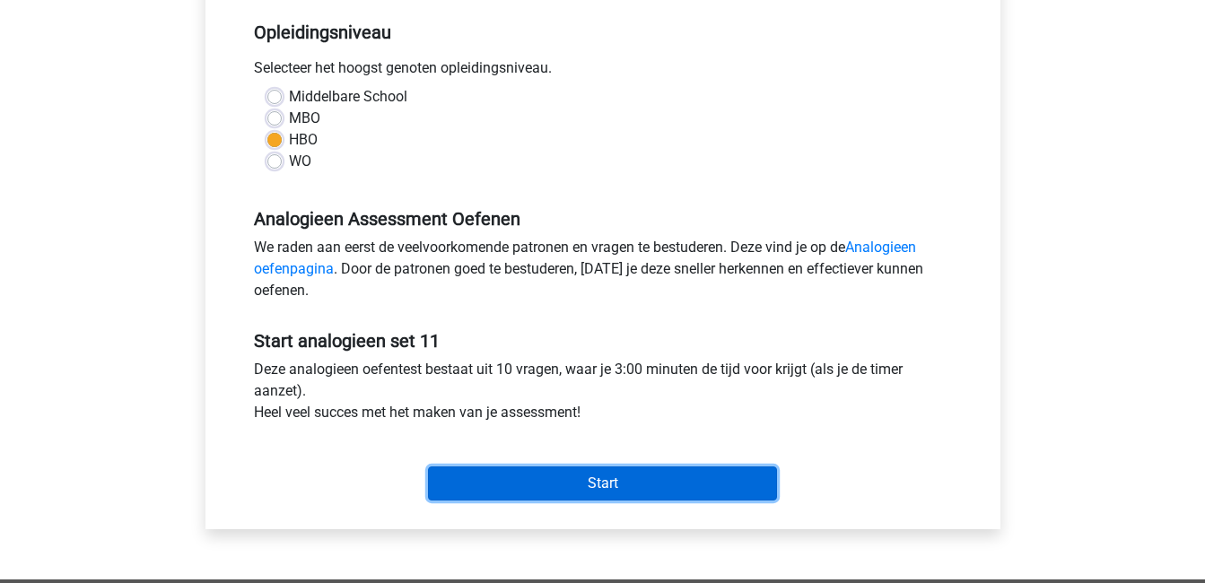
click at [513, 484] on input "Start" at bounding box center [602, 484] width 349 height 34
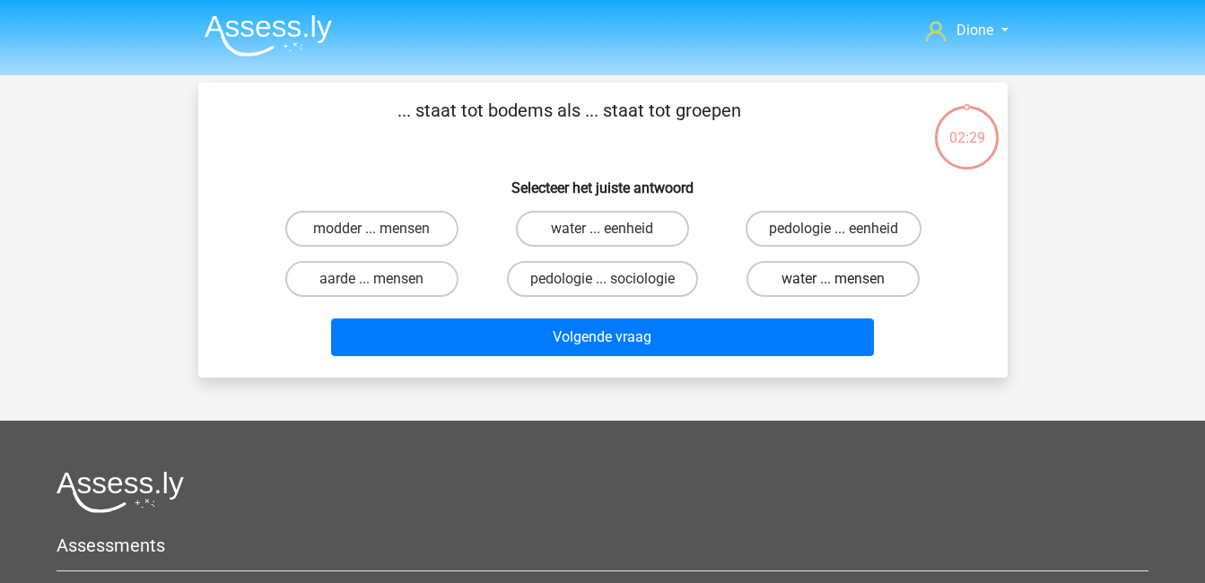
click at [813, 281] on label "water ... mensen" at bounding box center [832, 279] width 173 height 36
click at [833, 281] on input "water ... mensen" at bounding box center [839, 285] width 12 height 12
radio input "true"
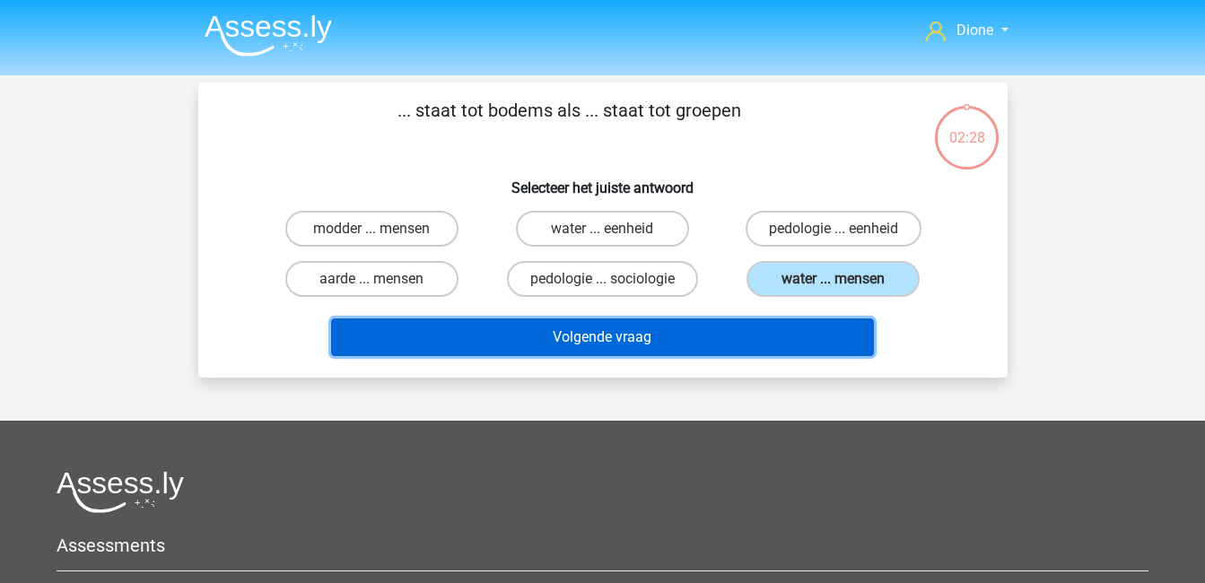
click at [772, 332] on button "Volgende vraag" at bounding box center [602, 338] width 543 height 38
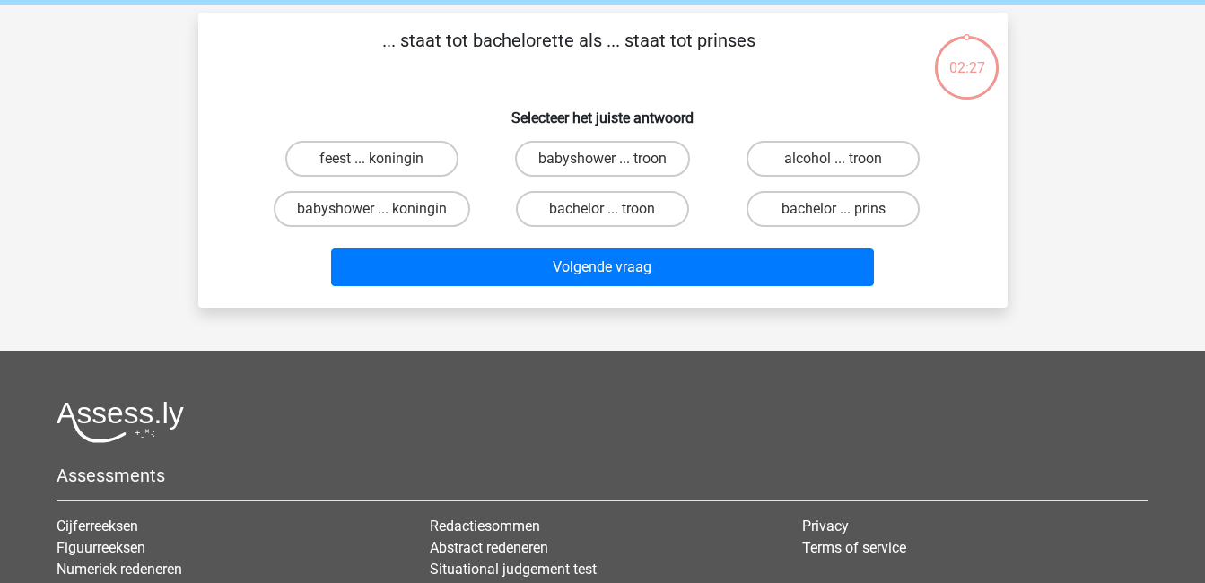
scroll to position [83, 0]
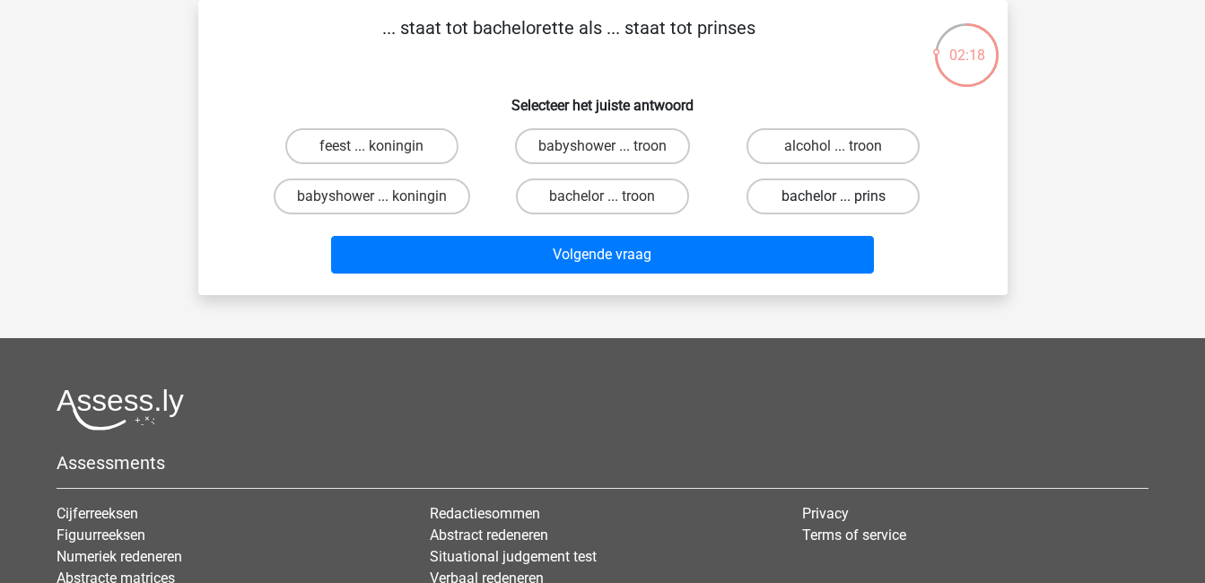
click at [854, 193] on label "bachelor ... prins" at bounding box center [832, 197] width 173 height 36
click at [845, 196] on input "bachelor ... prins" at bounding box center [839, 202] width 12 height 12
radio input "true"
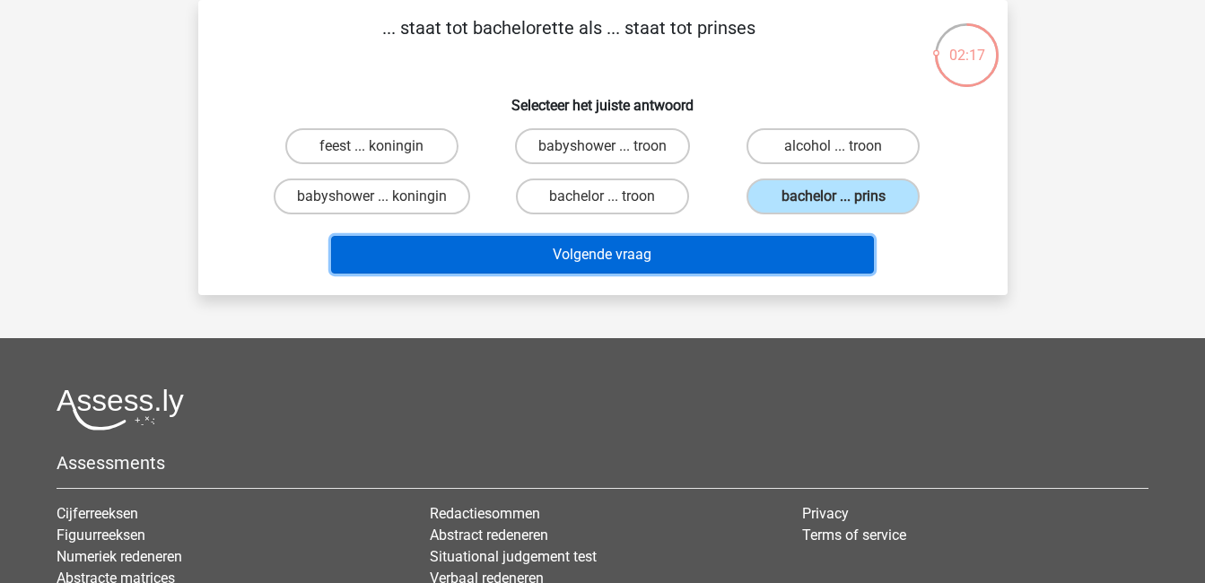
click at [817, 259] on button "Volgende vraag" at bounding box center [602, 255] width 543 height 38
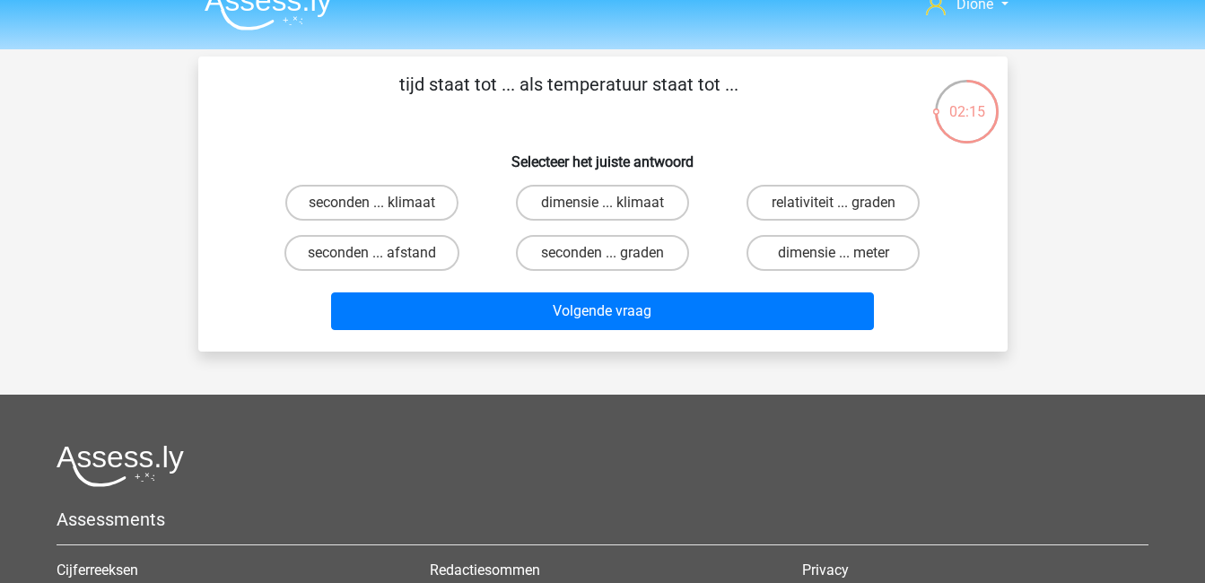
scroll to position [23, 0]
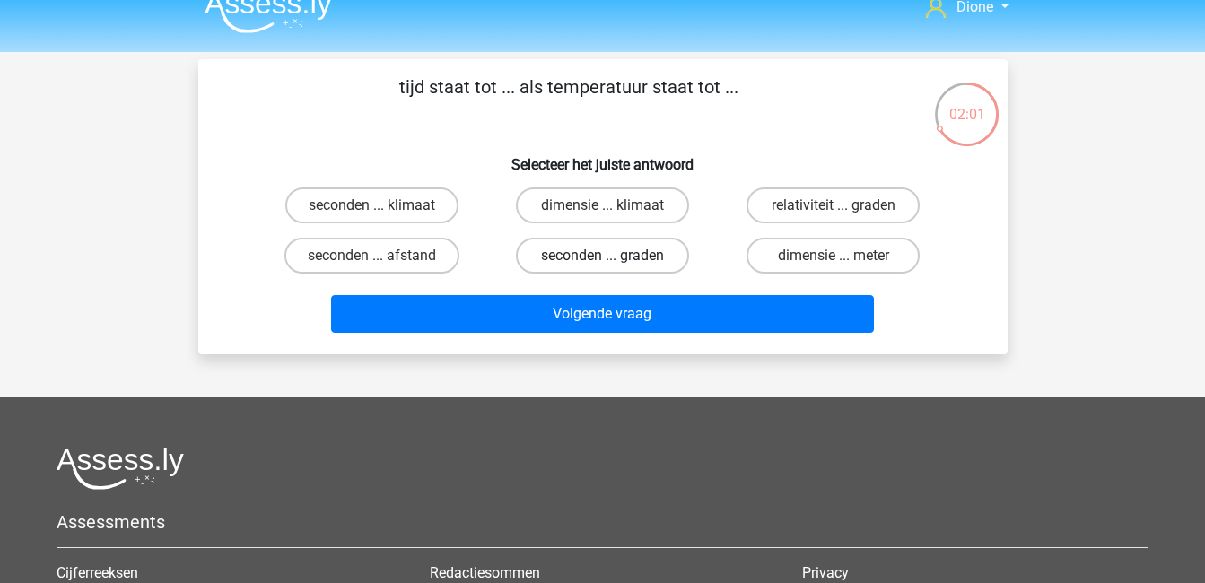
click at [643, 259] on label "seconden ... graden" at bounding box center [602, 256] width 173 height 36
click at [614, 259] on input "seconden ... graden" at bounding box center [608, 262] width 12 height 12
radio input "true"
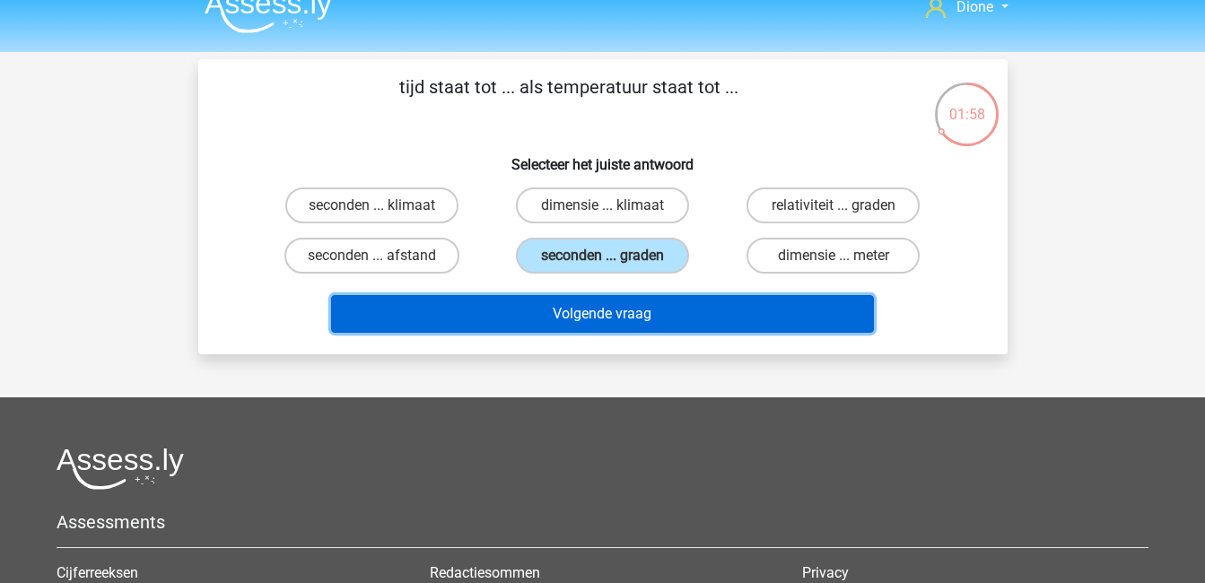
click at [657, 318] on button "Volgende vraag" at bounding box center [602, 314] width 543 height 38
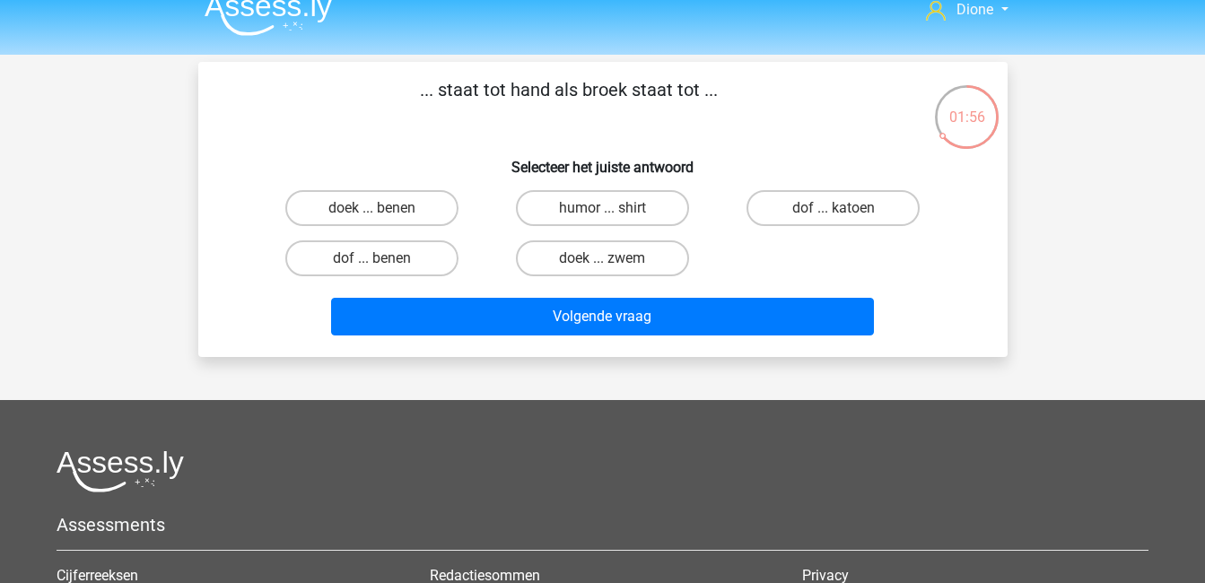
scroll to position [19, 0]
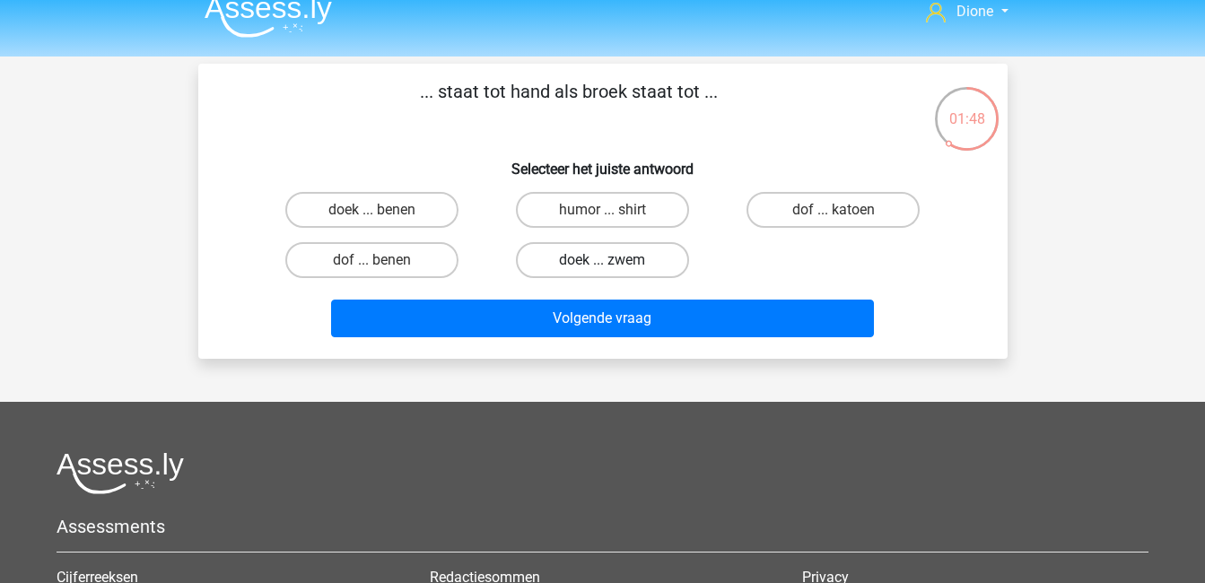
click at [592, 260] on label "doek ... zwem" at bounding box center [602, 260] width 173 height 36
click at [602, 260] on input "doek ... zwem" at bounding box center [608, 266] width 12 height 12
radio input "true"
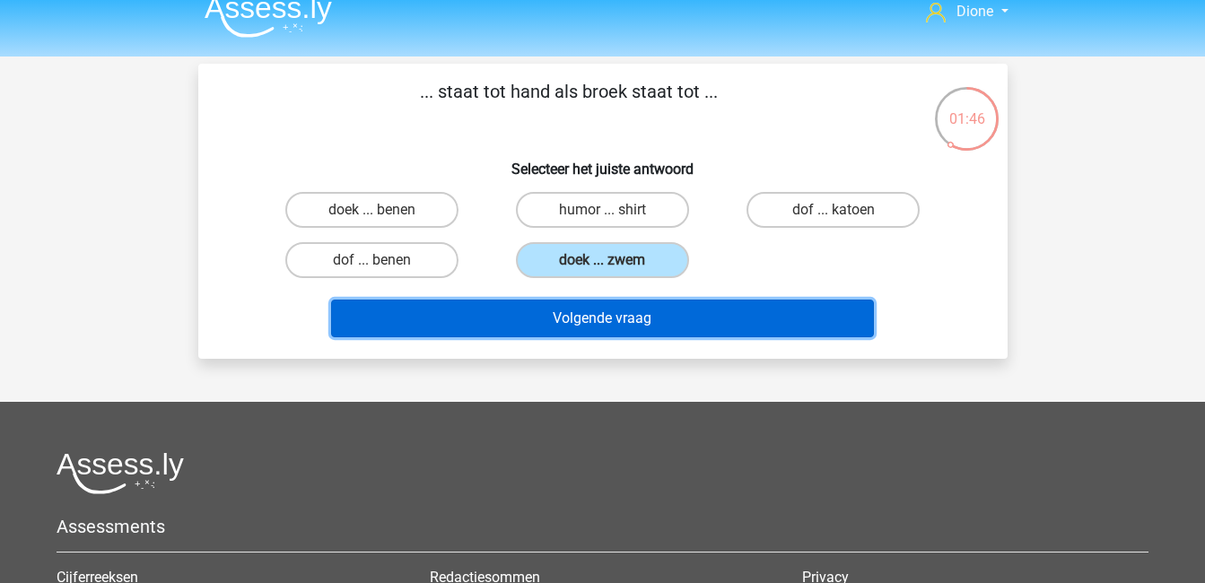
click at [604, 305] on button "Volgende vraag" at bounding box center [602, 319] width 543 height 38
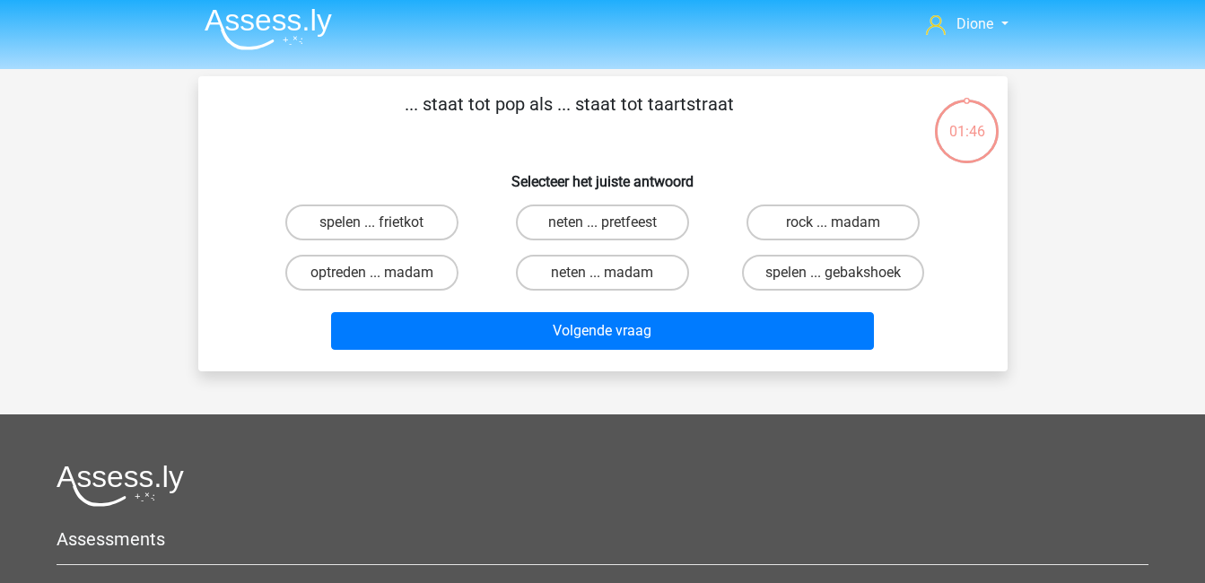
scroll to position [0, 0]
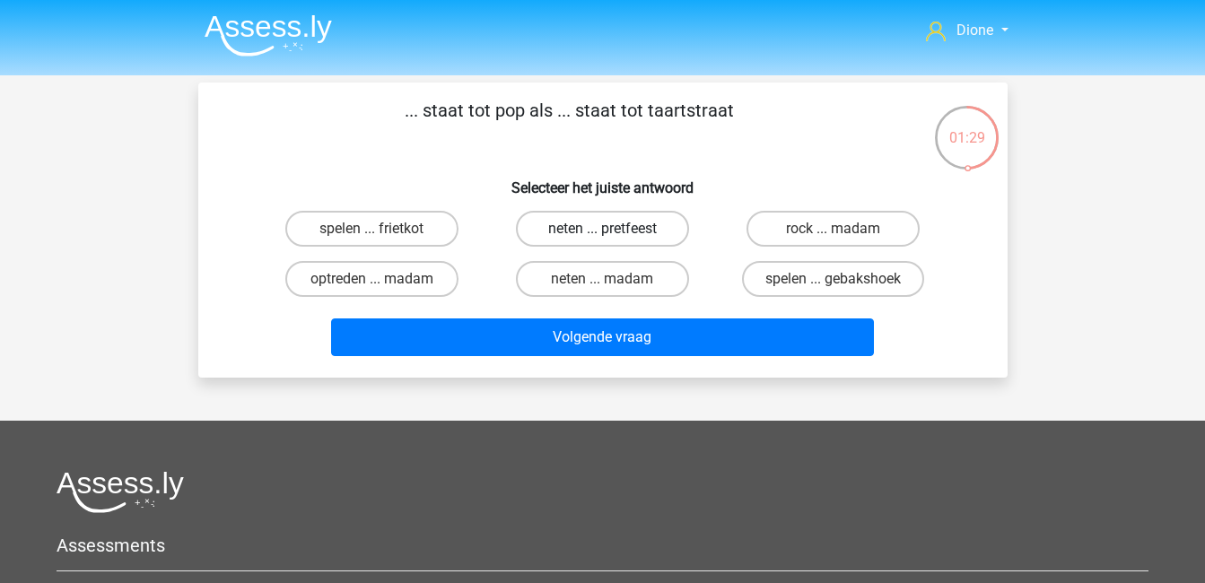
click at [618, 234] on label "neten ... pretfeest" at bounding box center [602, 229] width 173 height 36
click at [614, 234] on input "neten ... pretfeest" at bounding box center [608, 235] width 12 height 12
radio input "true"
click at [639, 284] on label "neten ... madam" at bounding box center [602, 279] width 173 height 36
click at [614, 284] on input "neten ... madam" at bounding box center [608, 285] width 12 height 12
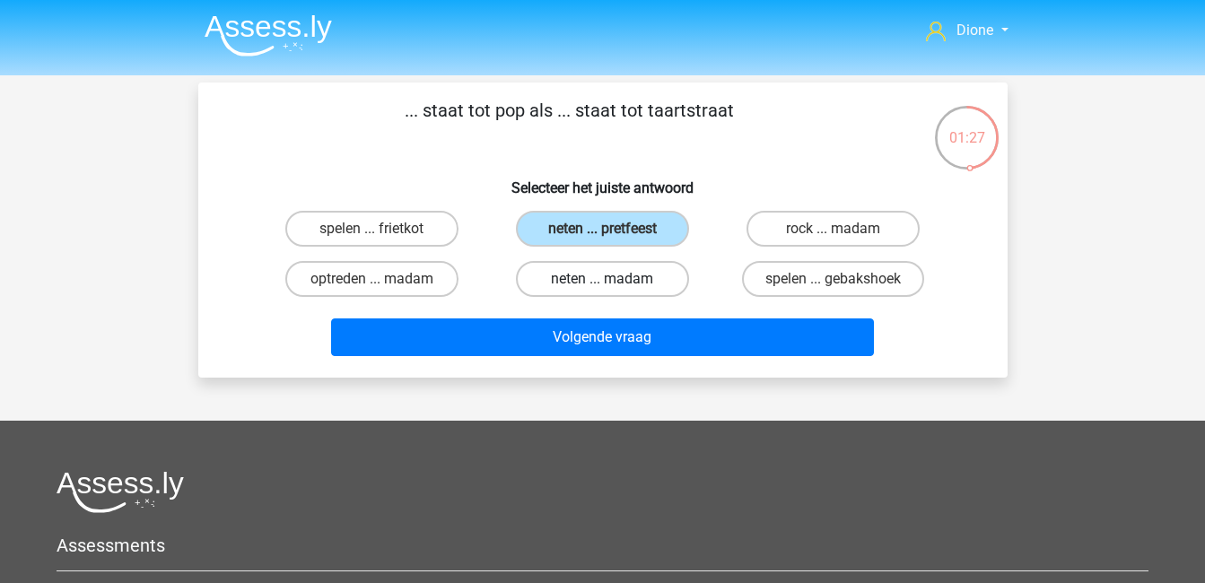
radio input "true"
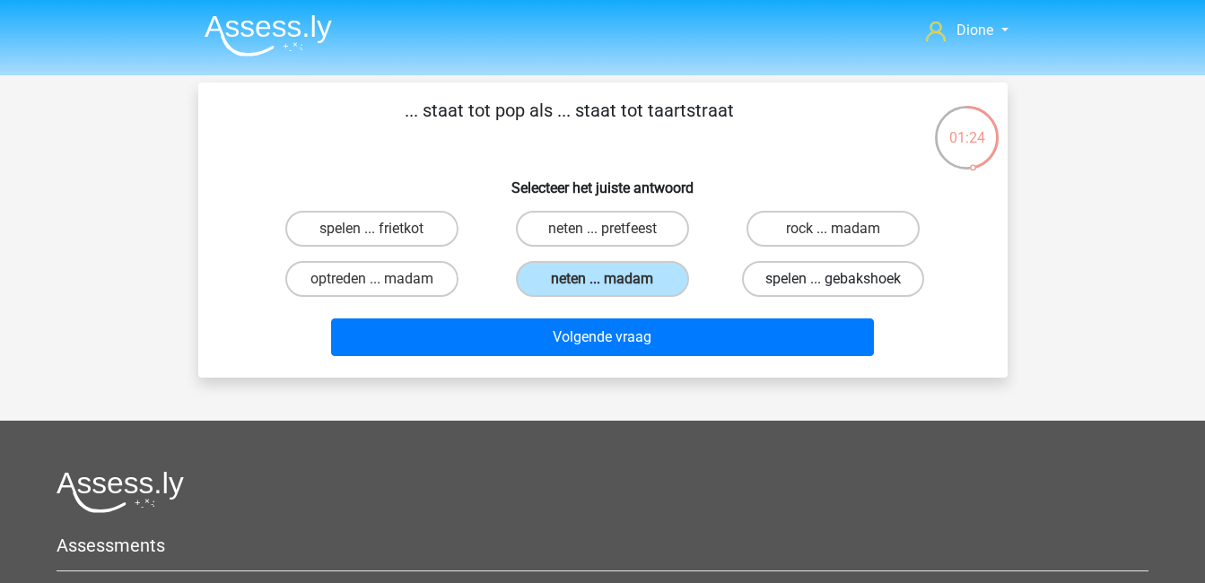
click at [816, 284] on label "spelen ... gebakshoek" at bounding box center [833, 279] width 182 height 36
click at [833, 284] on input "spelen ... gebakshoek" at bounding box center [839, 285] width 12 height 12
radio input "true"
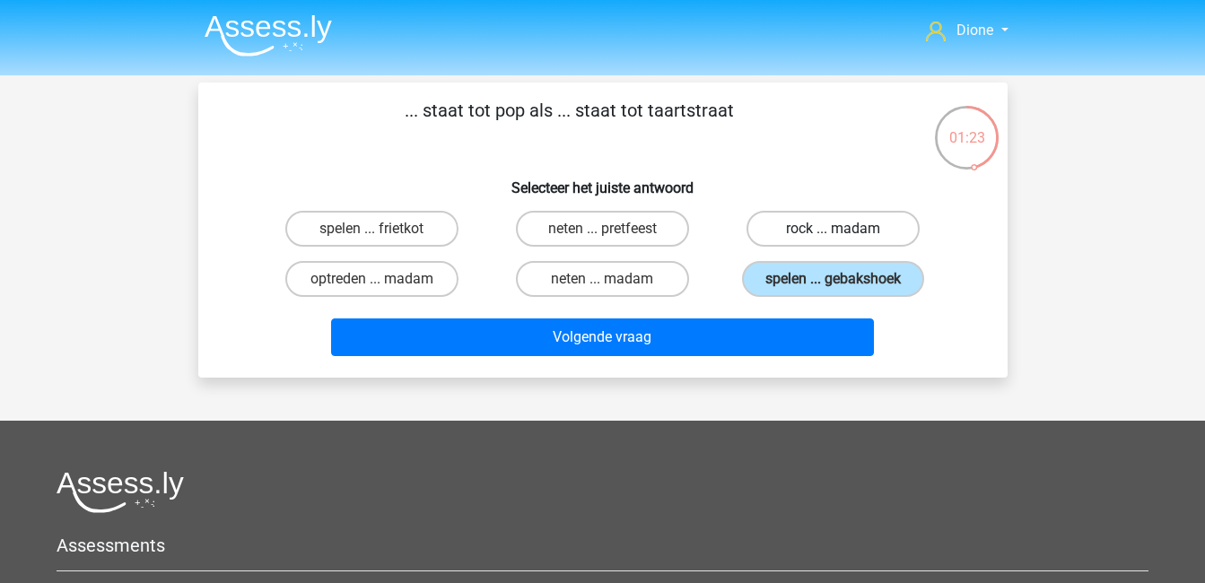
click at [787, 225] on label "rock ... madam" at bounding box center [832, 229] width 173 height 36
click at [833, 229] on input "rock ... madam" at bounding box center [839, 235] width 12 height 12
radio input "true"
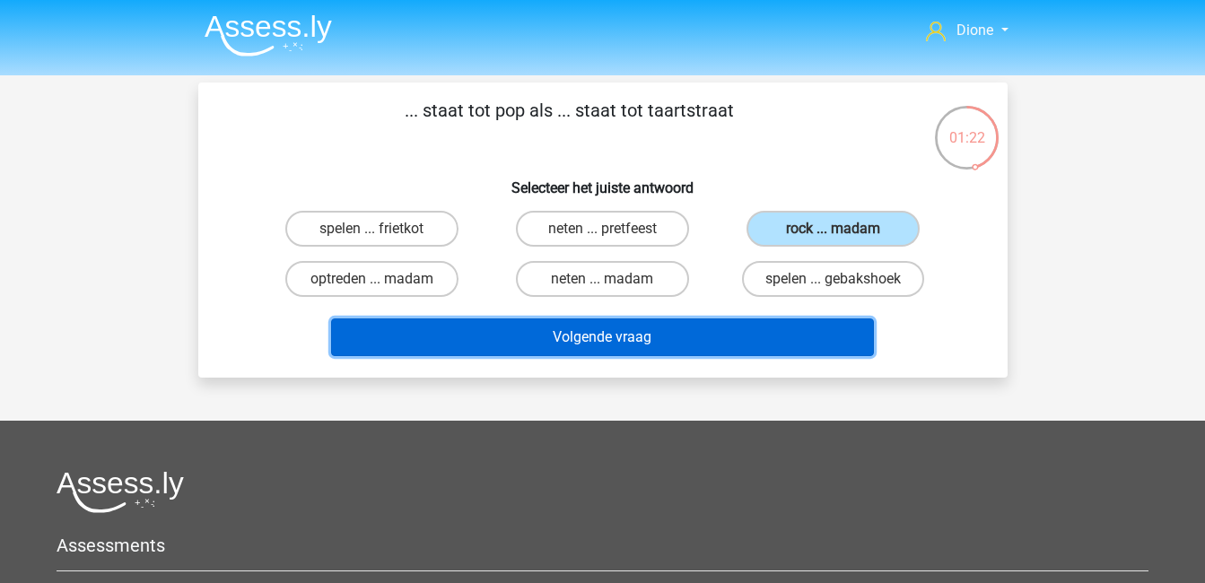
click at [772, 335] on button "Volgende vraag" at bounding box center [602, 338] width 543 height 38
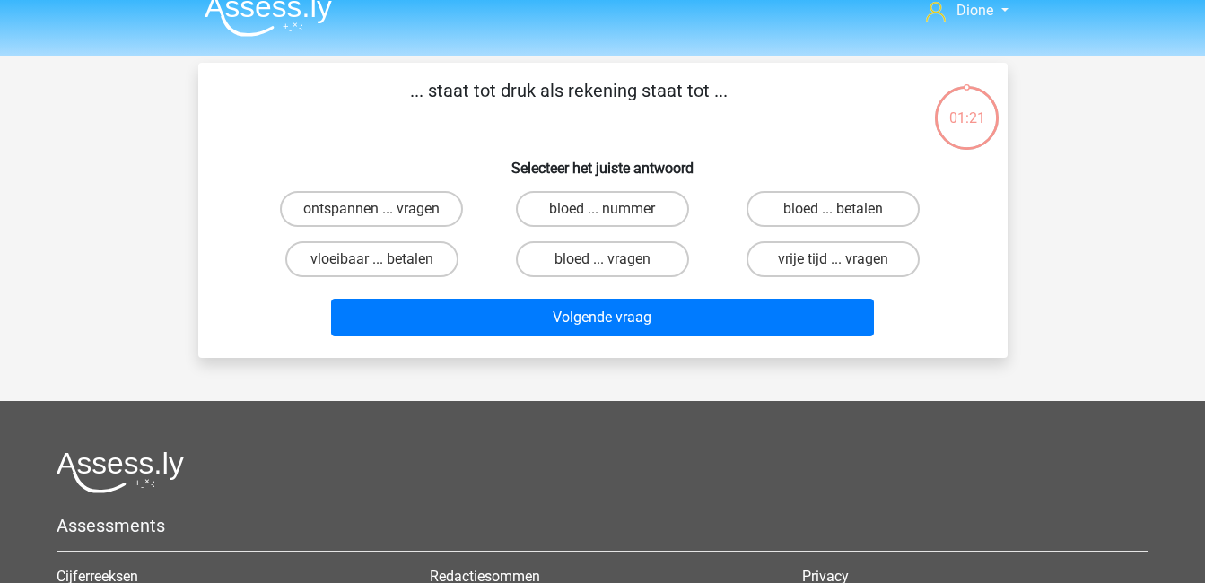
scroll to position [14, 0]
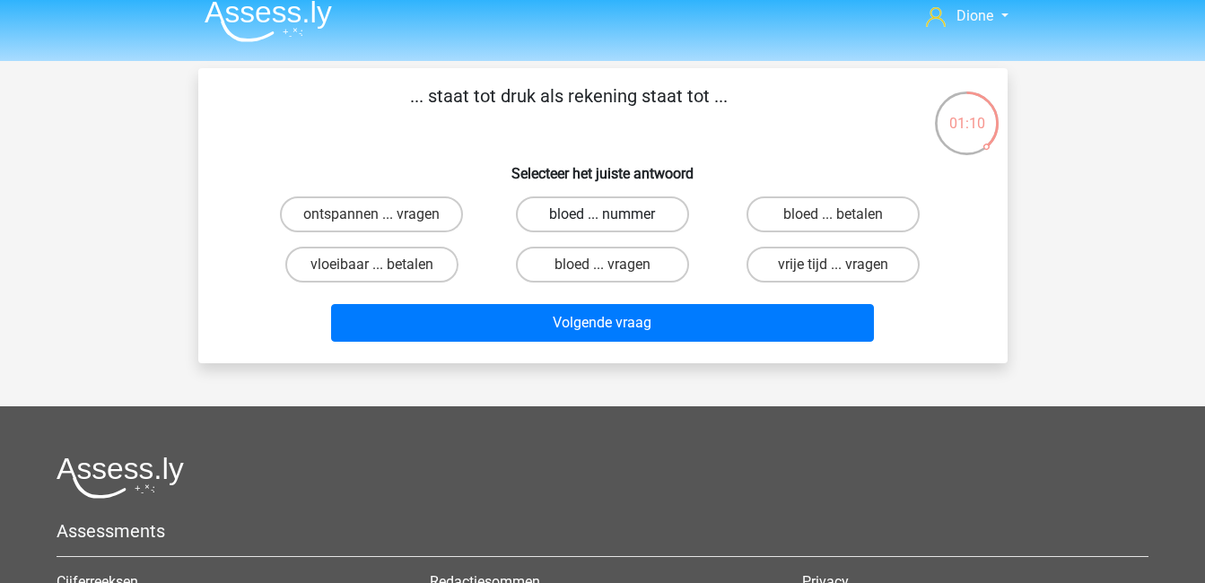
click at [651, 214] on label "bloed ... nummer" at bounding box center [602, 214] width 173 height 36
click at [614, 214] on input "bloed ... nummer" at bounding box center [608, 220] width 12 height 12
radio input "true"
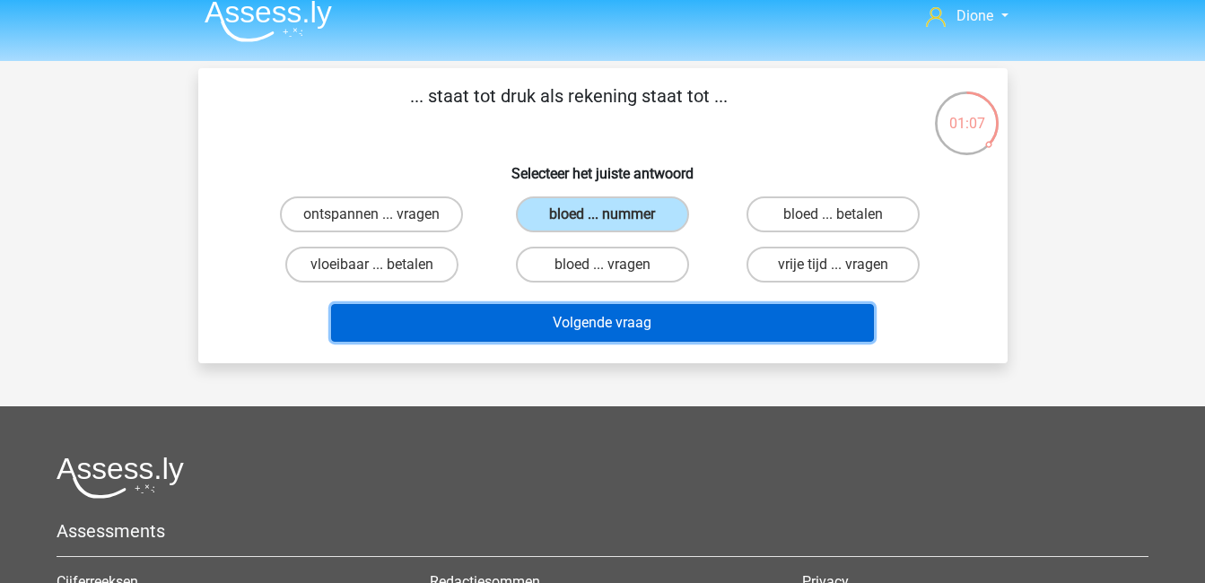
click at [683, 319] on button "Volgende vraag" at bounding box center [602, 323] width 543 height 38
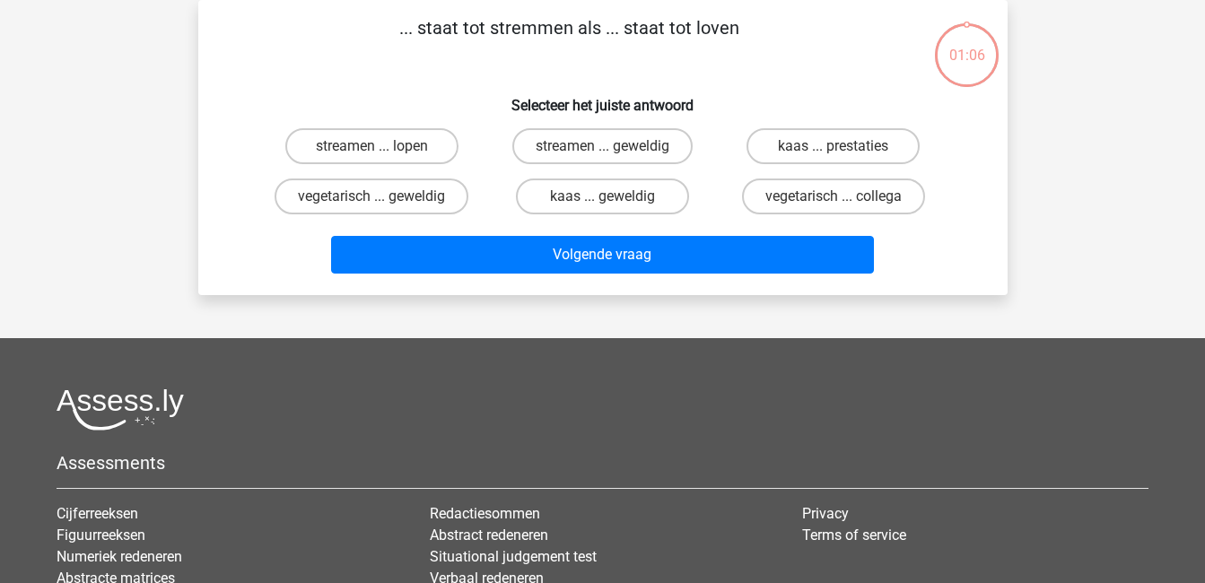
scroll to position [0, 0]
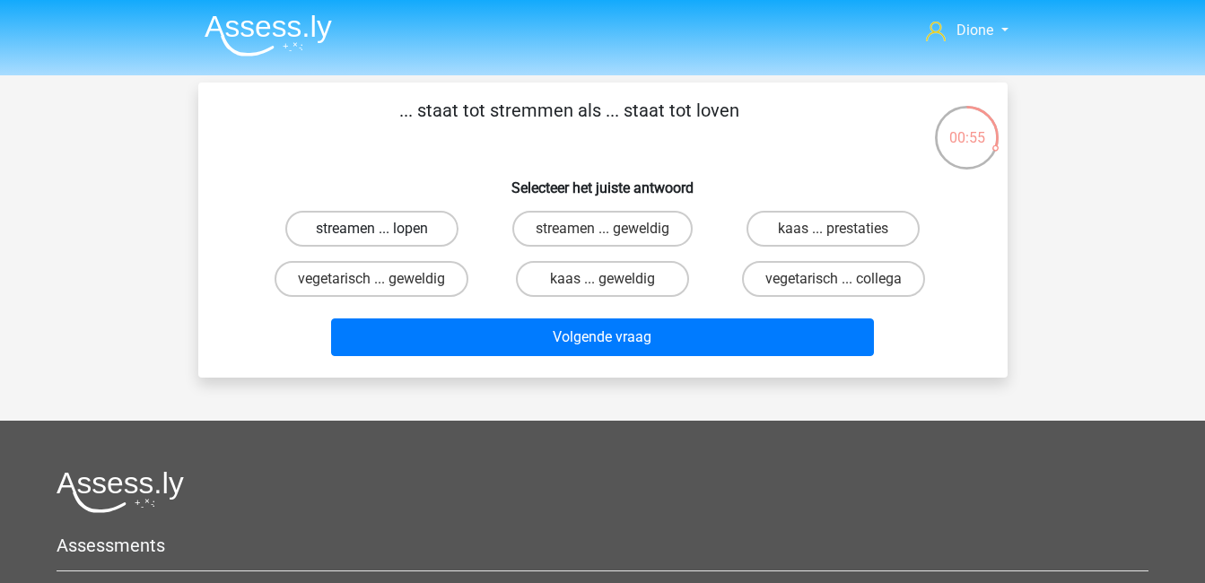
click at [412, 236] on label "streamen ... lopen" at bounding box center [371, 229] width 173 height 36
click at [383, 236] on input "streamen ... lopen" at bounding box center [377, 235] width 12 height 12
radio input "true"
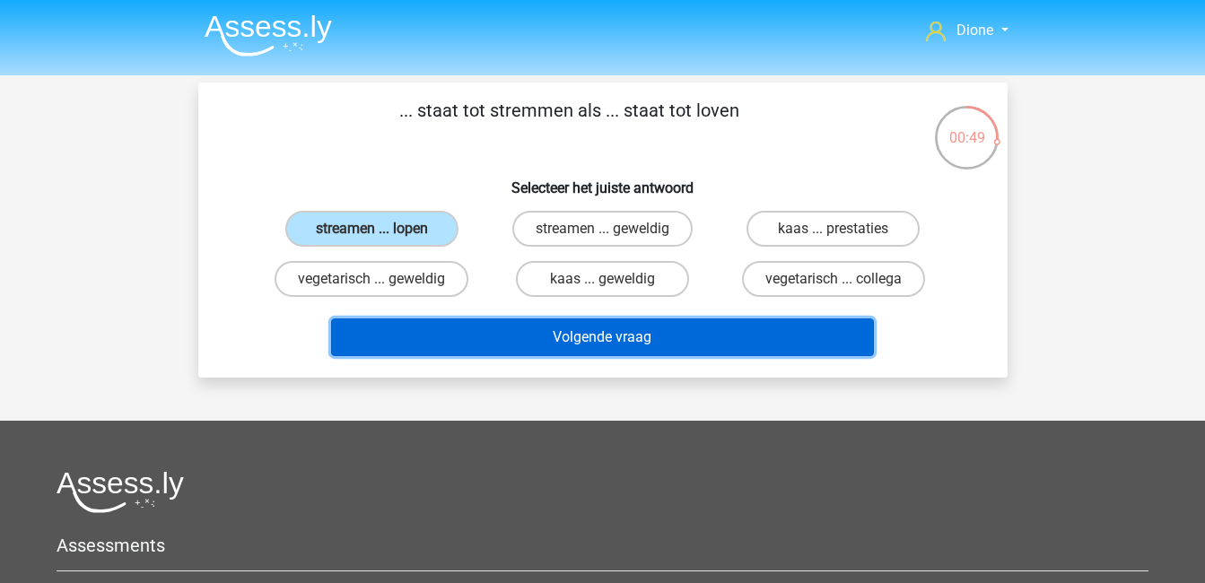
click at [545, 349] on button "Volgende vraag" at bounding box center [602, 338] width 543 height 38
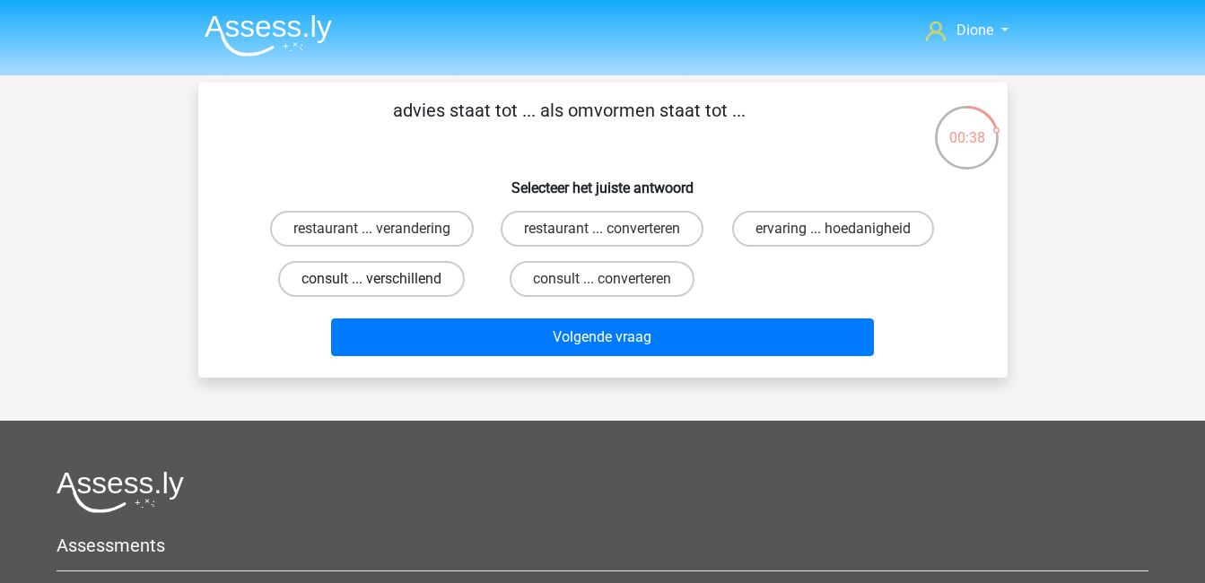
click at [415, 283] on label "consult ... verschillend" at bounding box center [371, 279] width 187 height 36
click at [383, 283] on input "consult ... verschillend" at bounding box center [377, 285] width 12 height 12
radio input "true"
click at [638, 364] on div "advies staat tot ... als omvormen staat tot ... Selecteer het juiste antwoord r…" at bounding box center [602, 230] width 809 height 295
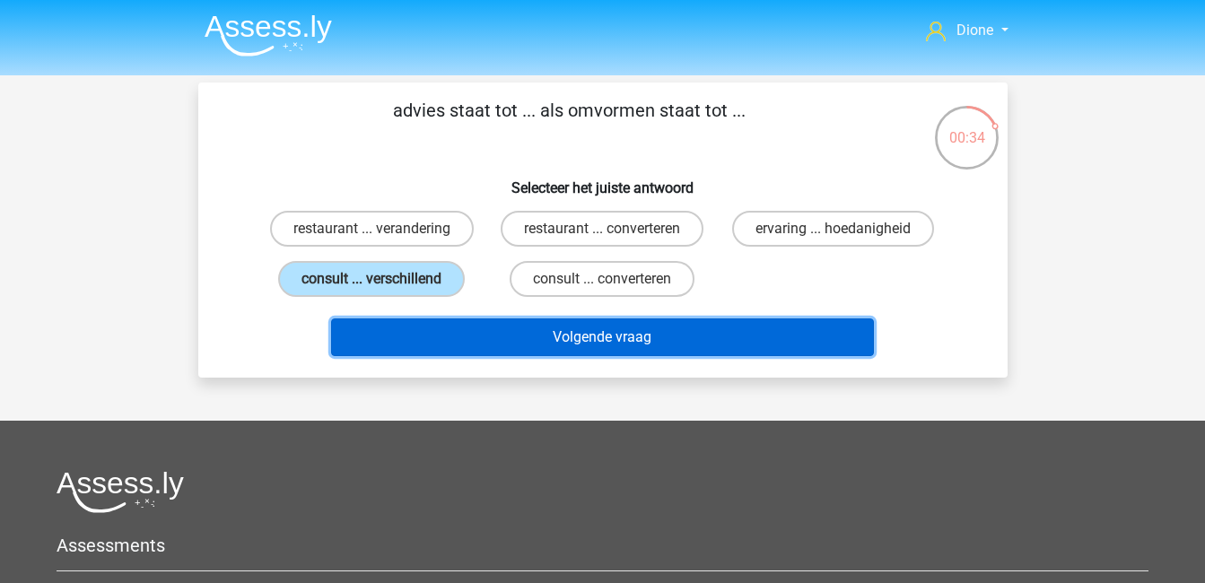
click at [624, 335] on button "Volgende vraag" at bounding box center [602, 338] width 543 height 38
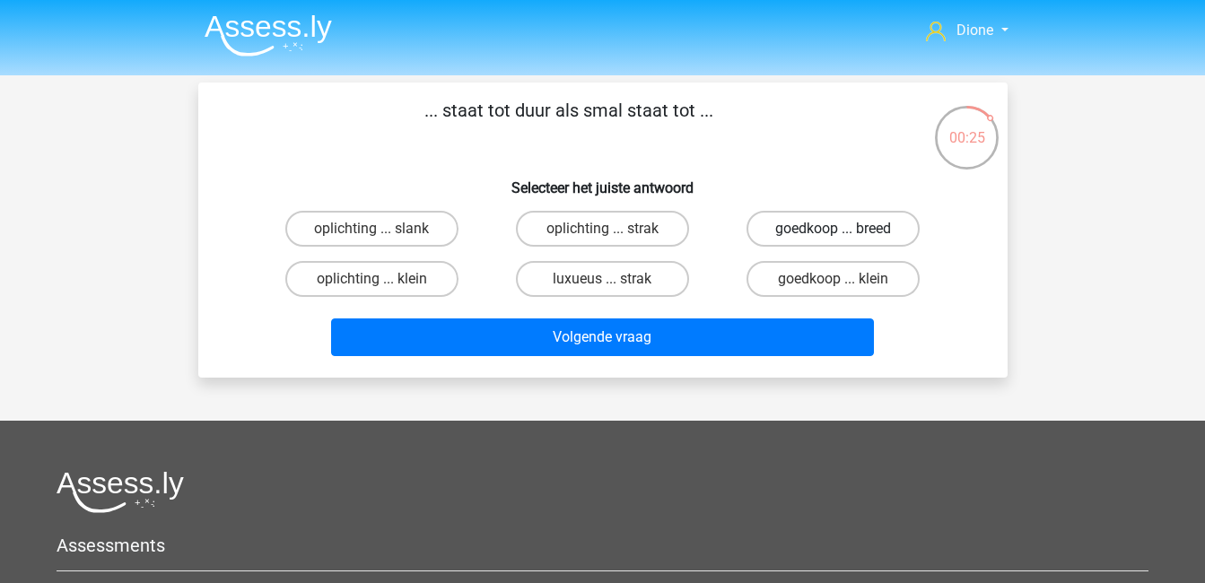
click at [790, 232] on label "goedkoop ... breed" at bounding box center [832, 229] width 173 height 36
click at [833, 232] on input "goedkoop ... breed" at bounding box center [839, 235] width 12 height 12
radio input "true"
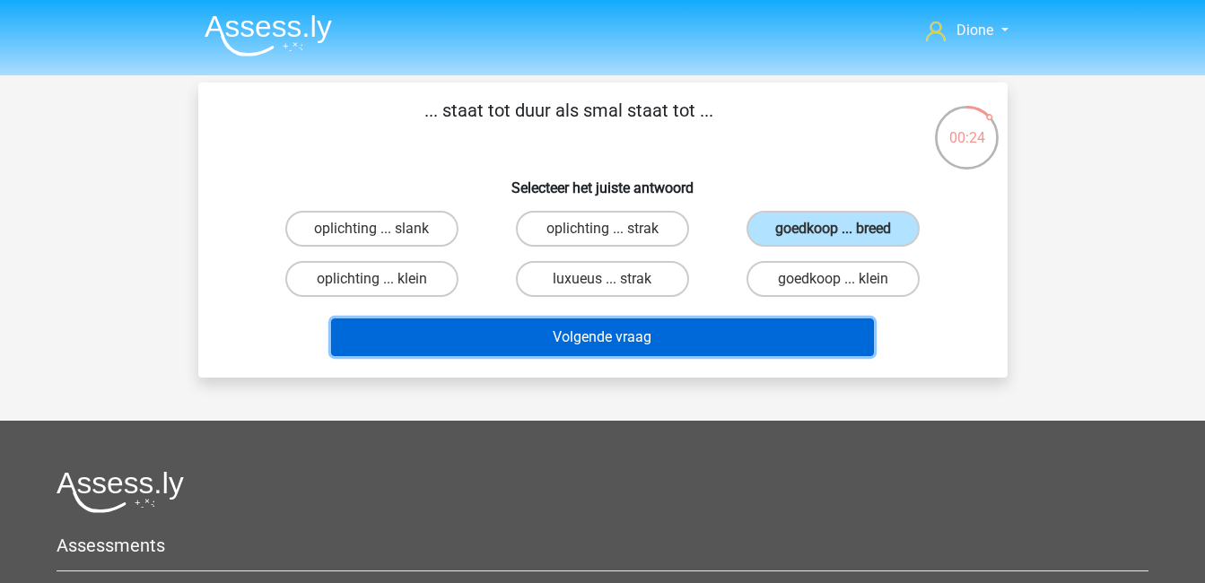
click at [775, 336] on button "Volgende vraag" at bounding box center [602, 338] width 543 height 38
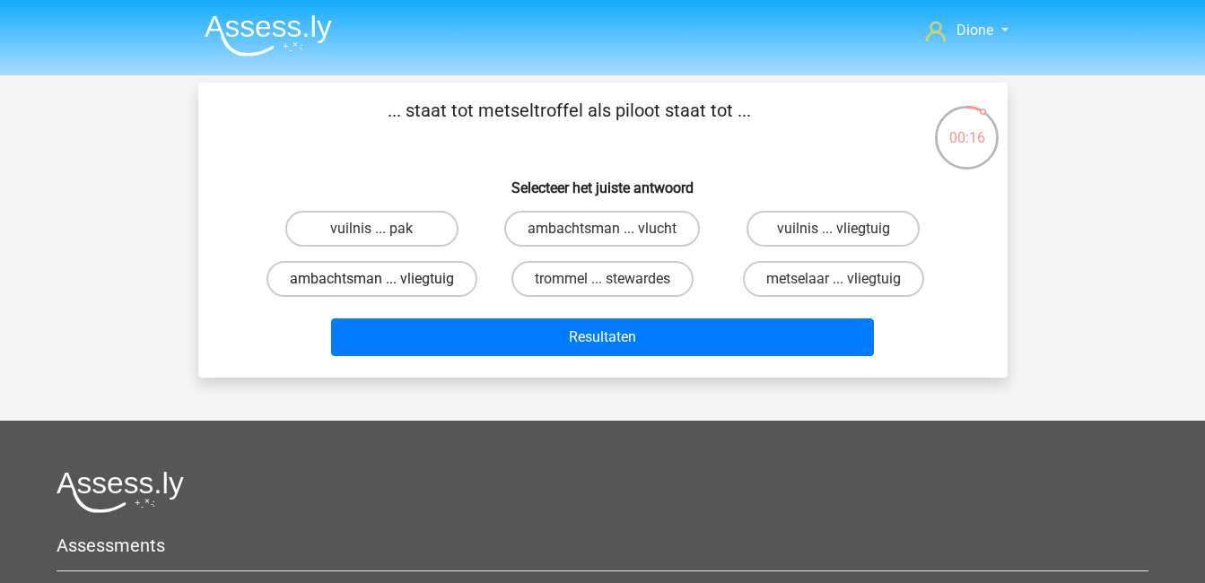
click at [384, 282] on label "ambachtsman ... vliegtuig" at bounding box center [371, 279] width 211 height 36
click at [383, 282] on input "ambachtsman ... vliegtuig" at bounding box center [377, 285] width 12 height 12
radio input "true"
click at [862, 285] on label "metselaar ... vliegtuig" at bounding box center [833, 279] width 181 height 36
click at [845, 285] on input "metselaar ... vliegtuig" at bounding box center [839, 285] width 12 height 12
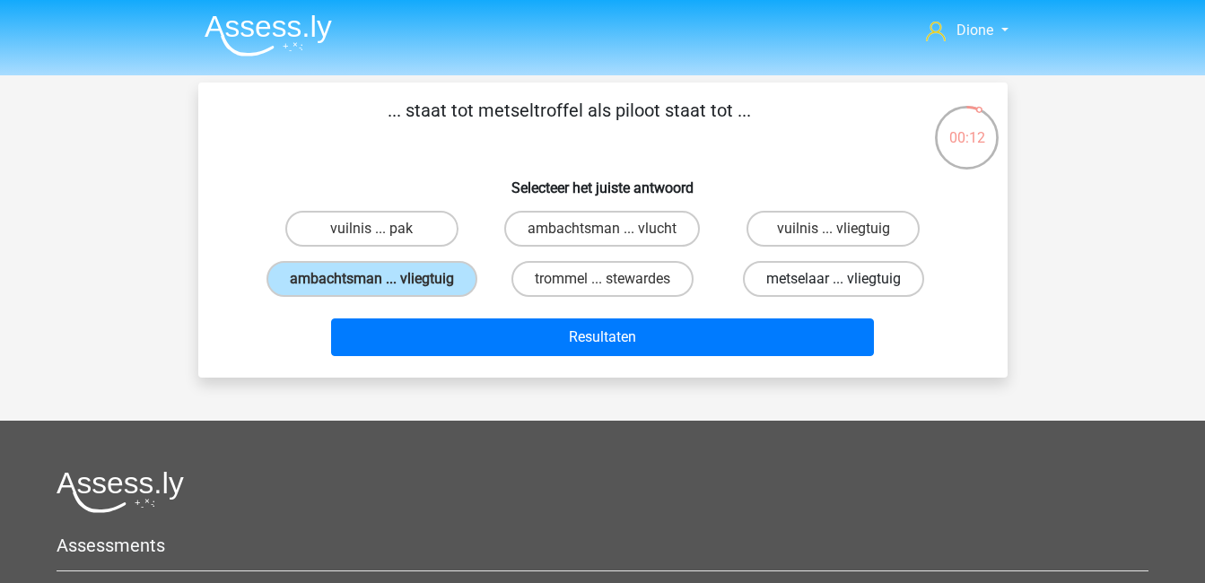
radio input "true"
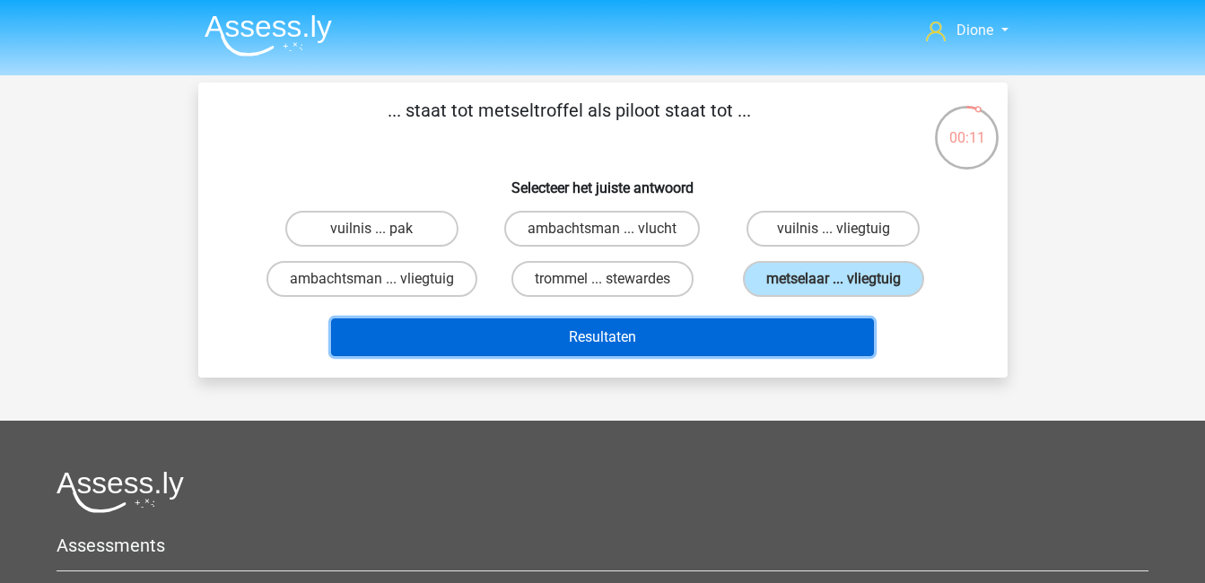
click at [795, 333] on button "Resultaten" at bounding box center [602, 338] width 543 height 38
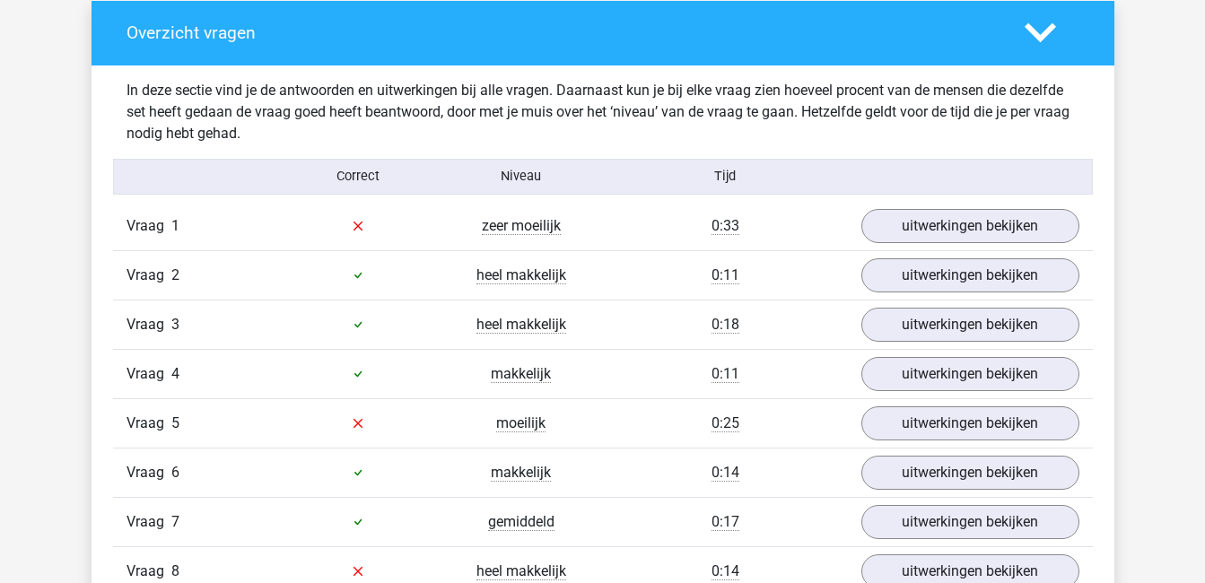
scroll to position [988, 0]
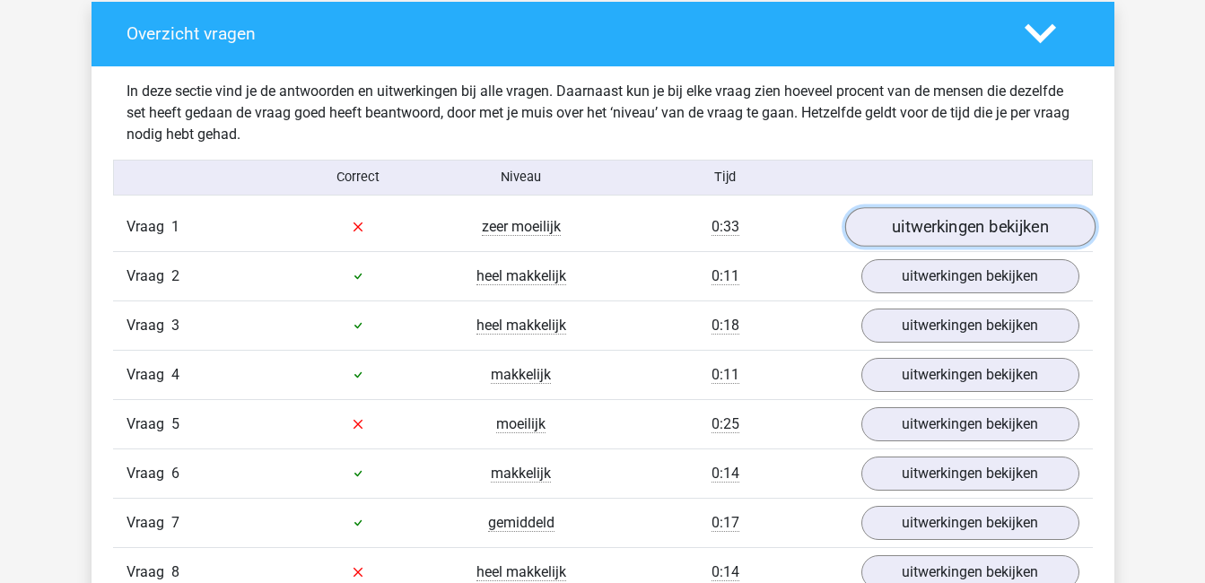
click at [985, 230] on link "uitwerkingen bekijken" at bounding box center [969, 226] width 250 height 39
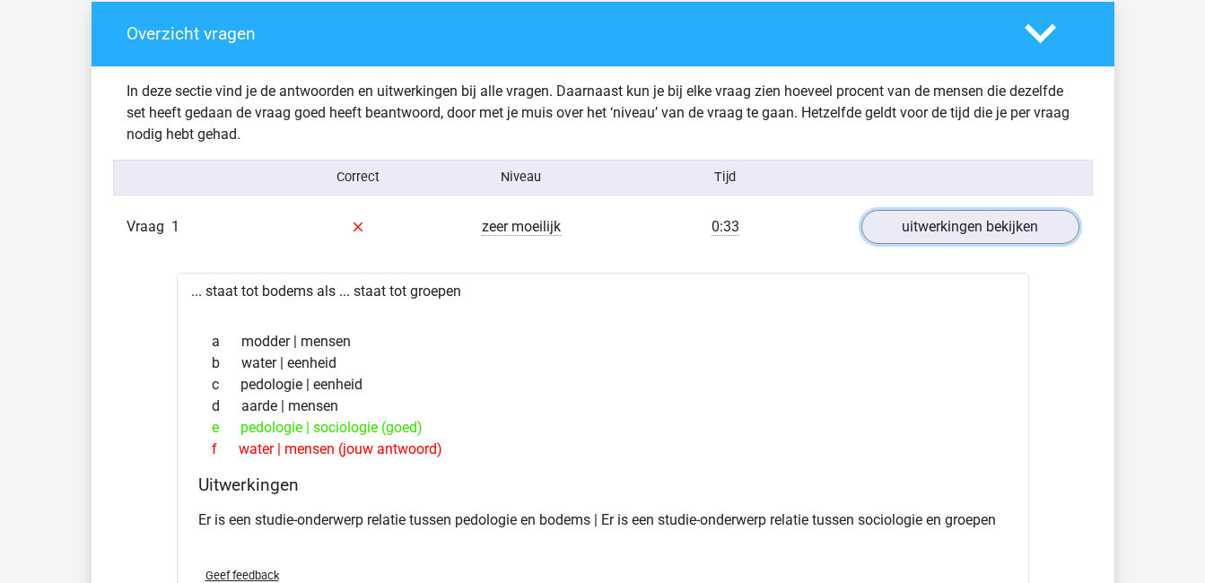
scroll to position [945, 0]
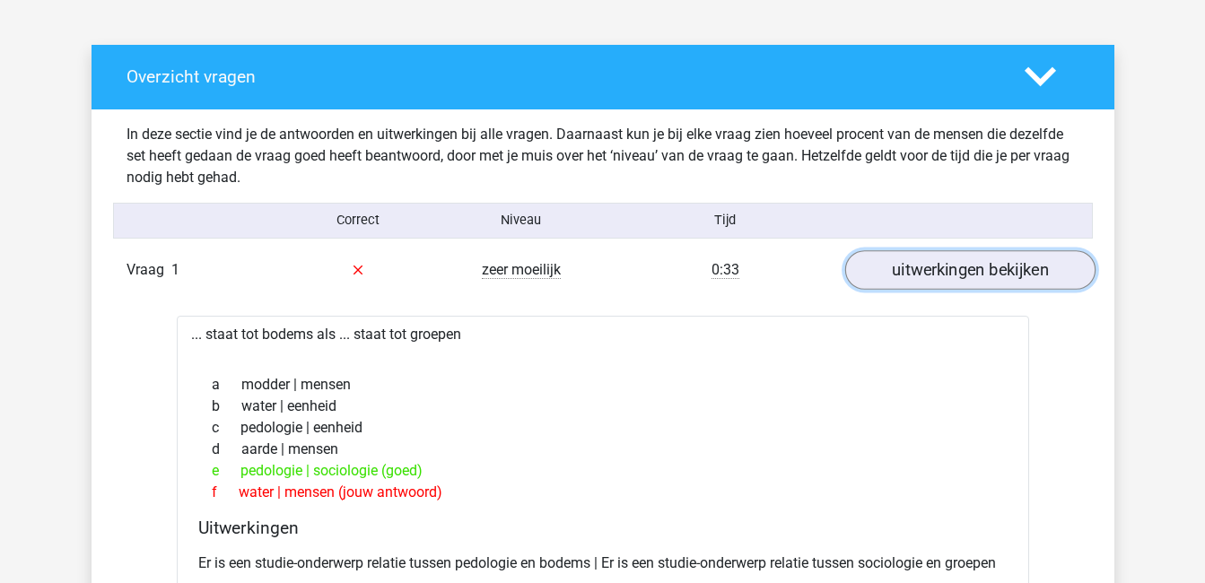
click at [912, 260] on link "uitwerkingen bekijken" at bounding box center [969, 269] width 250 height 39
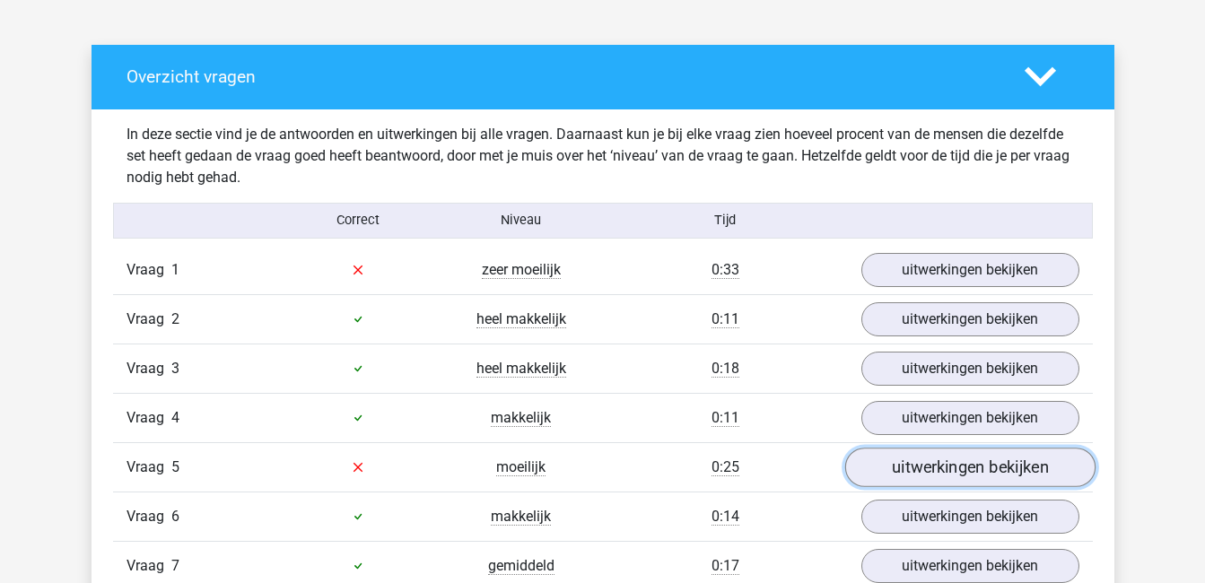
click at [917, 474] on link "uitwerkingen bekijken" at bounding box center [969, 467] width 250 height 39
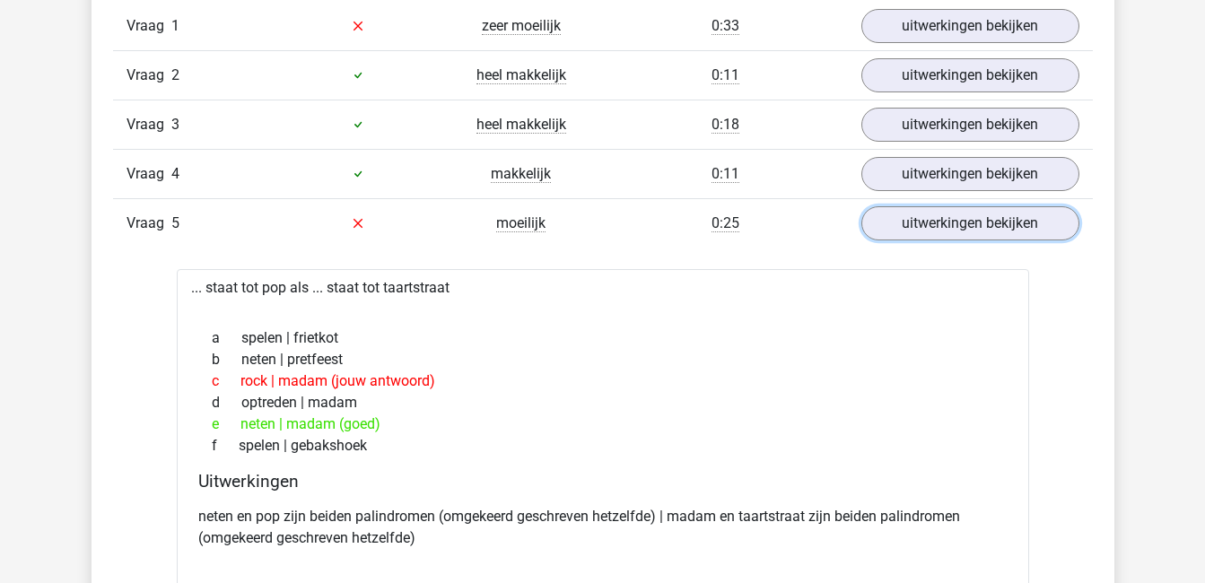
scroll to position [1193, 0]
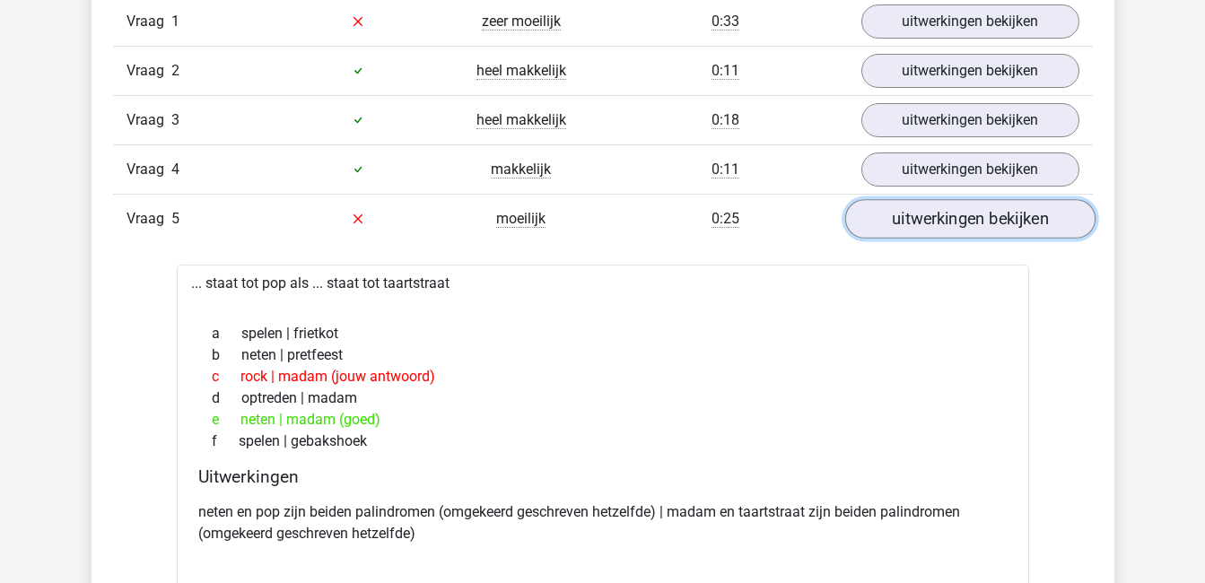
click at [955, 233] on link "uitwerkingen bekijken" at bounding box center [969, 218] width 250 height 39
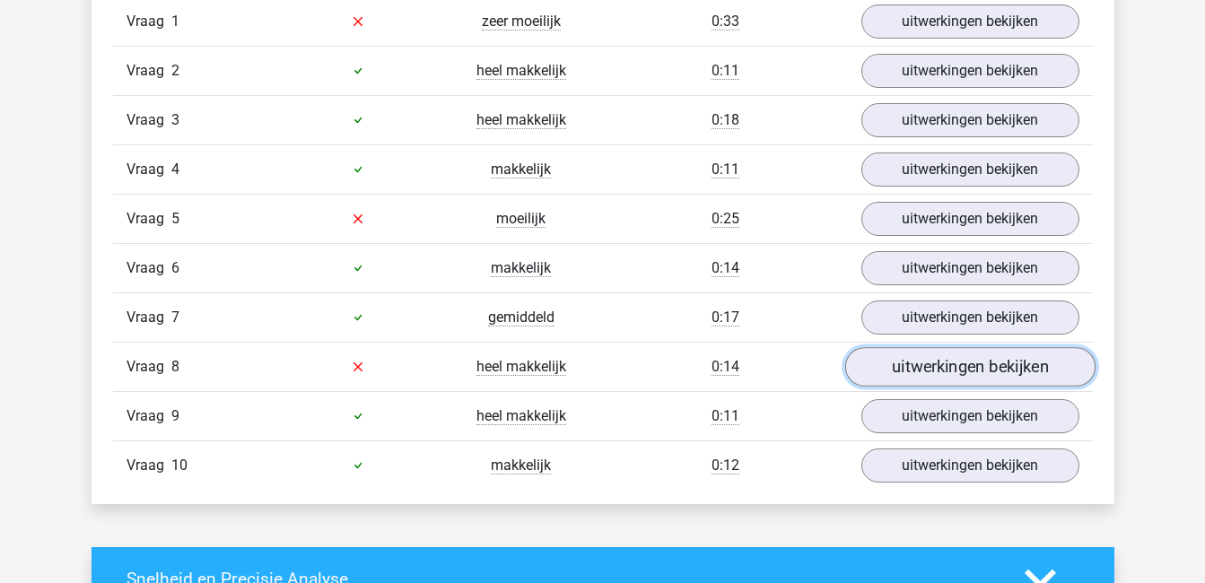
click at [973, 376] on link "uitwerkingen bekijken" at bounding box center [969, 366] width 250 height 39
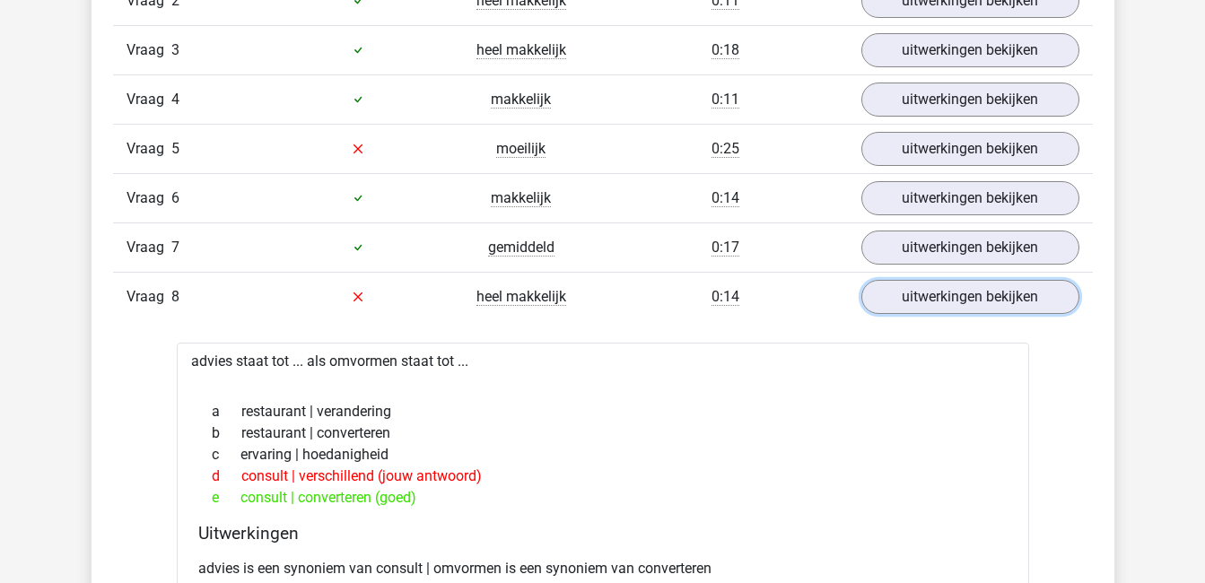
scroll to position [1265, 0]
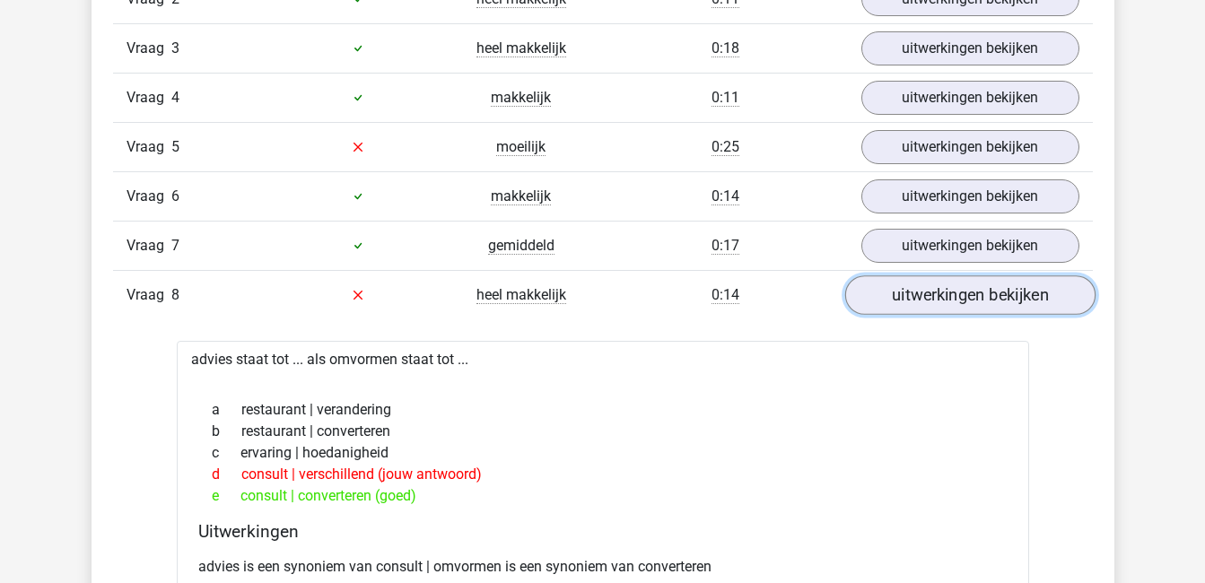
click at [942, 290] on link "uitwerkingen bekijken" at bounding box center [969, 294] width 250 height 39
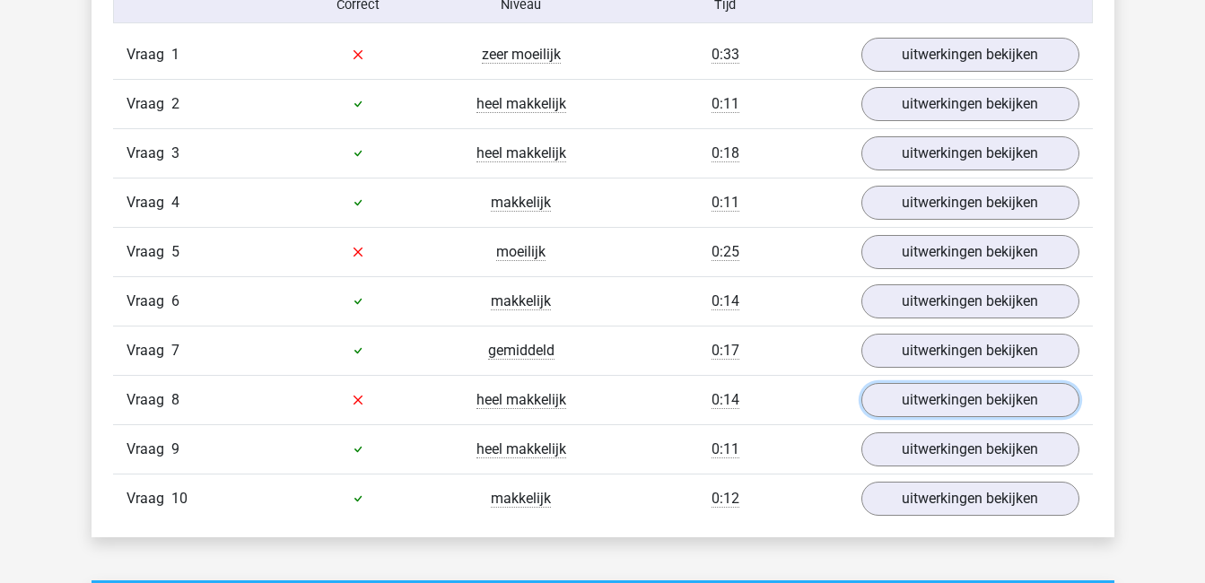
scroll to position [1161, 0]
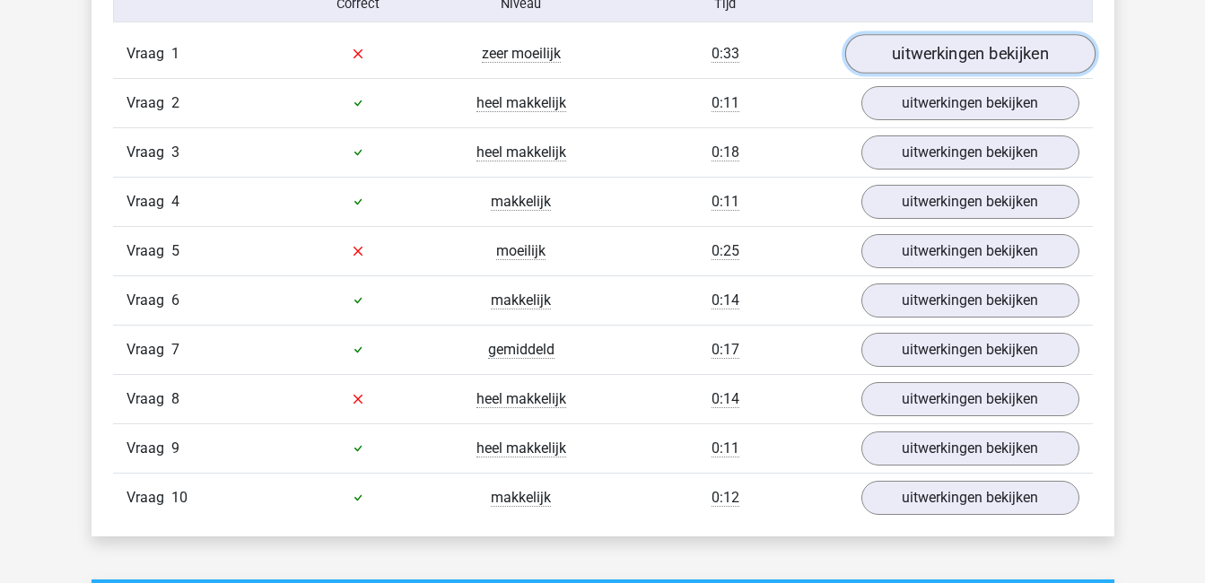
click at [952, 52] on link "uitwerkingen bekijken" at bounding box center [969, 53] width 250 height 39
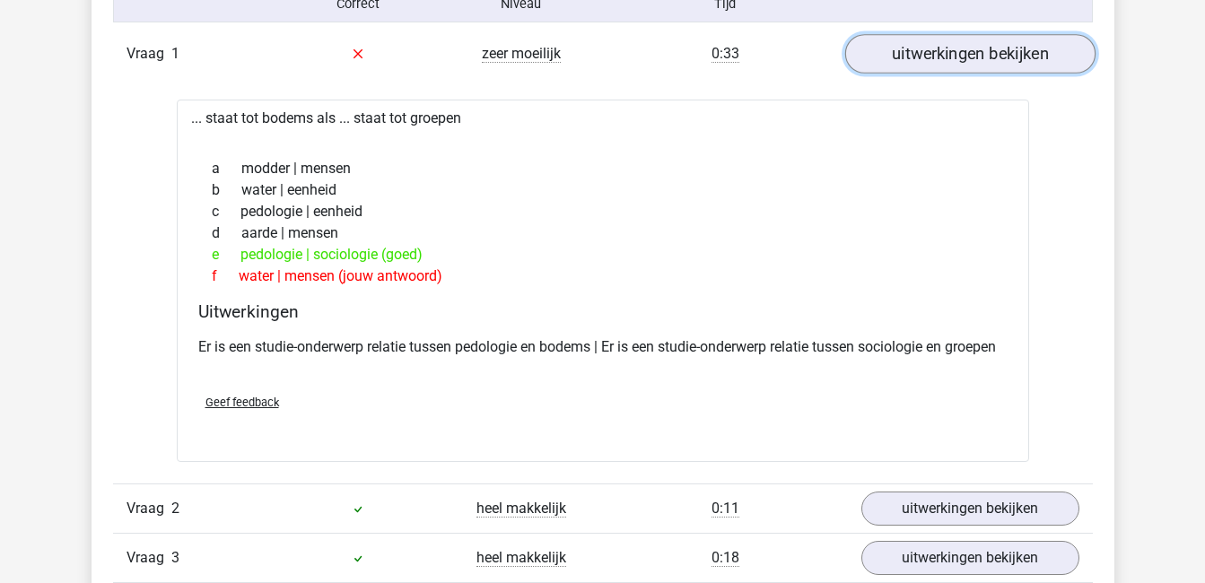
click at [952, 52] on link "uitwerkingen bekijken" at bounding box center [969, 53] width 250 height 39
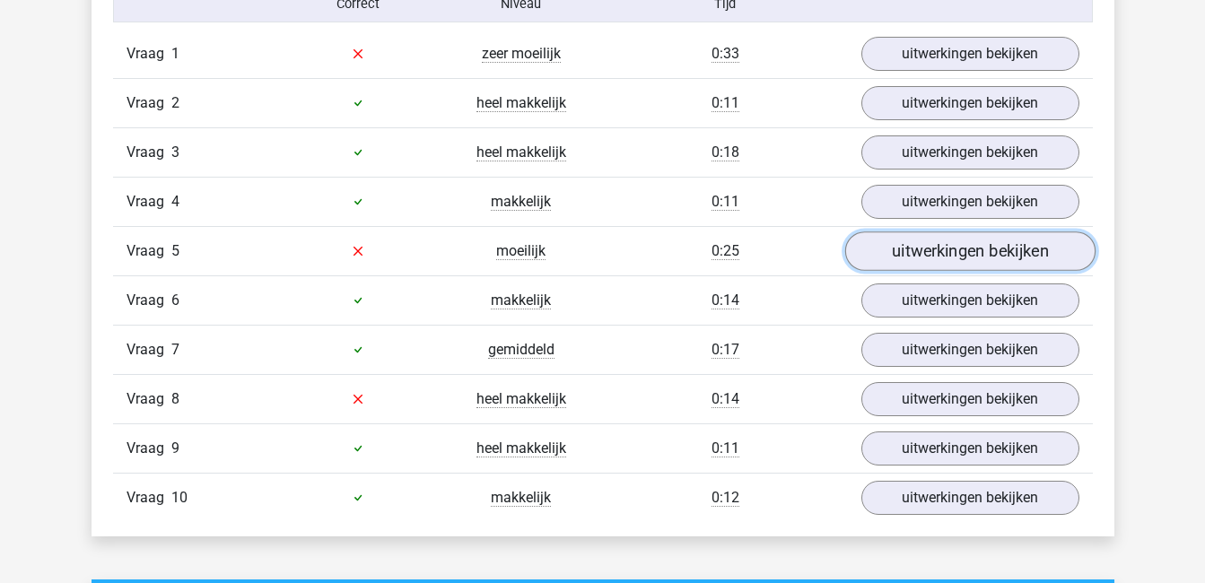
click at [982, 259] on link "uitwerkingen bekijken" at bounding box center [969, 250] width 250 height 39
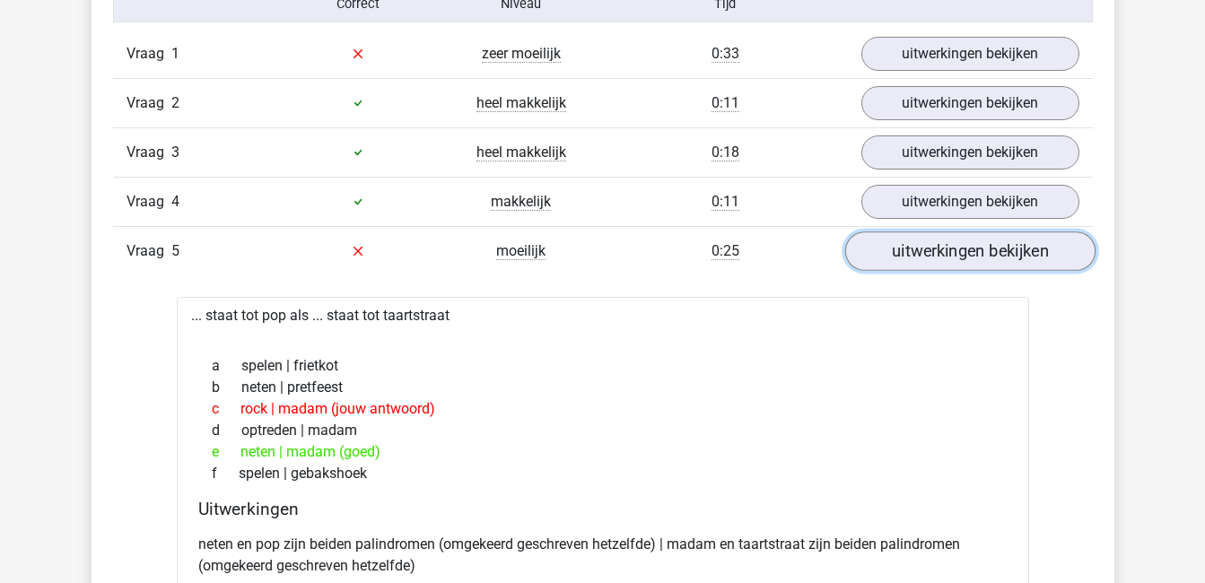
click at [982, 259] on link "uitwerkingen bekijken" at bounding box center [969, 250] width 250 height 39
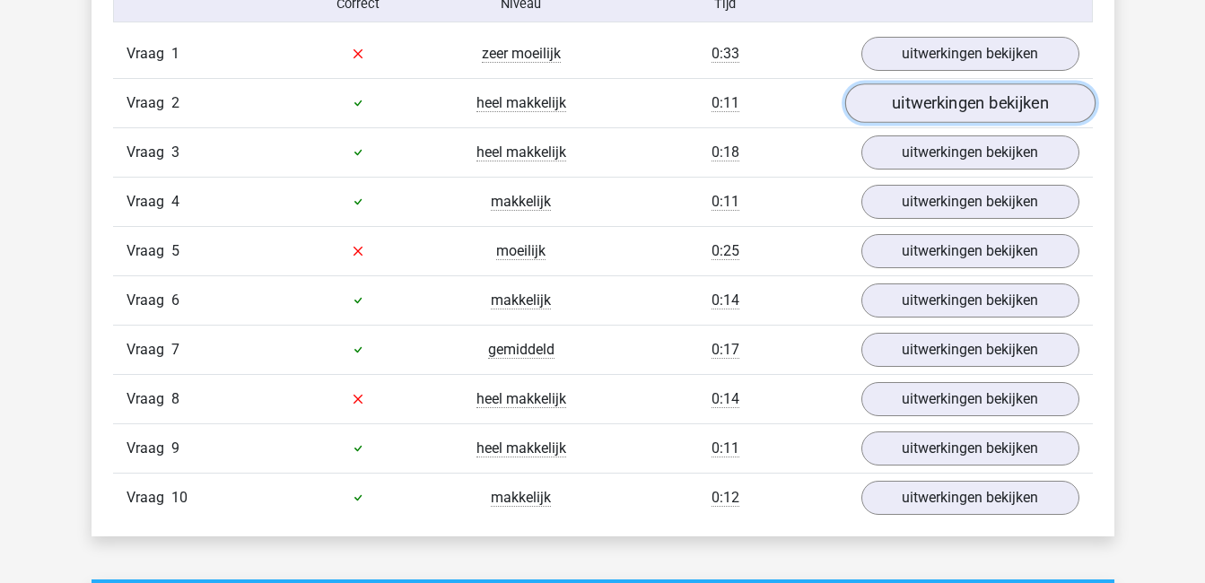
click at [1016, 106] on link "uitwerkingen bekijken" at bounding box center [969, 102] width 250 height 39
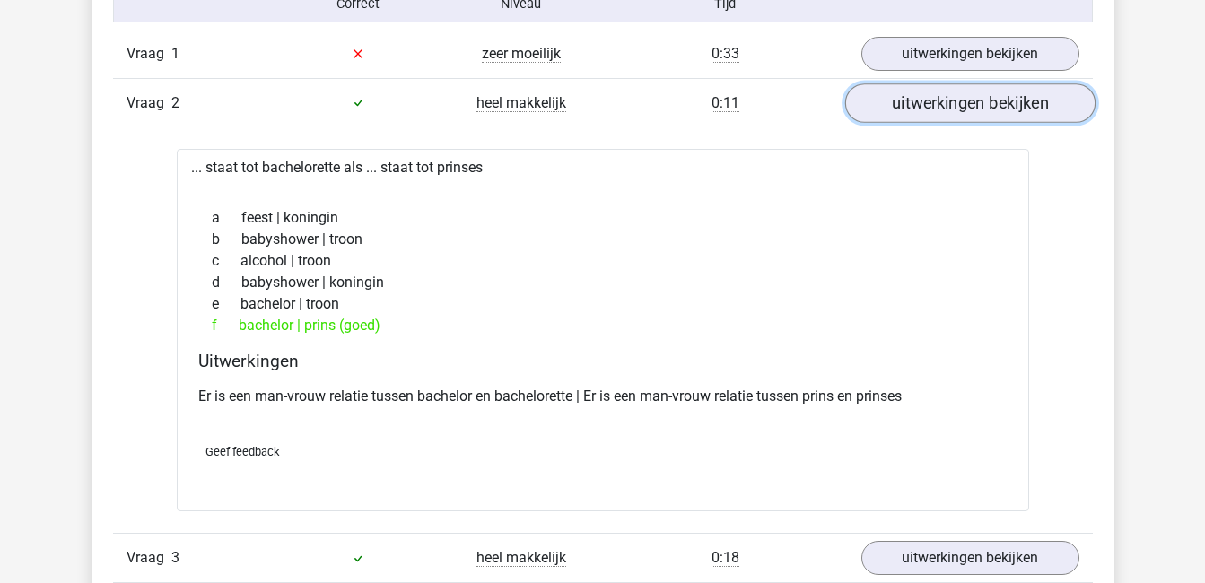
click at [1016, 106] on link "uitwerkingen bekijken" at bounding box center [969, 102] width 250 height 39
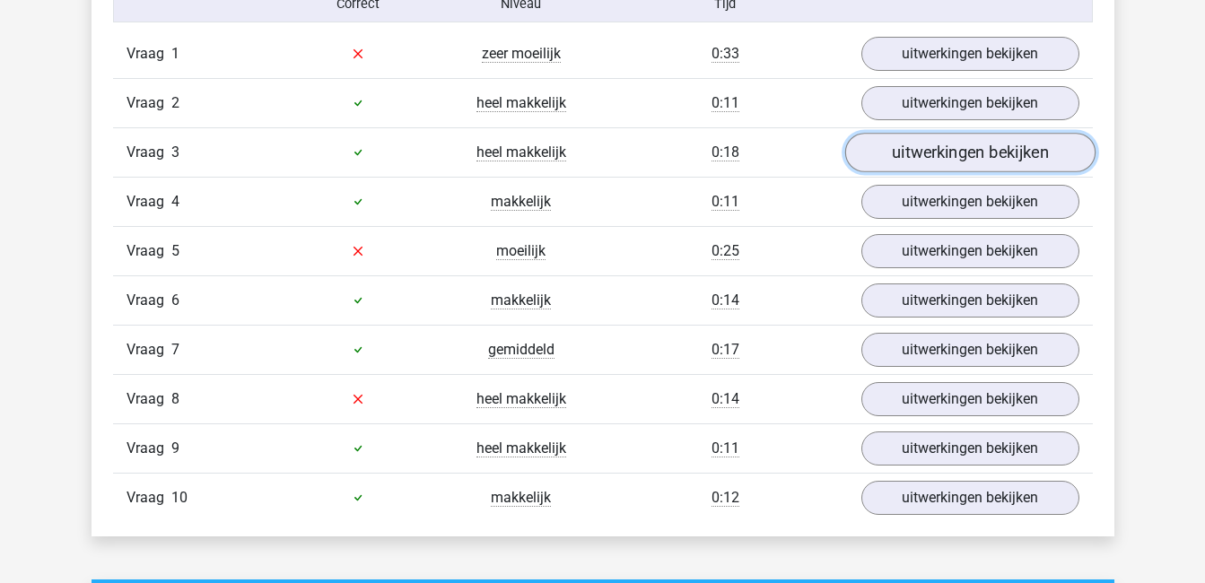
click at [1015, 150] on link "uitwerkingen bekijken" at bounding box center [969, 152] width 250 height 39
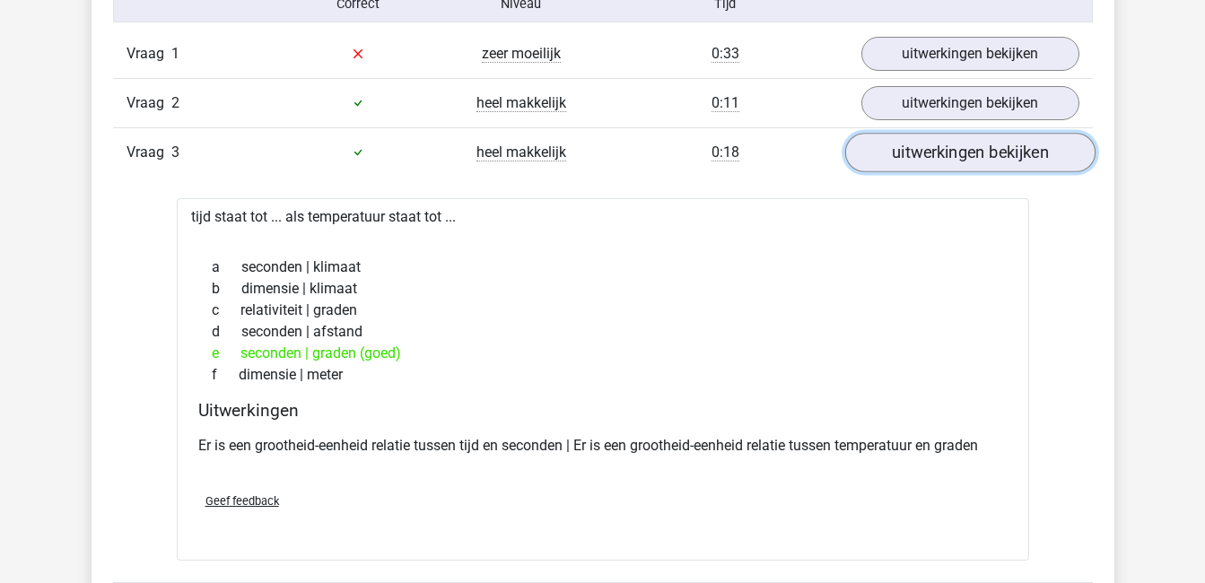
click at [1015, 150] on link "uitwerkingen bekijken" at bounding box center [969, 152] width 250 height 39
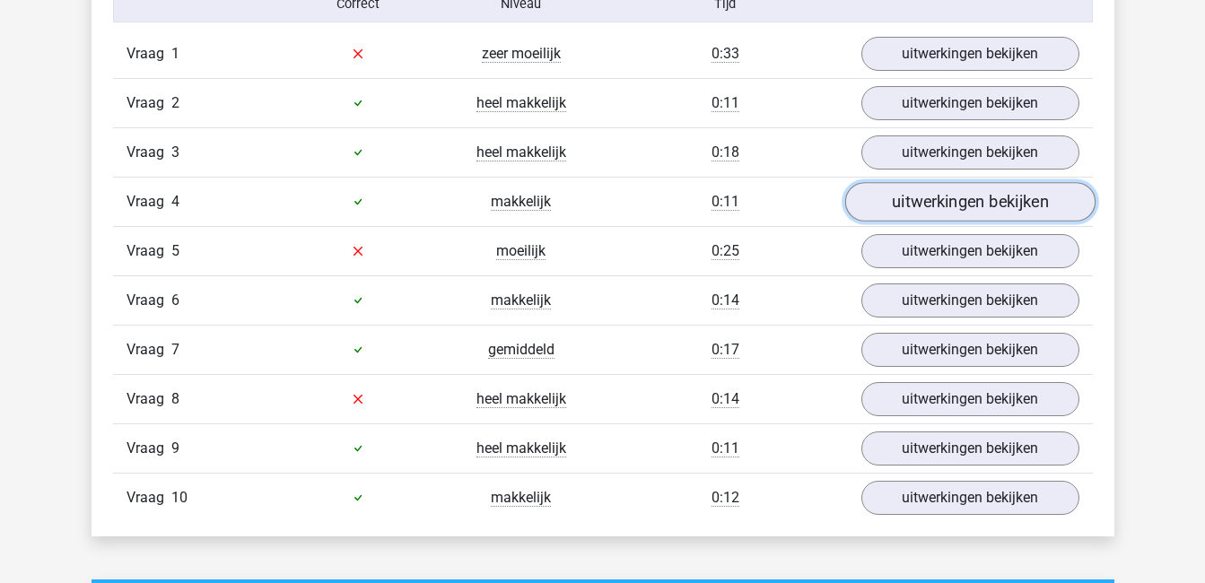
click at [997, 208] on link "uitwerkingen bekijken" at bounding box center [969, 201] width 250 height 39
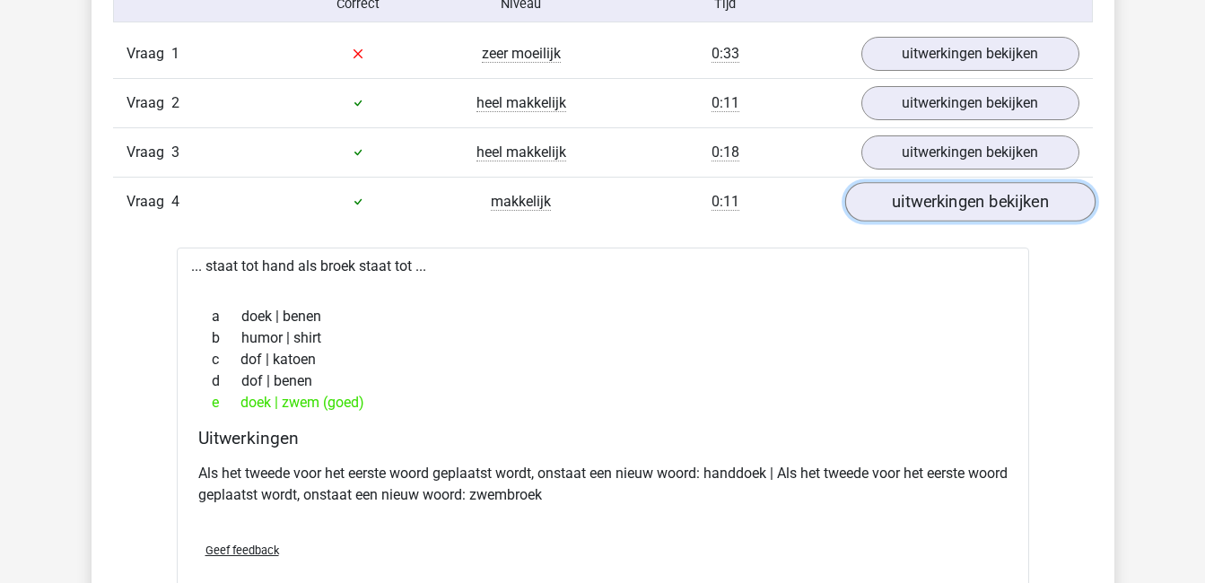
click at [997, 208] on link "uitwerkingen bekijken" at bounding box center [969, 201] width 250 height 39
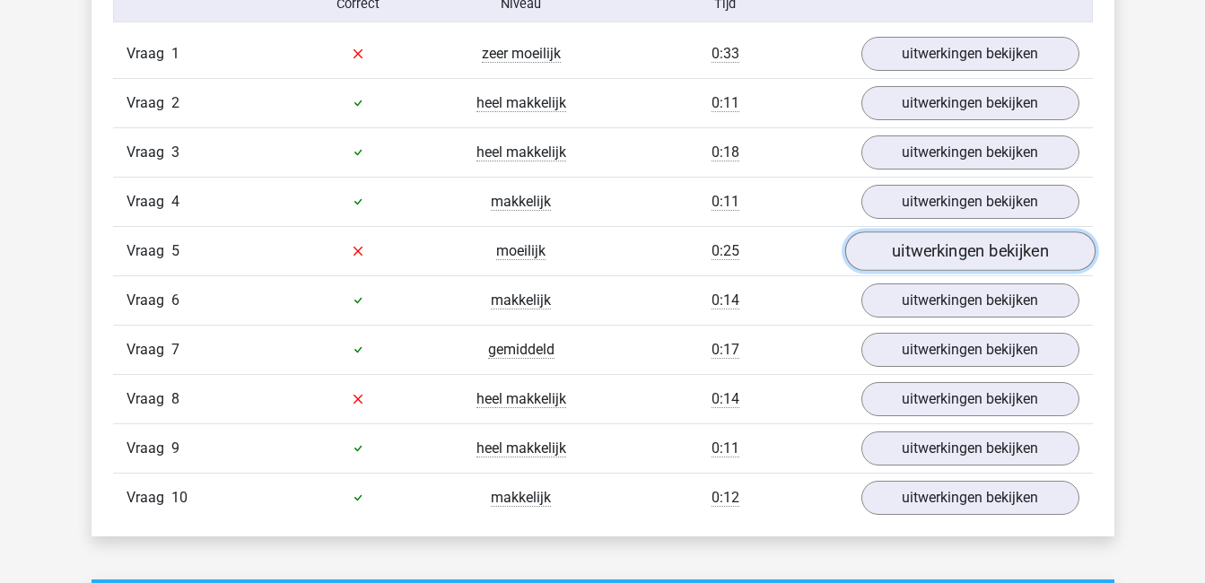
click at [992, 250] on link "uitwerkingen bekijken" at bounding box center [969, 250] width 250 height 39
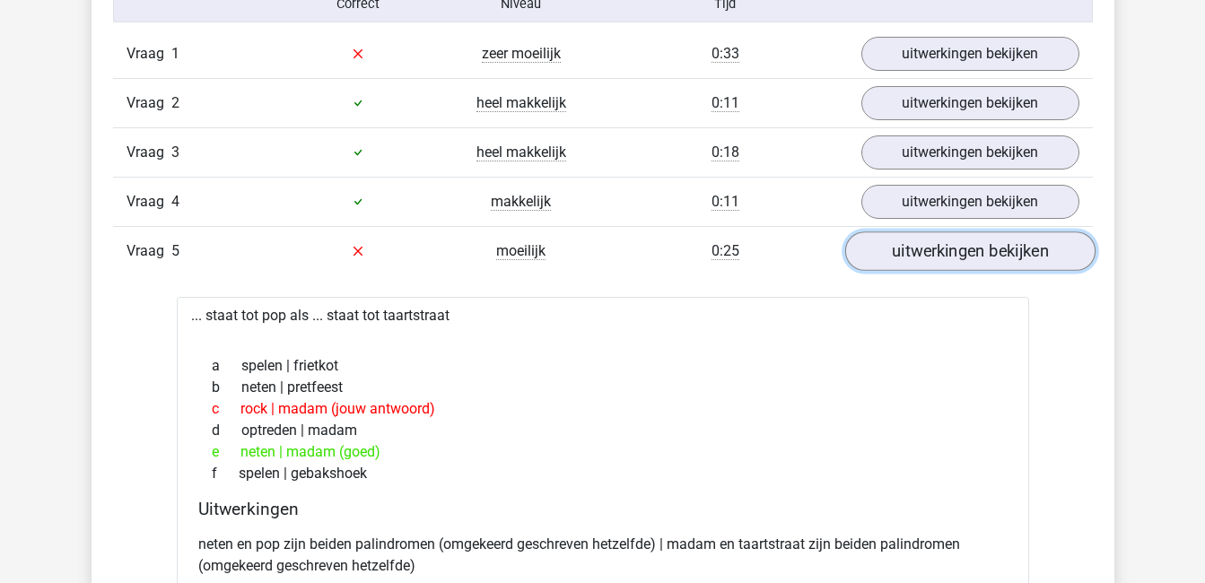
click at [992, 250] on link "uitwerkingen bekijken" at bounding box center [969, 250] width 250 height 39
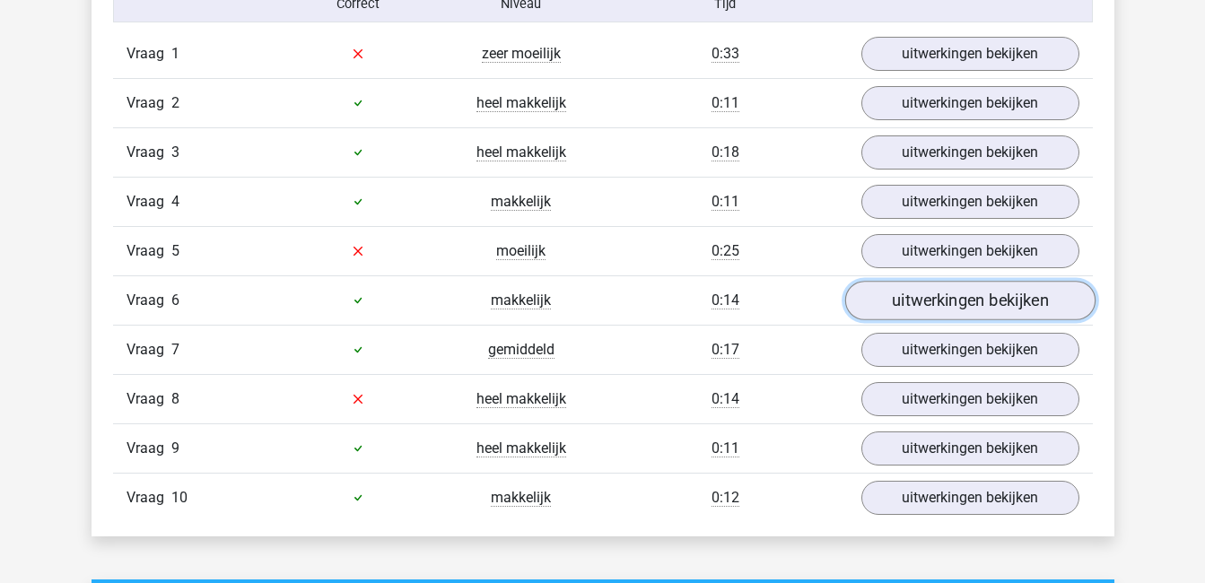
click at [981, 304] on link "uitwerkingen bekijken" at bounding box center [969, 300] width 250 height 39
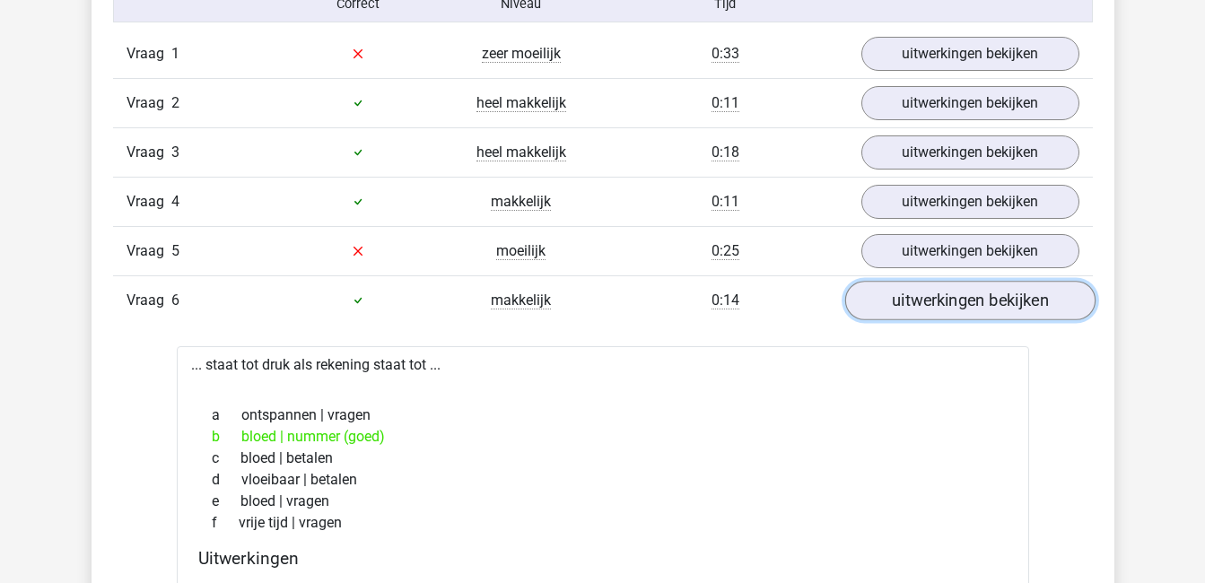
click at [981, 304] on link "uitwerkingen bekijken" at bounding box center [969, 300] width 250 height 39
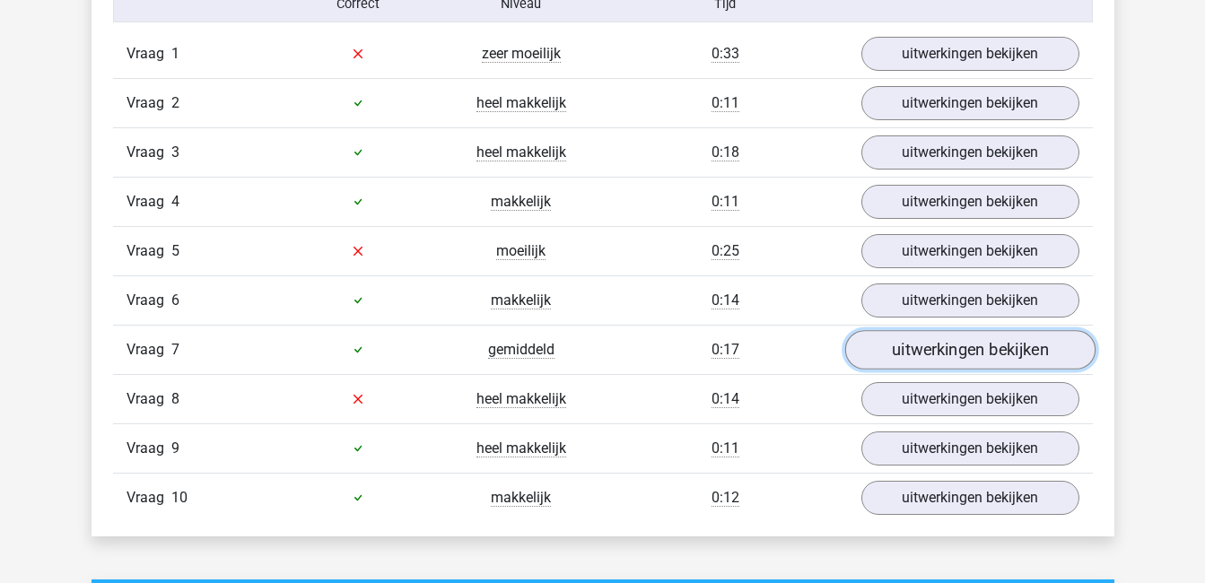
click at [987, 355] on link "uitwerkingen bekijken" at bounding box center [969, 349] width 250 height 39
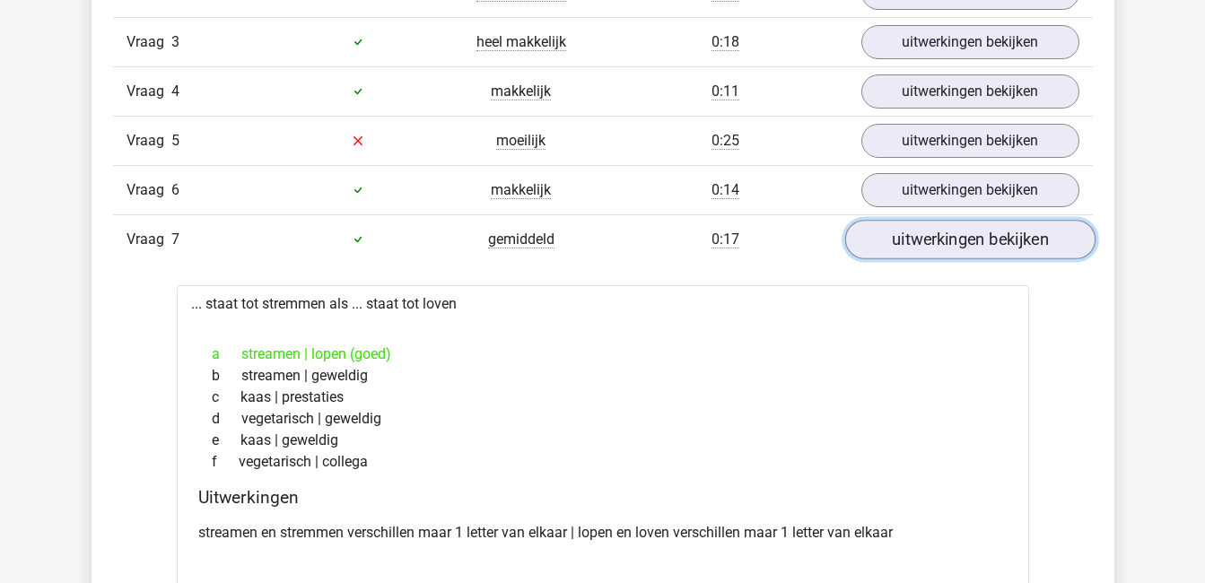
scroll to position [1296, 0]
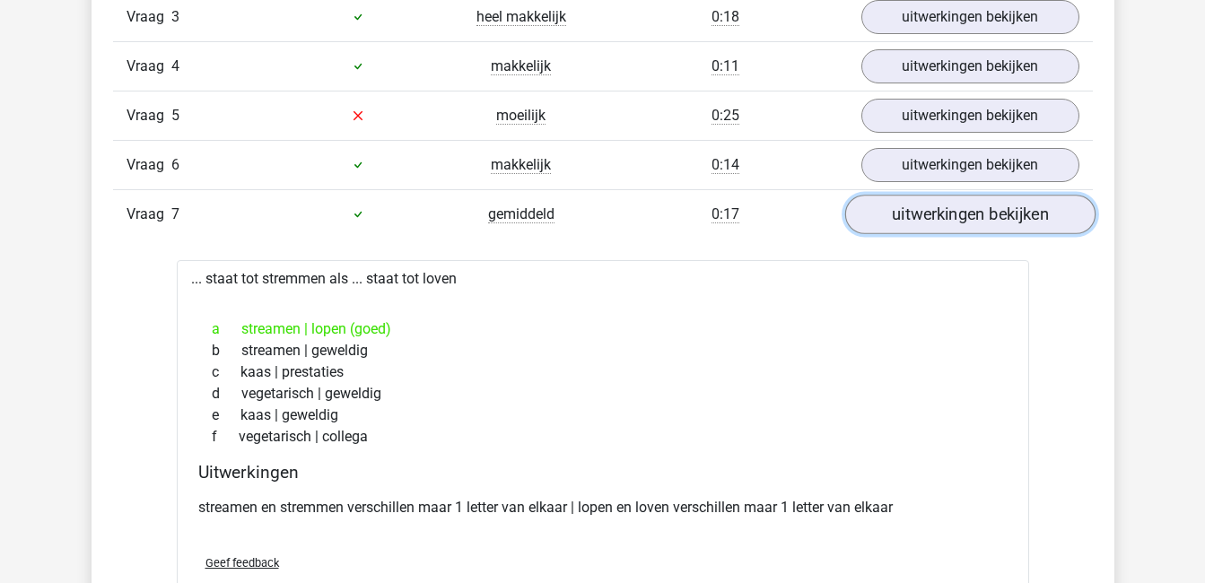
click at [975, 222] on link "uitwerkingen bekijken" at bounding box center [969, 214] width 250 height 39
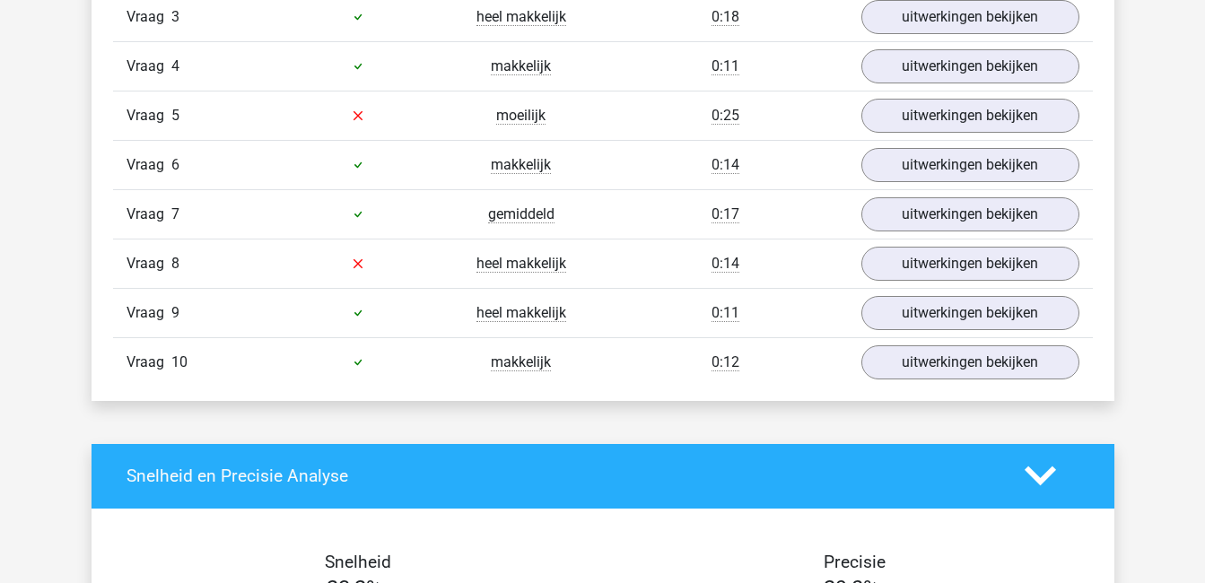
click at [962, 293] on div "Vraag 9 heel makkelijk 0:11 uitwerkingen bekijken" at bounding box center [603, 312] width 980 height 49
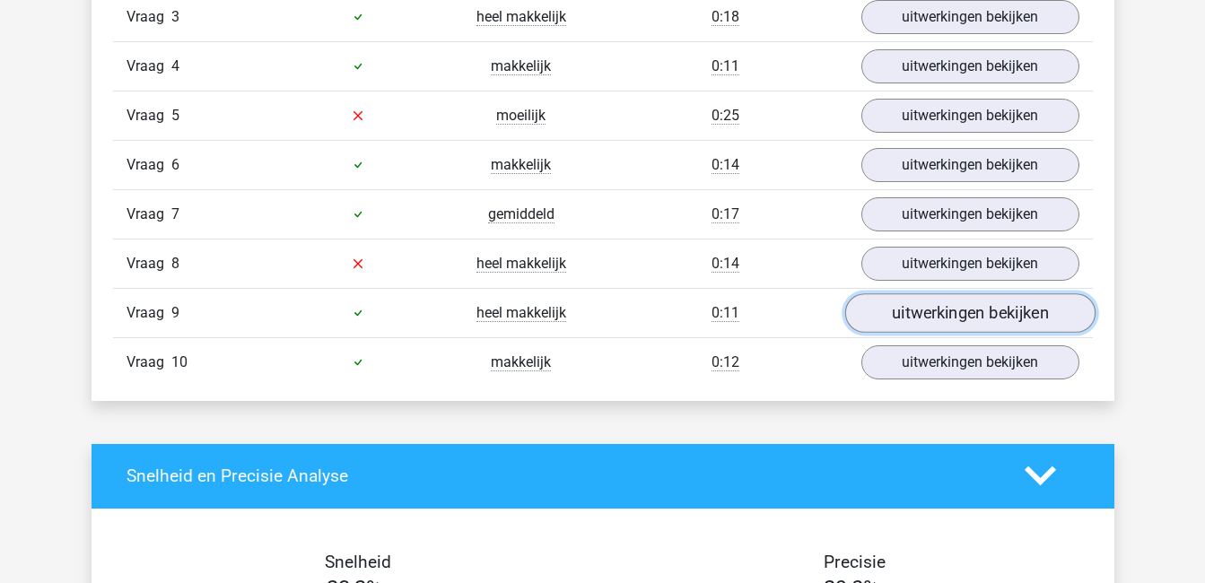
click at [966, 314] on link "uitwerkingen bekijken" at bounding box center [969, 312] width 250 height 39
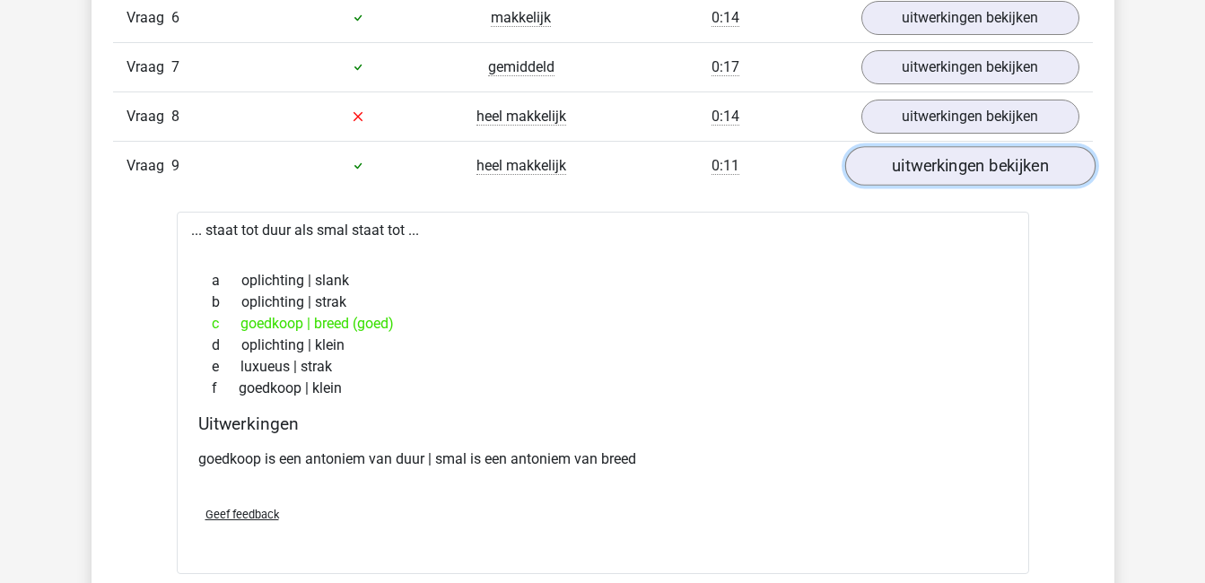
scroll to position [1461, 0]
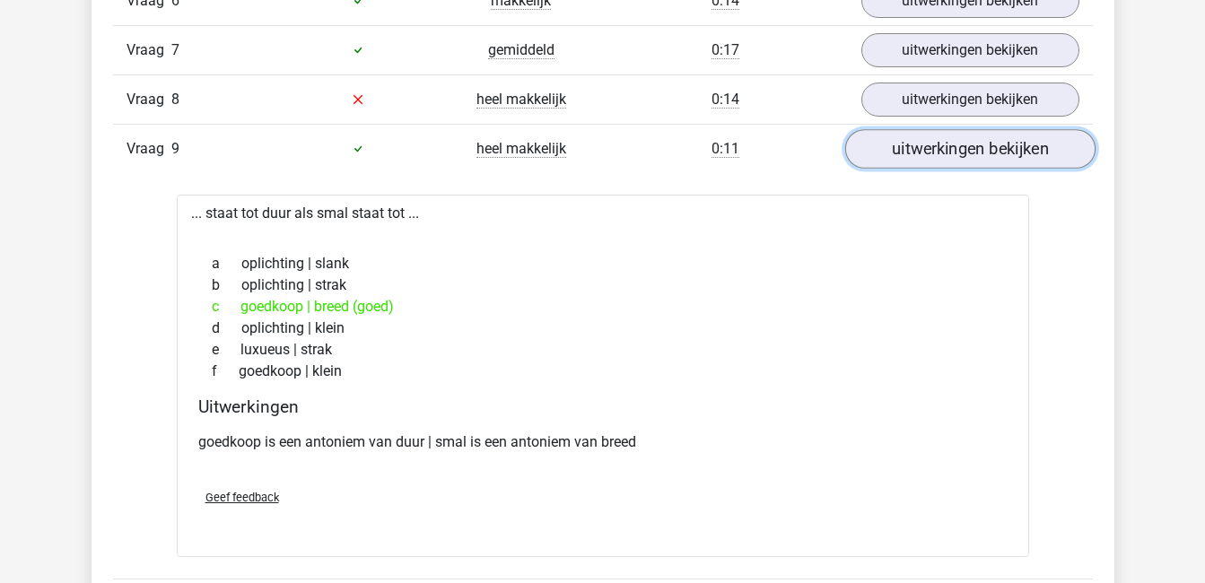
click at [933, 146] on link "uitwerkingen bekijken" at bounding box center [969, 148] width 250 height 39
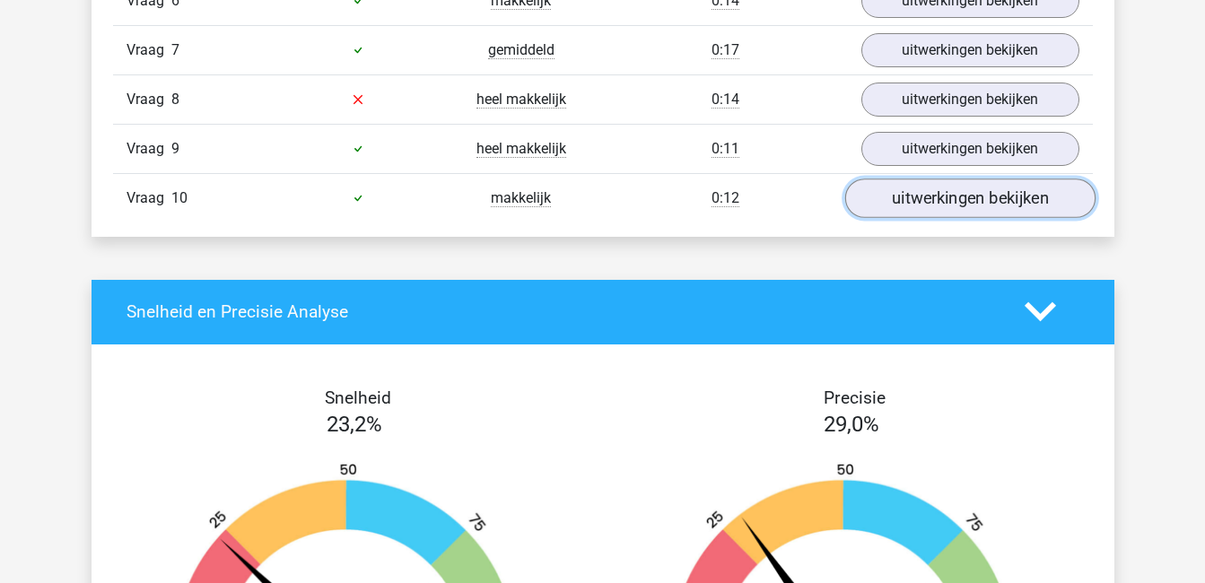
click at [946, 198] on link "uitwerkingen bekijken" at bounding box center [969, 198] width 250 height 39
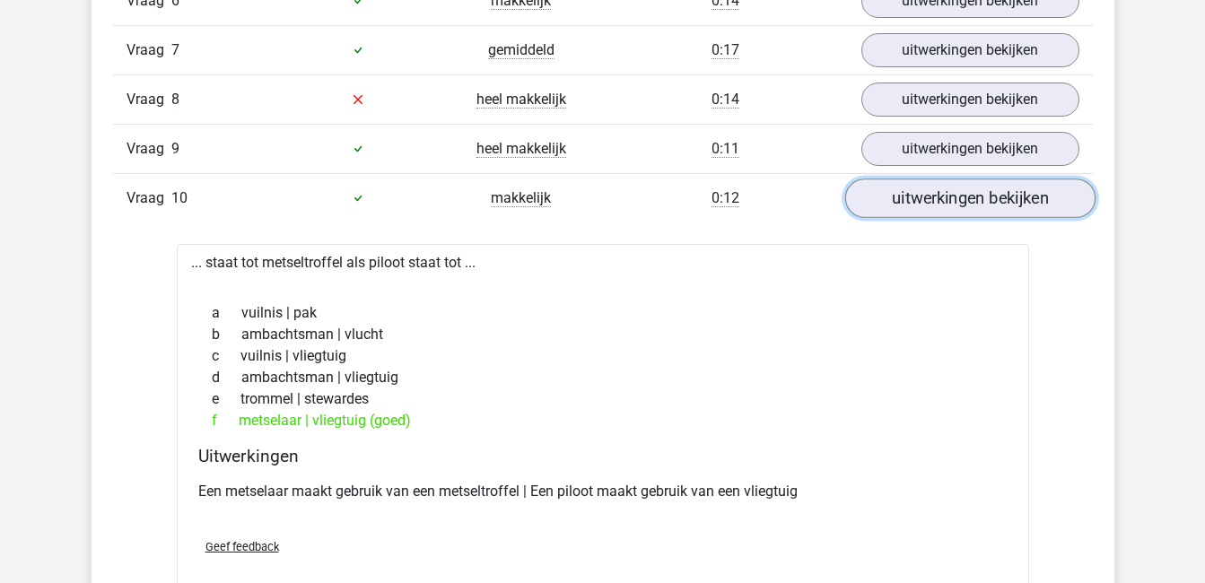
click at [946, 198] on link "uitwerkingen bekijken" at bounding box center [969, 198] width 250 height 39
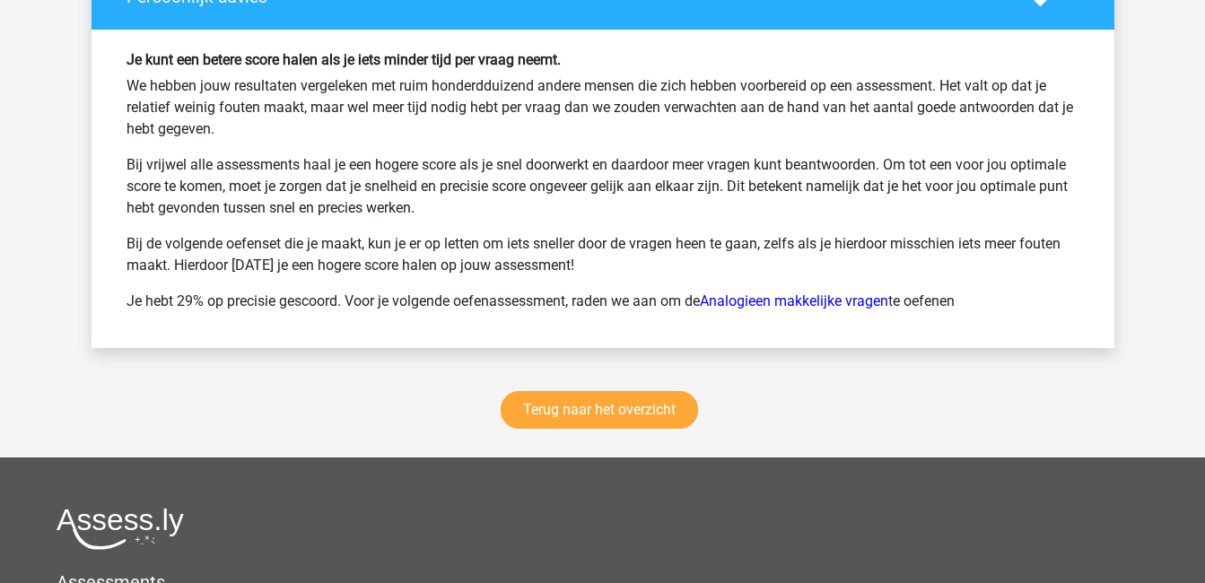
scroll to position [2367, 0]
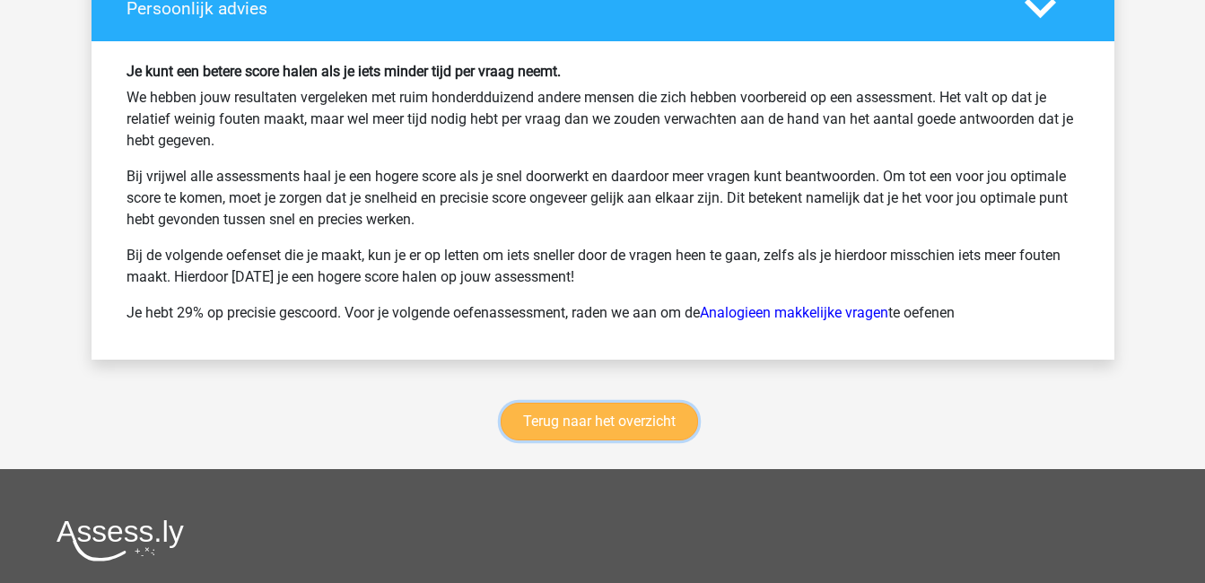
click at [615, 411] on link "Terug naar het overzicht" at bounding box center [599, 422] width 197 height 38
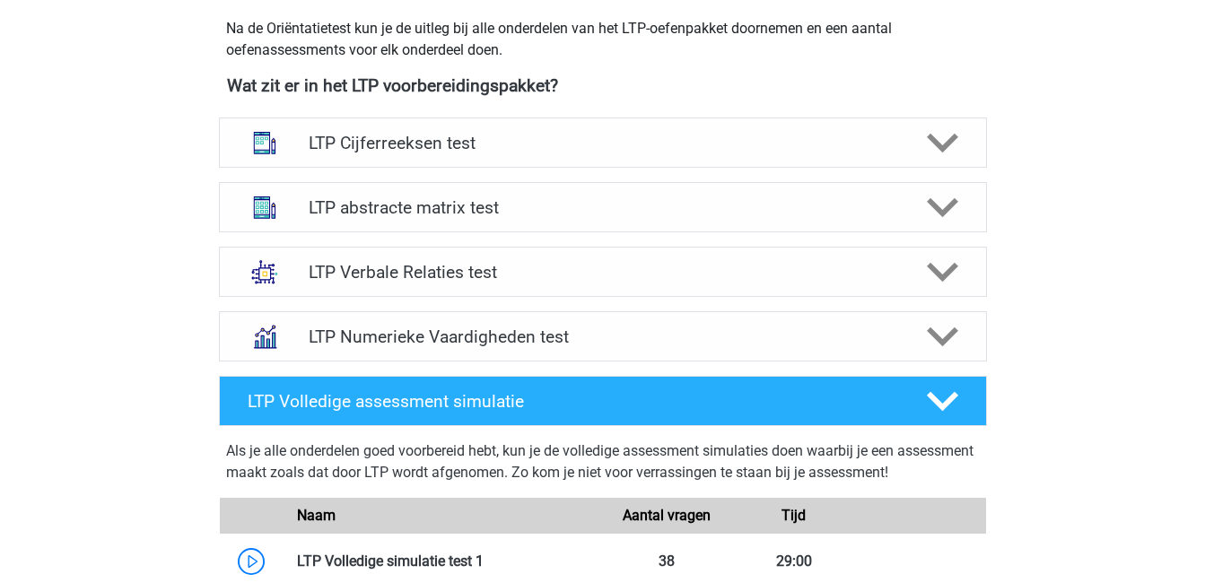
scroll to position [649, 0]
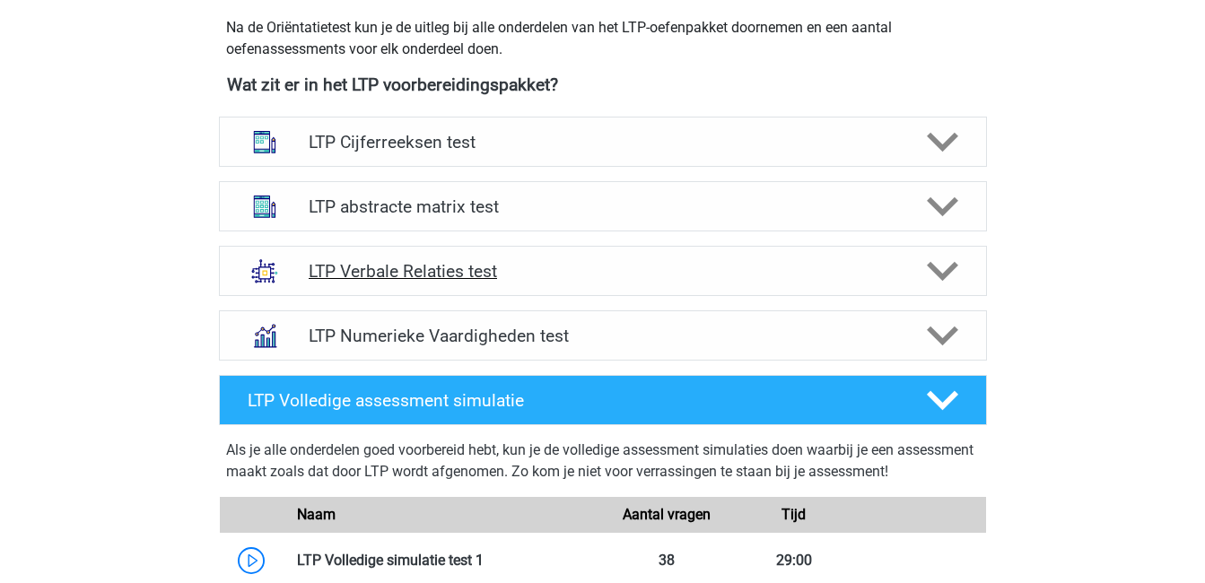
click at [509, 272] on h4 "LTP Verbale Relaties test" at bounding box center [603, 271] width 588 height 21
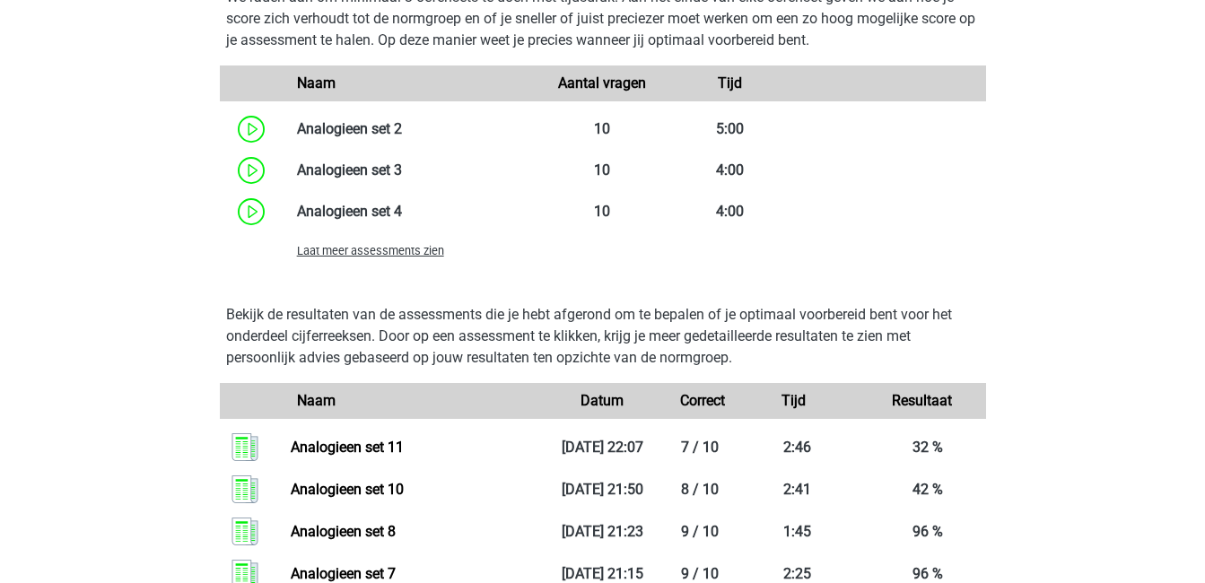
scroll to position [1729, 0]
click at [412, 257] on span "Laat meer assessments zien" at bounding box center [370, 249] width 147 height 13
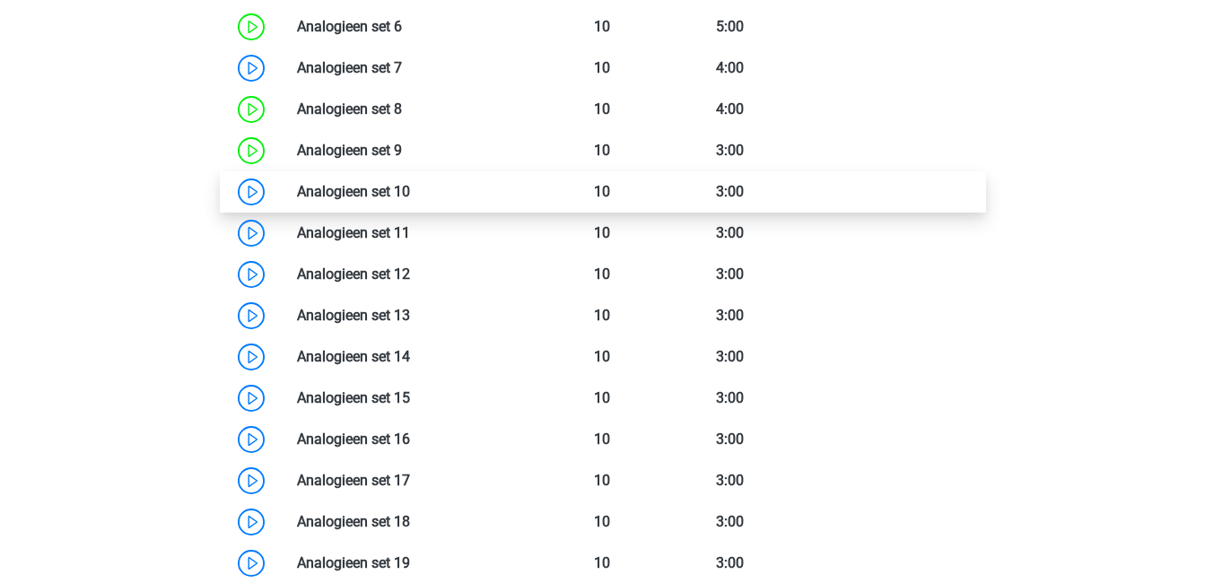
scroll to position [1993, 0]
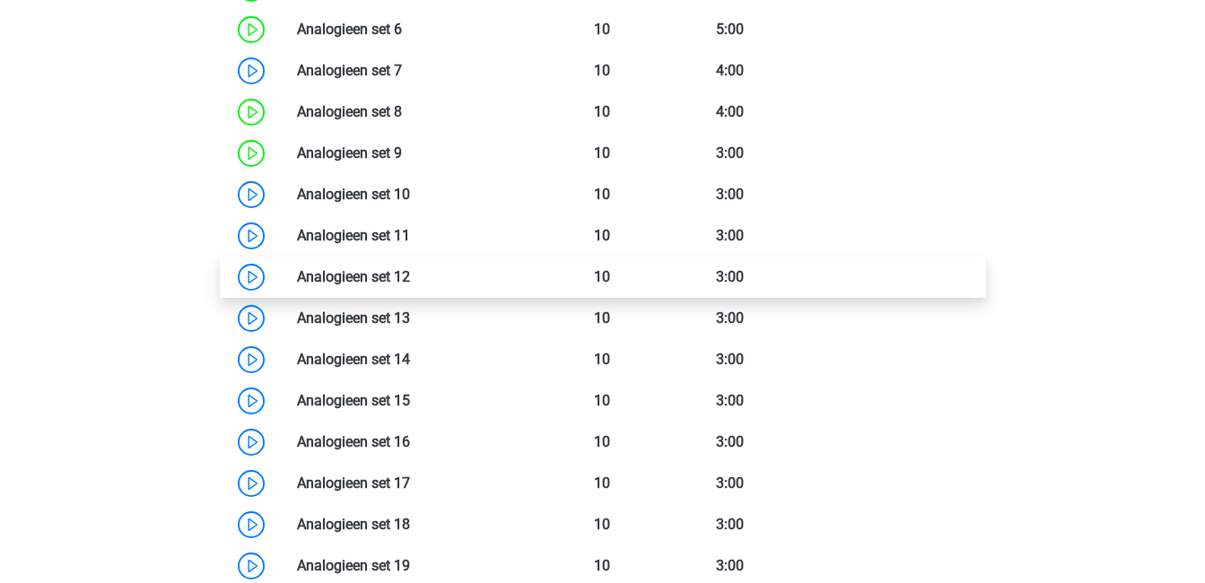
click at [410, 284] on link at bounding box center [410, 276] width 0 height 17
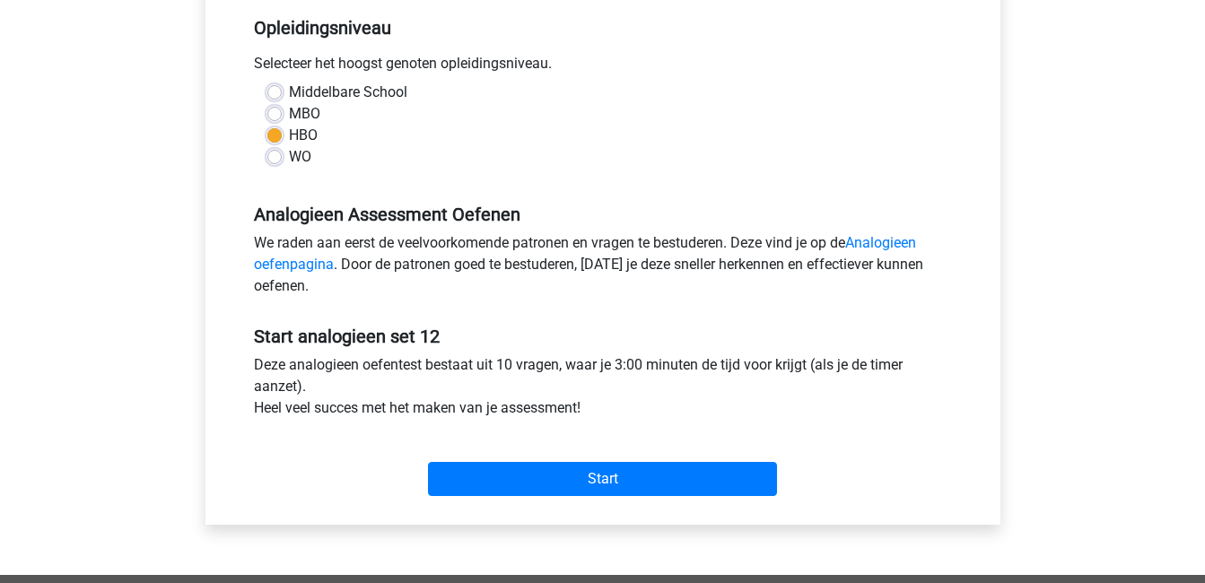
scroll to position [434, 0]
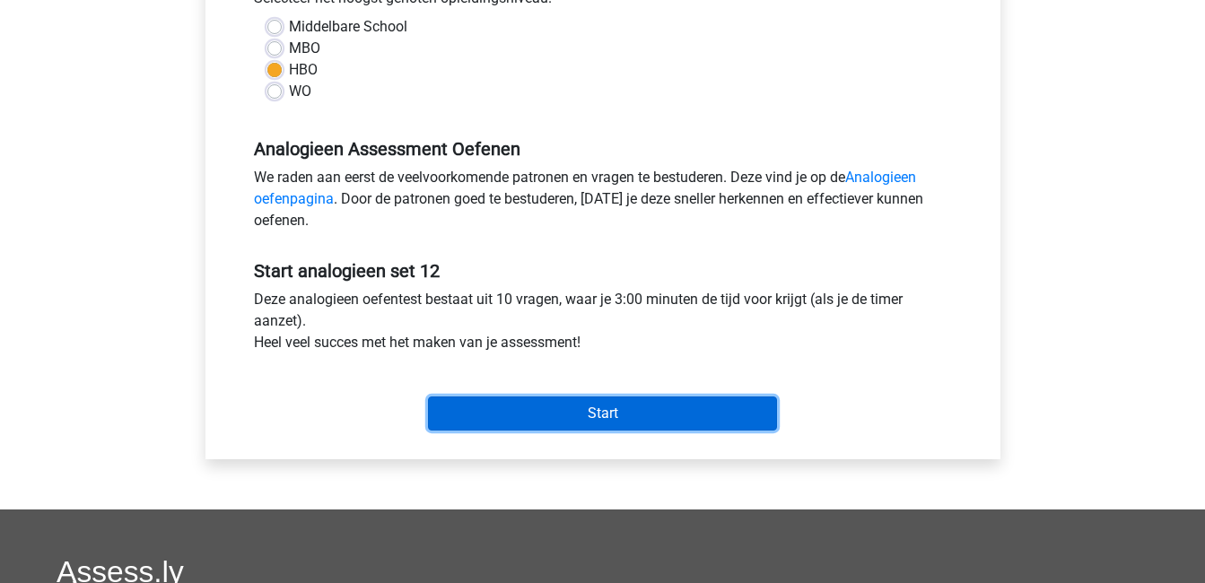
click at [563, 418] on input "Start" at bounding box center [602, 414] width 349 height 34
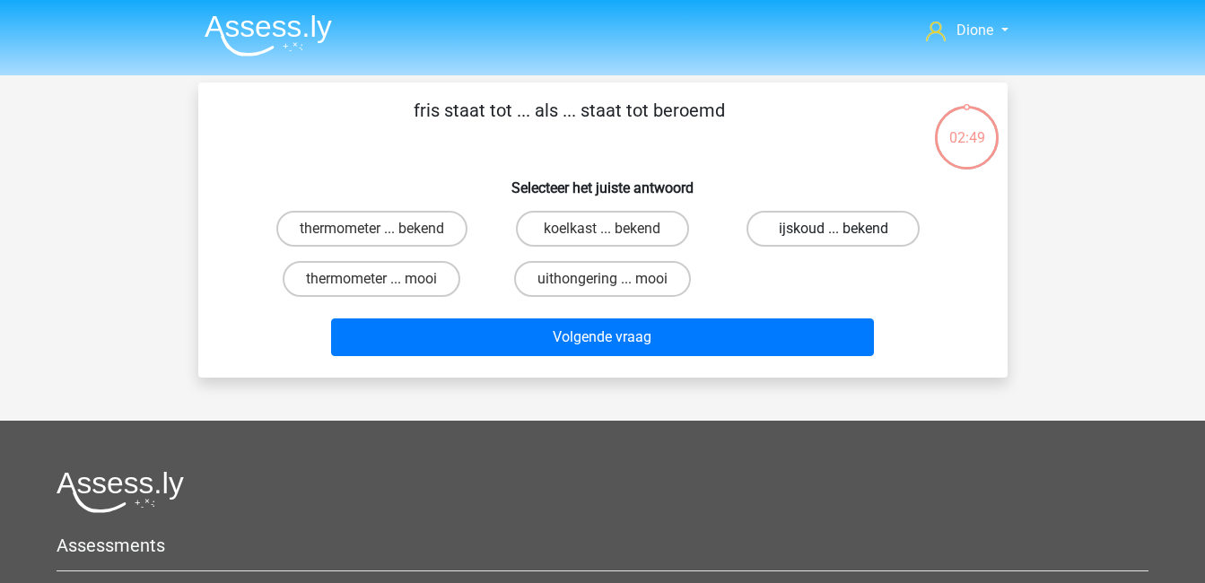
click at [832, 232] on label "ijskoud ... bekend" at bounding box center [832, 229] width 173 height 36
click at [833, 232] on input "ijskoud ... bekend" at bounding box center [839, 235] width 12 height 12
radio input "true"
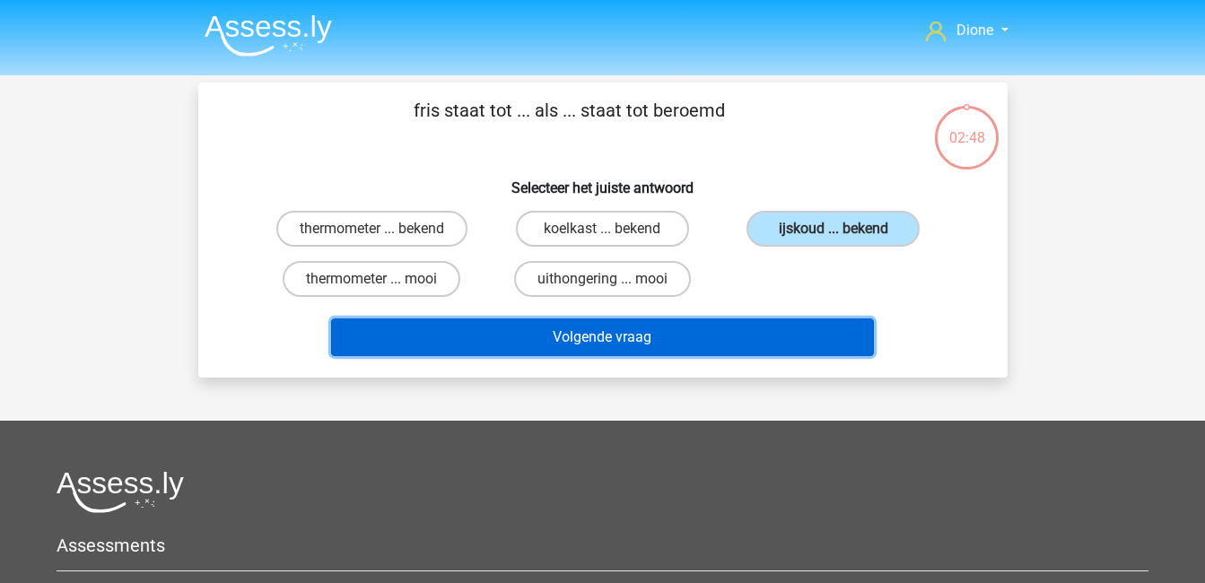
click at [779, 342] on button "Volgende vraag" at bounding box center [602, 338] width 543 height 38
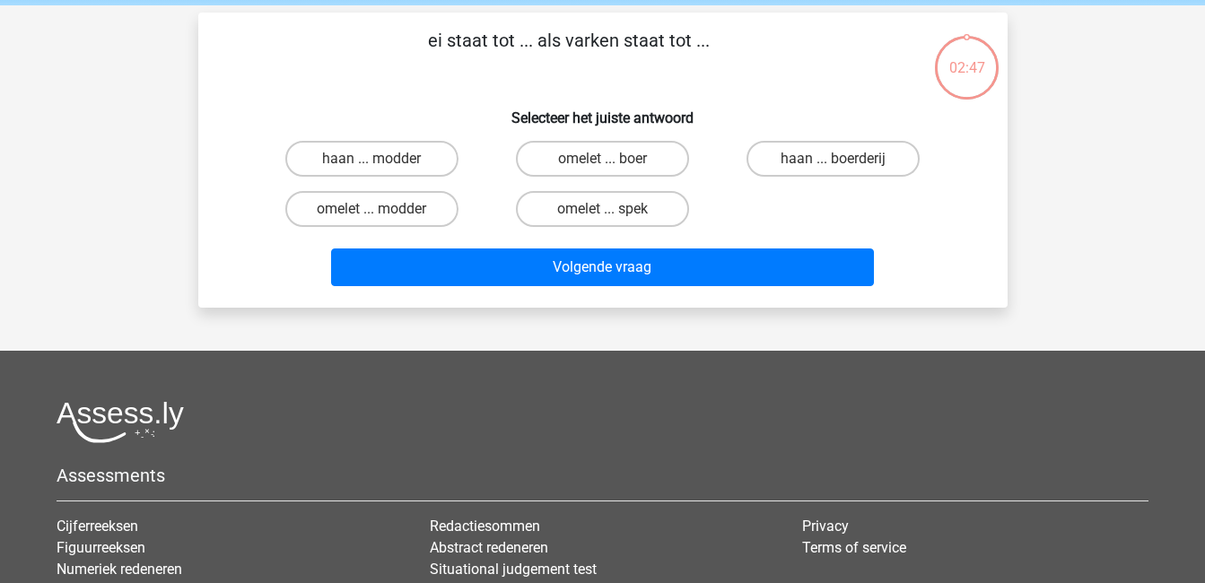
scroll to position [83, 0]
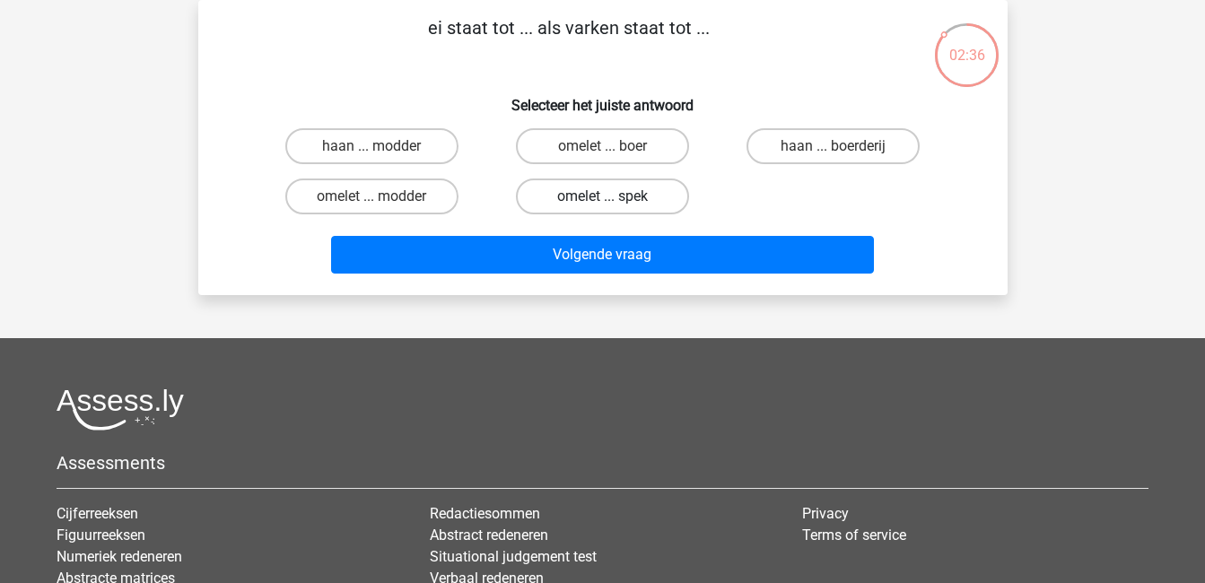
click at [632, 194] on label "omelet ... spek" at bounding box center [602, 197] width 173 height 36
click at [614, 196] on input "omelet ... spek" at bounding box center [608, 202] width 12 height 12
radio input "true"
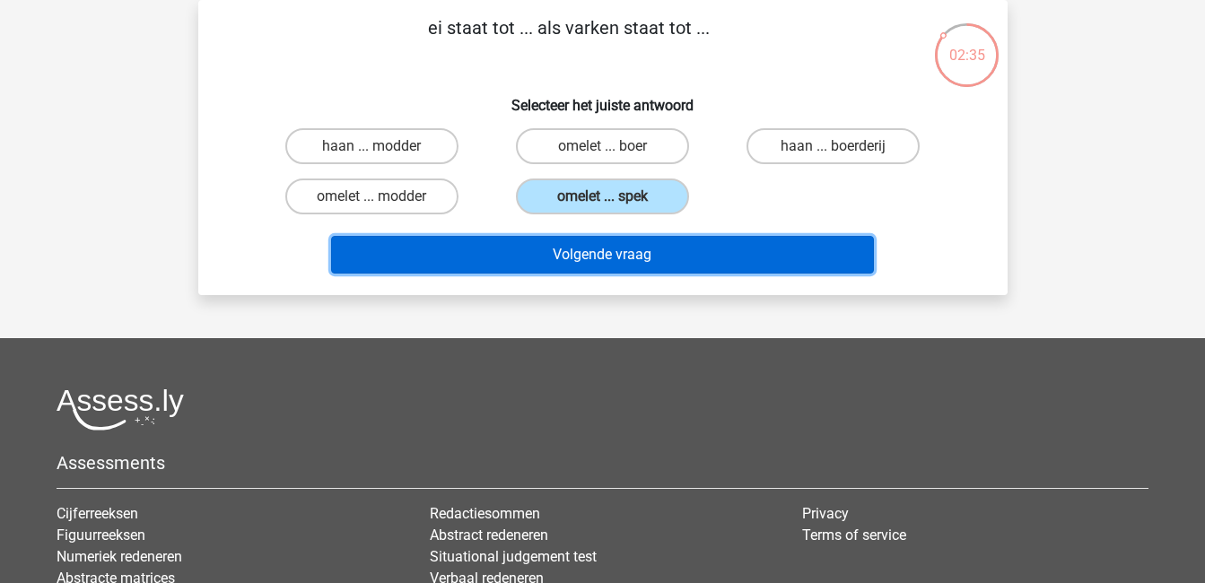
click at [667, 263] on button "Volgende vraag" at bounding box center [602, 255] width 543 height 38
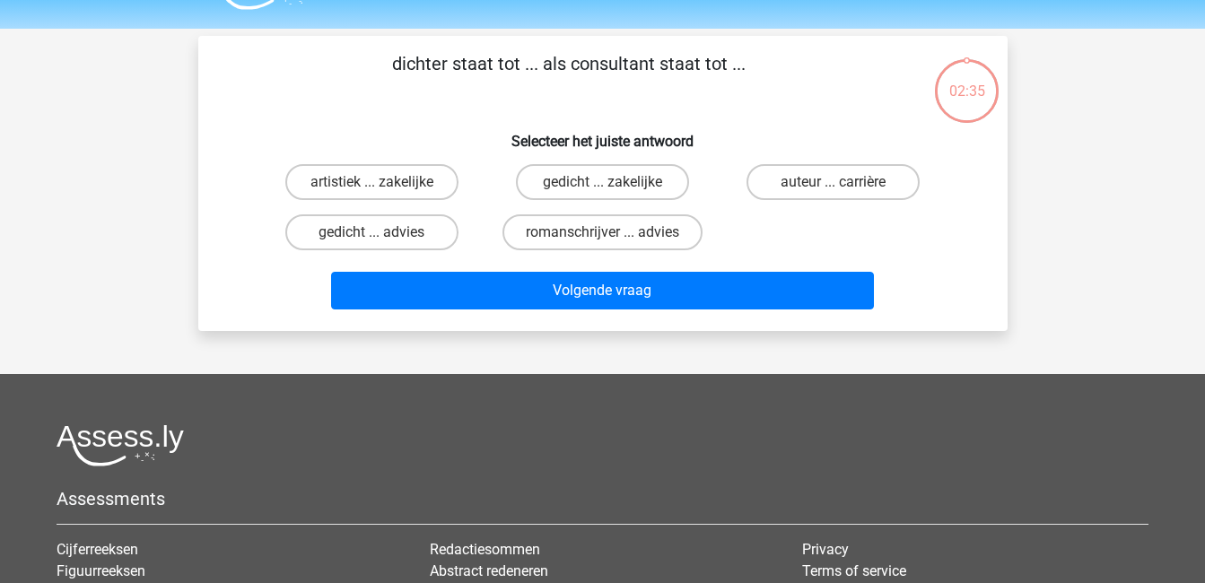
scroll to position [39, 0]
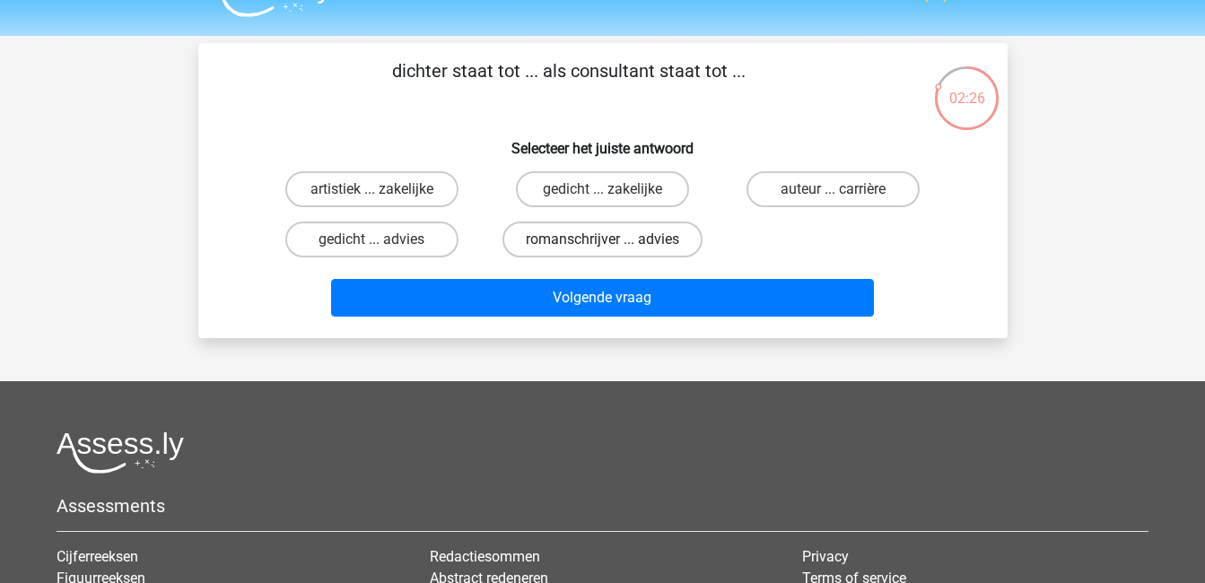
click at [639, 242] on label "romanschrijver ... advies" at bounding box center [602, 240] width 200 height 36
click at [614, 242] on input "romanschrijver ... advies" at bounding box center [608, 246] width 12 height 12
radio input "true"
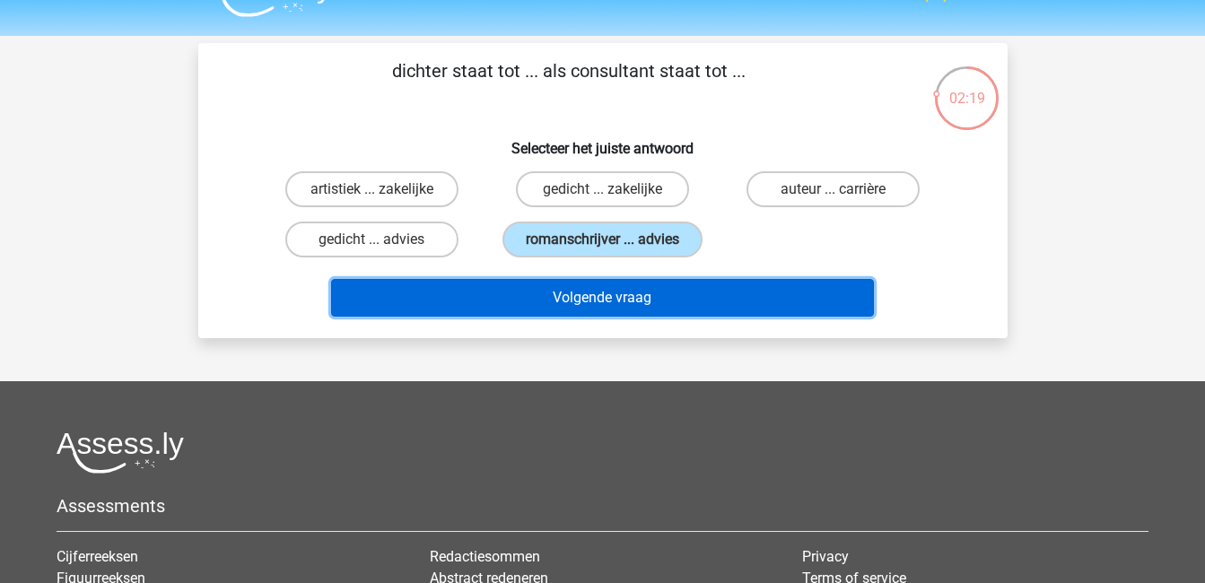
click at [600, 297] on button "Volgende vraag" at bounding box center [602, 298] width 543 height 38
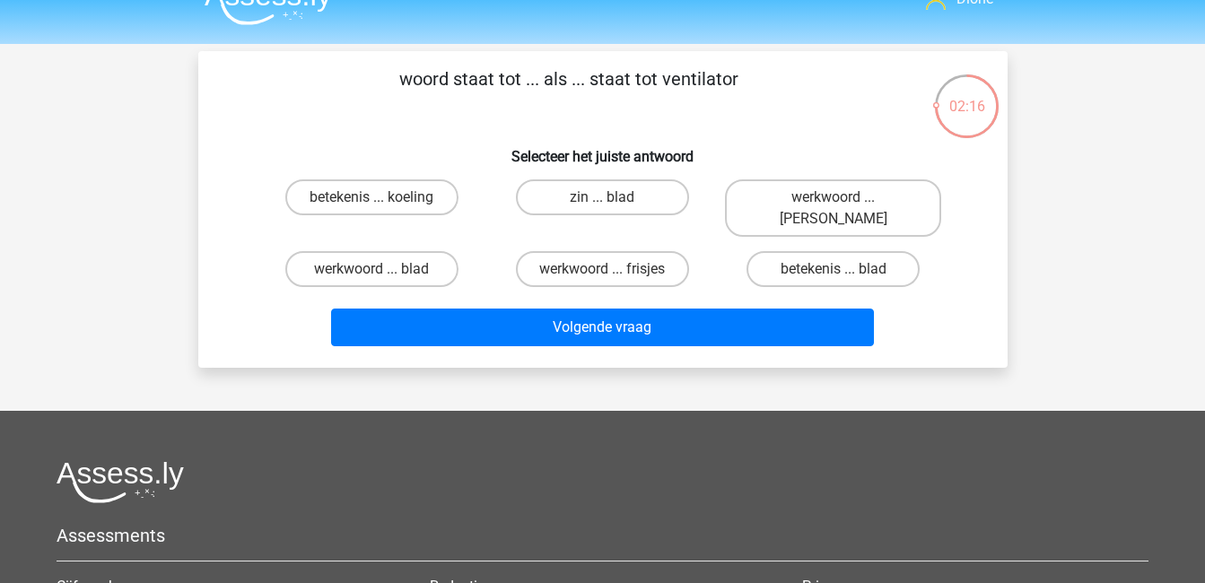
scroll to position [29, 0]
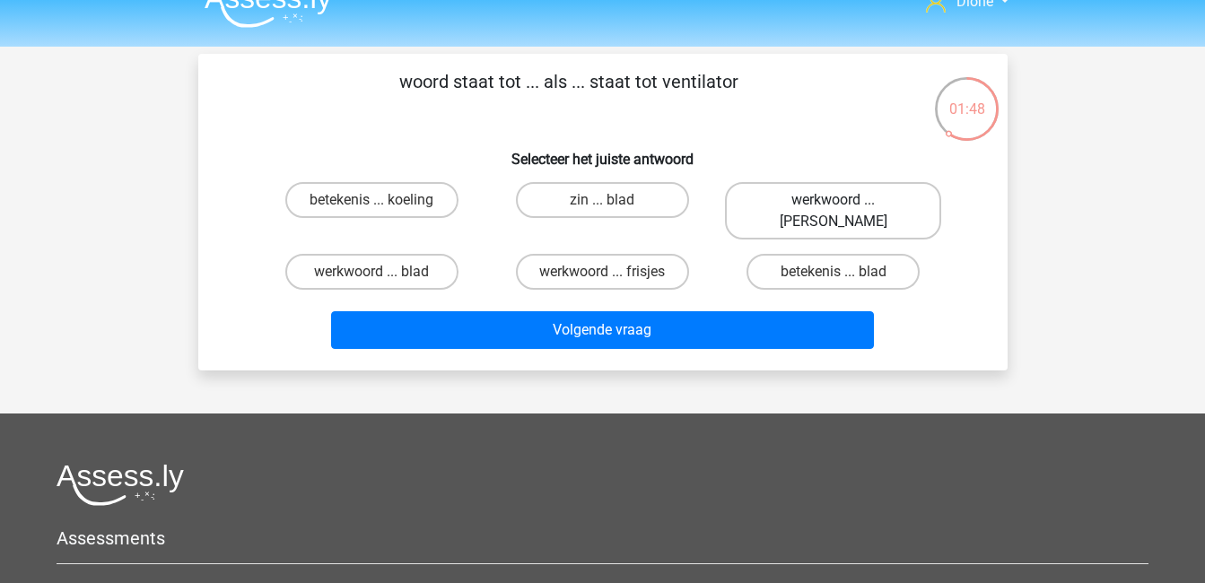
click at [824, 203] on label "werkwoord ... [PERSON_NAME]" at bounding box center [833, 210] width 216 height 57
click at [833, 203] on input "werkwoord ... [PERSON_NAME]" at bounding box center [839, 206] width 12 height 12
radio input "true"
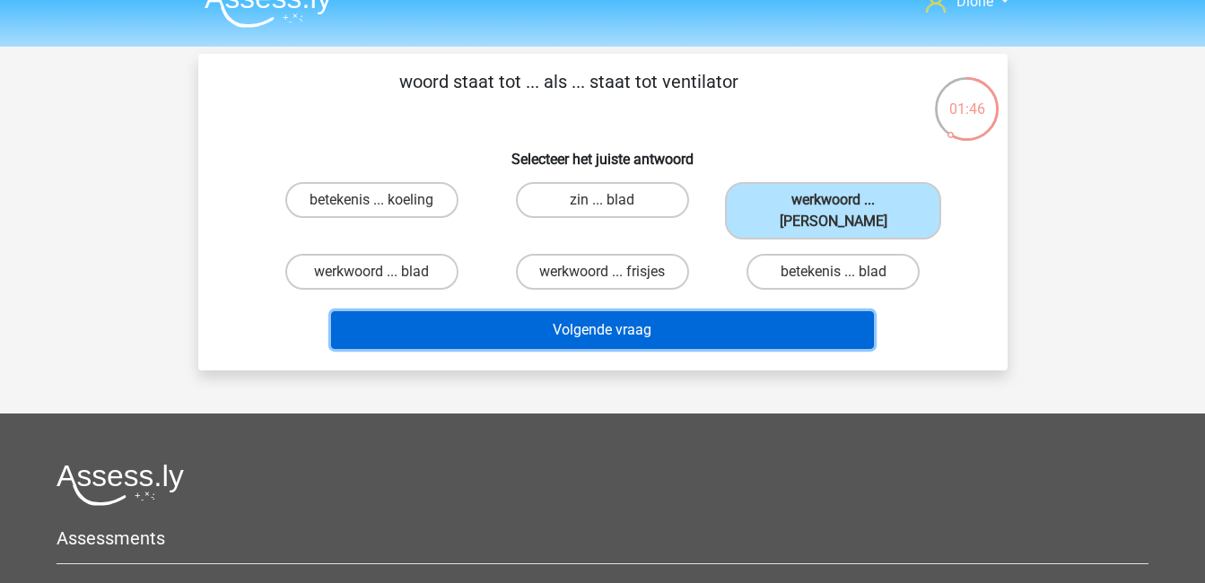
click at [712, 311] on button "Volgende vraag" at bounding box center [602, 330] width 543 height 38
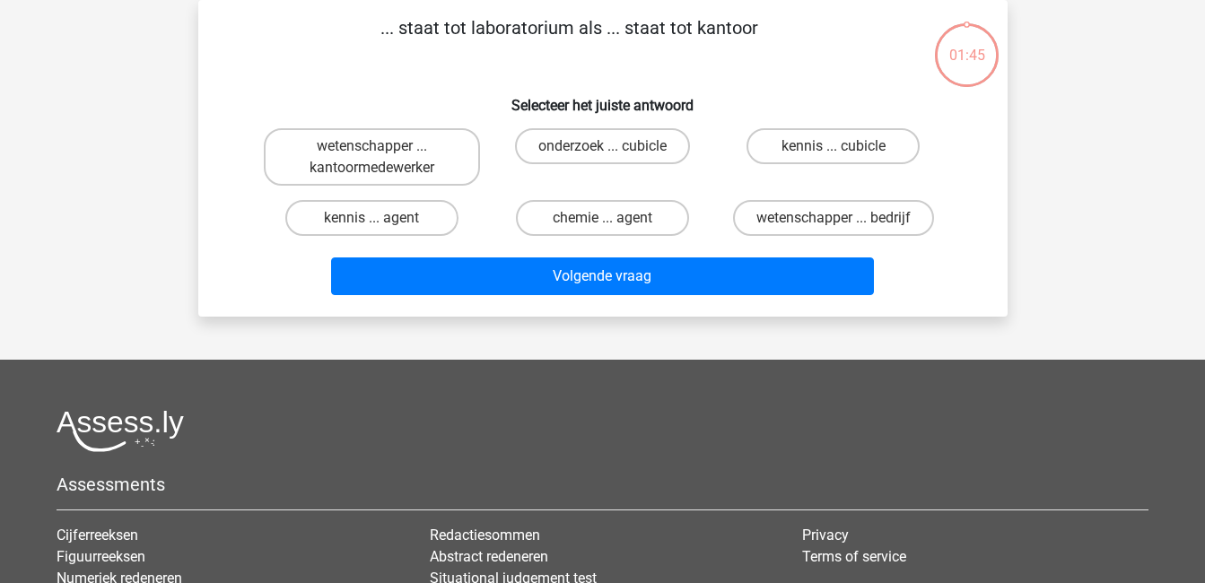
scroll to position [0, 0]
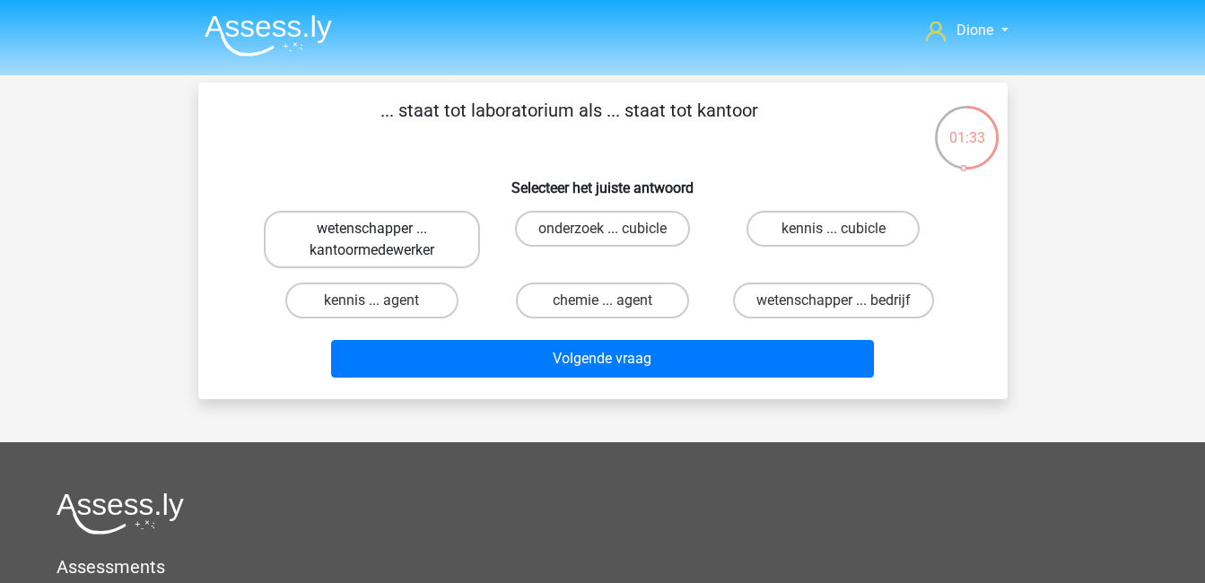
click at [407, 230] on label "wetenschapper ... kantoormedewerker" at bounding box center [372, 239] width 216 height 57
click at [383, 230] on input "wetenschapper ... kantoormedewerker" at bounding box center [377, 235] width 12 height 12
radio input "true"
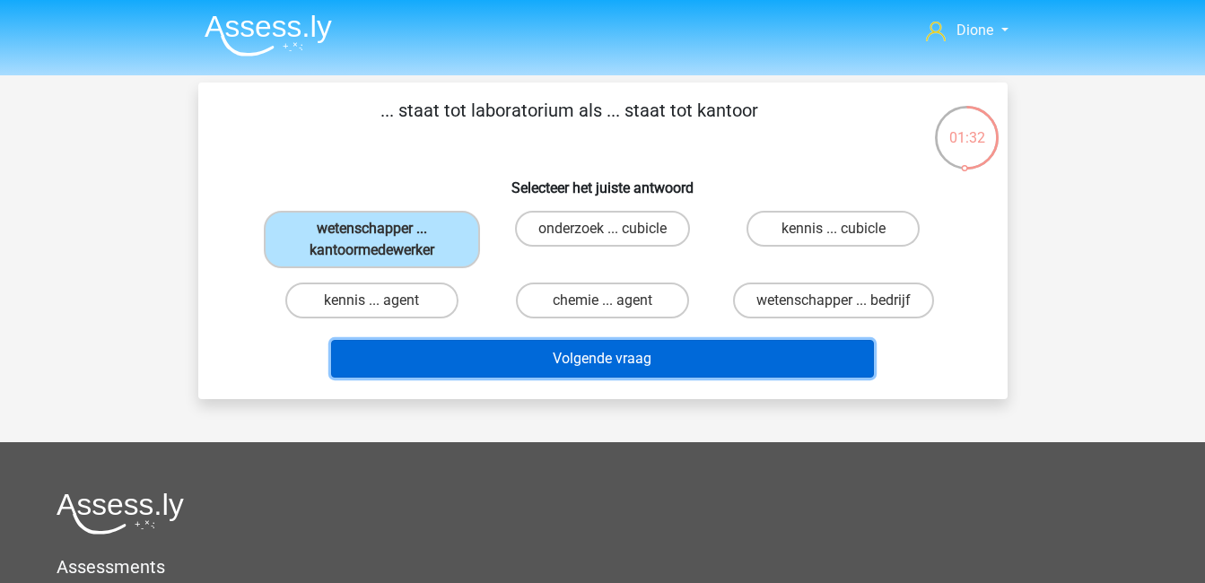
click at [588, 362] on button "Volgende vraag" at bounding box center [602, 359] width 543 height 38
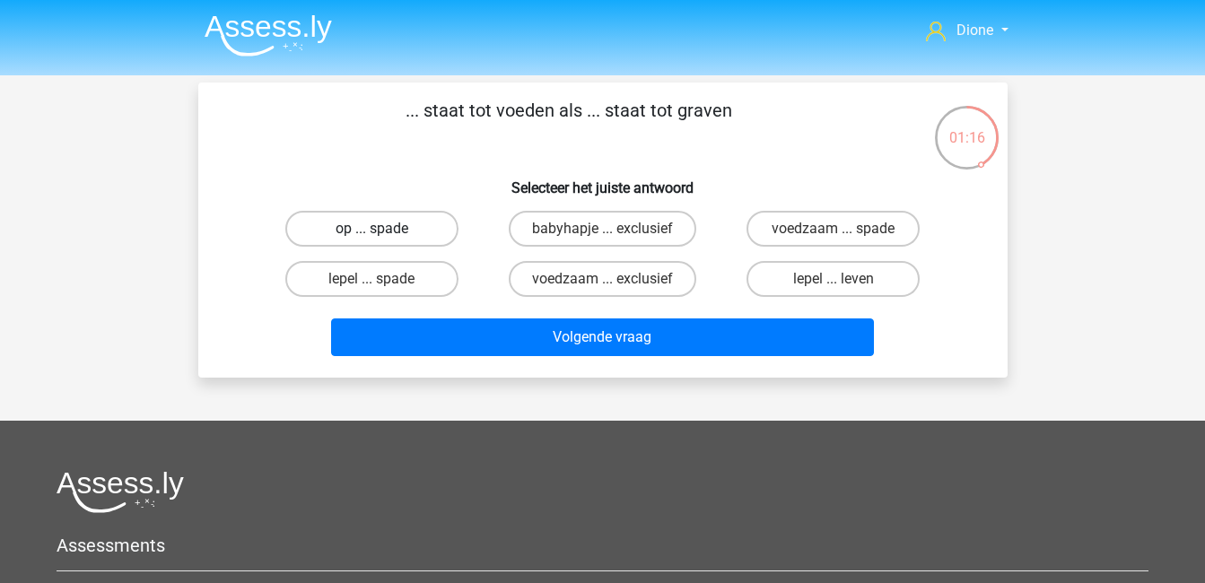
click at [408, 226] on label "op ... spade" at bounding box center [371, 229] width 173 height 36
click at [383, 229] on input "op ... spade" at bounding box center [377, 235] width 12 height 12
radio input "true"
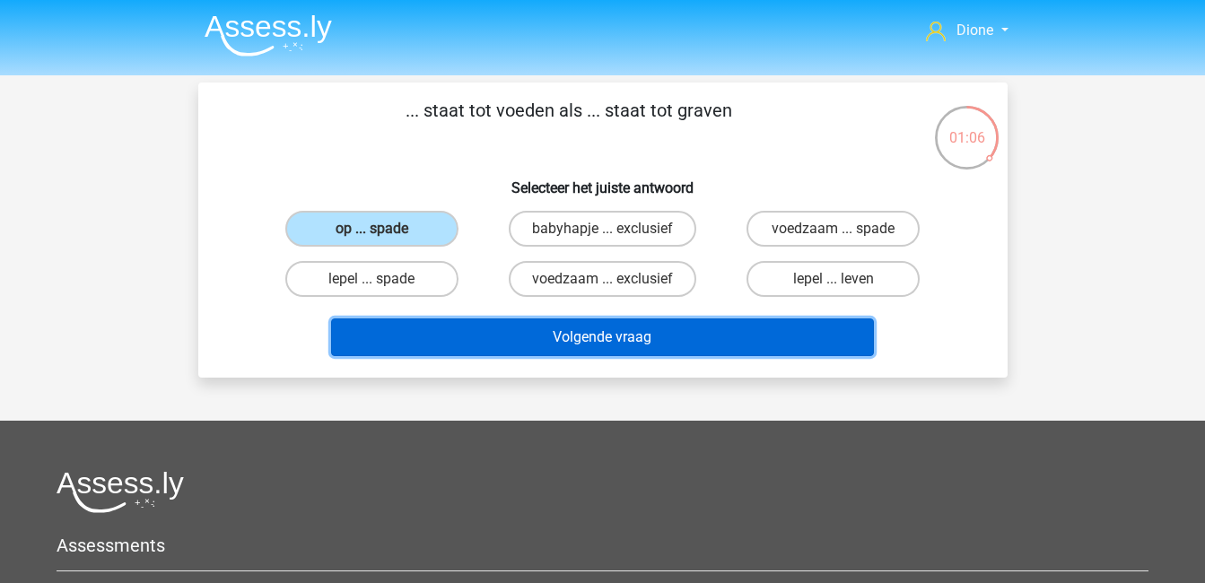
click at [613, 337] on button "Volgende vraag" at bounding box center [602, 338] width 543 height 38
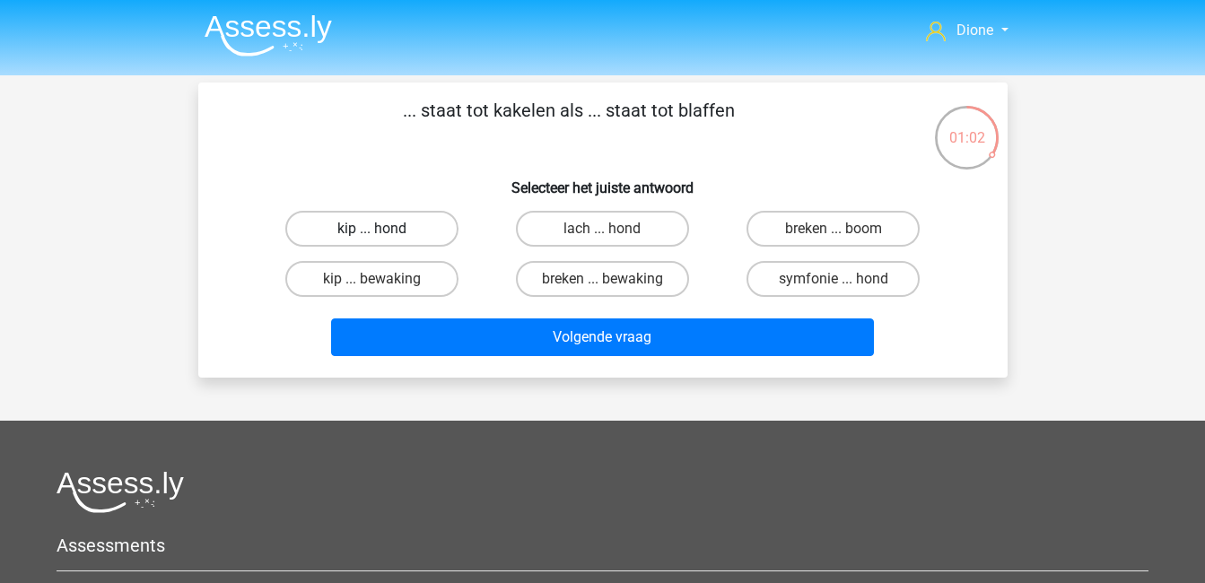
click at [406, 225] on label "kip ... hond" at bounding box center [371, 229] width 173 height 36
click at [383, 229] on input "kip ... hond" at bounding box center [377, 235] width 12 height 12
radio input "true"
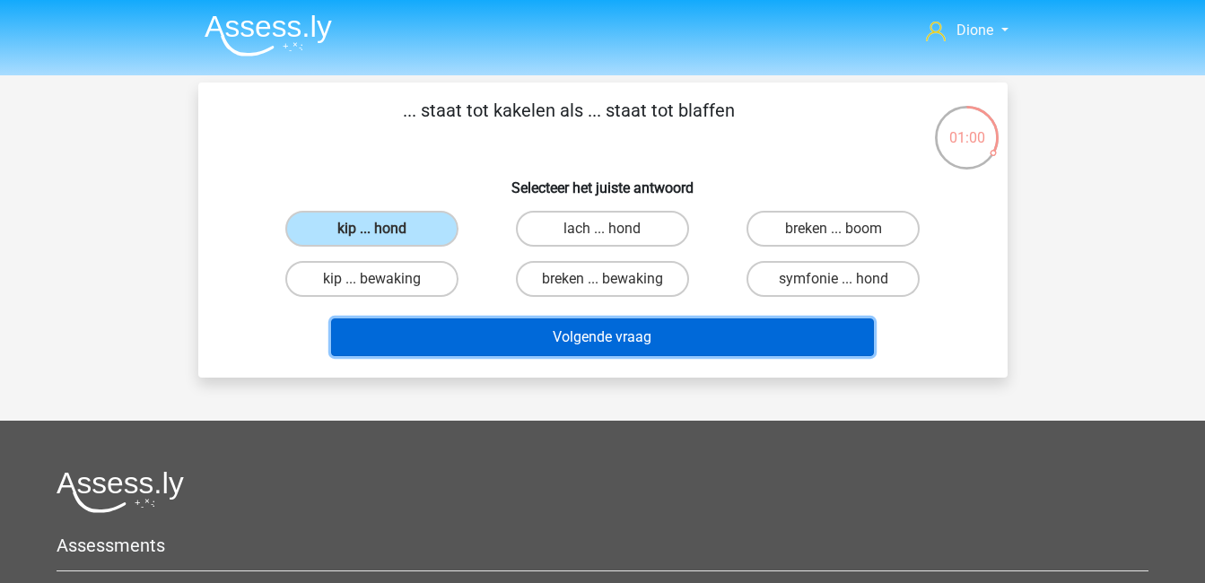
click at [617, 344] on button "Volgende vraag" at bounding box center [602, 338] width 543 height 38
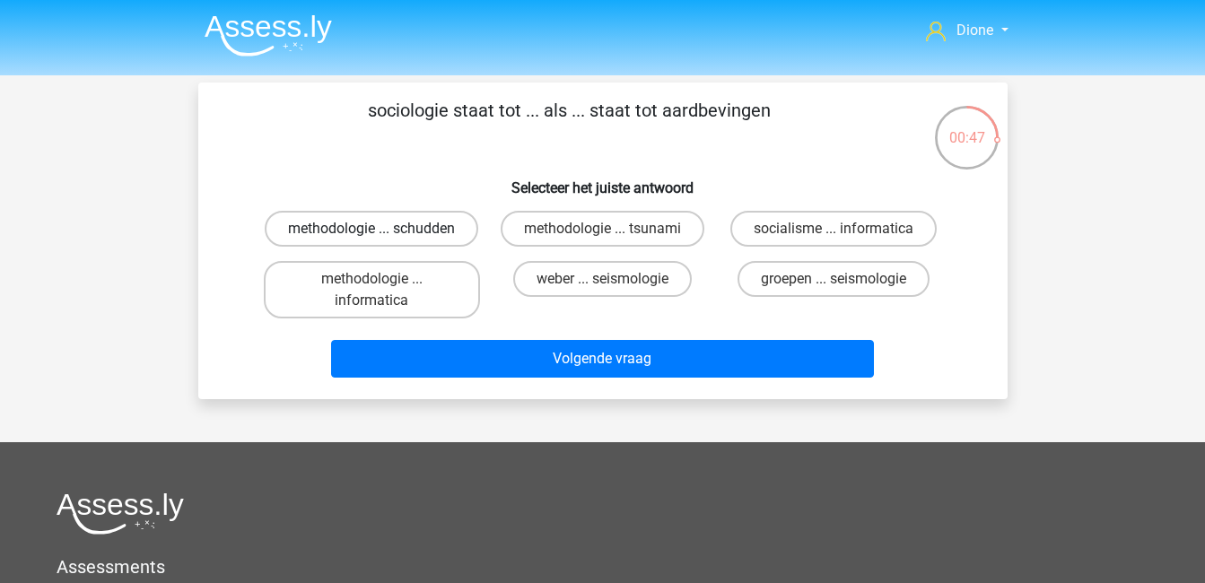
click at [399, 224] on label "methodologie ... schudden" at bounding box center [372, 229] width 214 height 36
click at [383, 229] on input "methodologie ... schudden" at bounding box center [377, 235] width 12 height 12
radio input "true"
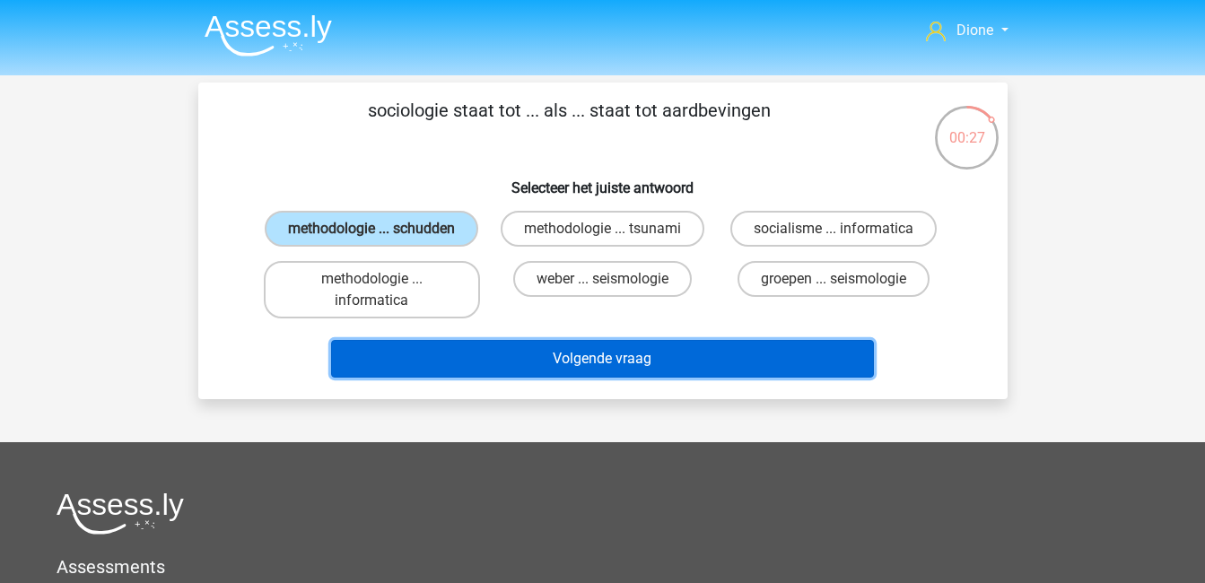
click at [609, 361] on button "Volgende vraag" at bounding box center [602, 359] width 543 height 38
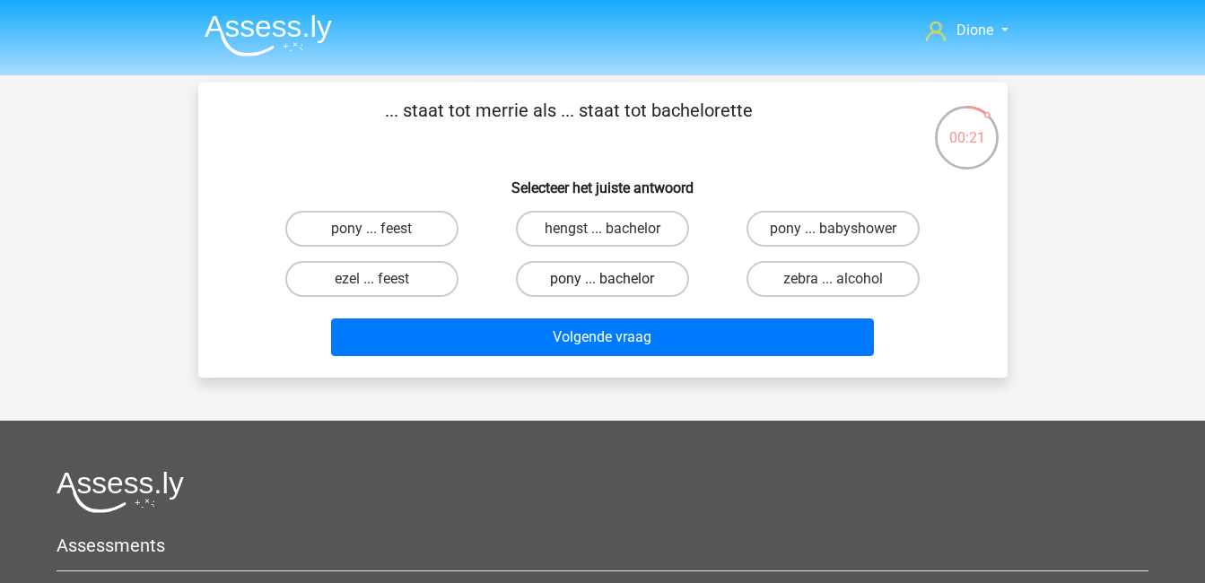
click at [629, 275] on label "pony ... bachelor" at bounding box center [602, 279] width 173 height 36
click at [614, 279] on input "pony ... bachelor" at bounding box center [608, 285] width 12 height 12
radio input "true"
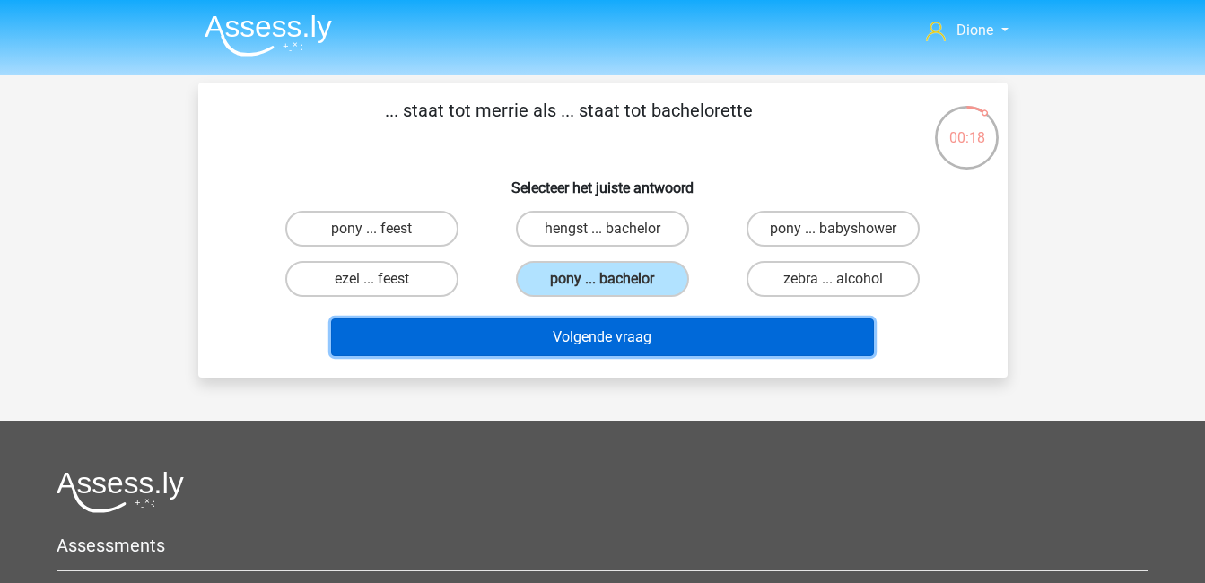
click at [665, 336] on button "Volgende vraag" at bounding box center [602, 338] width 543 height 38
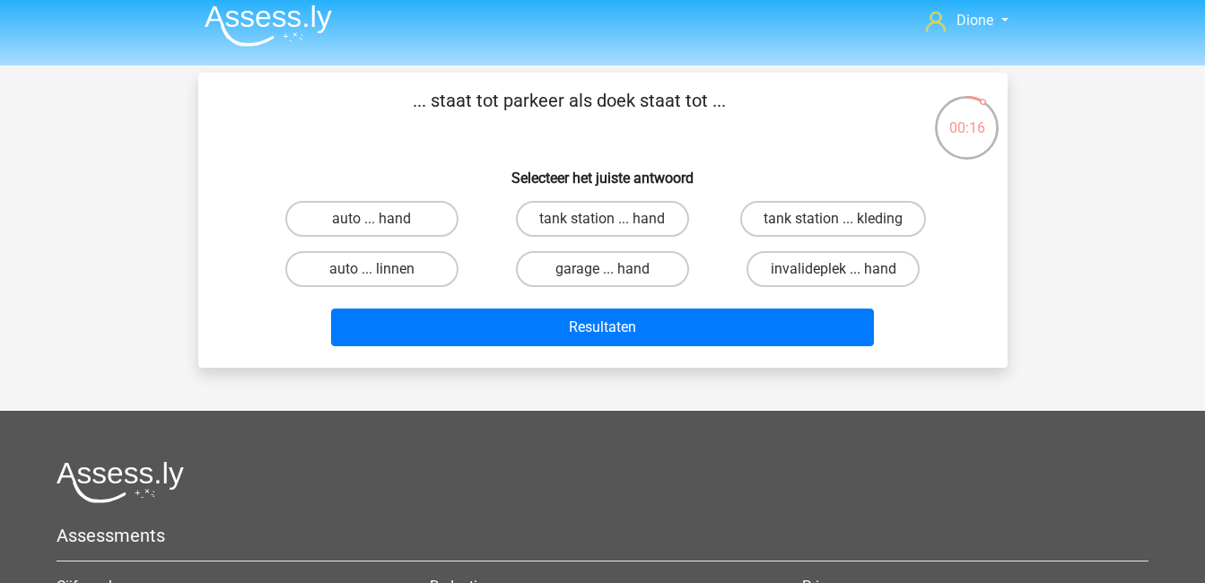
scroll to position [8, 0]
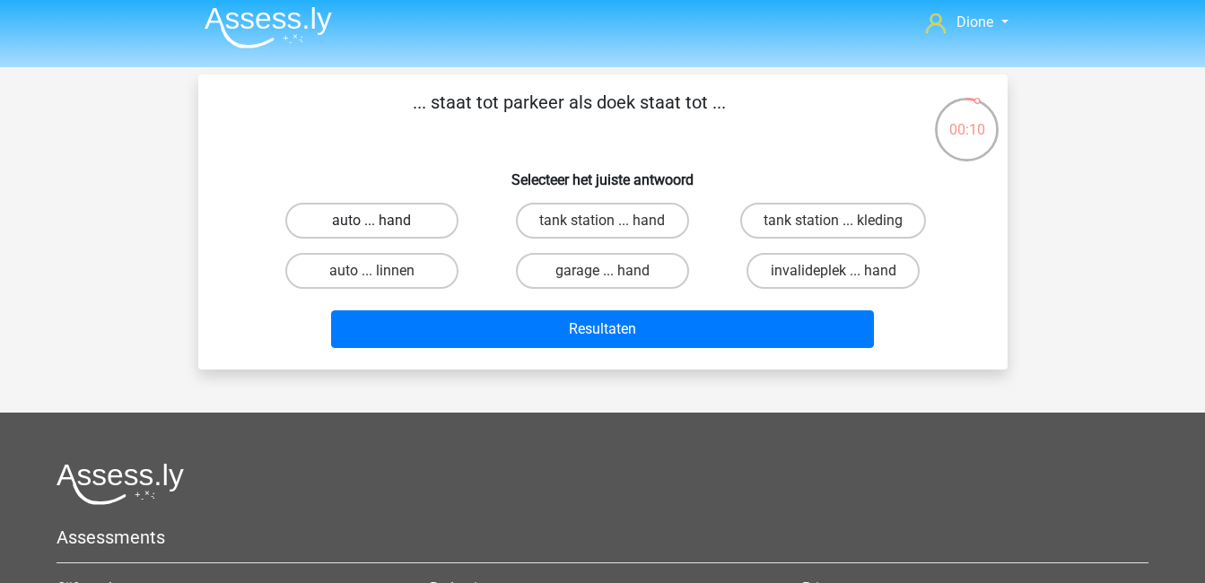
click at [383, 216] on label "auto ... hand" at bounding box center [371, 221] width 173 height 36
click at [383, 221] on input "auto ... hand" at bounding box center [377, 227] width 12 height 12
radio input "true"
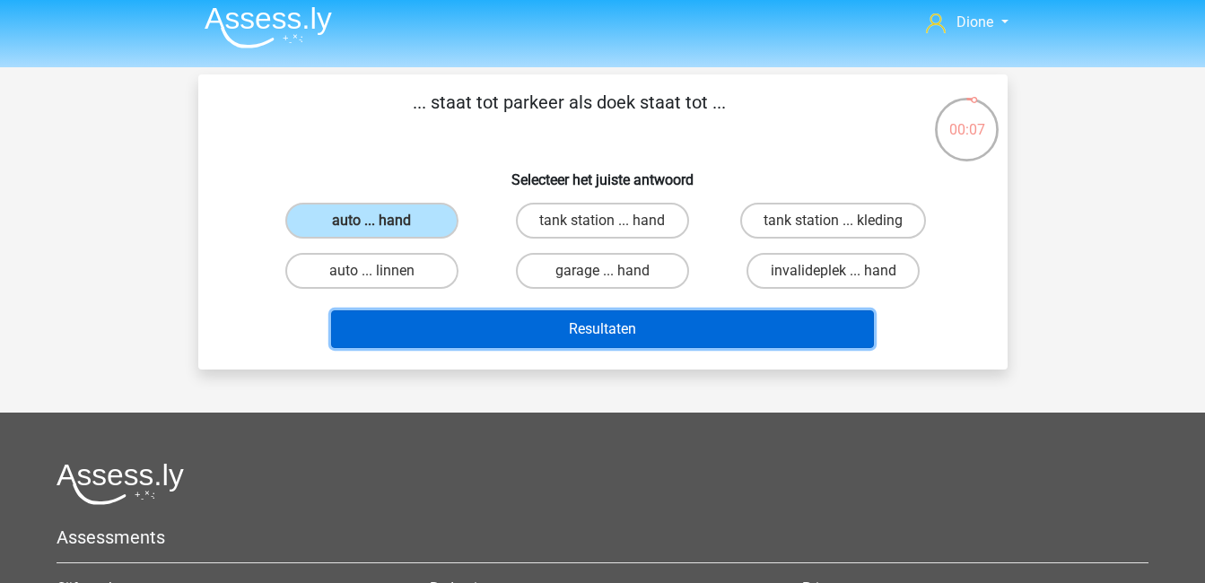
click at [555, 336] on button "Resultaten" at bounding box center [602, 329] width 543 height 38
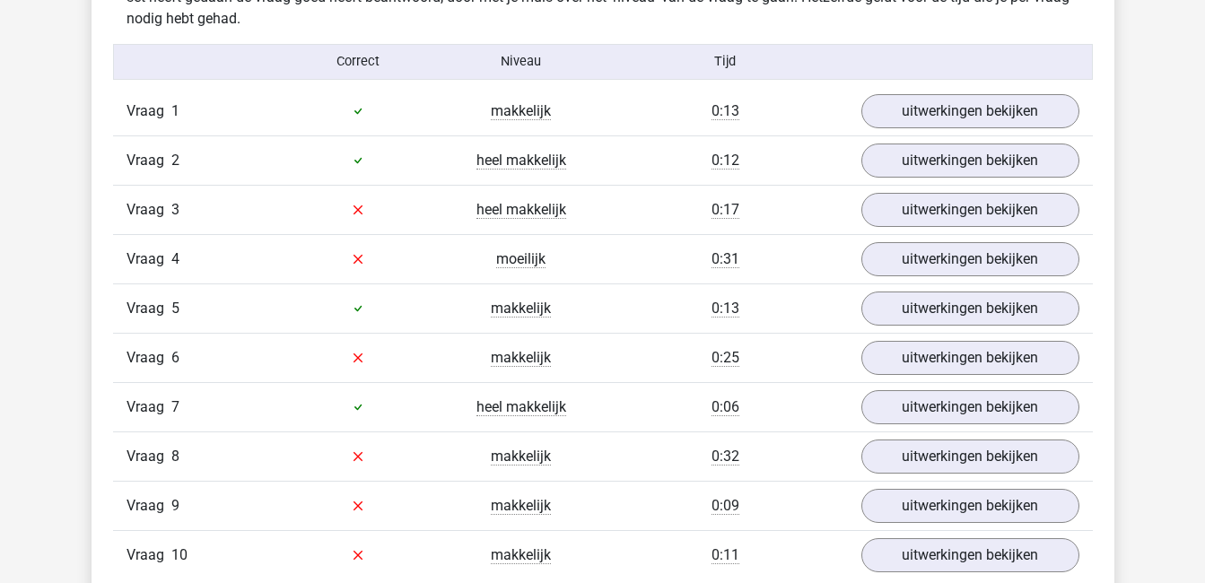
scroll to position [1103, 0]
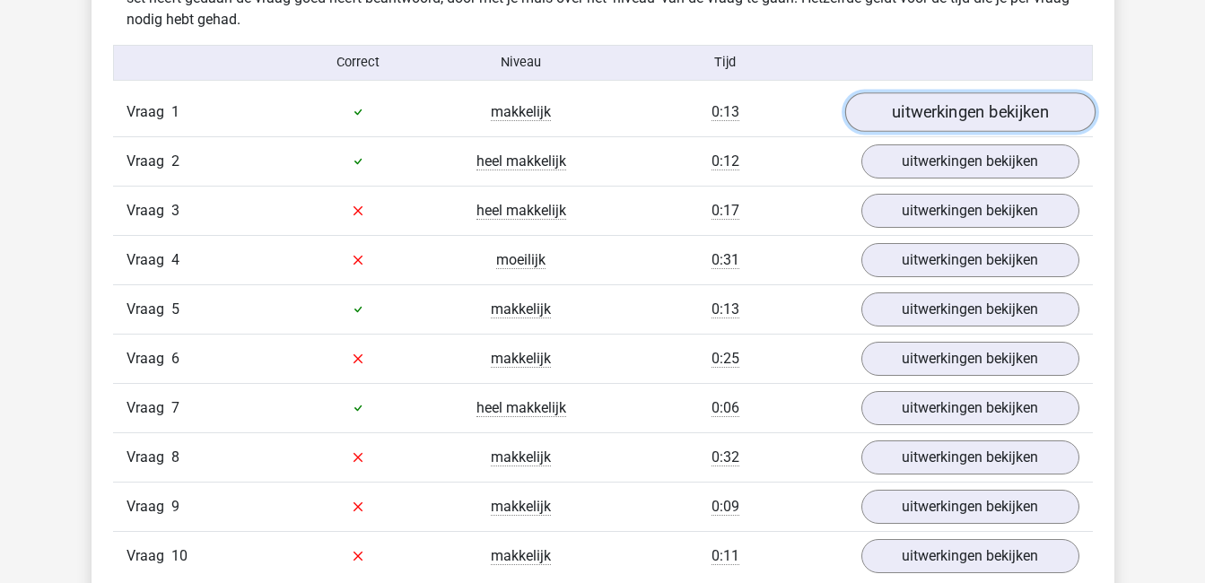
click at [918, 116] on link "uitwerkingen bekijken" at bounding box center [969, 111] width 250 height 39
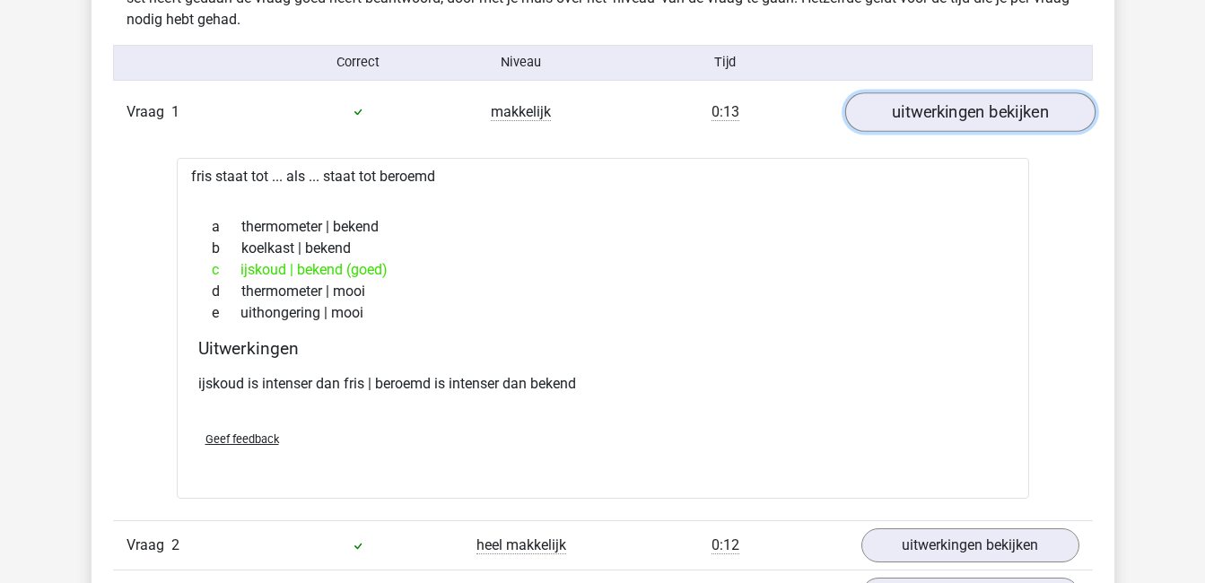
click at [918, 116] on link "uitwerkingen bekijken" at bounding box center [969, 111] width 250 height 39
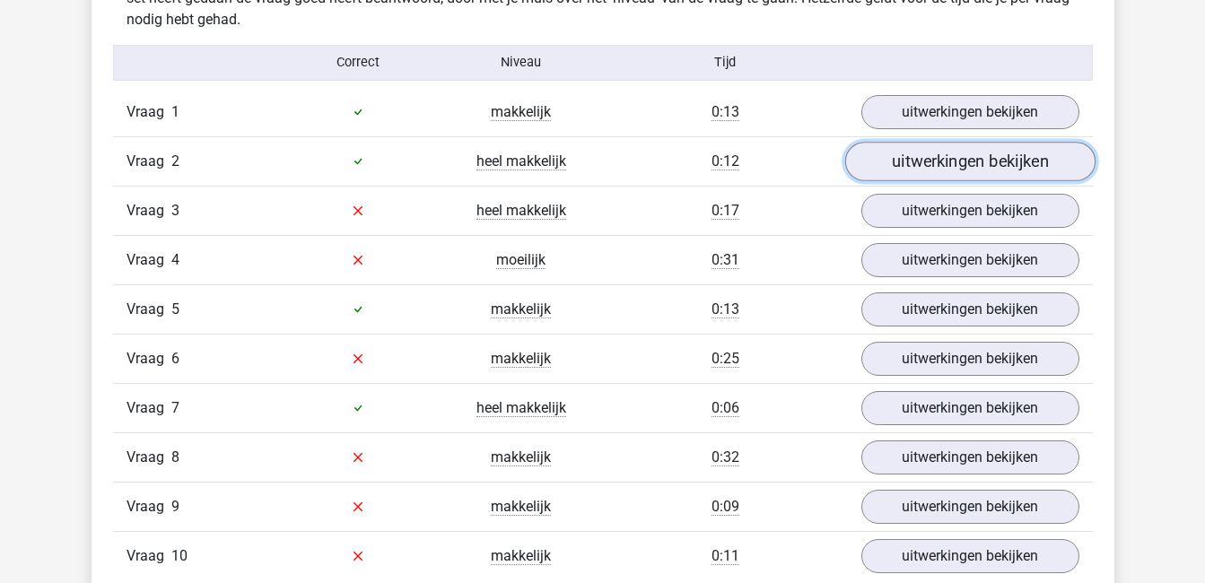
click at [923, 156] on link "uitwerkingen bekijken" at bounding box center [969, 161] width 250 height 39
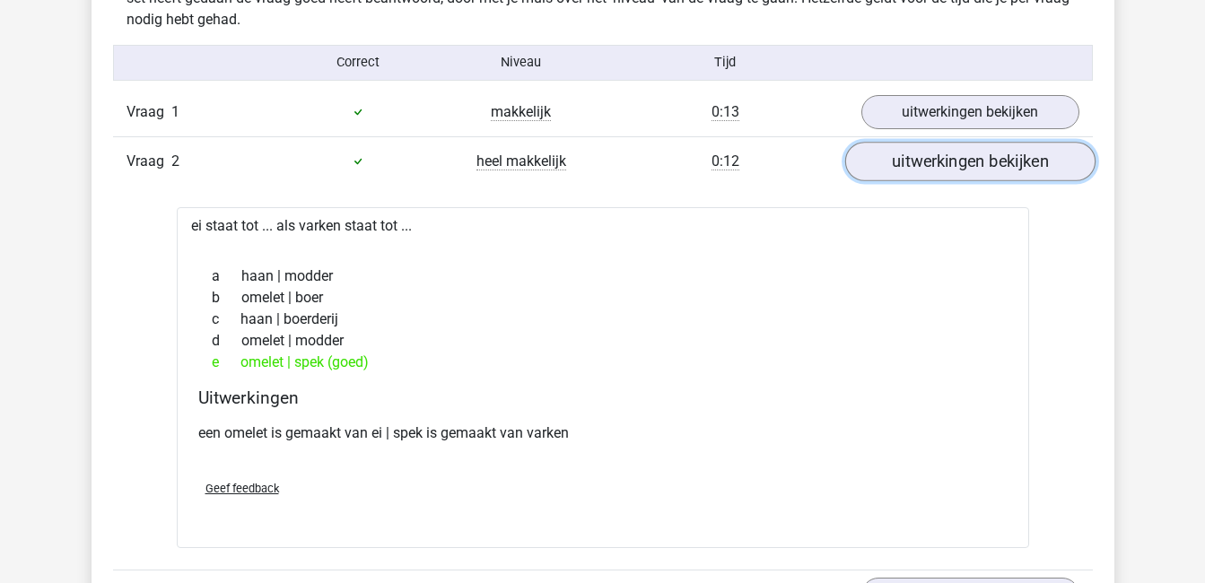
click at [923, 156] on link "uitwerkingen bekijken" at bounding box center [969, 161] width 250 height 39
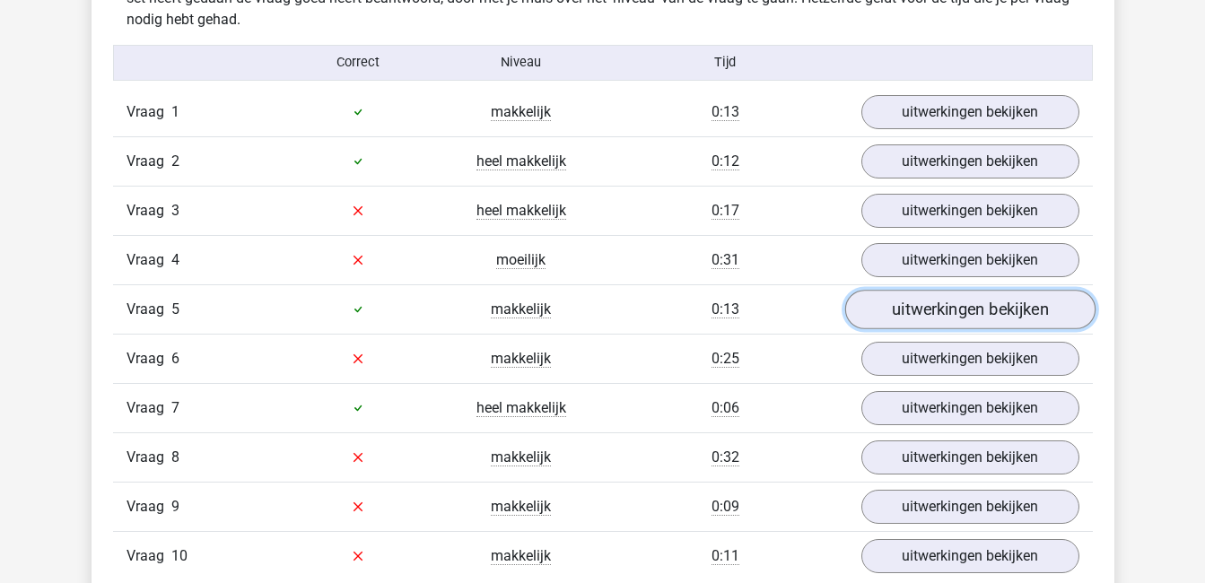
click at [921, 309] on link "uitwerkingen bekijken" at bounding box center [969, 309] width 250 height 39
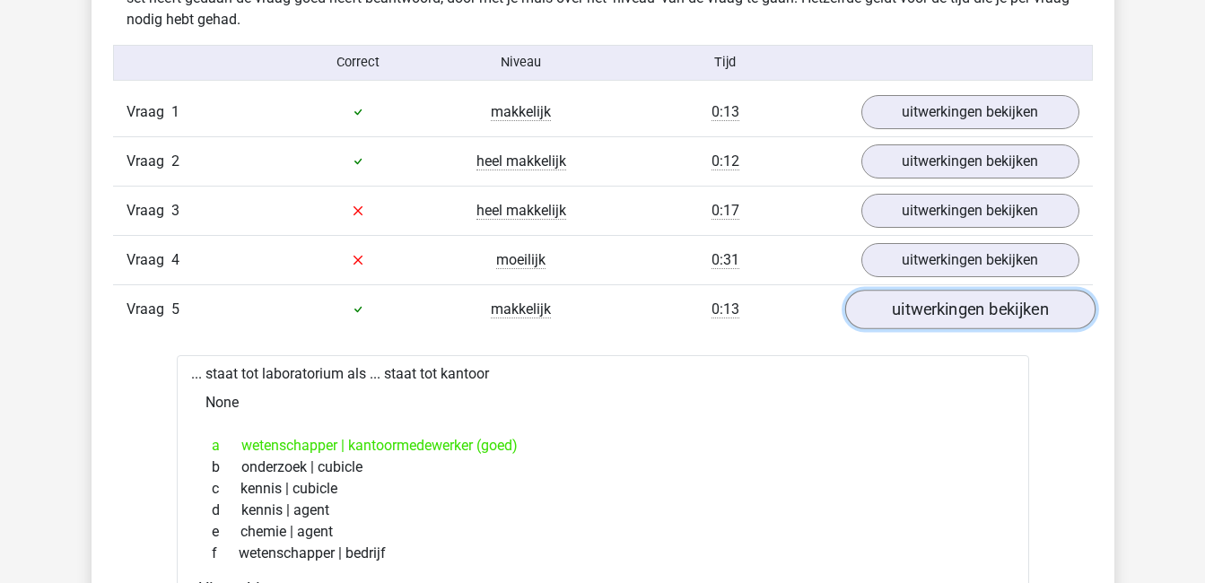
click at [921, 309] on link "uitwerkingen bekijken" at bounding box center [969, 309] width 250 height 39
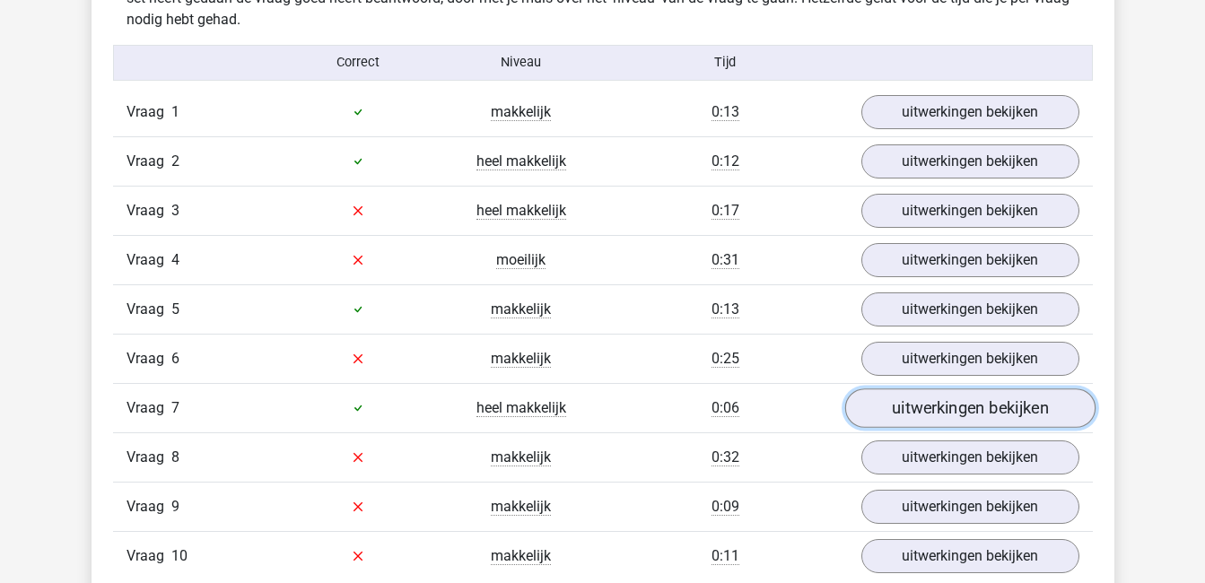
click at [939, 415] on link "uitwerkingen bekijken" at bounding box center [969, 407] width 250 height 39
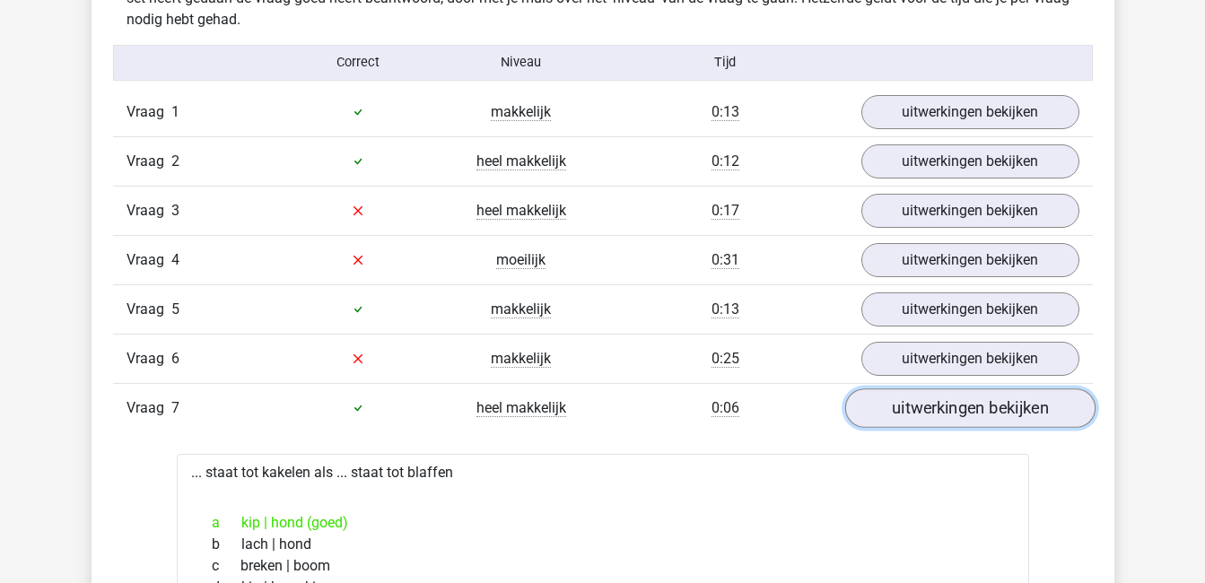
click at [939, 406] on link "uitwerkingen bekijken" at bounding box center [969, 407] width 250 height 39
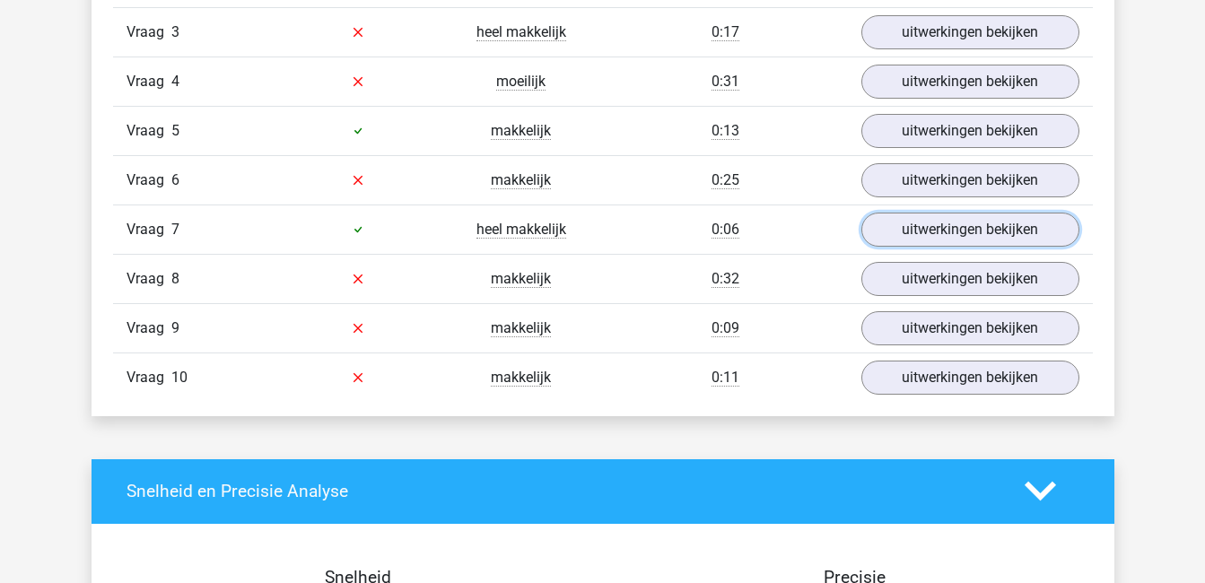
scroll to position [1283, 0]
